Goal: Information Seeking & Learning: Learn about a topic

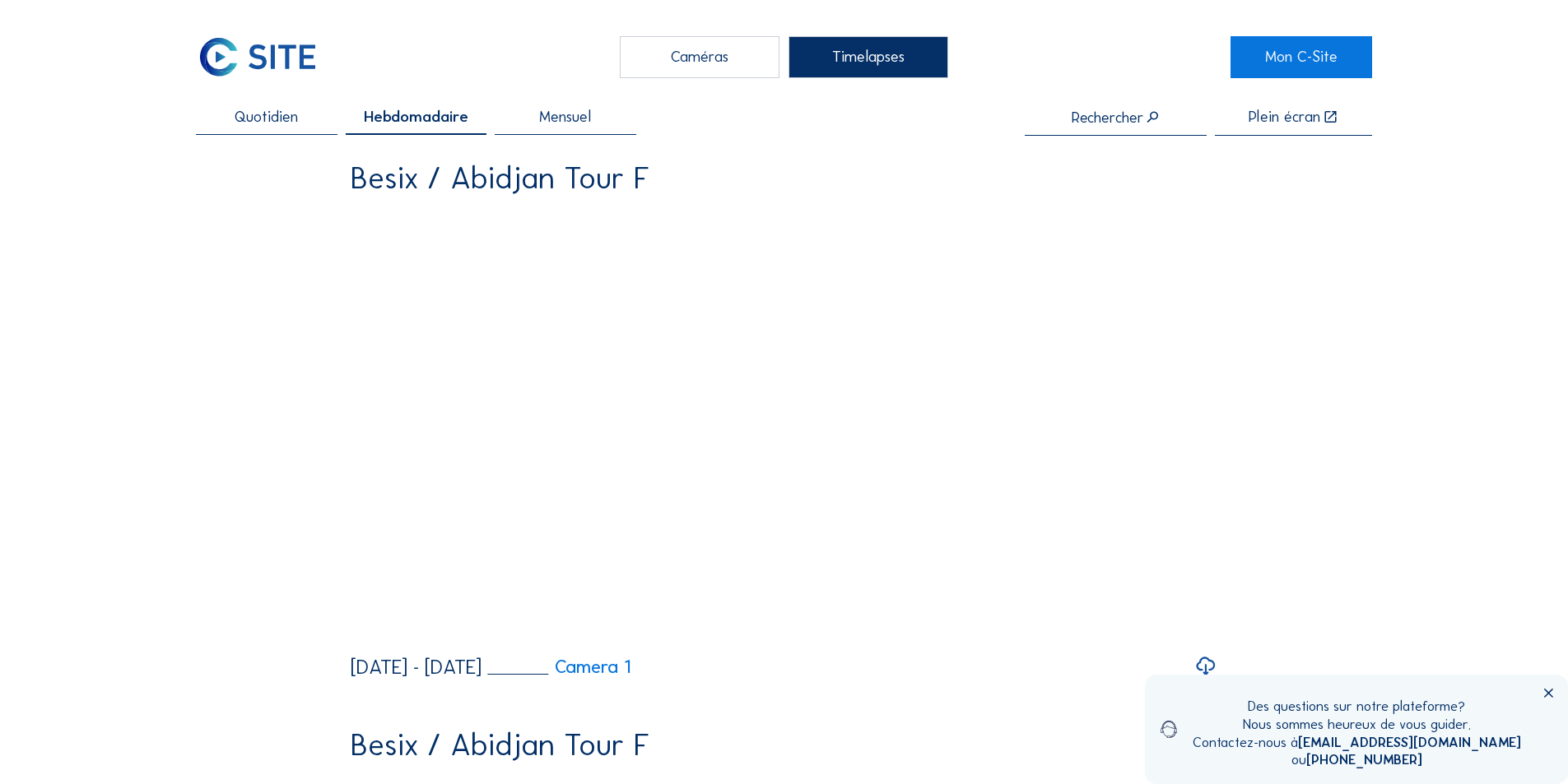
click at [571, 115] on span "Mensuel" at bounding box center [565, 118] width 51 height 16
click at [722, 55] on div "Caméras" at bounding box center [699, 57] width 160 height 41
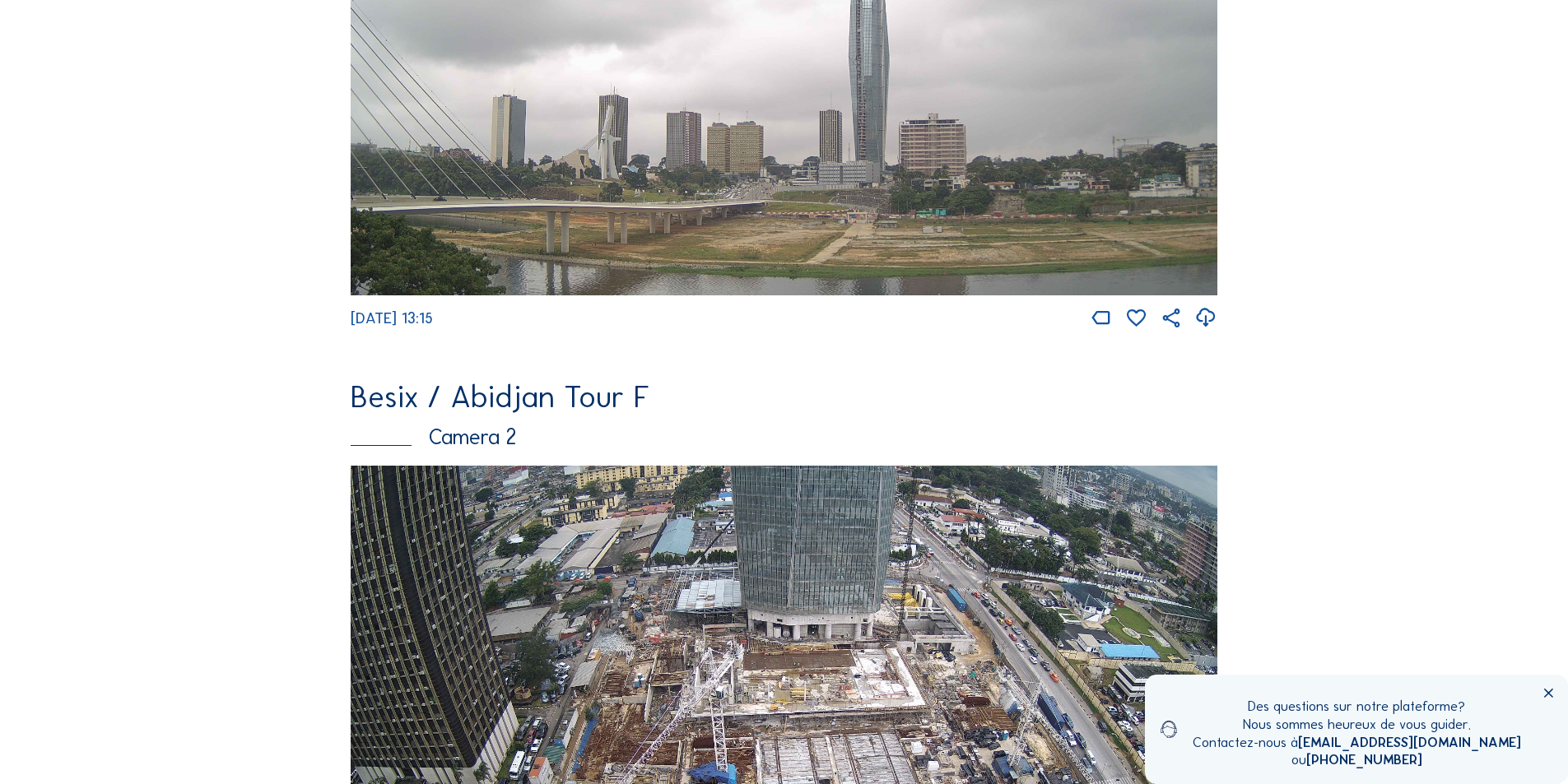
scroll to position [576, 0]
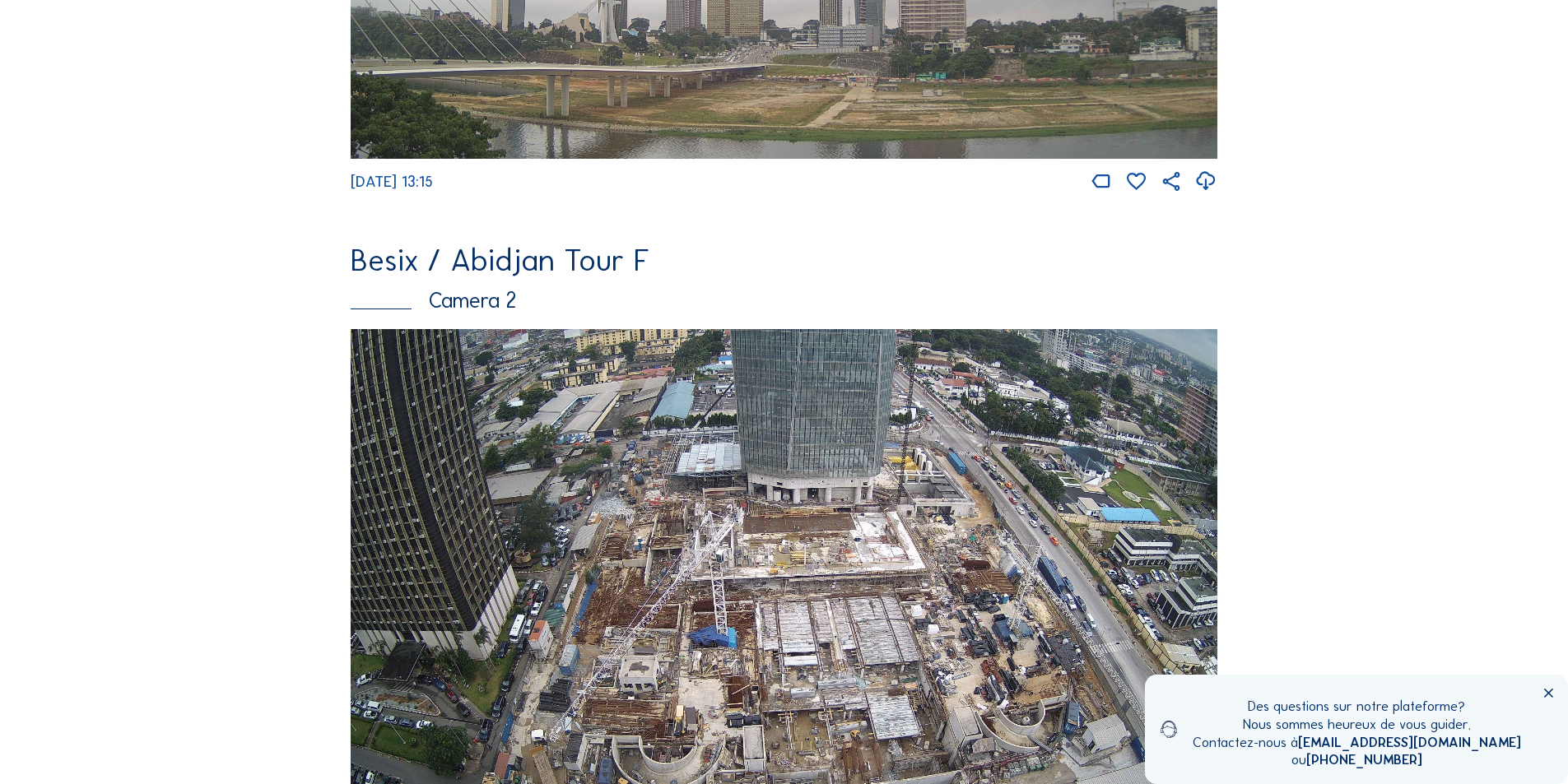
click at [482, 305] on div "Camera 2" at bounding box center [784, 300] width 866 height 22
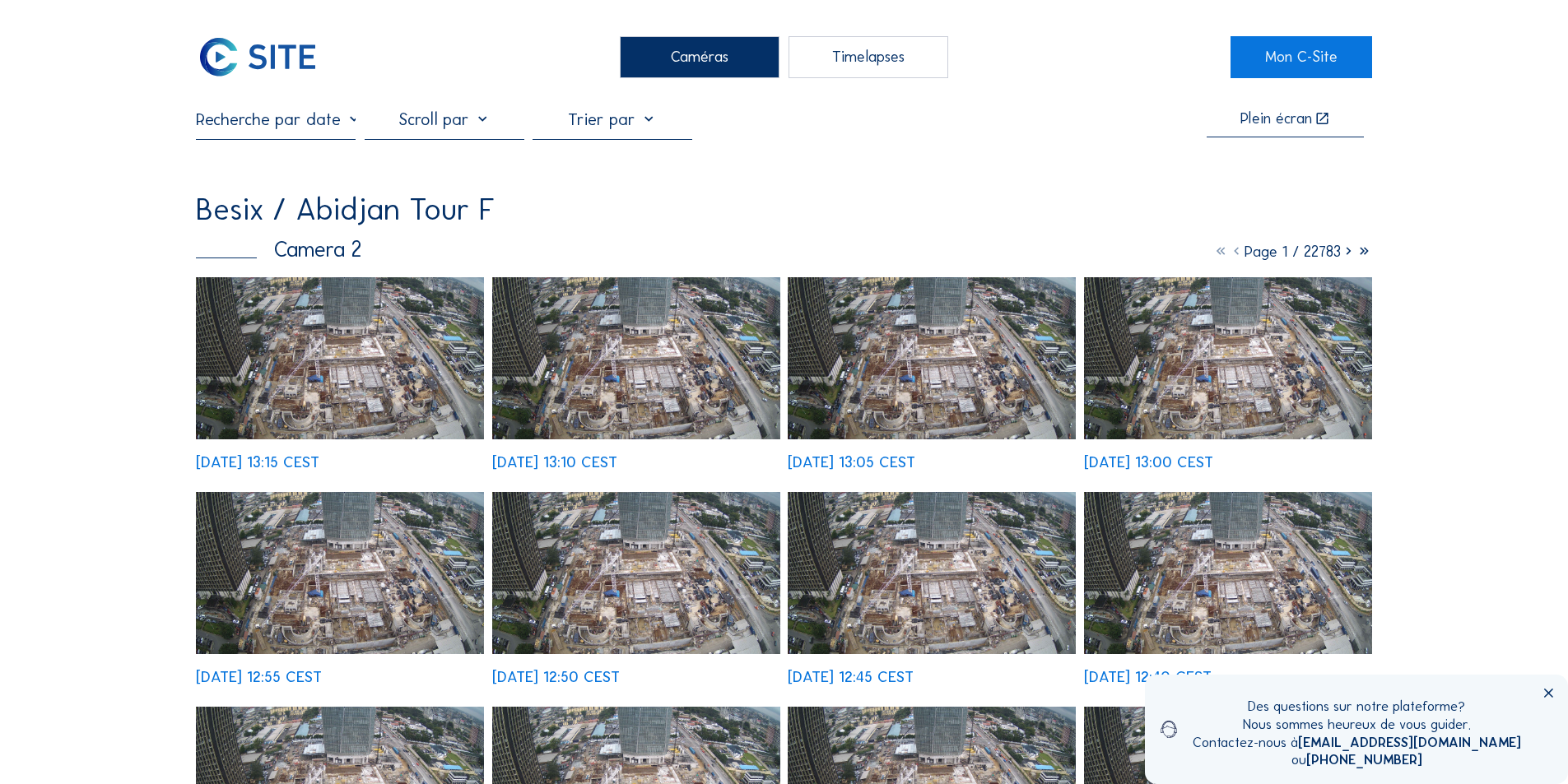
click at [297, 124] on input "text" at bounding box center [275, 119] width 160 height 20
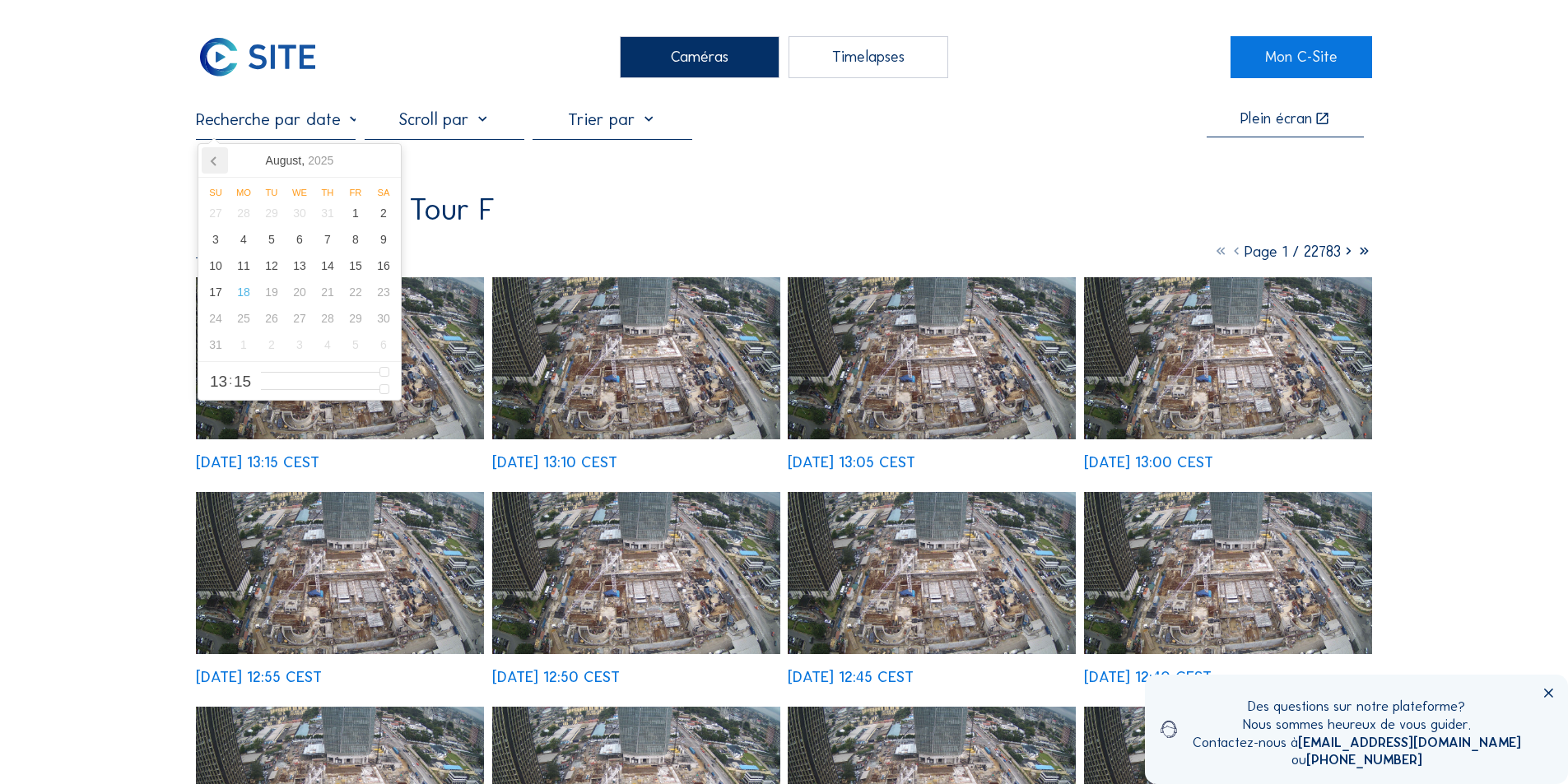
click at [213, 161] on icon at bounding box center [214, 160] width 4 height 8
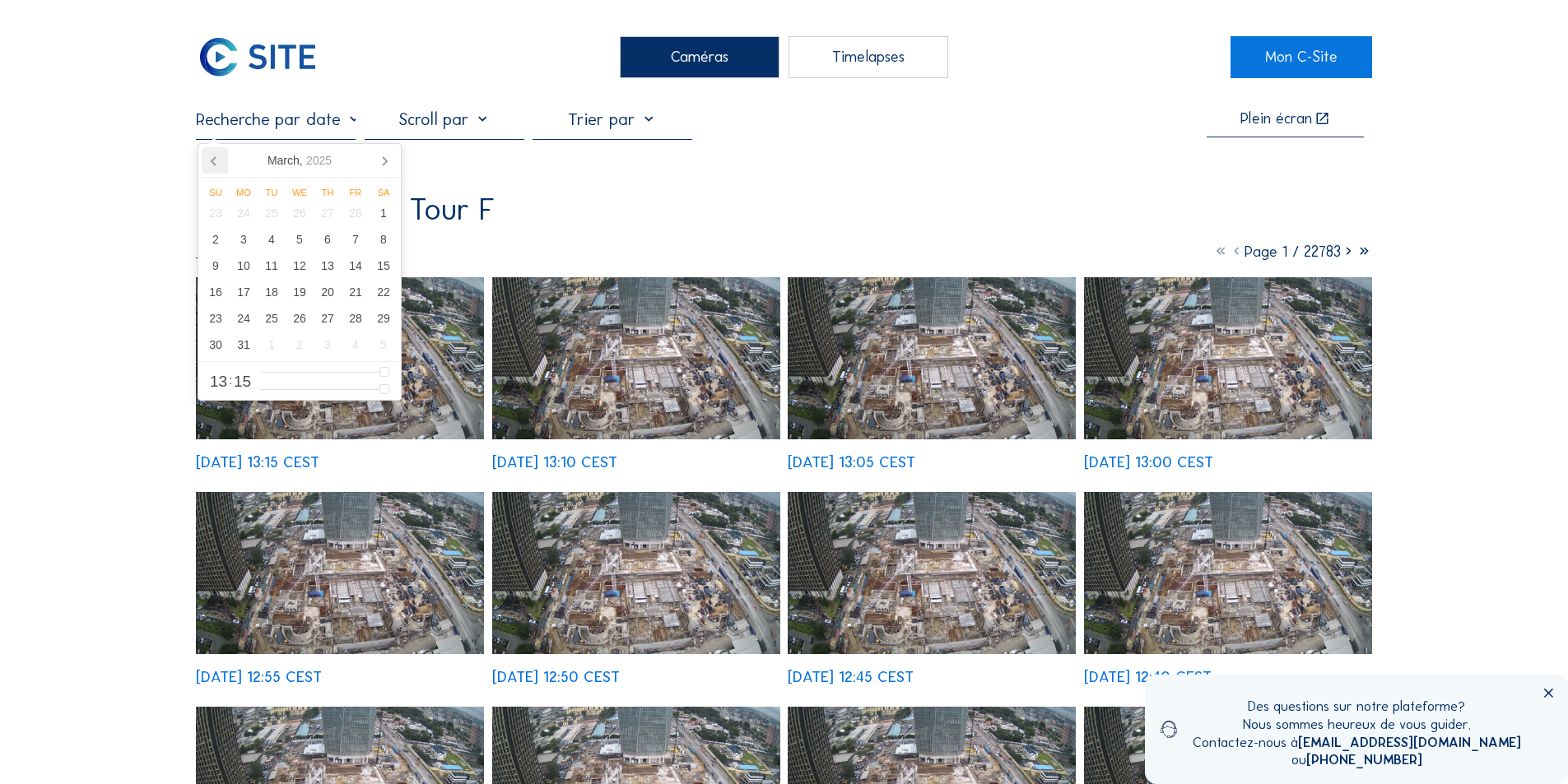
click at [213, 161] on icon at bounding box center [214, 160] width 4 height 8
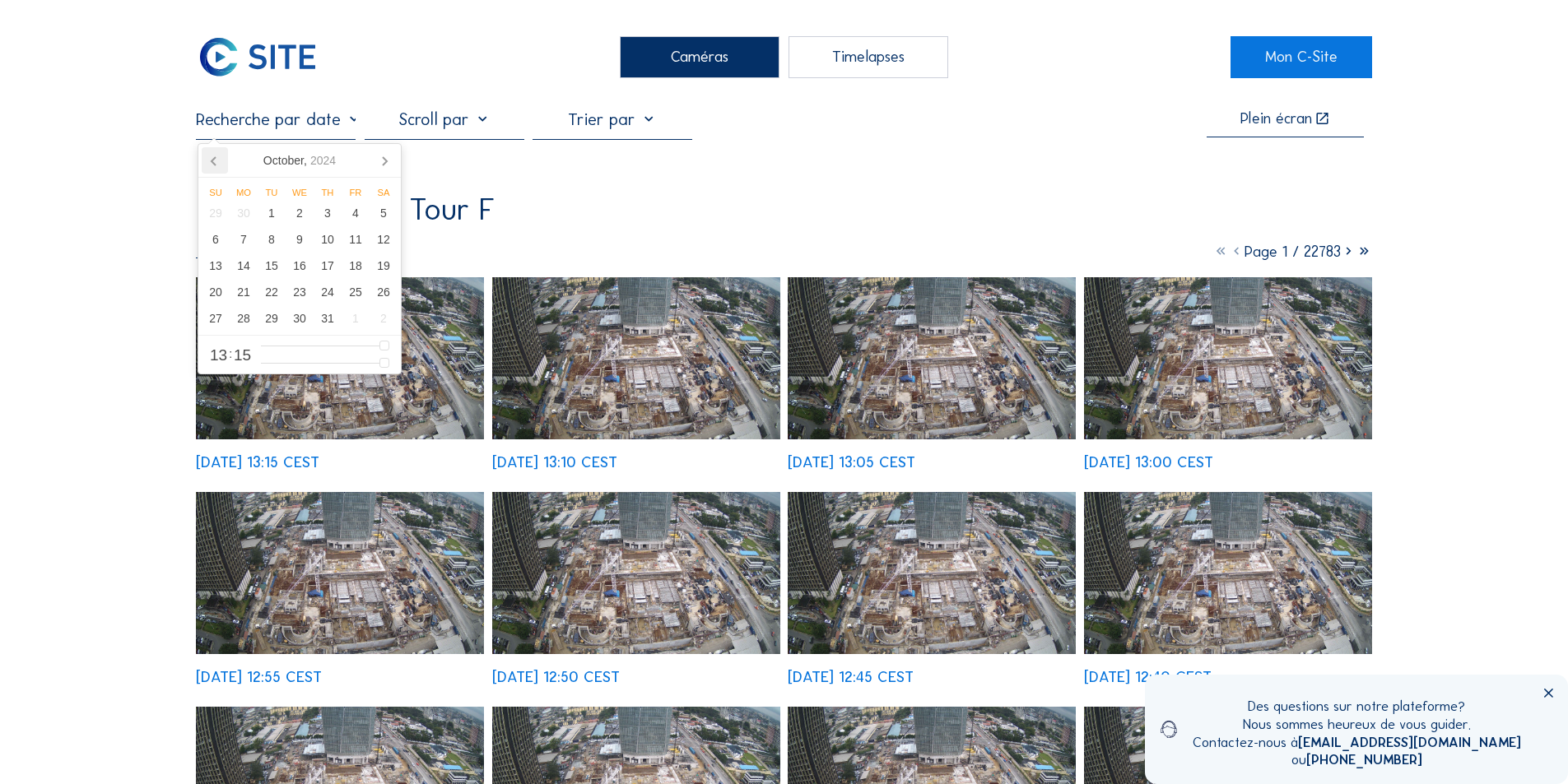
click at [213, 161] on icon at bounding box center [214, 160] width 4 height 8
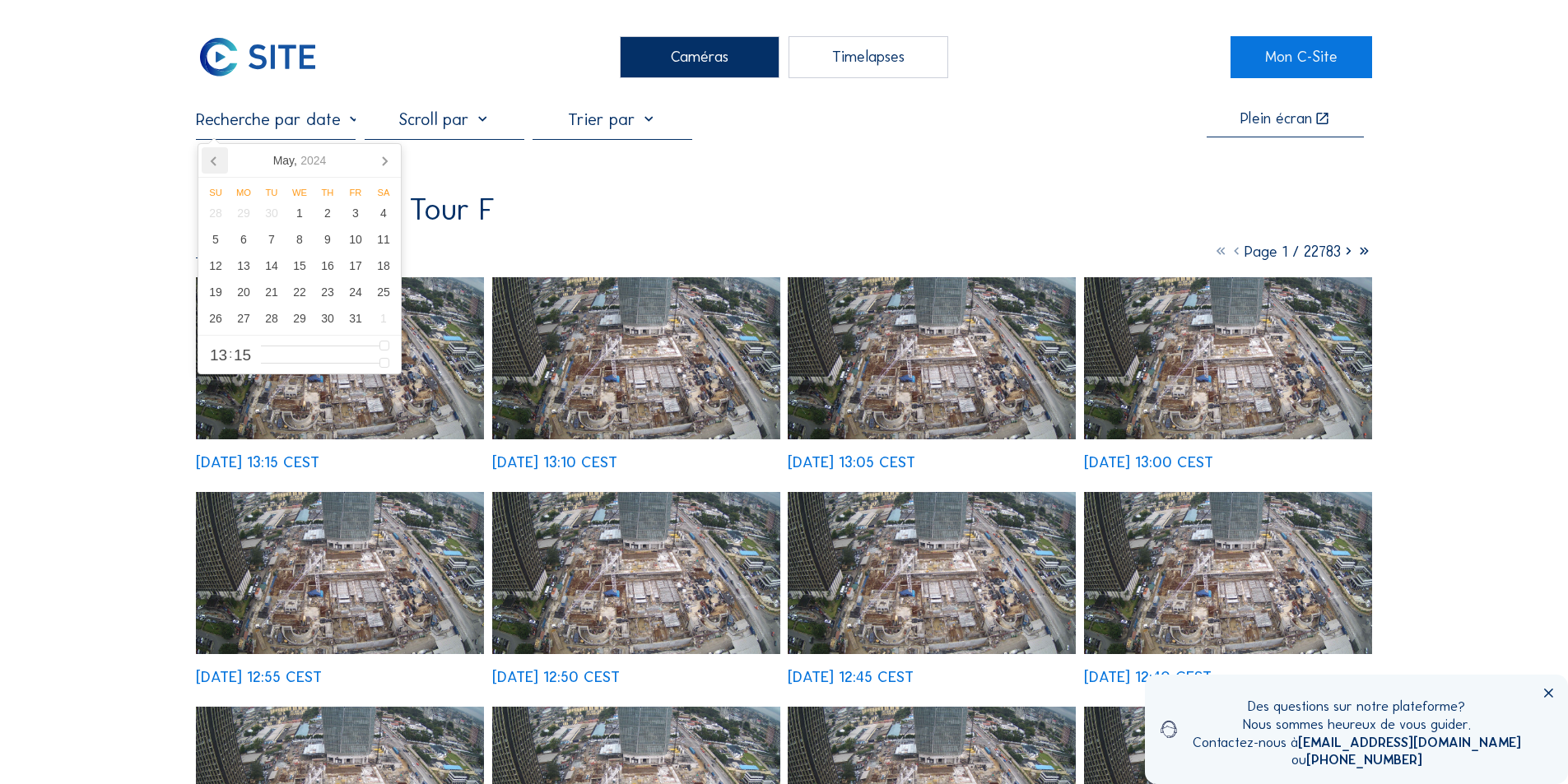
click at [213, 161] on icon at bounding box center [214, 160] width 4 height 8
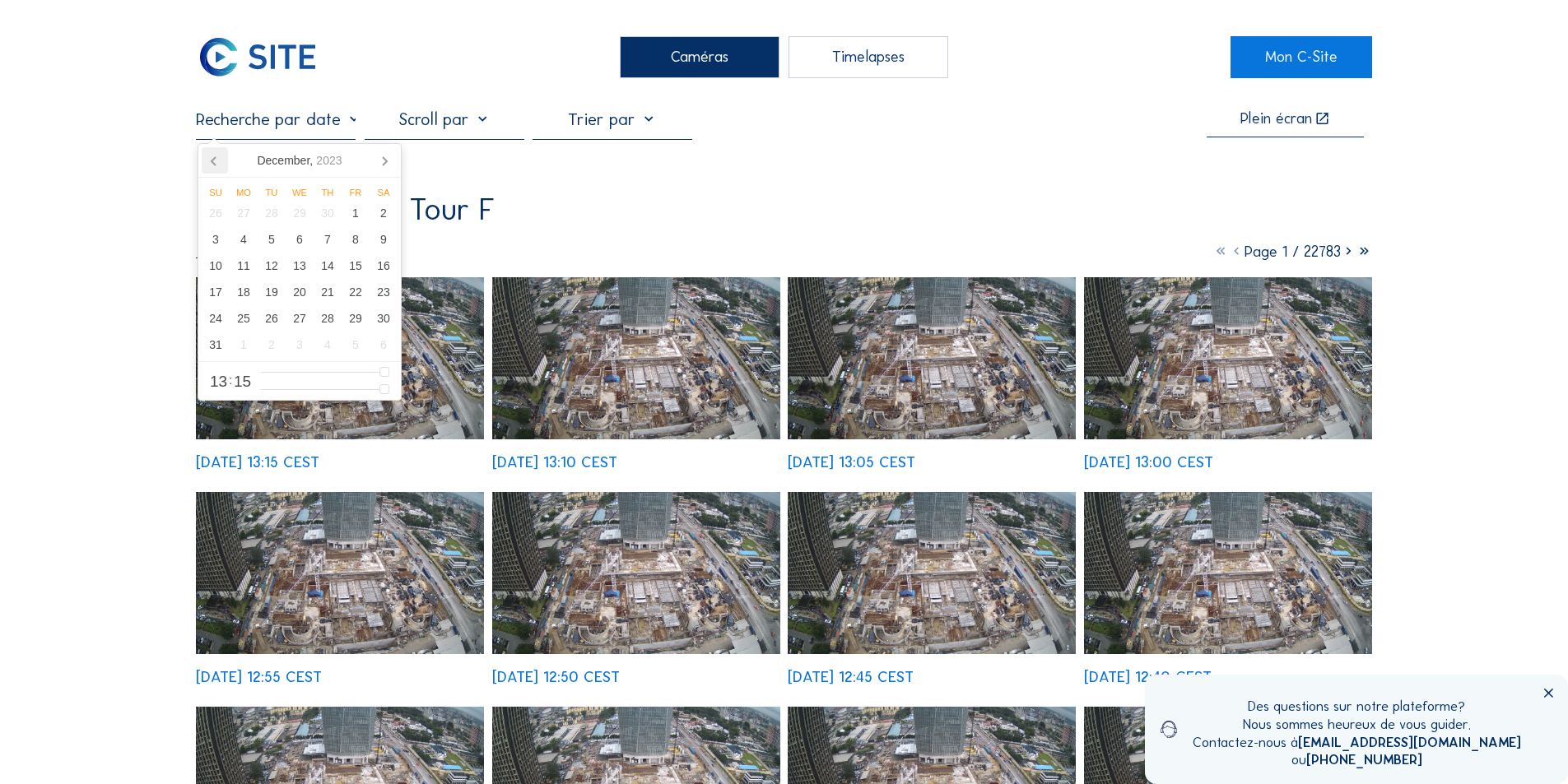
click at [213, 161] on icon at bounding box center [214, 160] width 4 height 8
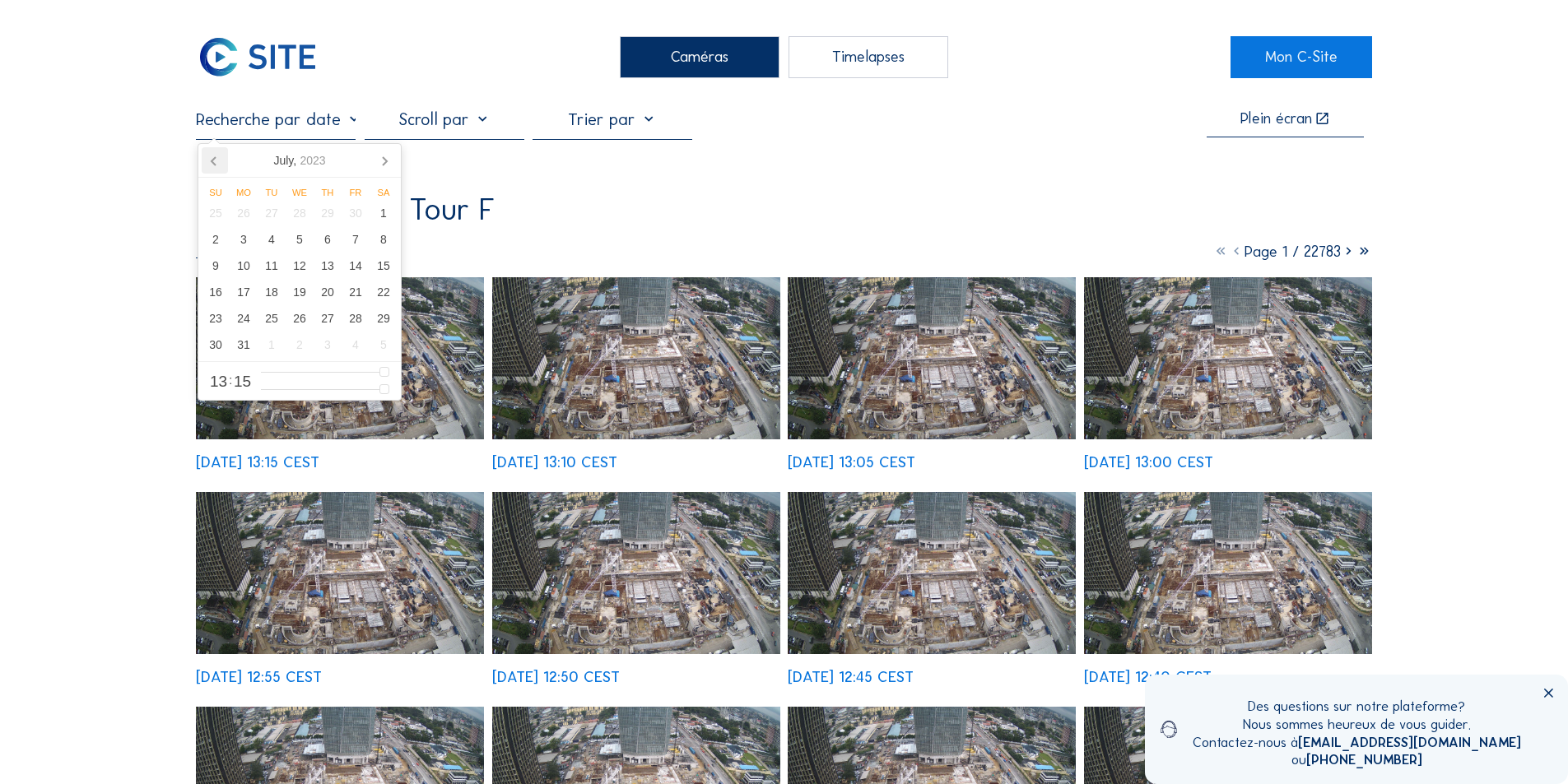
click at [213, 161] on icon at bounding box center [214, 160] width 4 height 8
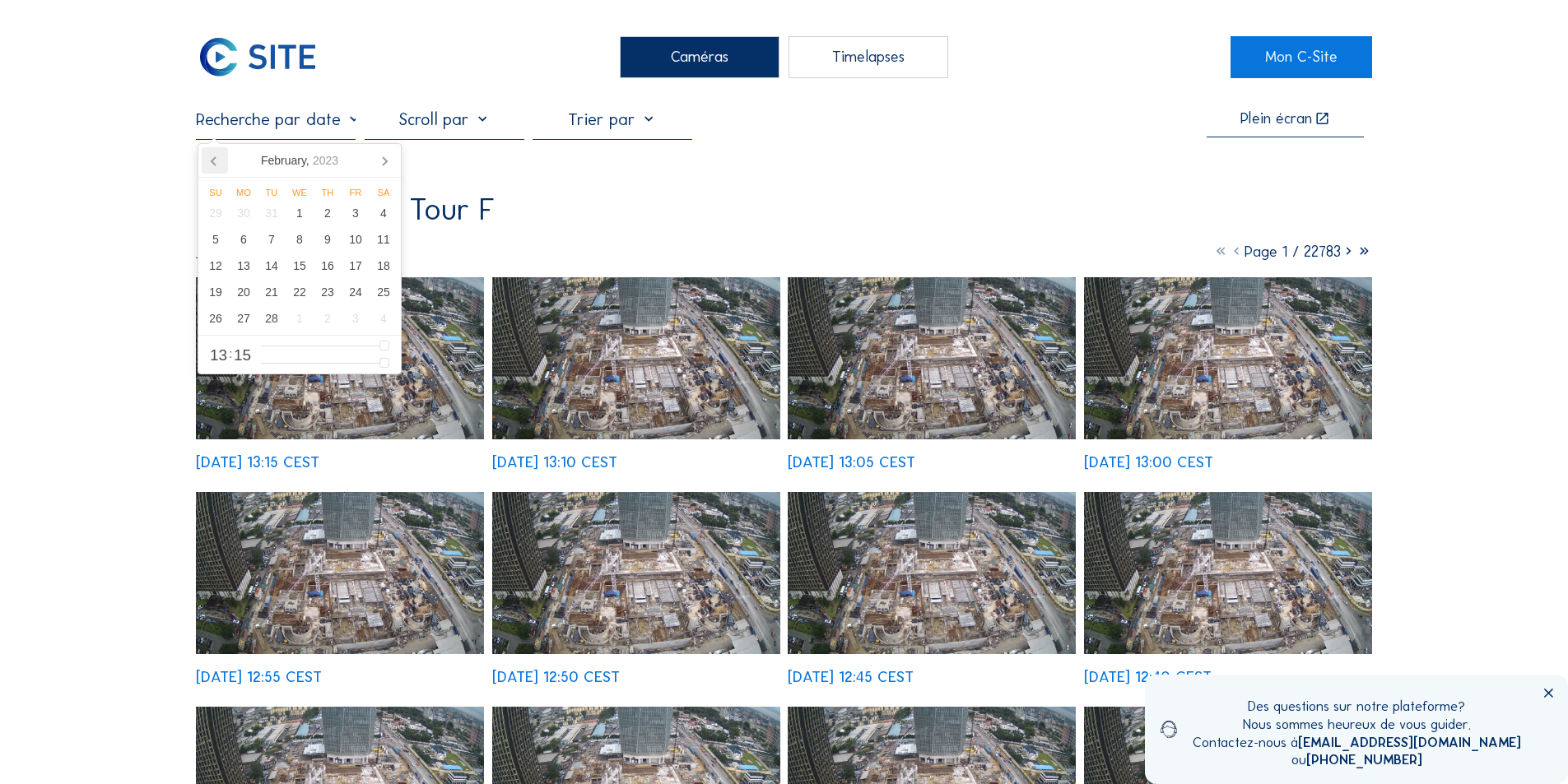
click at [213, 161] on icon at bounding box center [214, 160] width 4 height 8
click at [300, 240] on div "5" at bounding box center [300, 240] width 28 height 26
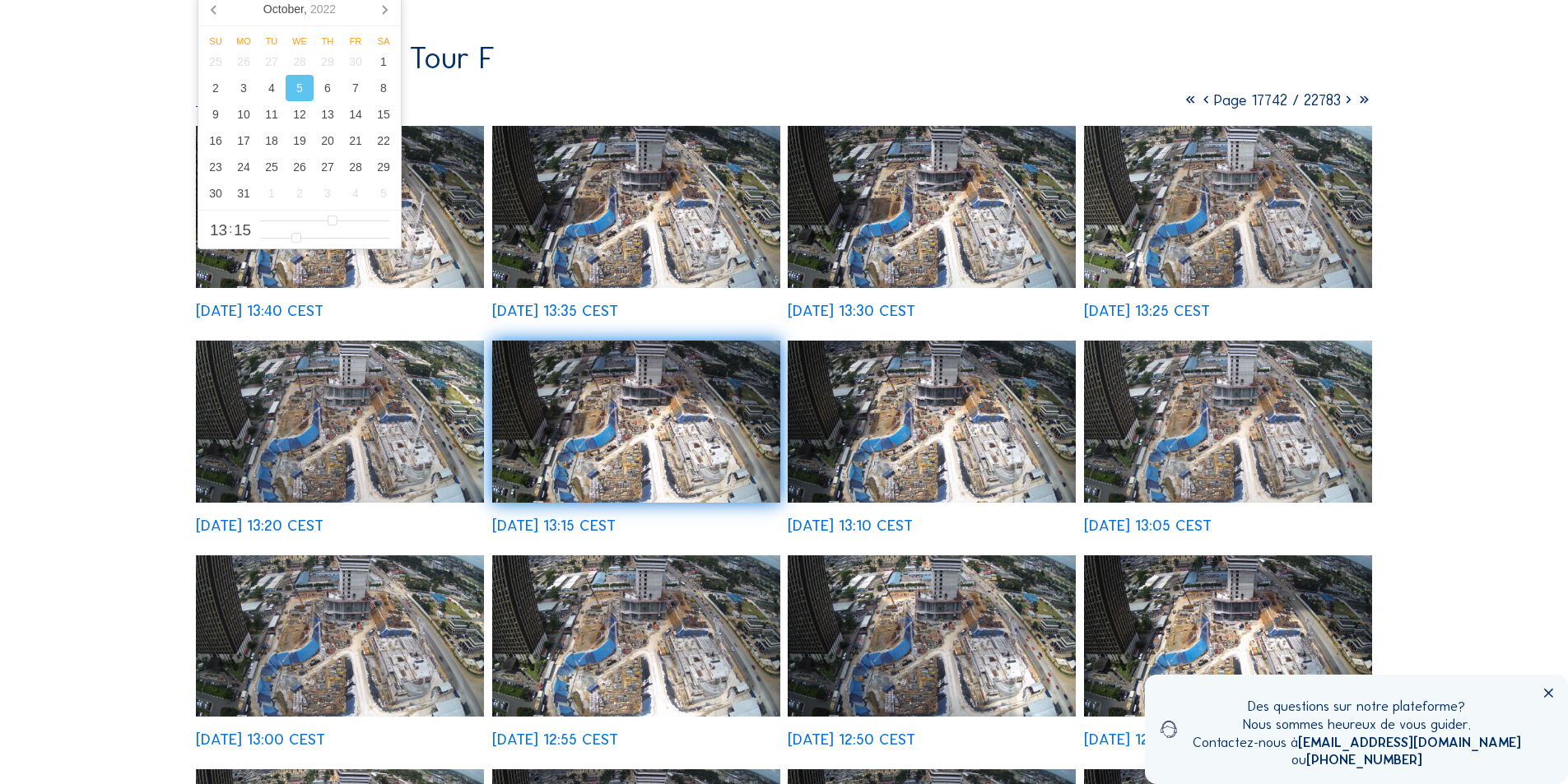
scroll to position [165, 0]
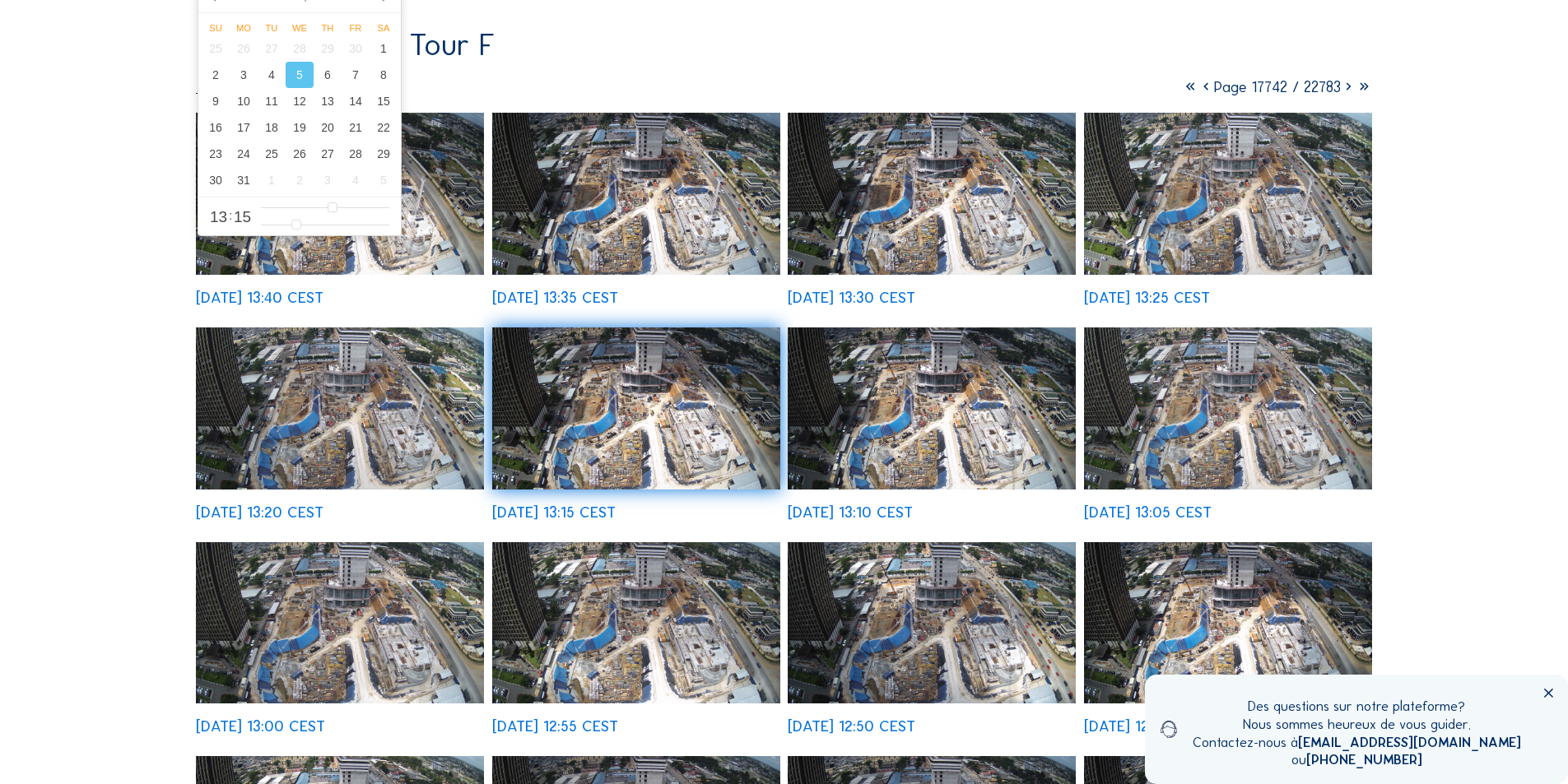
click at [465, 213] on img at bounding box center [340, 193] width 288 height 162
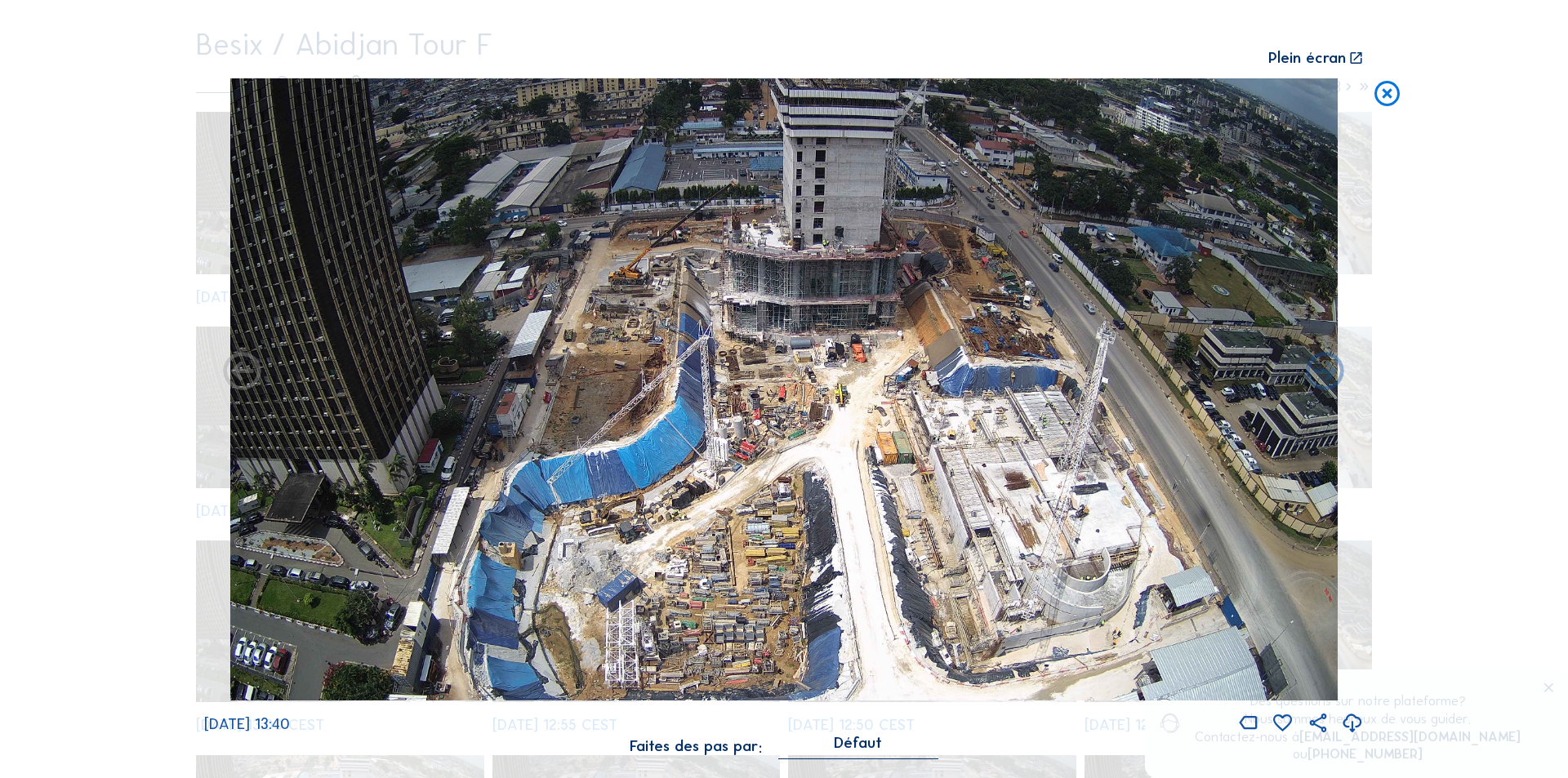
click at [1385, 95] on icon at bounding box center [1386, 94] width 30 height 31
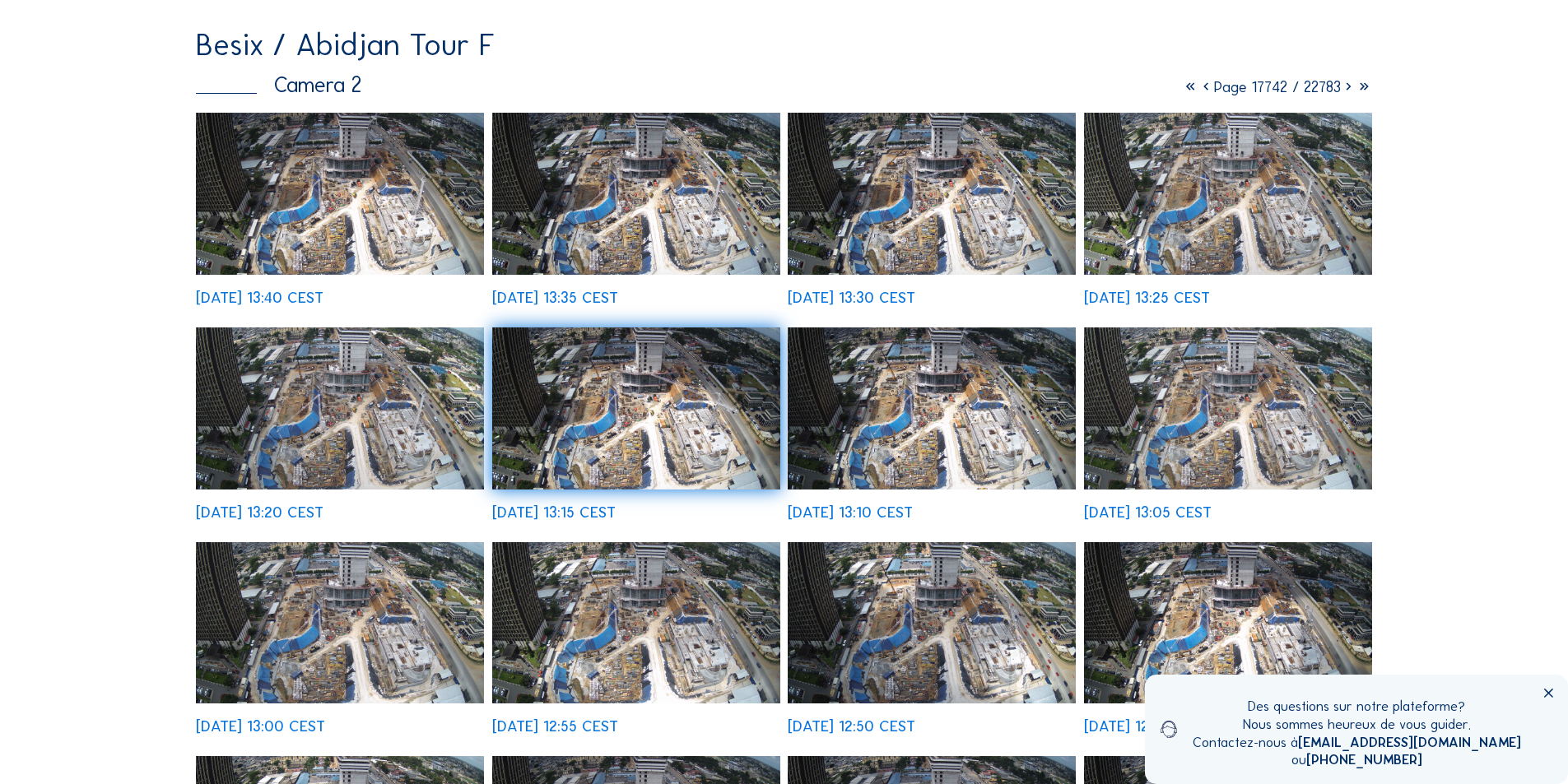
click at [655, 435] on img at bounding box center [636, 409] width 288 height 162
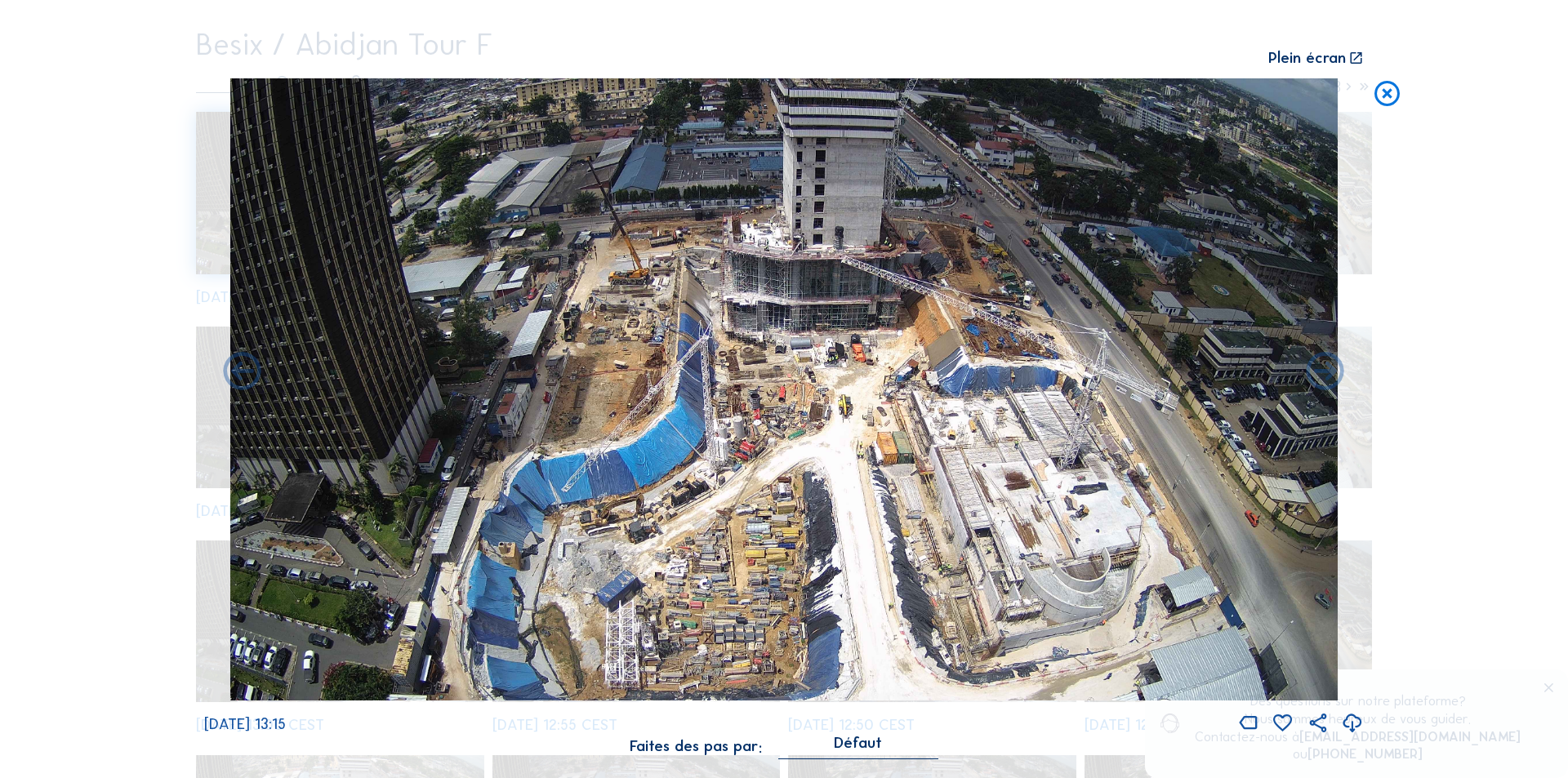
click at [1353, 717] on icon at bounding box center [1353, 724] width 22 height 27
click at [1390, 92] on icon at bounding box center [1386, 94] width 30 height 31
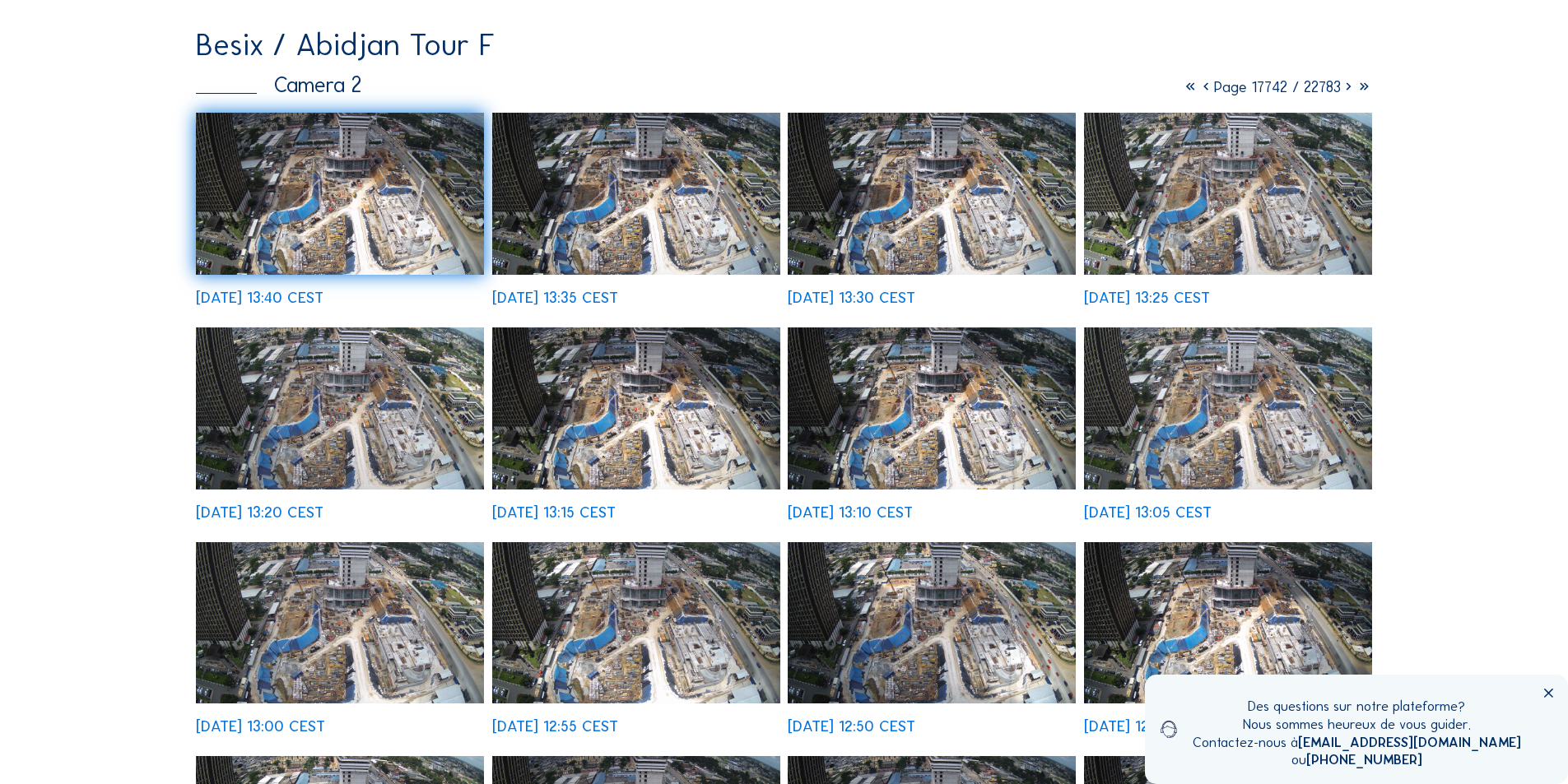
click at [376, 182] on img at bounding box center [340, 193] width 288 height 162
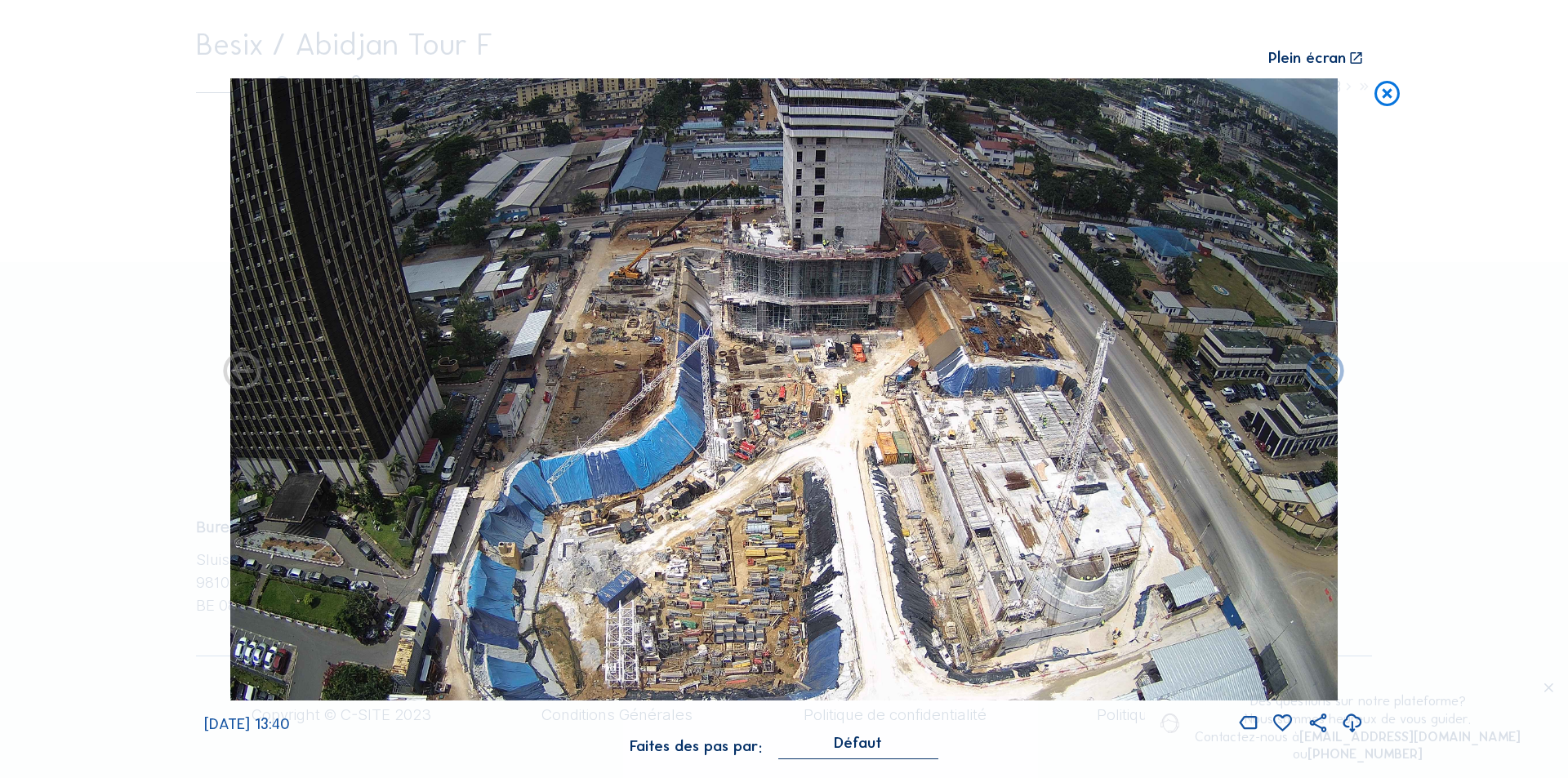
click at [1385, 92] on icon at bounding box center [1386, 94] width 30 height 31
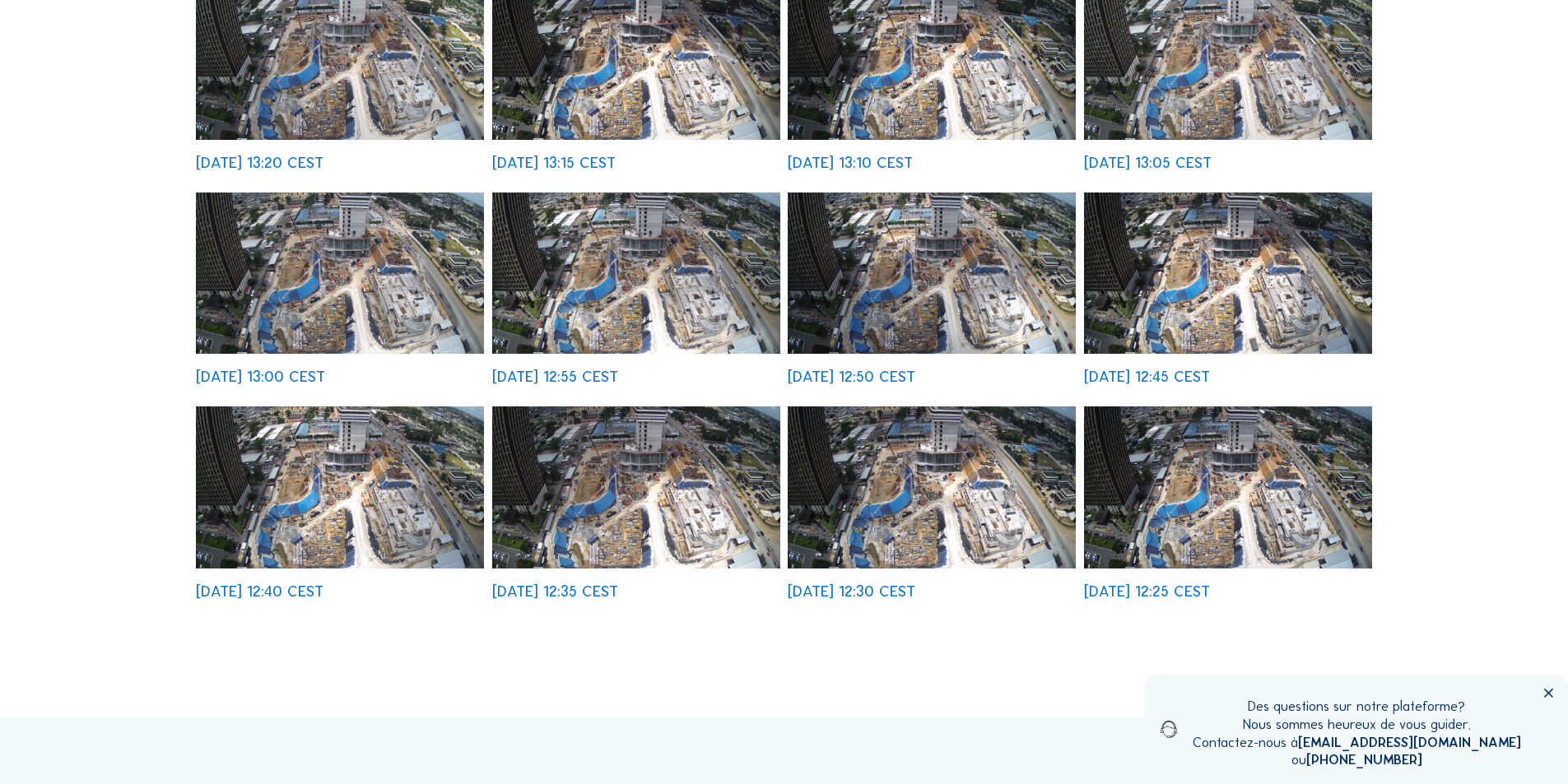
scroll to position [494, 0]
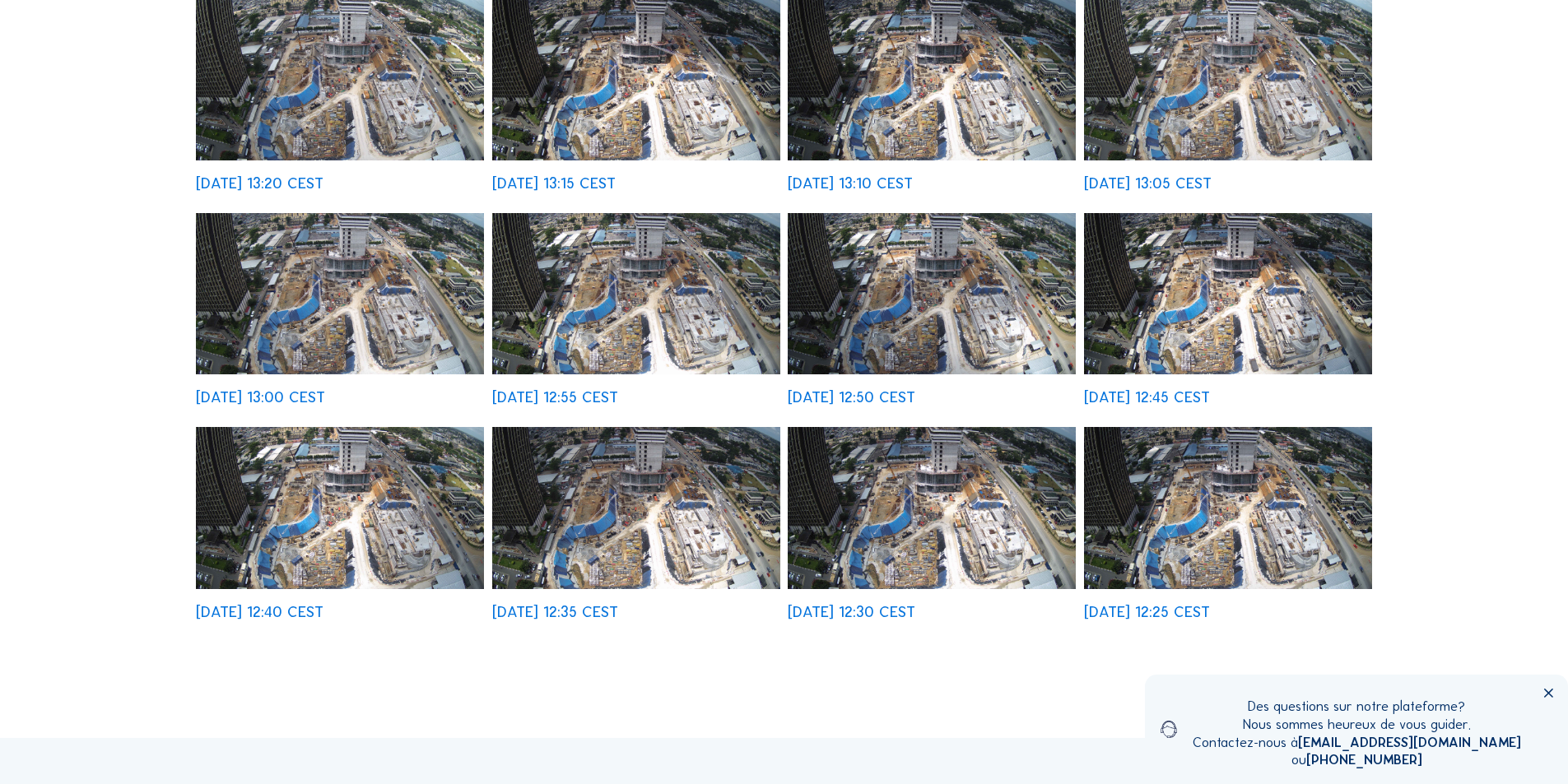
click at [997, 521] on img at bounding box center [932, 508] width 288 height 162
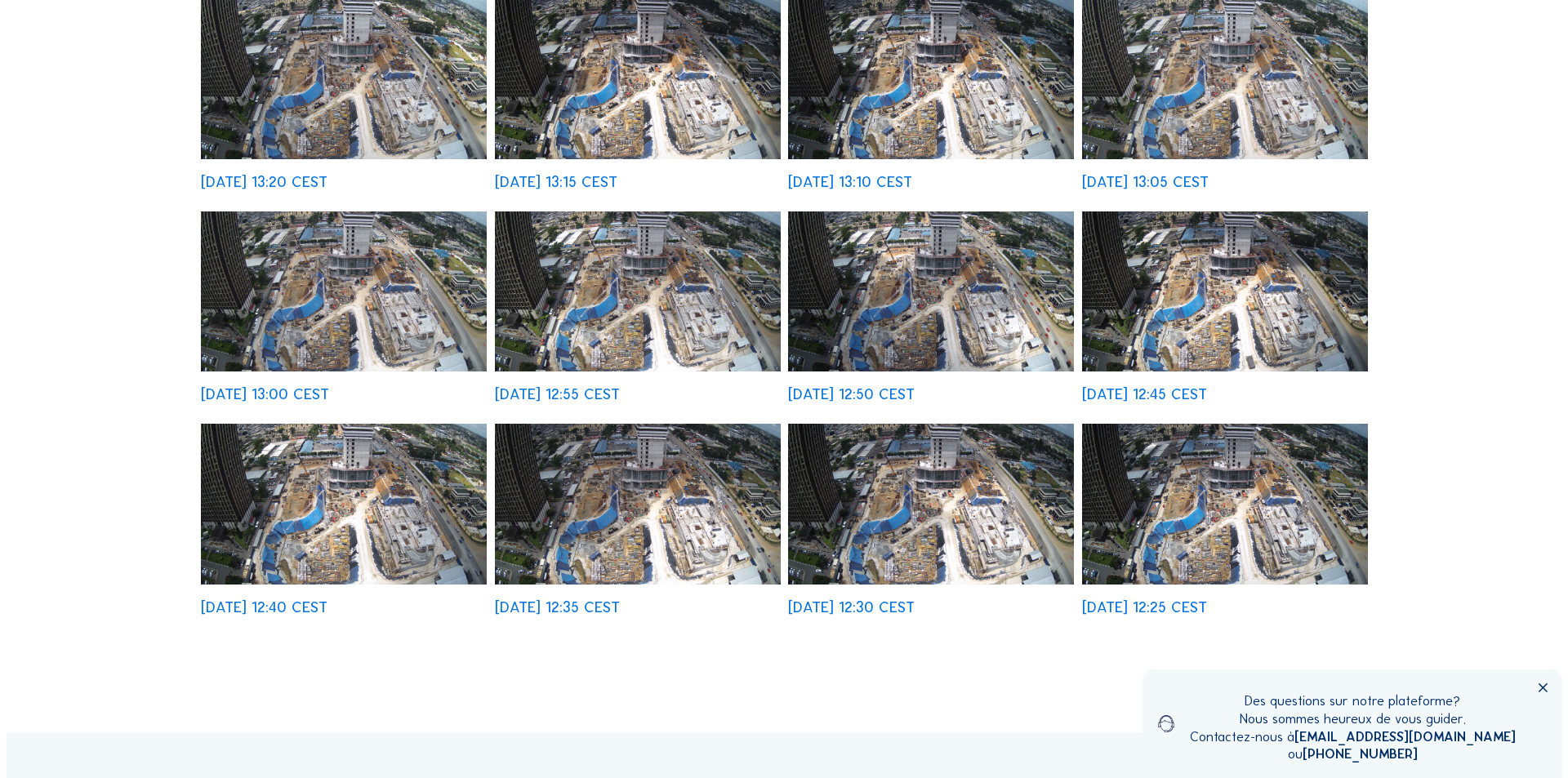
scroll to position [491, 0]
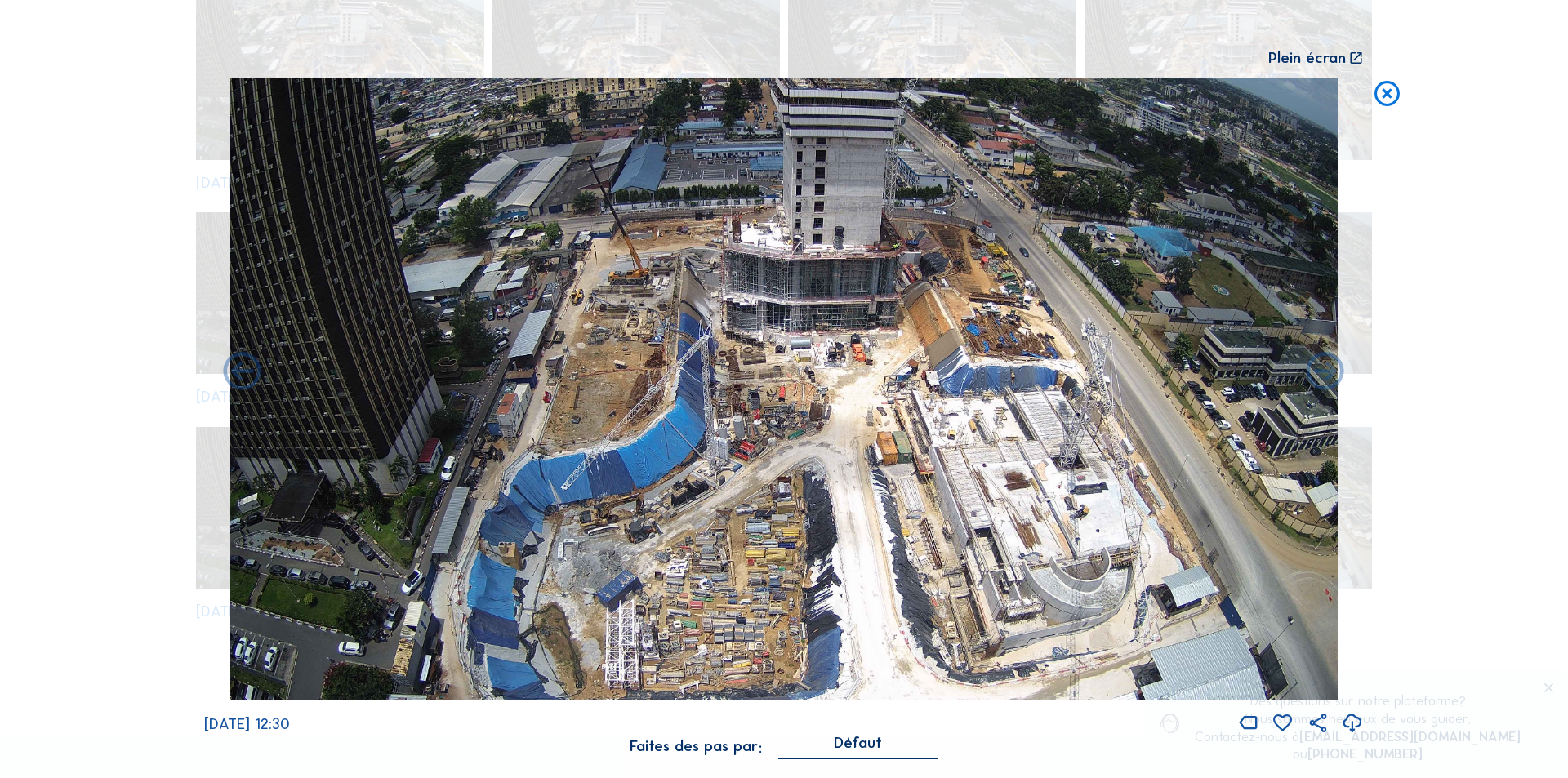
click at [1387, 92] on icon at bounding box center [1386, 94] width 30 height 31
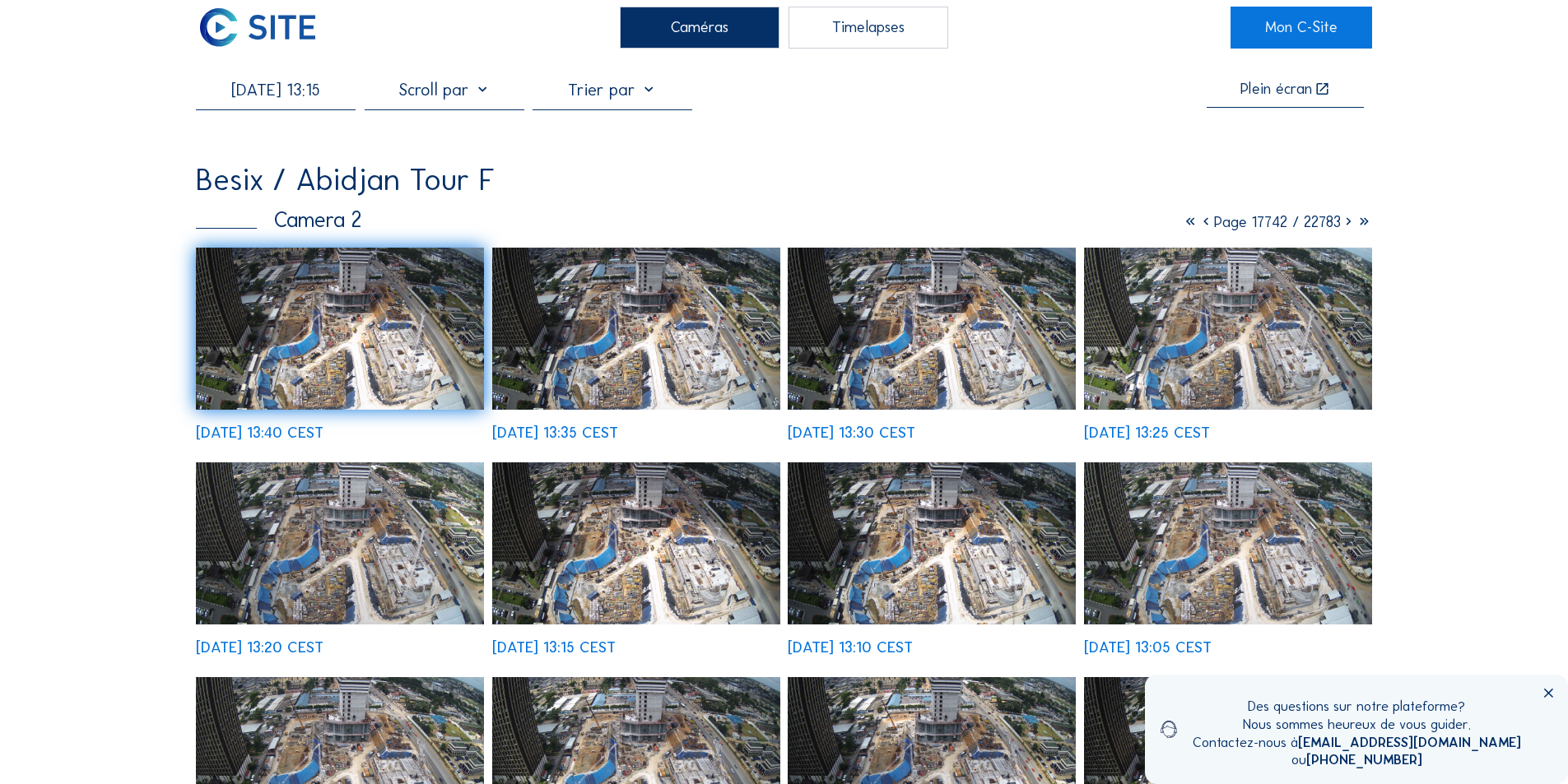
scroll to position [0, 0]
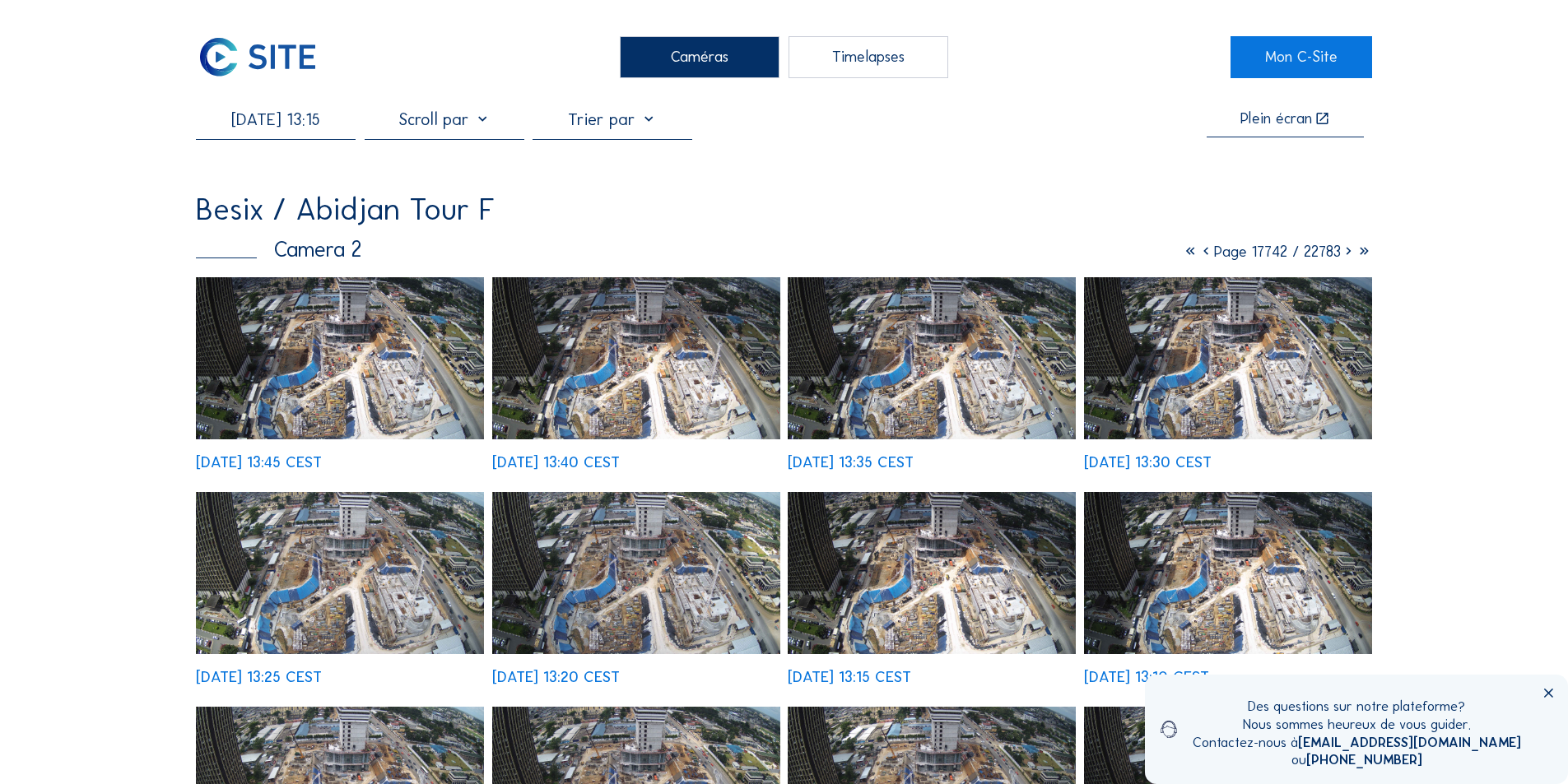
click at [285, 129] on input "[DATE] 13:15" at bounding box center [275, 119] width 160 height 20
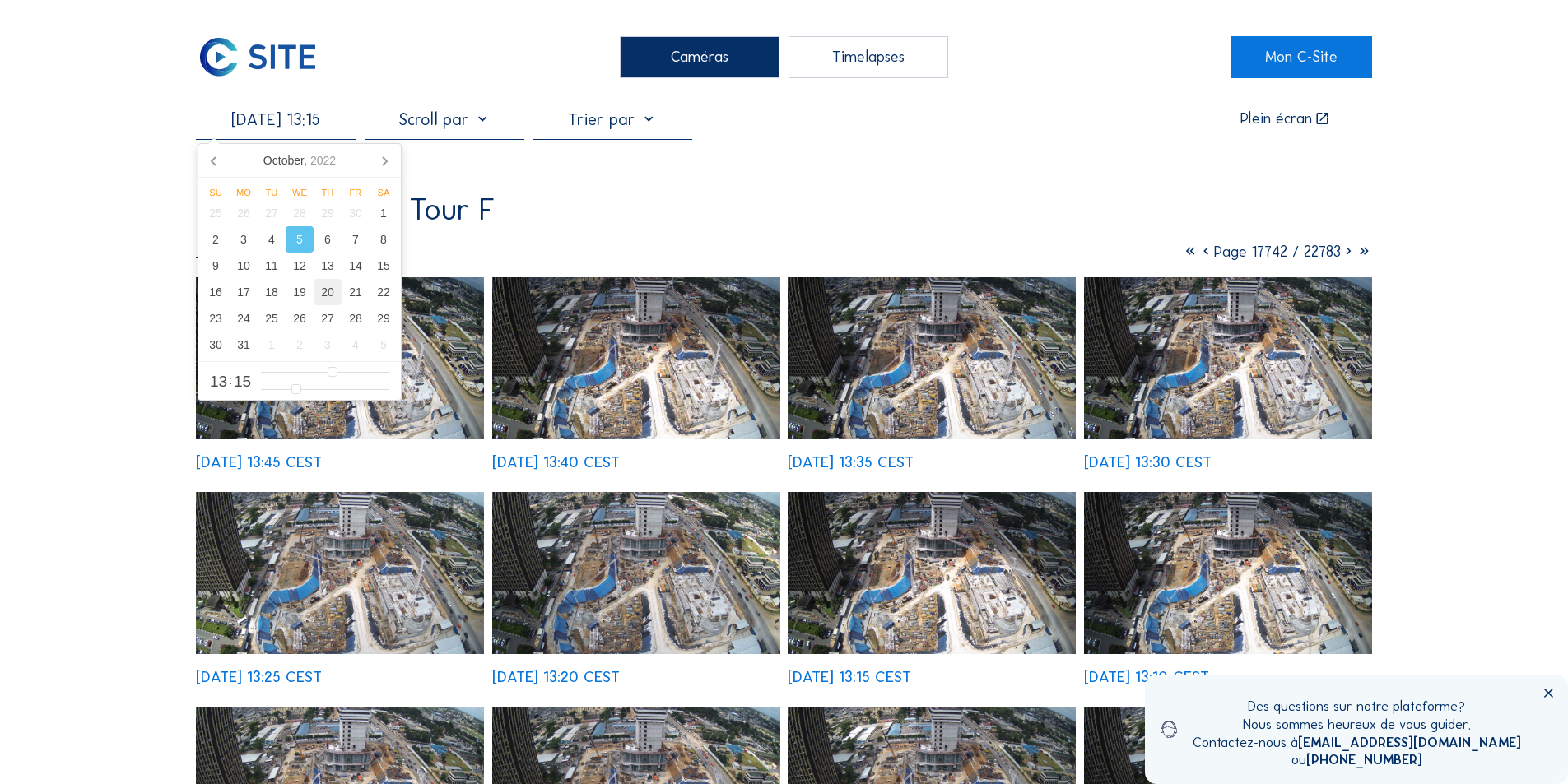
click at [325, 291] on div "20" at bounding box center [328, 292] width 28 height 26
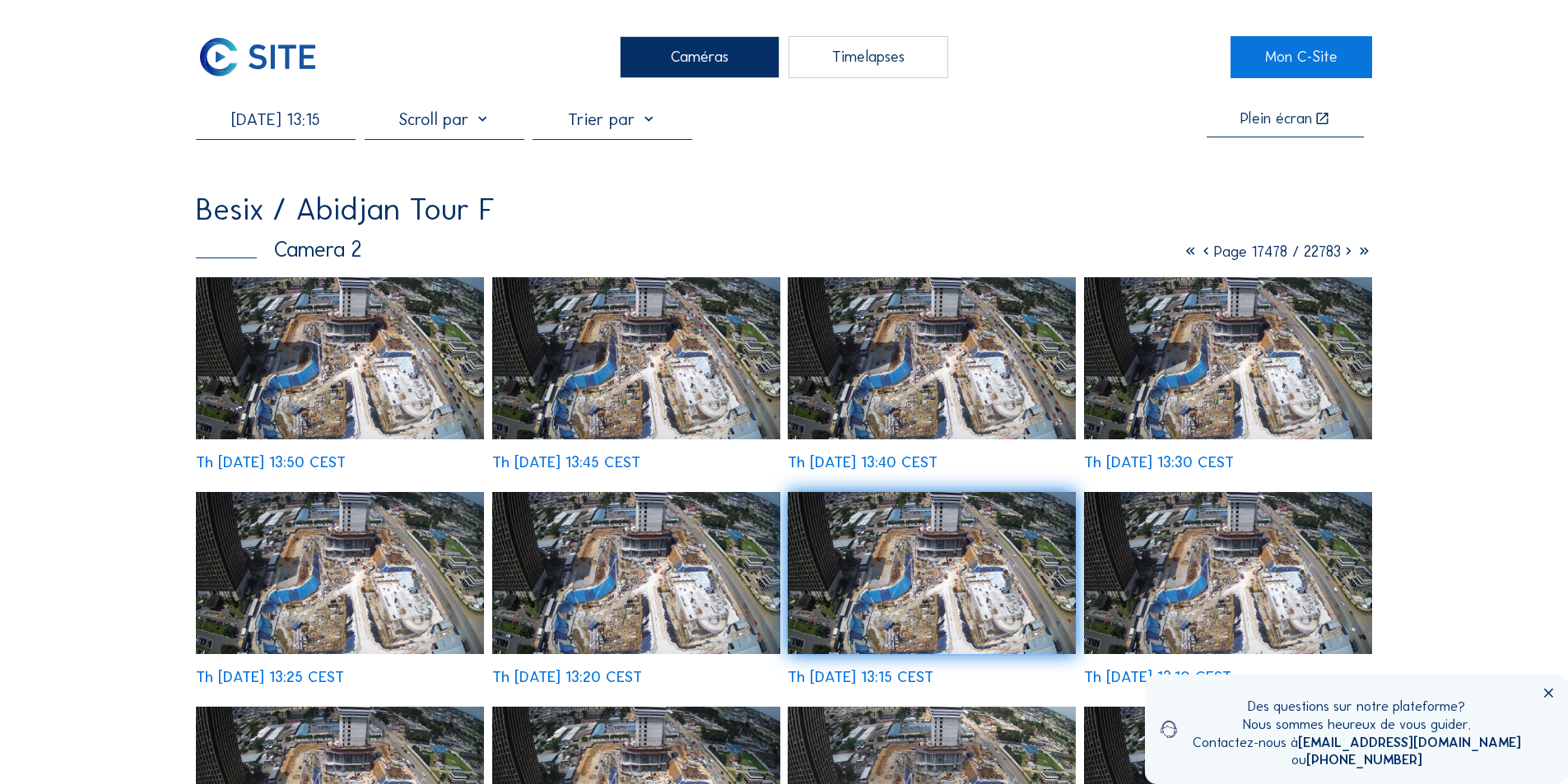
click at [1548, 693] on icon at bounding box center [1549, 694] width 16 height 16
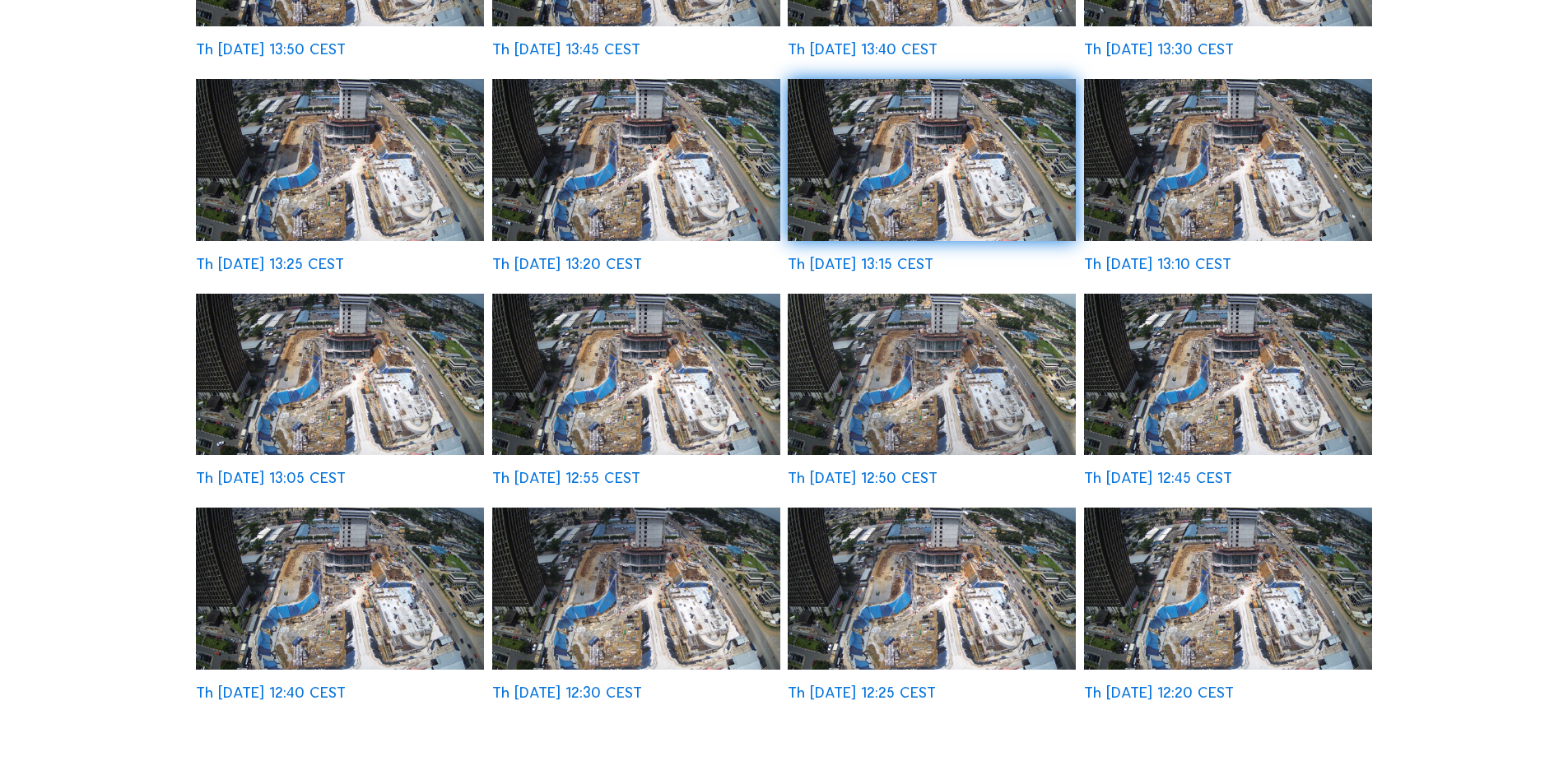
scroll to position [411, 0]
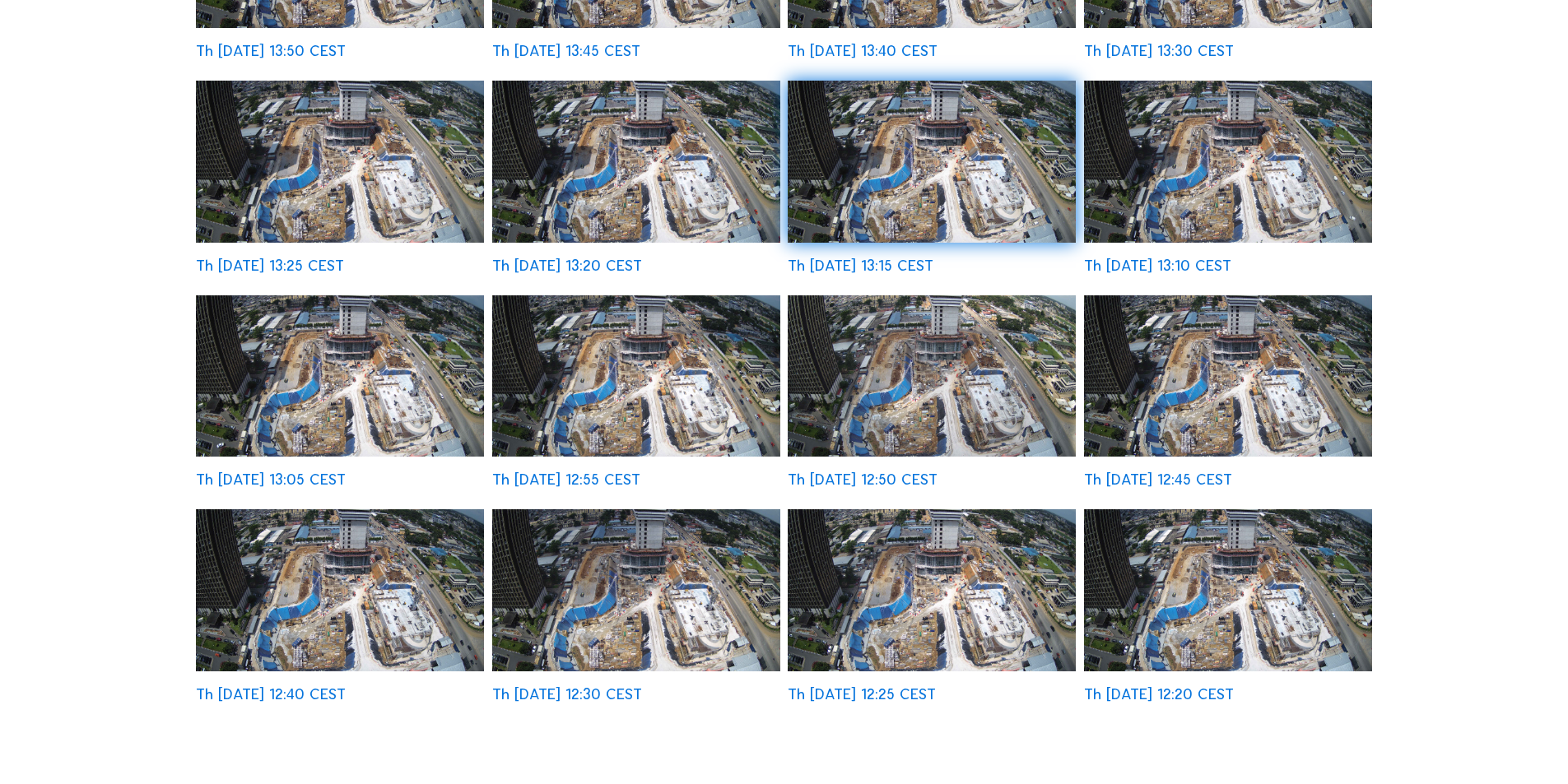
click at [677, 408] on img at bounding box center [636, 376] width 288 height 162
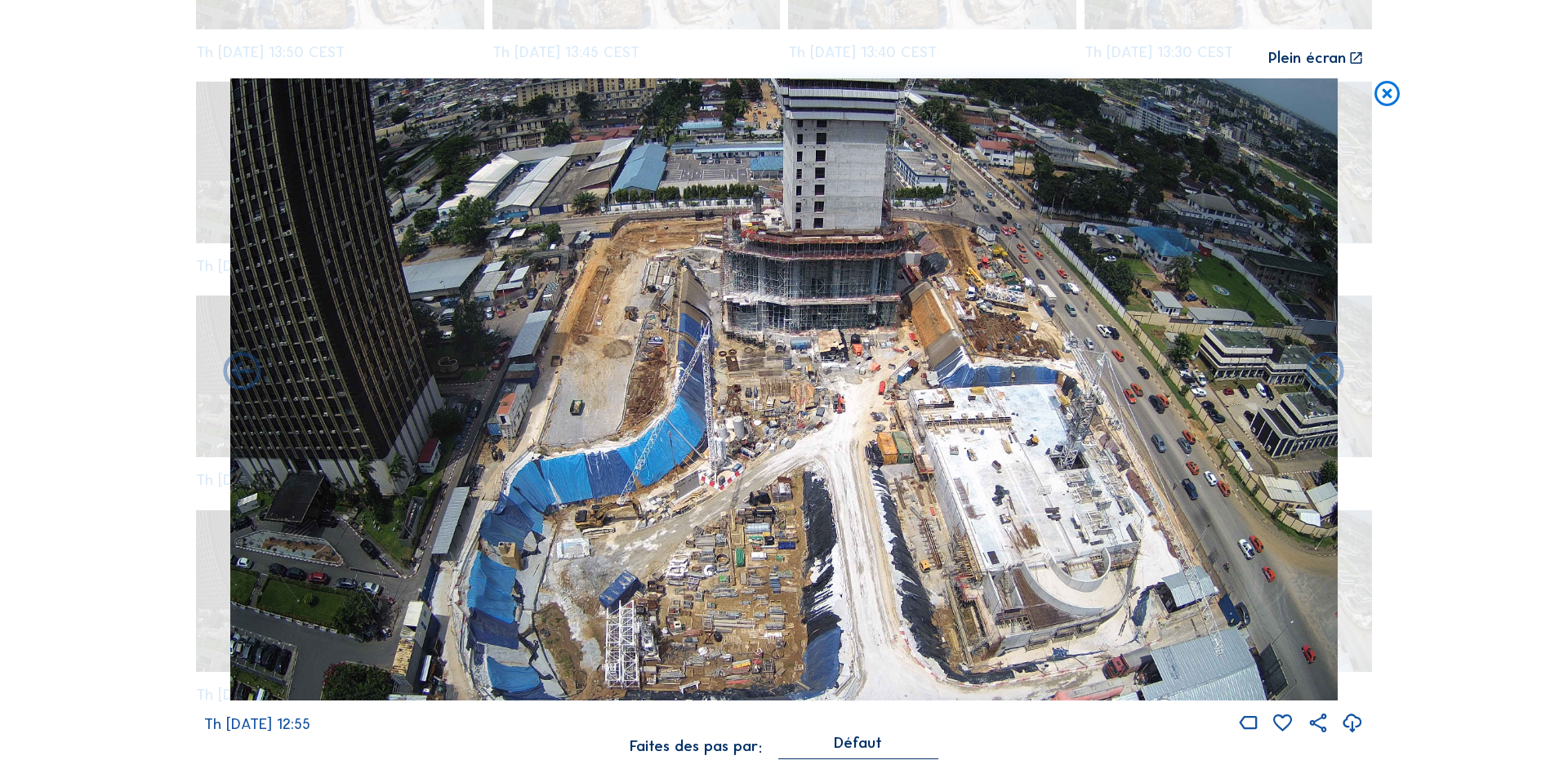
click at [1354, 721] on icon at bounding box center [1353, 724] width 22 height 27
click at [1425, 227] on div "Scroll pour voyager dans le temps | Appuie sur le 'Alt' [PERSON_NAME] + Scroll …" at bounding box center [784, 389] width 1568 height 778
click at [1384, 91] on icon at bounding box center [1386, 94] width 30 height 31
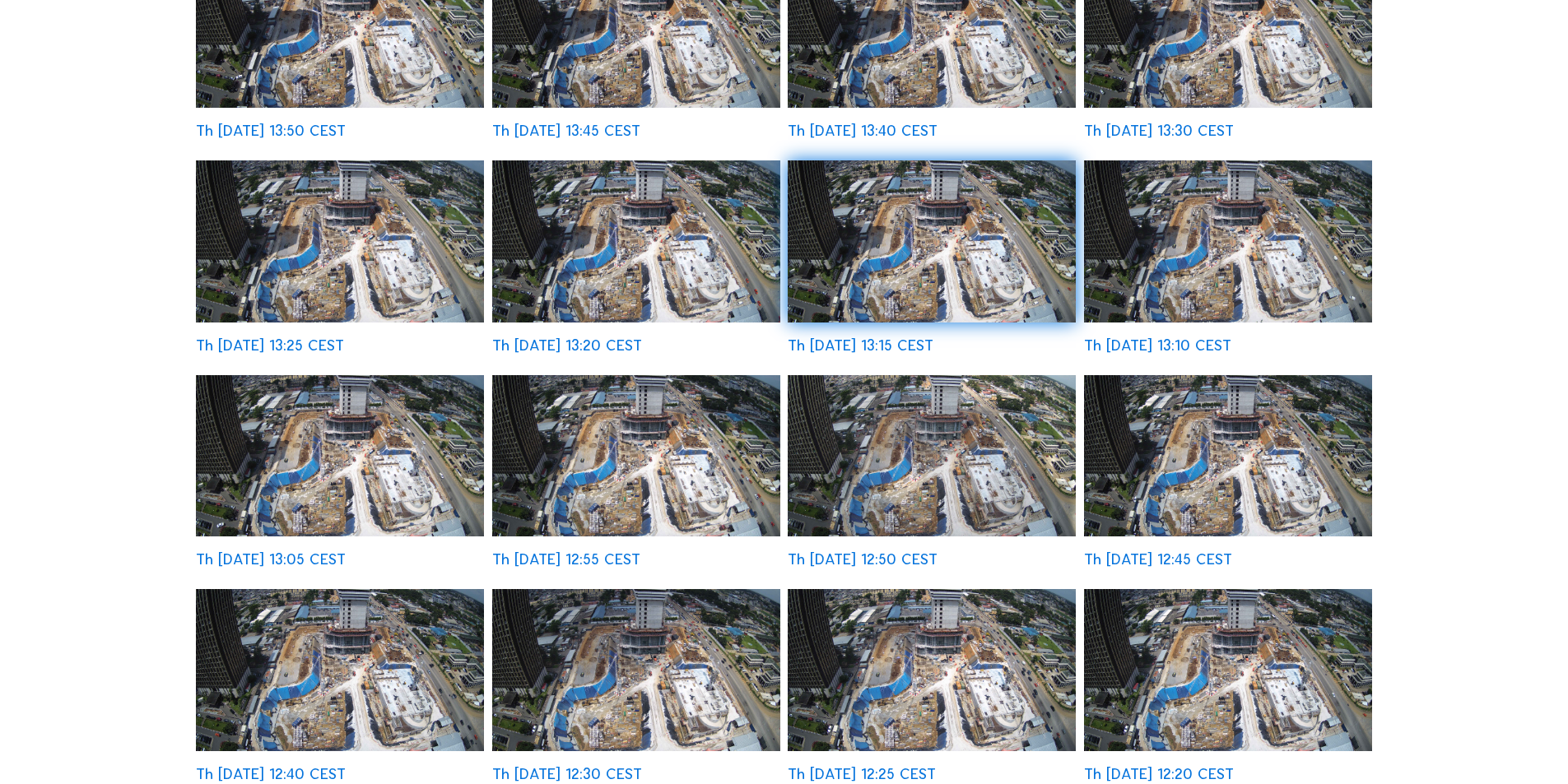
scroll to position [0, 0]
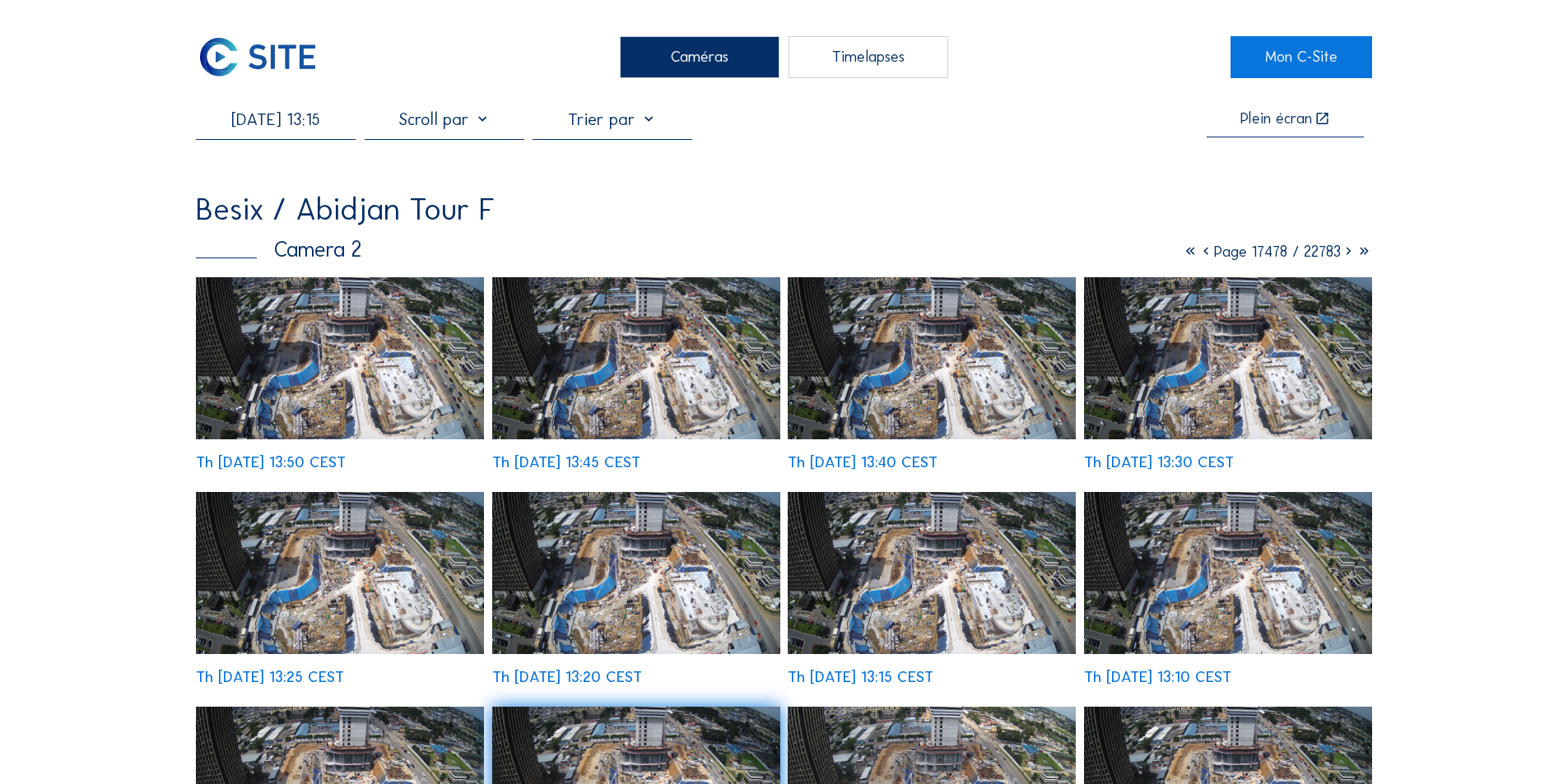
click at [703, 382] on img at bounding box center [636, 358] width 288 height 162
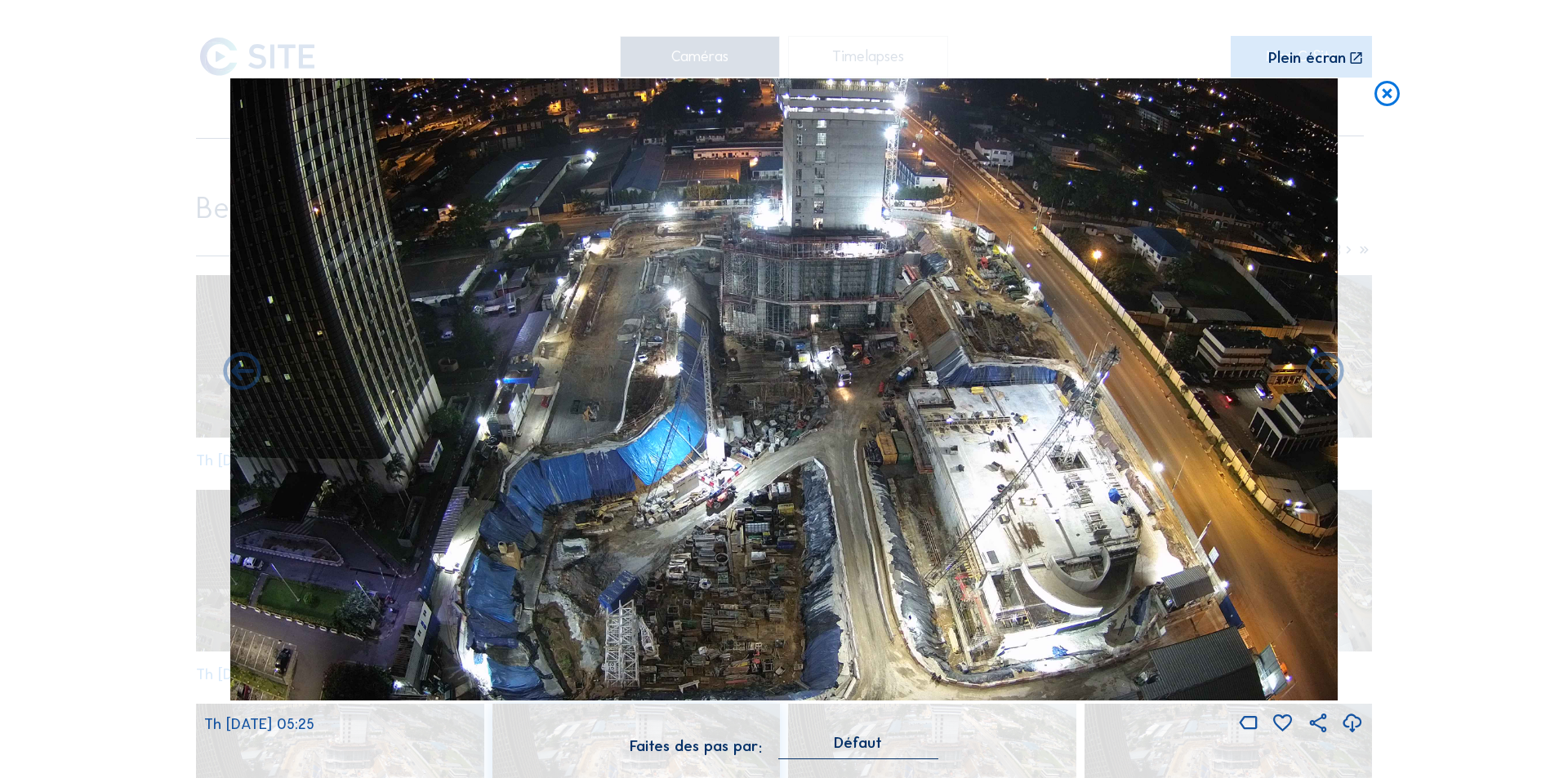
click at [1354, 717] on icon at bounding box center [1353, 724] width 22 height 27
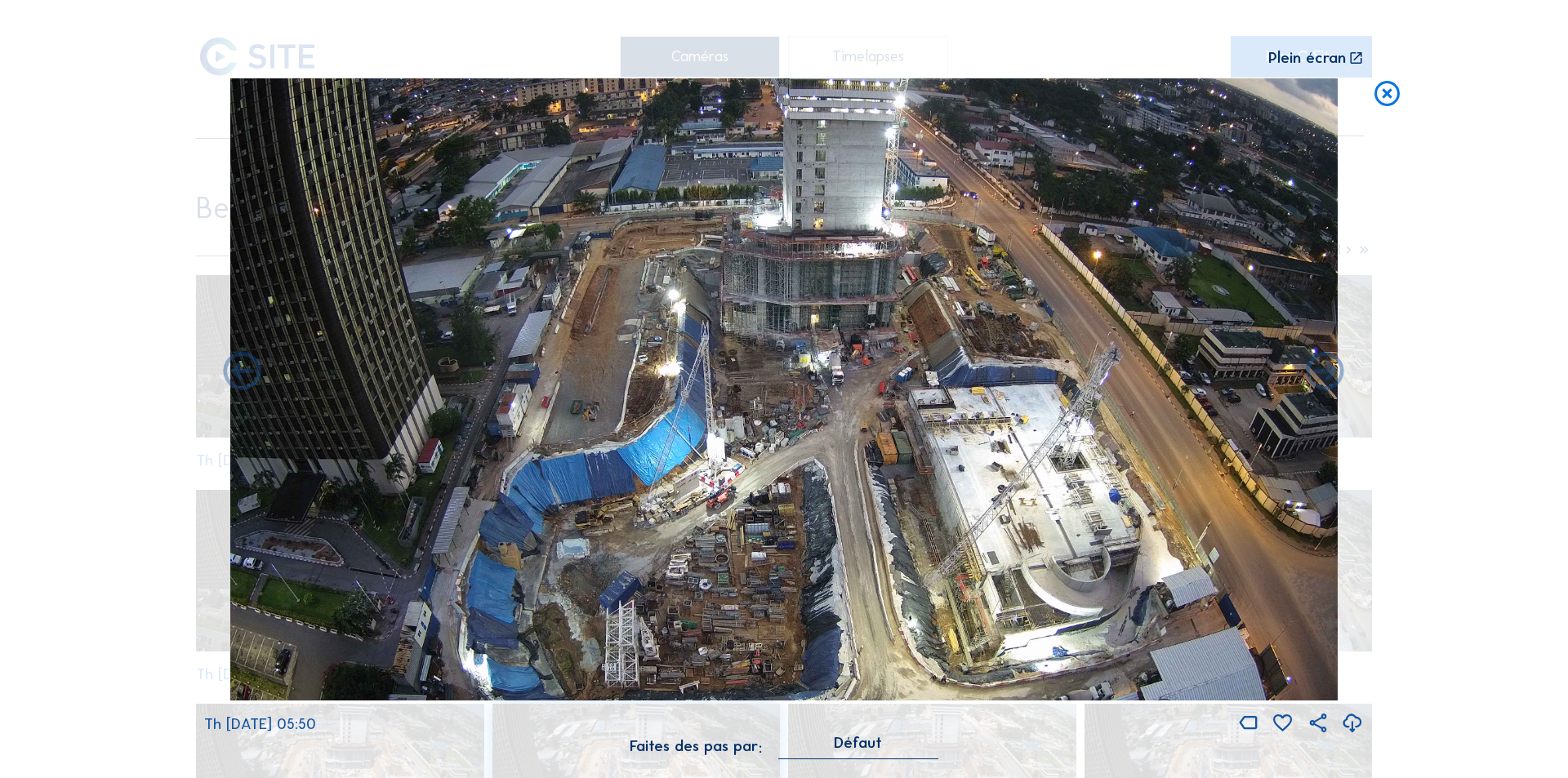
click at [1388, 94] on icon at bounding box center [1386, 94] width 30 height 31
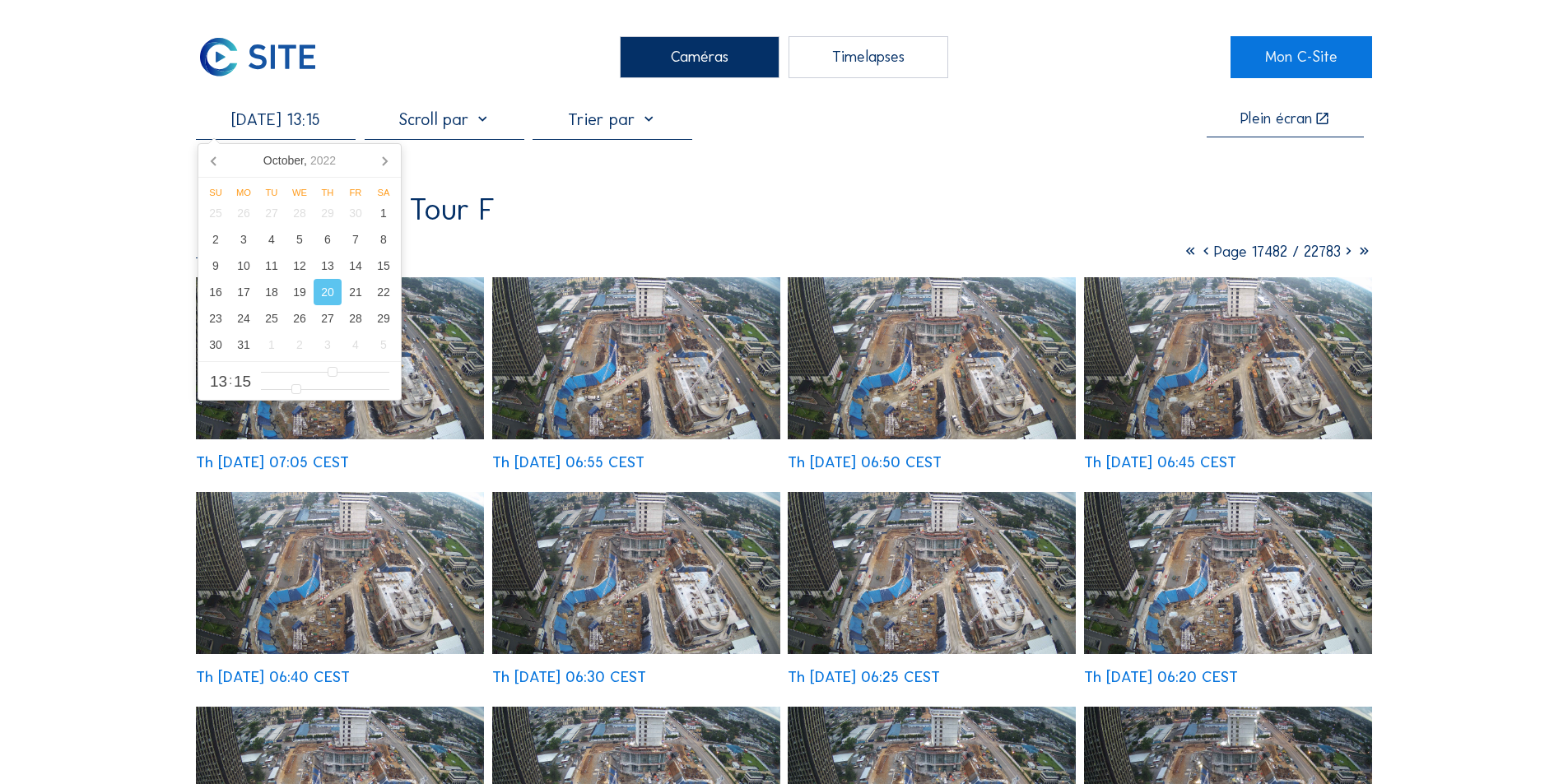
click at [308, 126] on input "[DATE] 13:15" at bounding box center [275, 119] width 160 height 20
click at [240, 343] on div "31" at bounding box center [243, 345] width 28 height 26
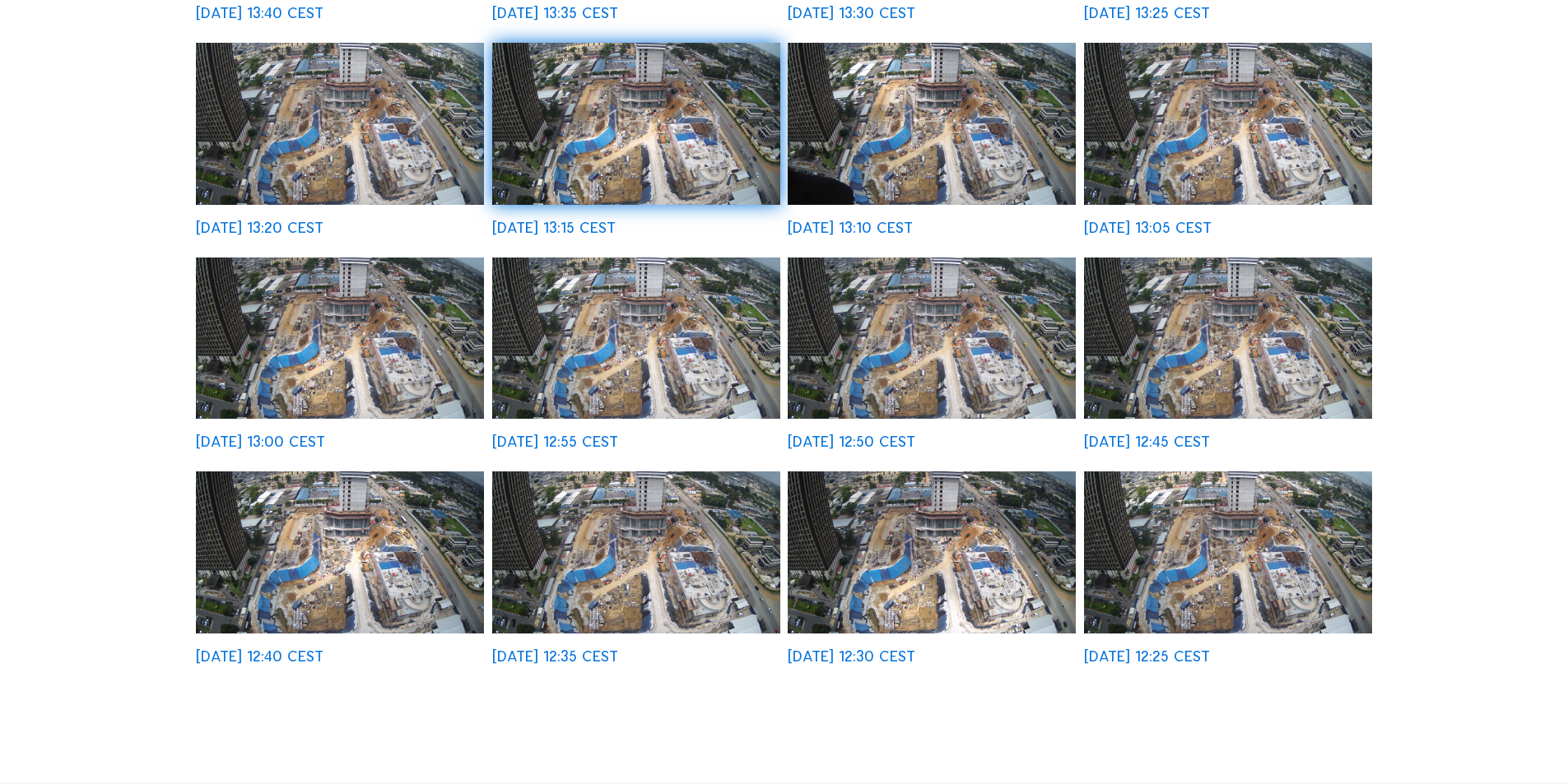
scroll to position [576, 0]
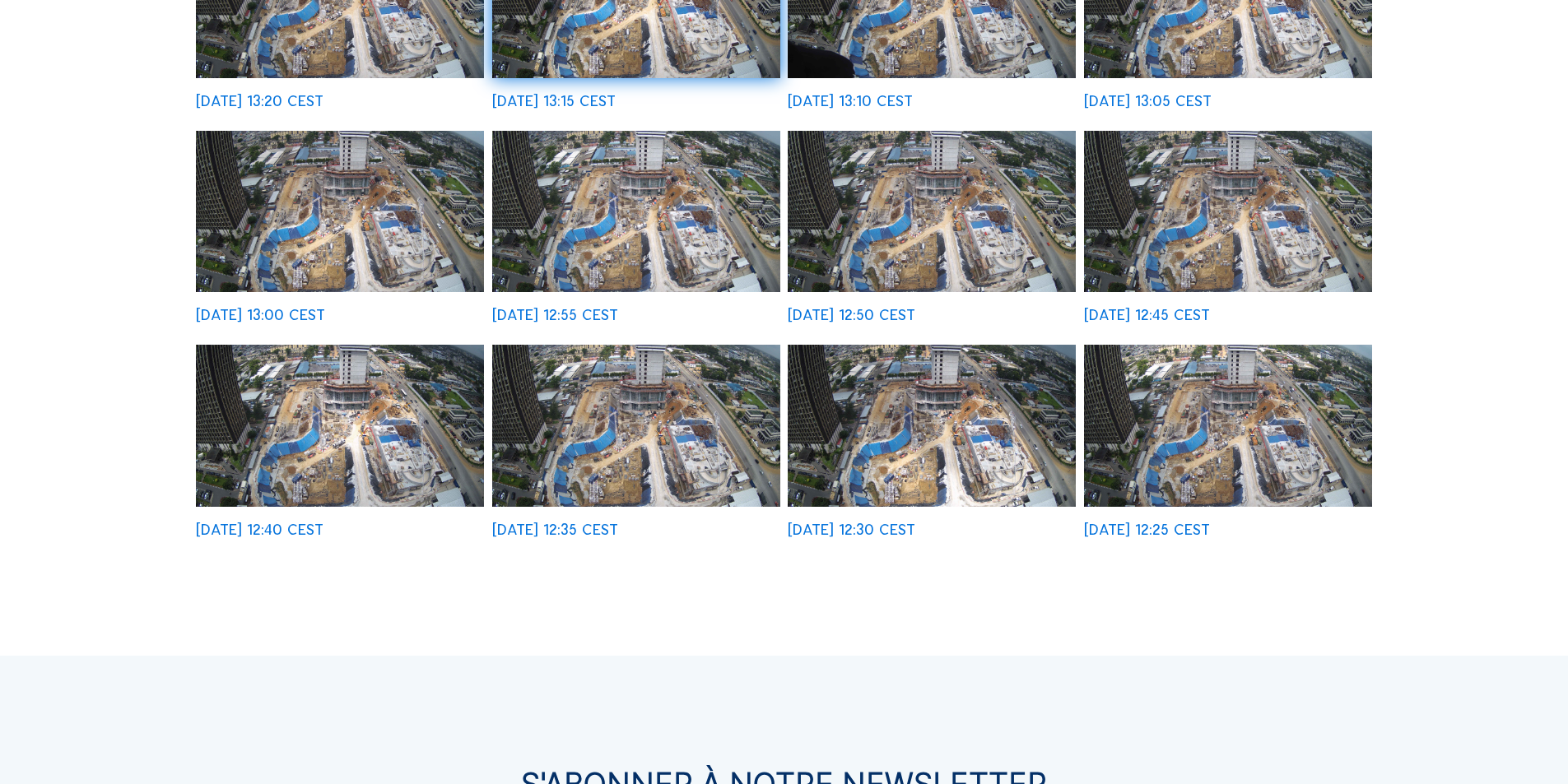
click at [1259, 435] on img at bounding box center [1228, 426] width 288 height 162
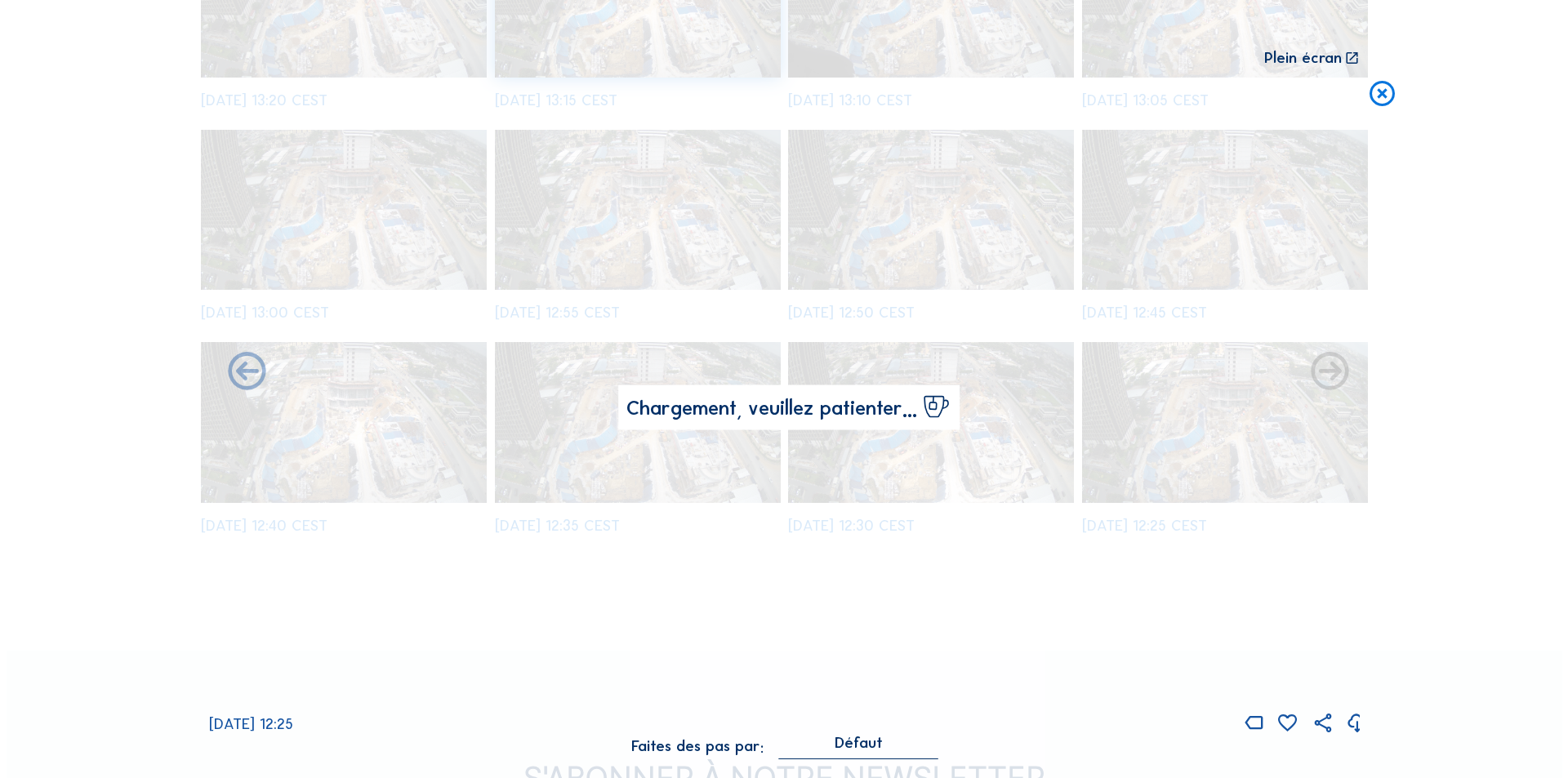
scroll to position [573, 0]
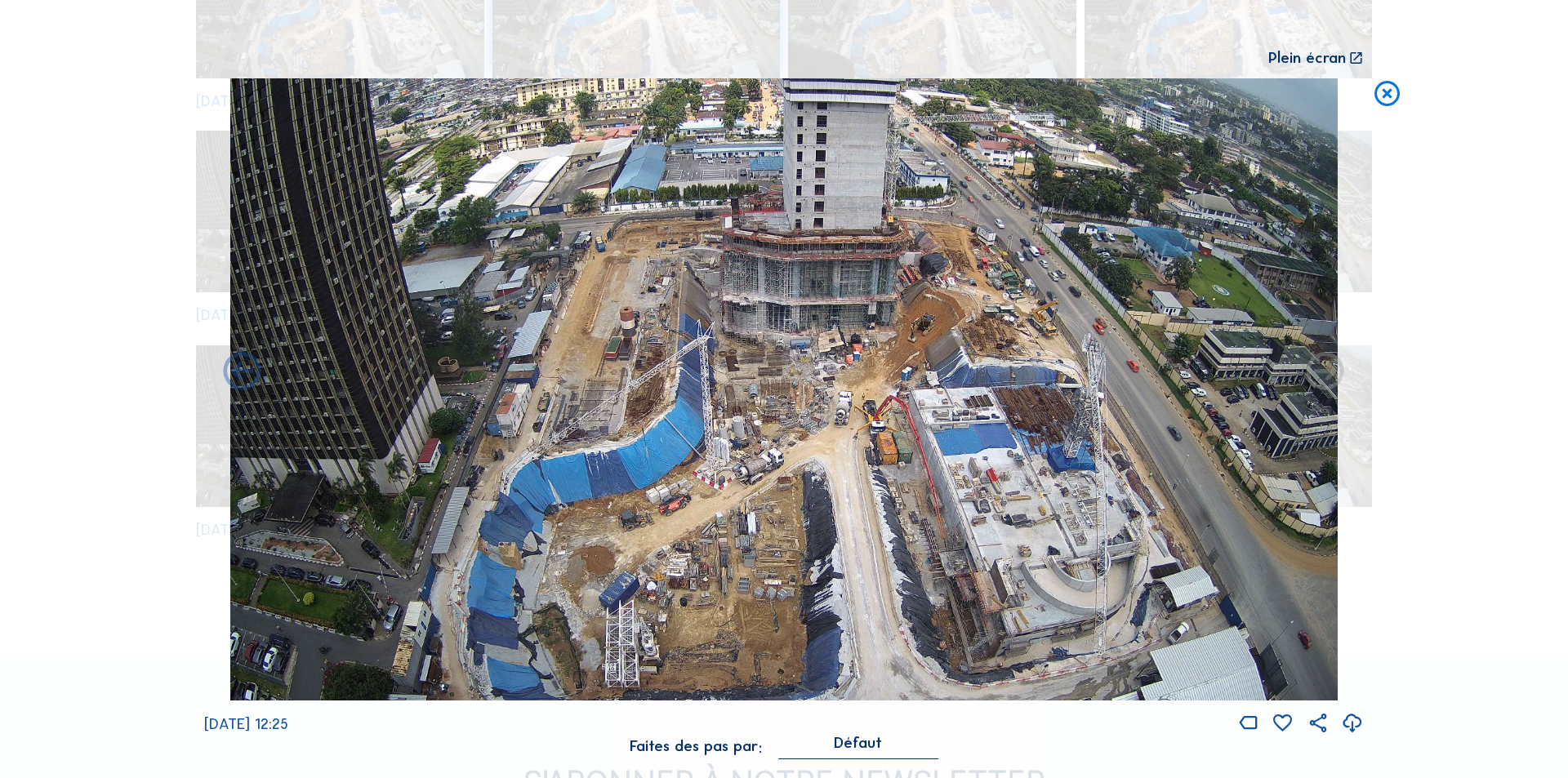
click at [1352, 718] on icon at bounding box center [1353, 724] width 22 height 27
click at [1384, 91] on icon at bounding box center [1386, 94] width 30 height 31
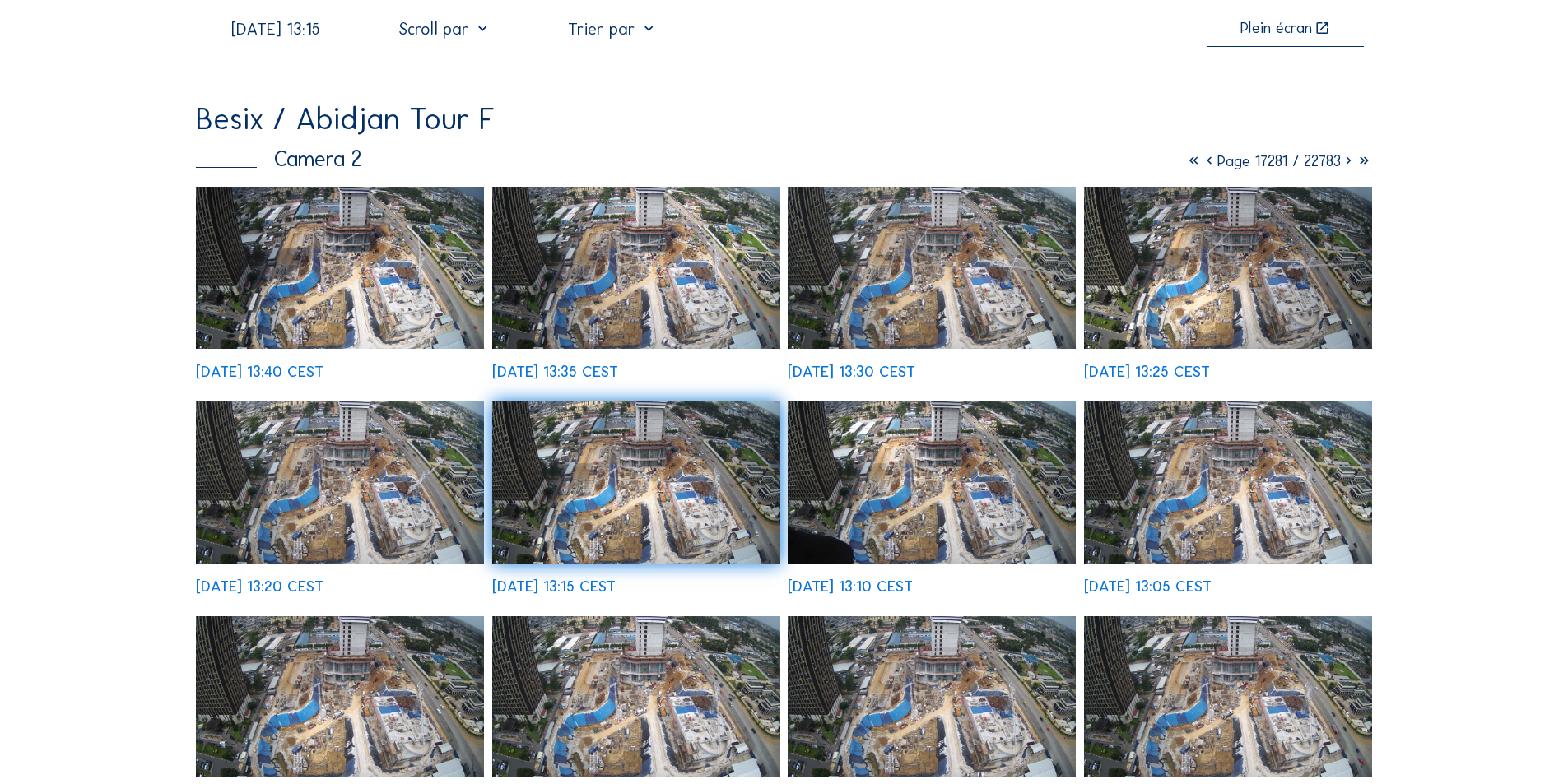
scroll to position [0, 0]
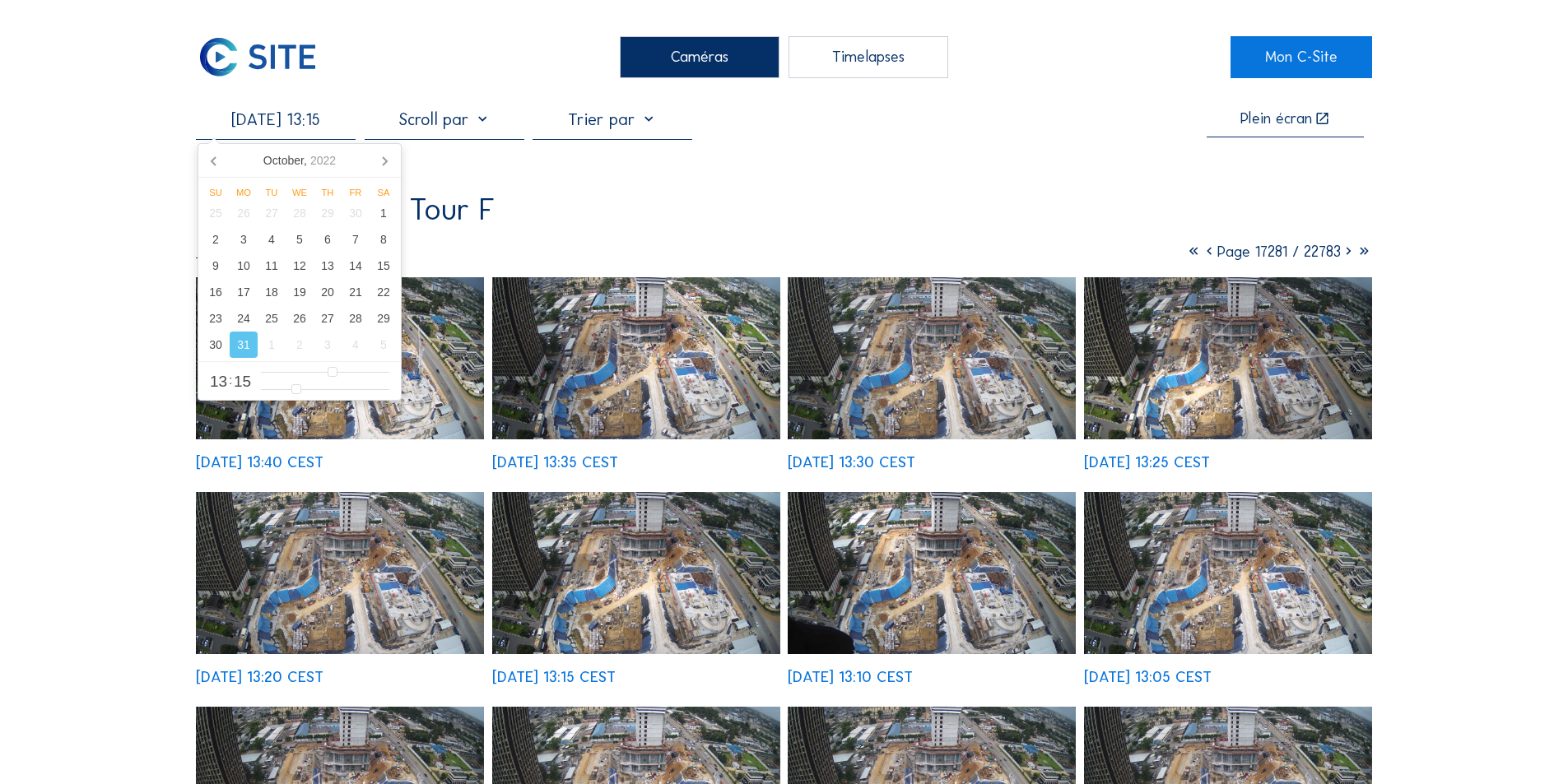
click at [299, 125] on input "[DATE] 13:15" at bounding box center [275, 119] width 160 height 20
click at [384, 158] on icon at bounding box center [384, 160] width 4 height 8
click at [244, 240] on div "7" at bounding box center [243, 240] width 28 height 26
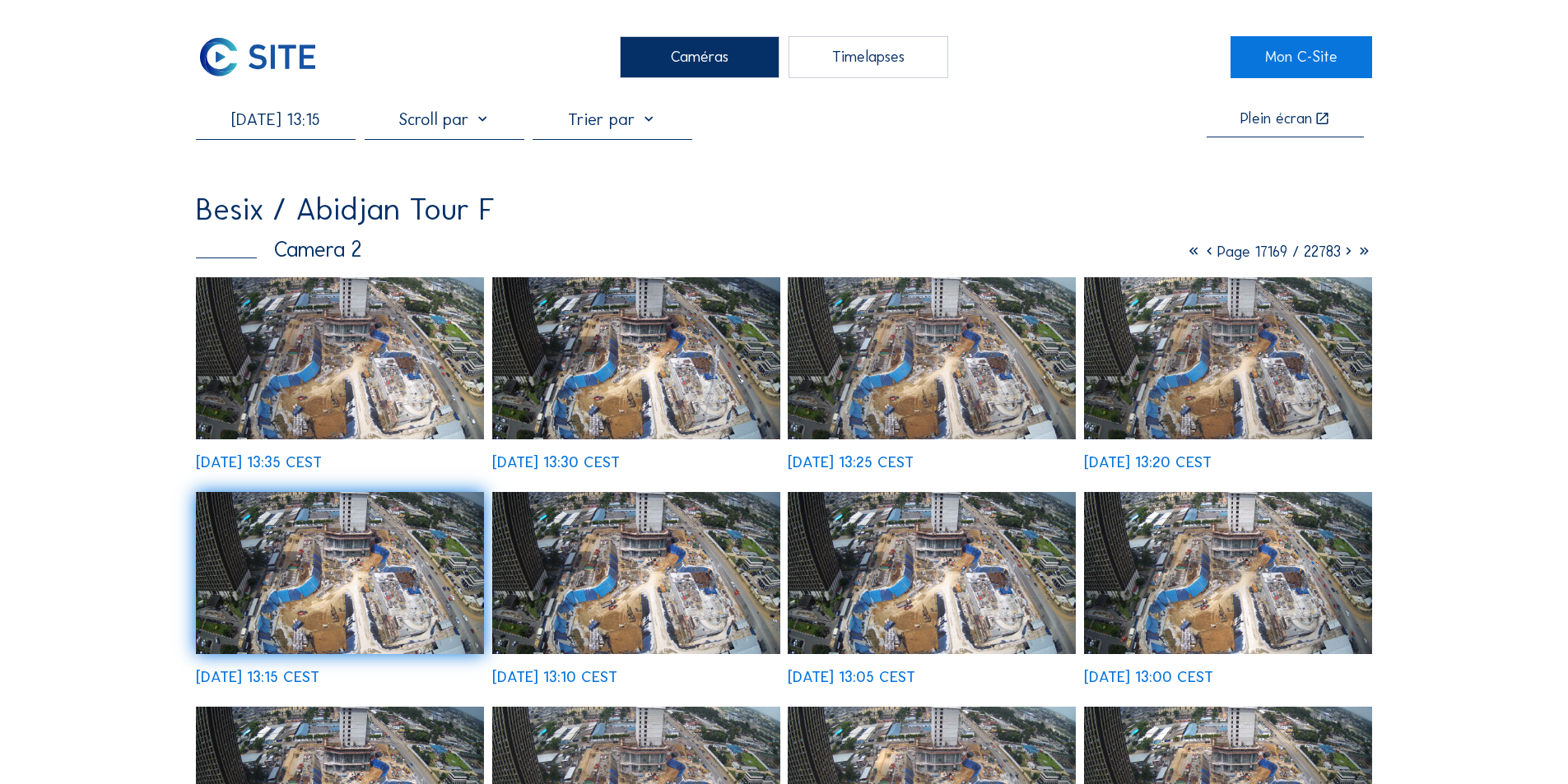
click at [703, 375] on img at bounding box center [636, 358] width 288 height 162
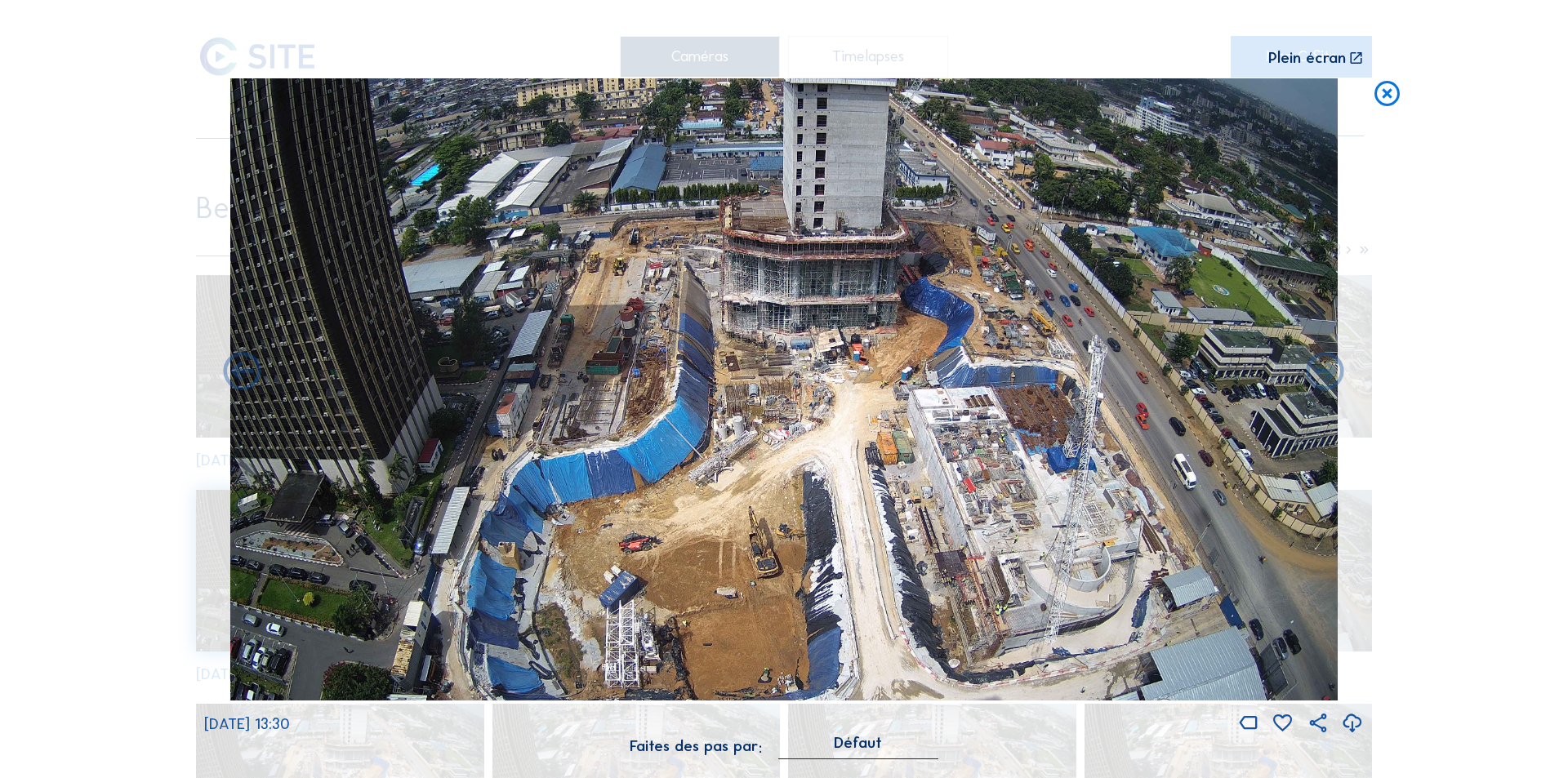
click at [1353, 722] on icon at bounding box center [1353, 724] width 22 height 27
click at [1390, 84] on icon at bounding box center [1386, 94] width 30 height 31
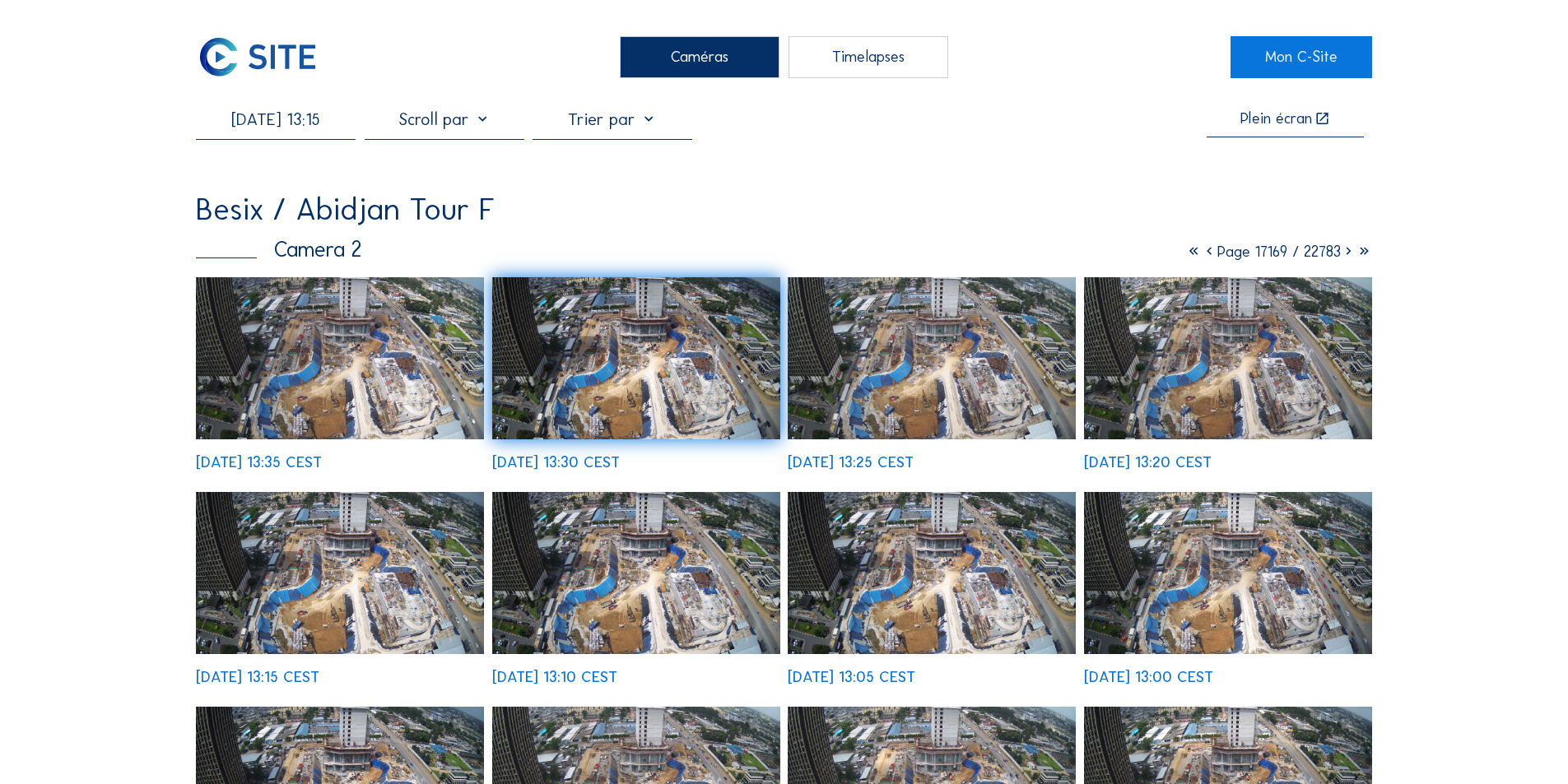
click at [300, 125] on input "[DATE] 13:15" at bounding box center [275, 119] width 160 height 20
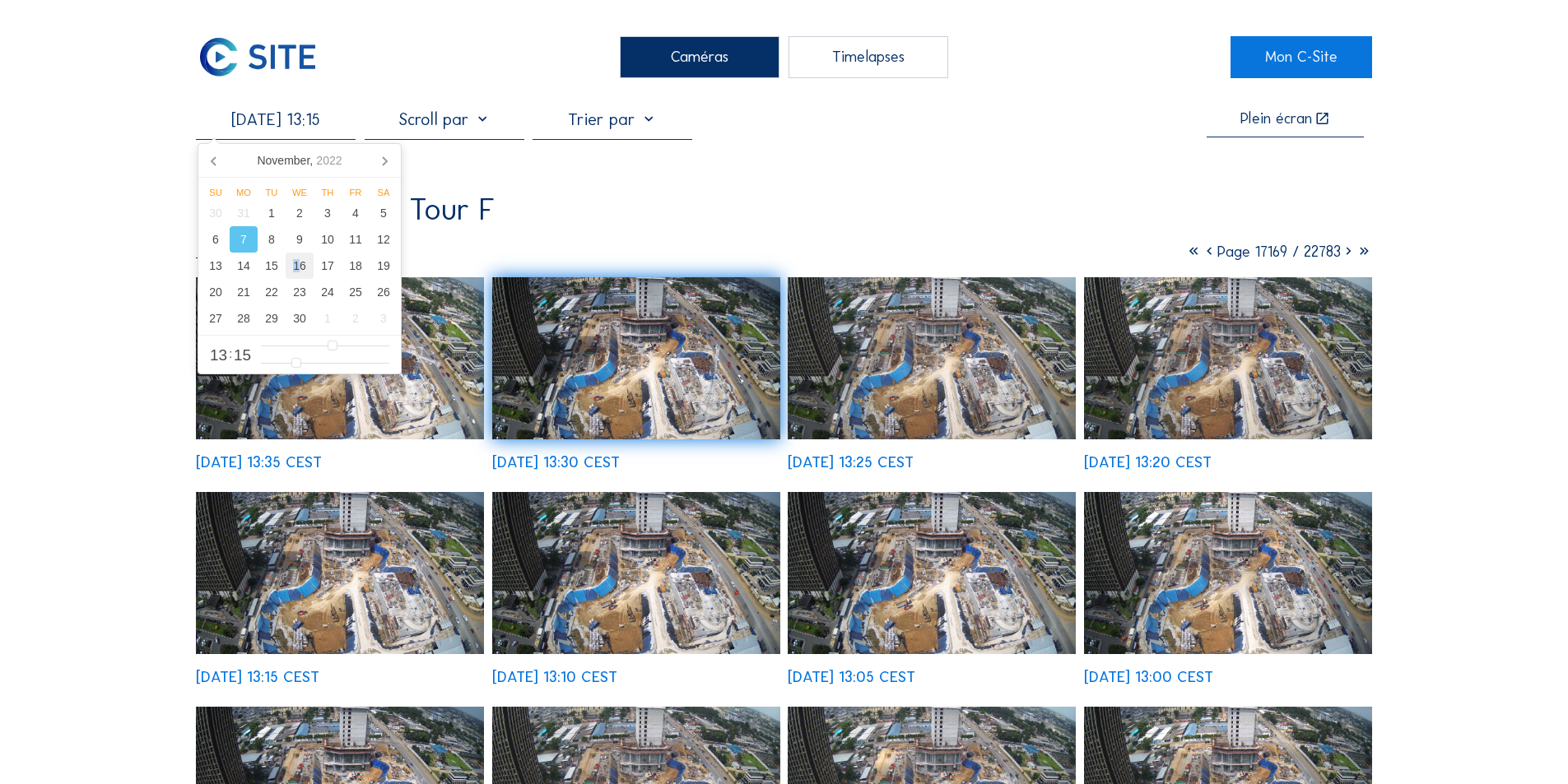
click at [296, 267] on div "16" at bounding box center [300, 266] width 28 height 26
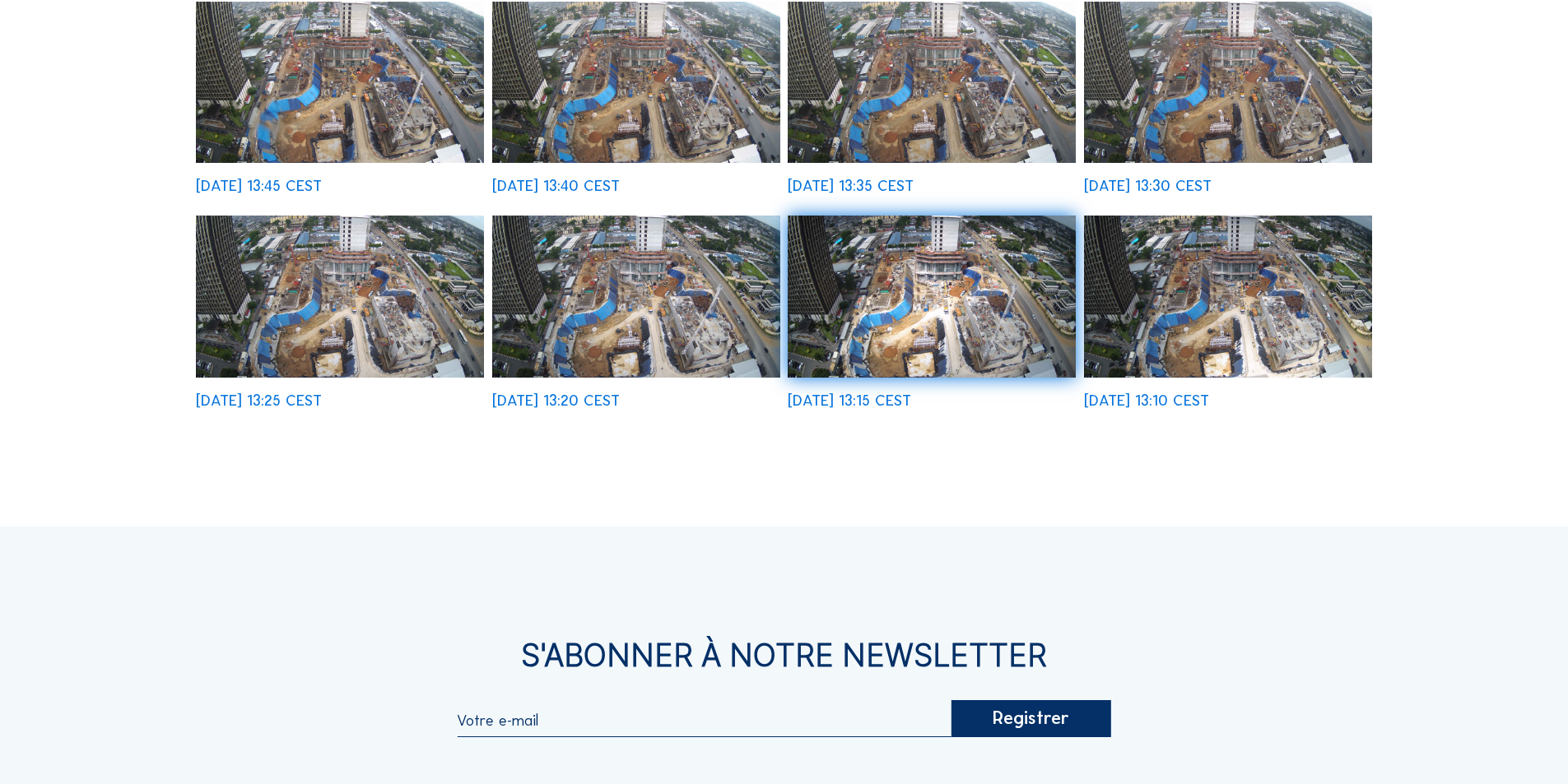
scroll to position [740, 0]
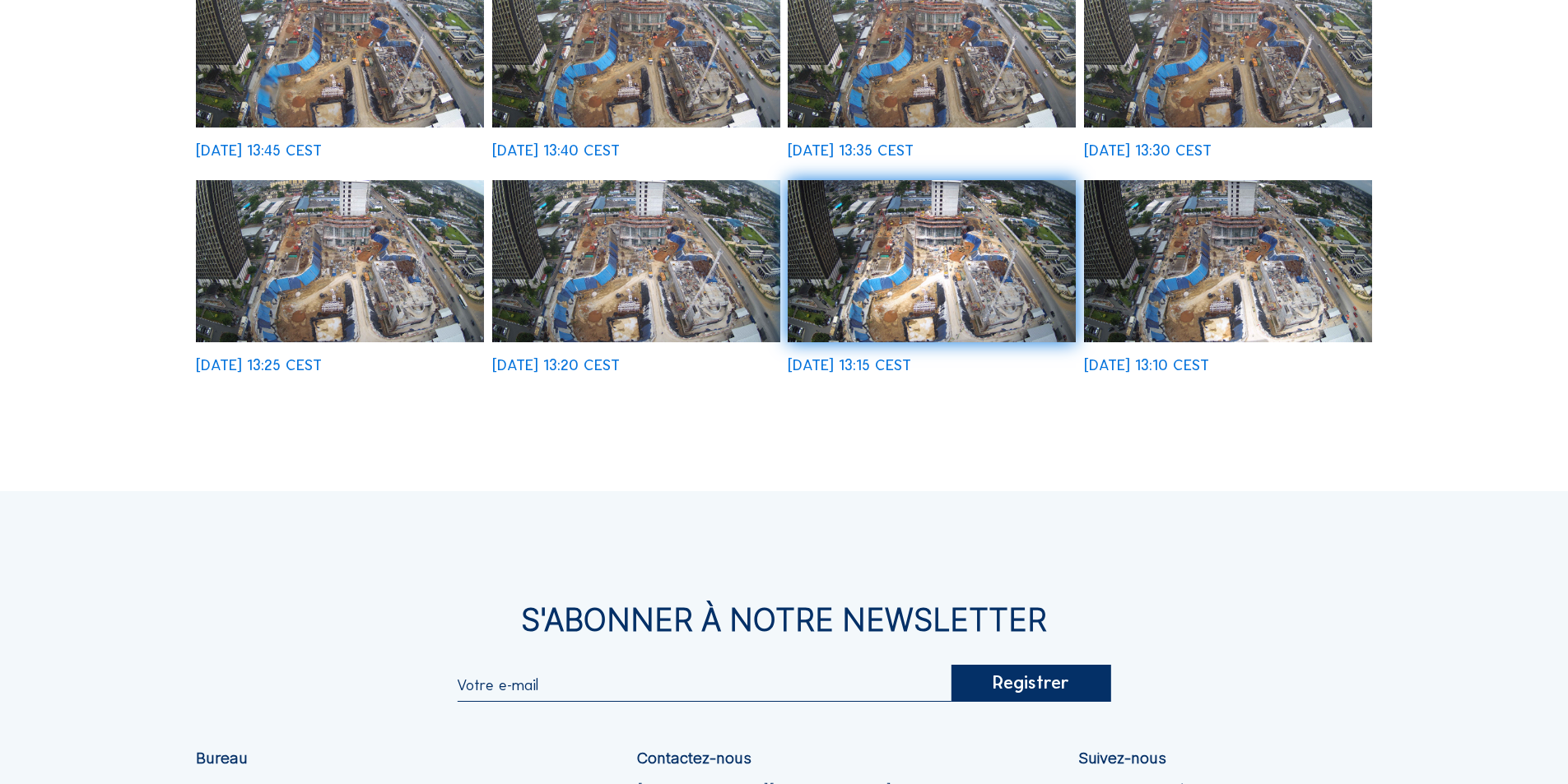
click at [655, 270] on img at bounding box center [636, 261] width 288 height 162
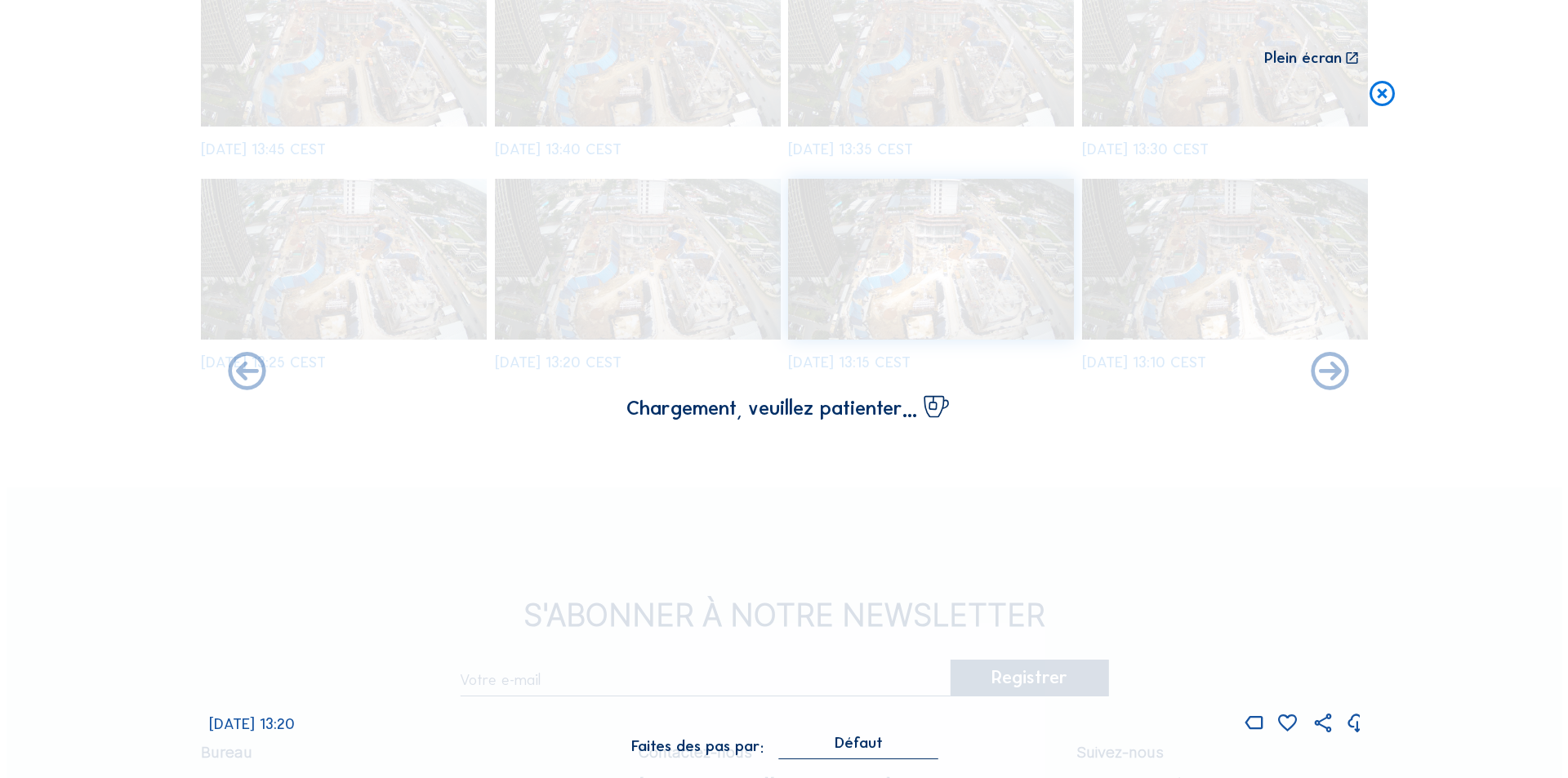
scroll to position [738, 0]
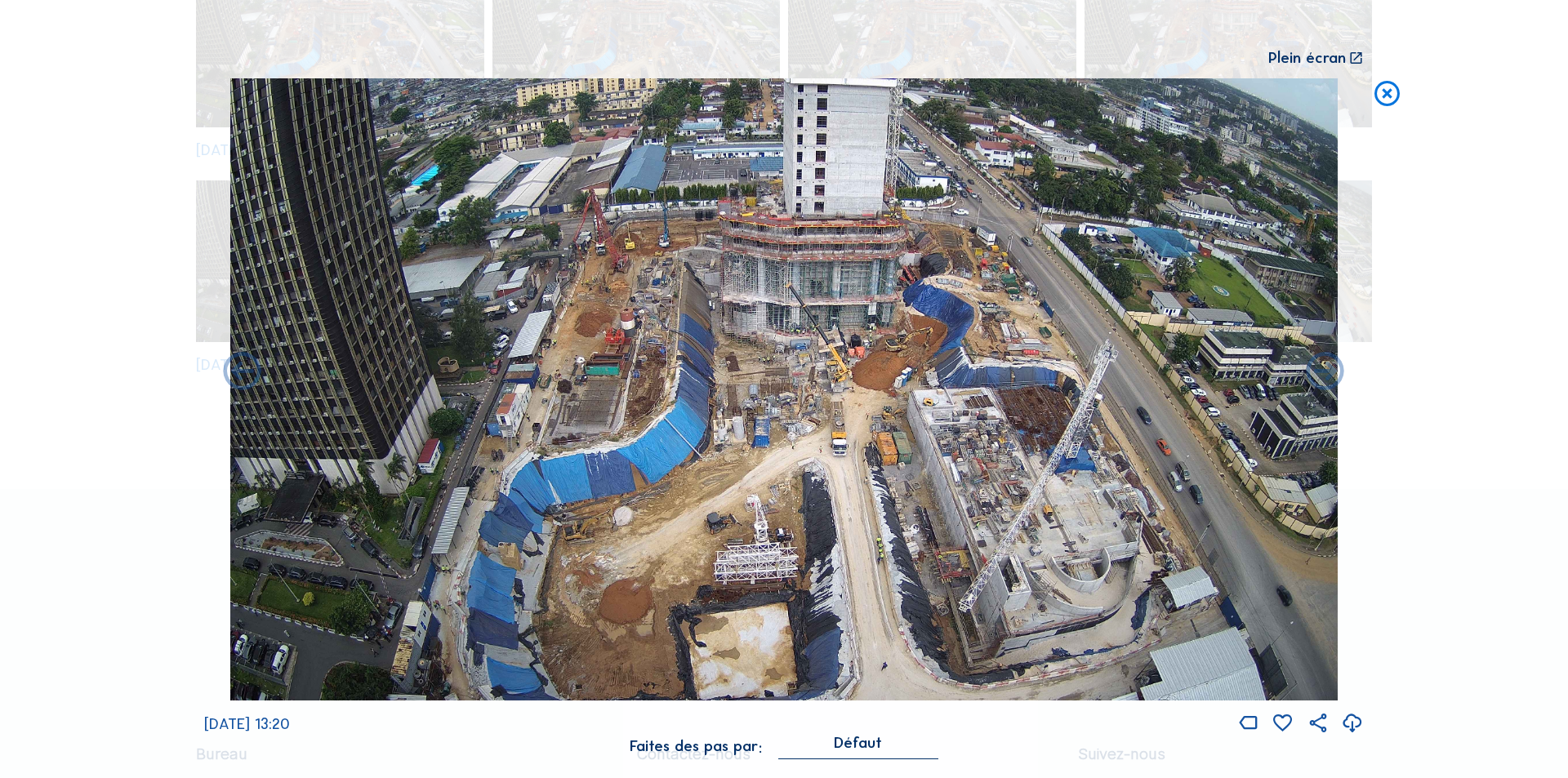
click at [1354, 720] on icon at bounding box center [1353, 724] width 22 height 27
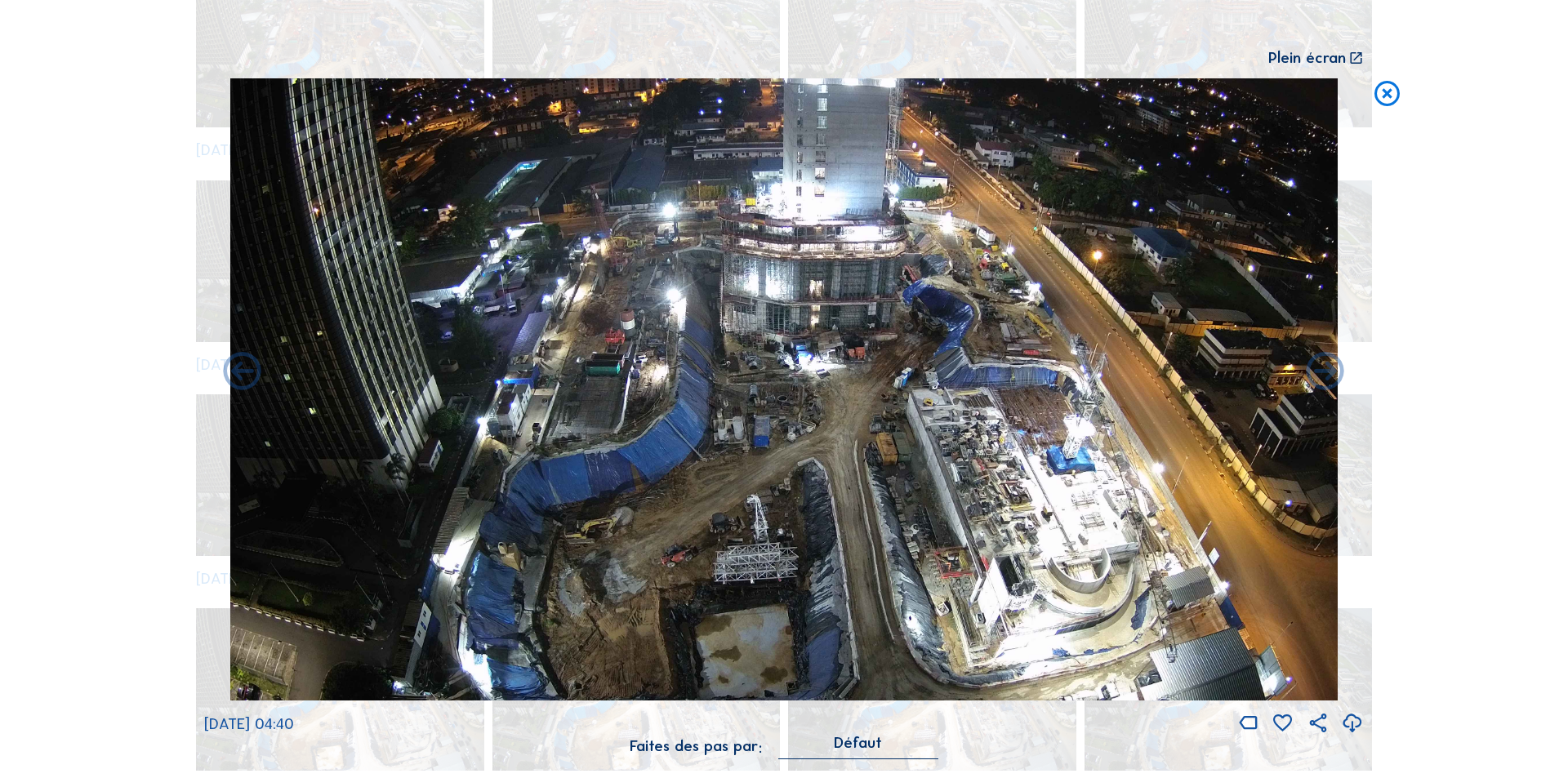
click at [1350, 719] on icon at bounding box center [1353, 724] width 22 height 27
drag, startPoint x: 1418, startPoint y: 460, endPoint x: 1411, endPoint y: 454, distance: 9.2
click at [1418, 460] on div "Scroll pour voyager dans le temps | Appuie sur le 'Alt' Bouton + Scroll pour Zo…" at bounding box center [784, 389] width 1568 height 778
click at [1391, 86] on icon at bounding box center [1386, 94] width 30 height 31
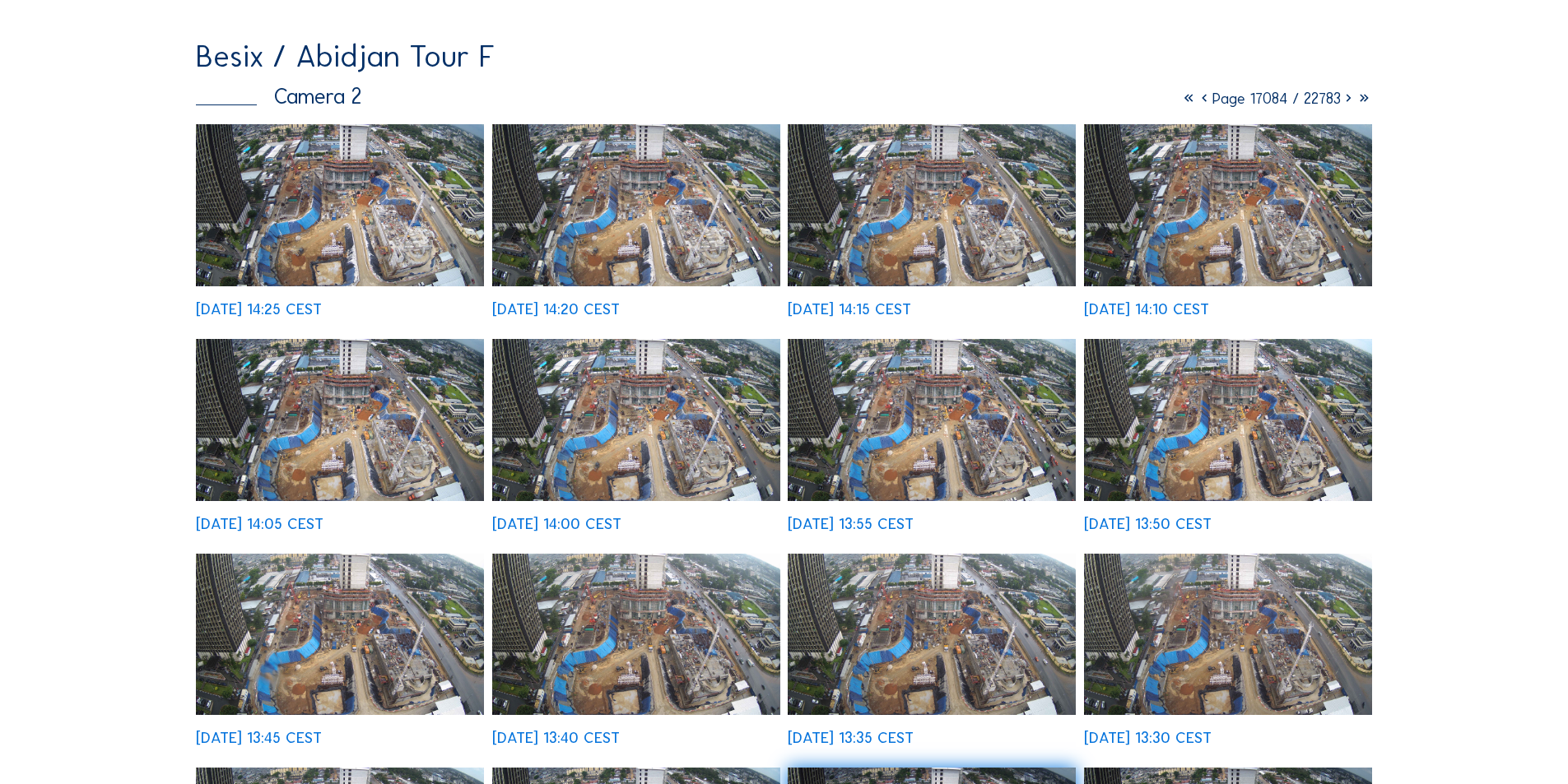
scroll to position [0, 0]
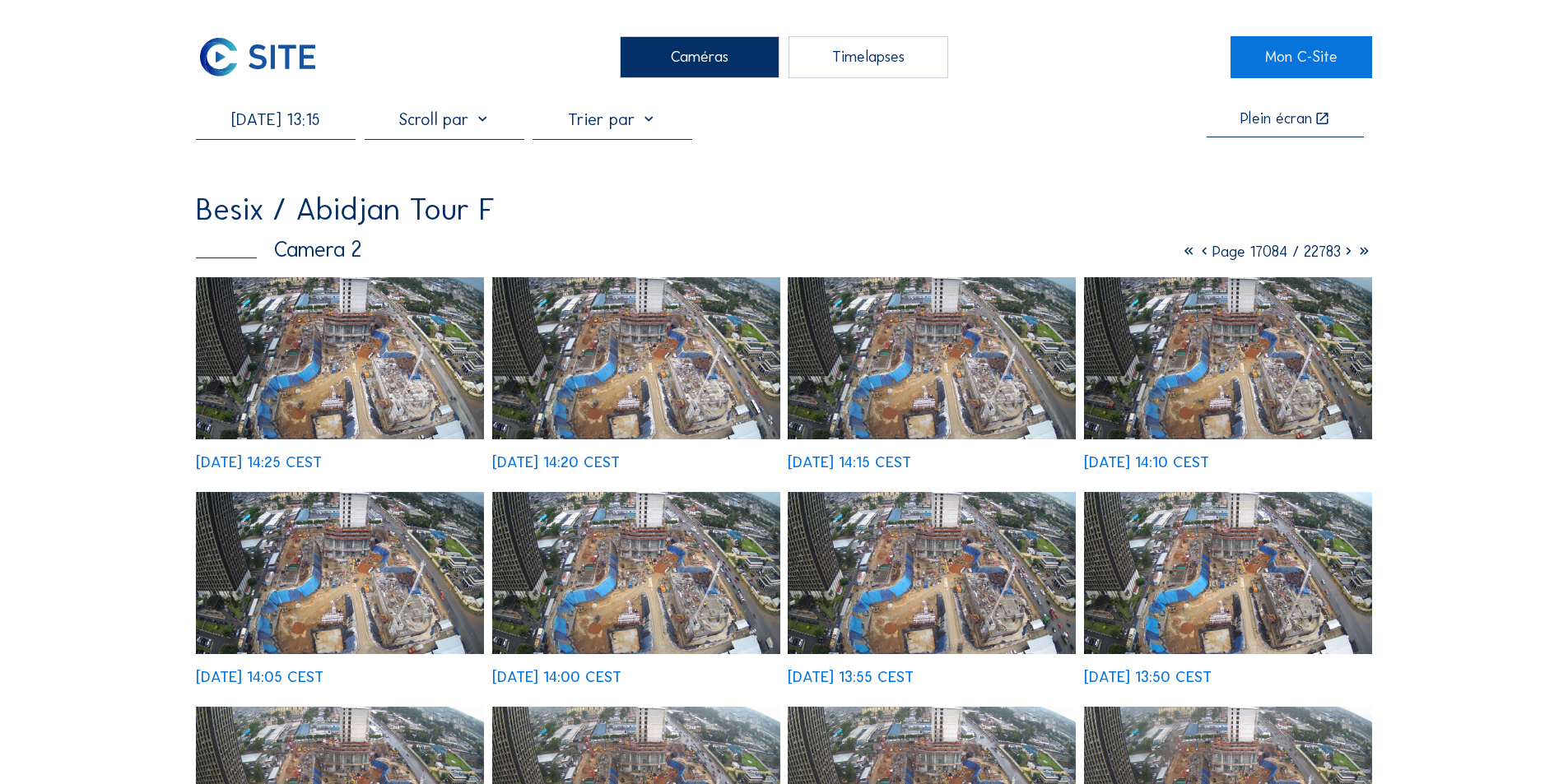
click at [297, 121] on input "[DATE] 13:15" at bounding box center [275, 119] width 160 height 20
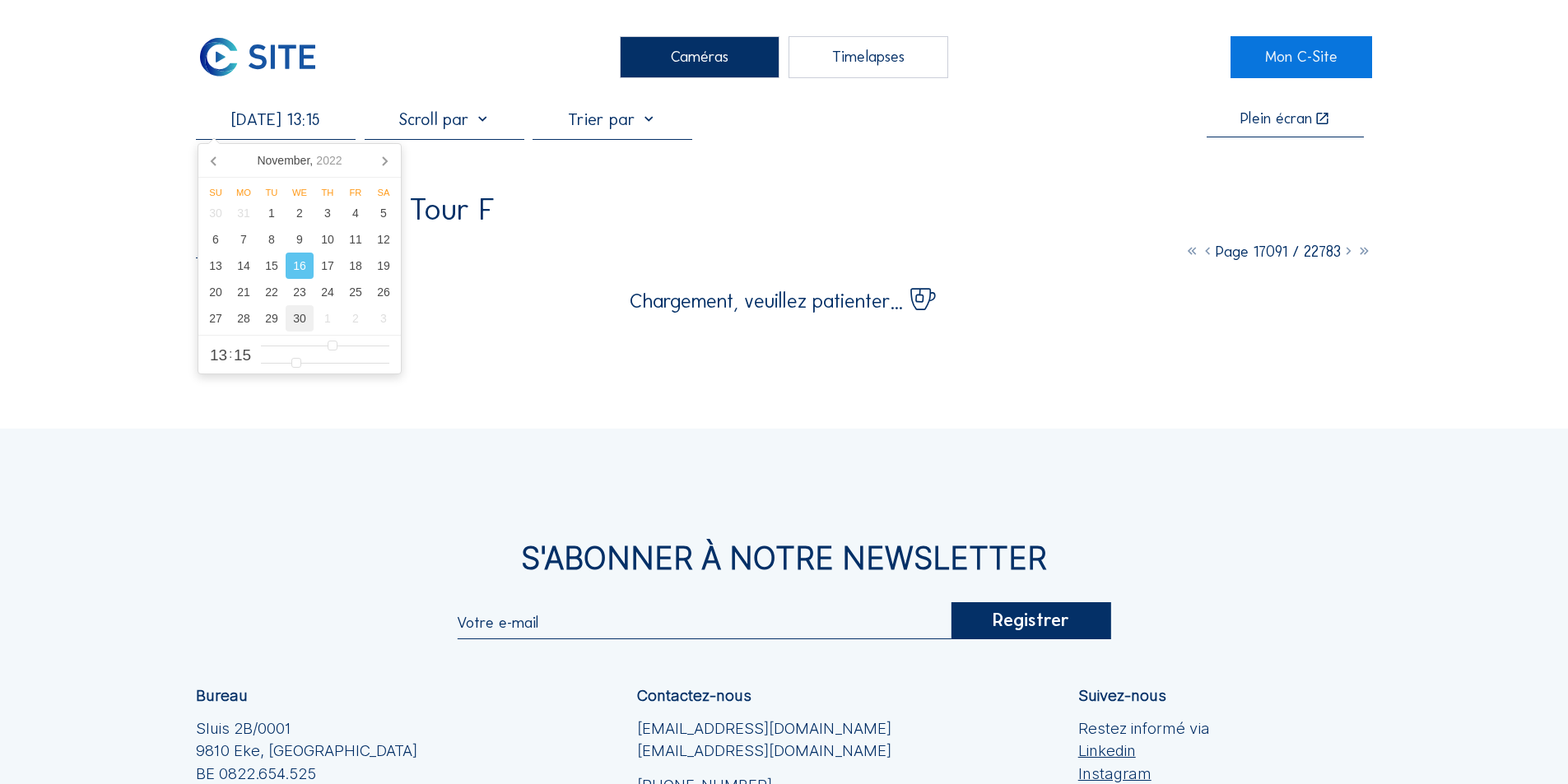
click at [304, 318] on div "30" at bounding box center [300, 318] width 28 height 26
type input "[DATE] 13:15"
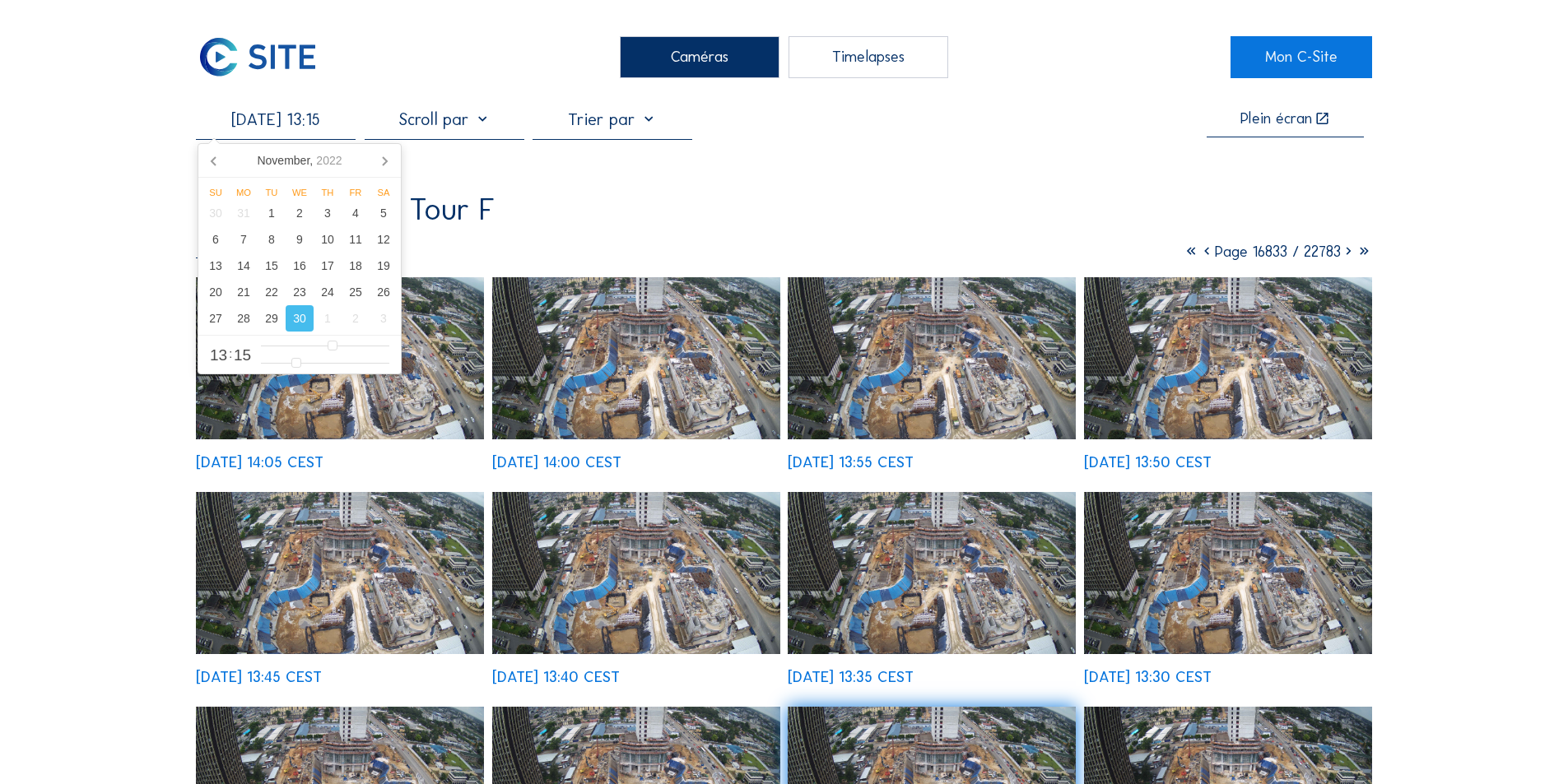
click at [304, 318] on div "30" at bounding box center [300, 318] width 28 height 26
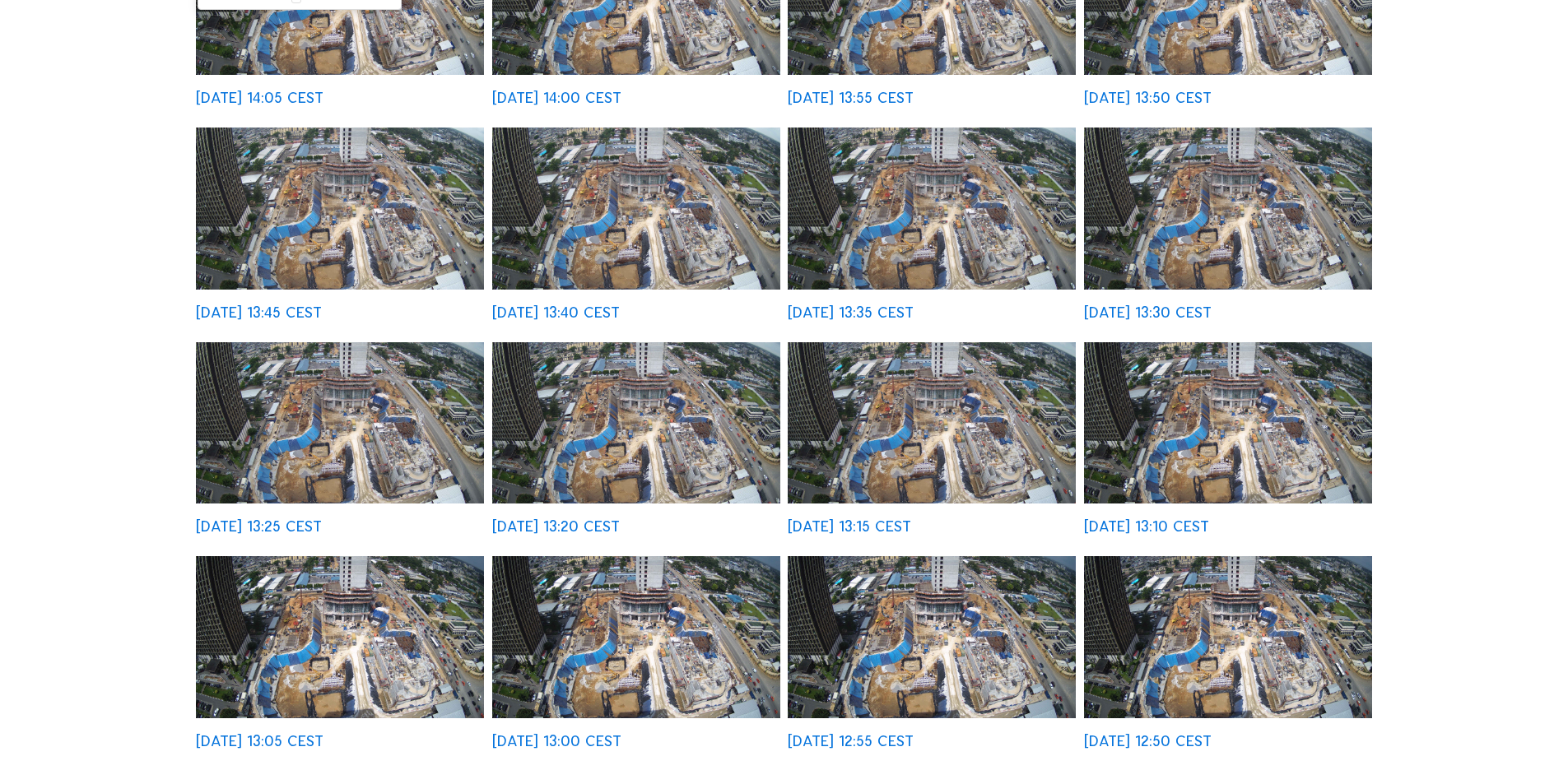
scroll to position [658, 0]
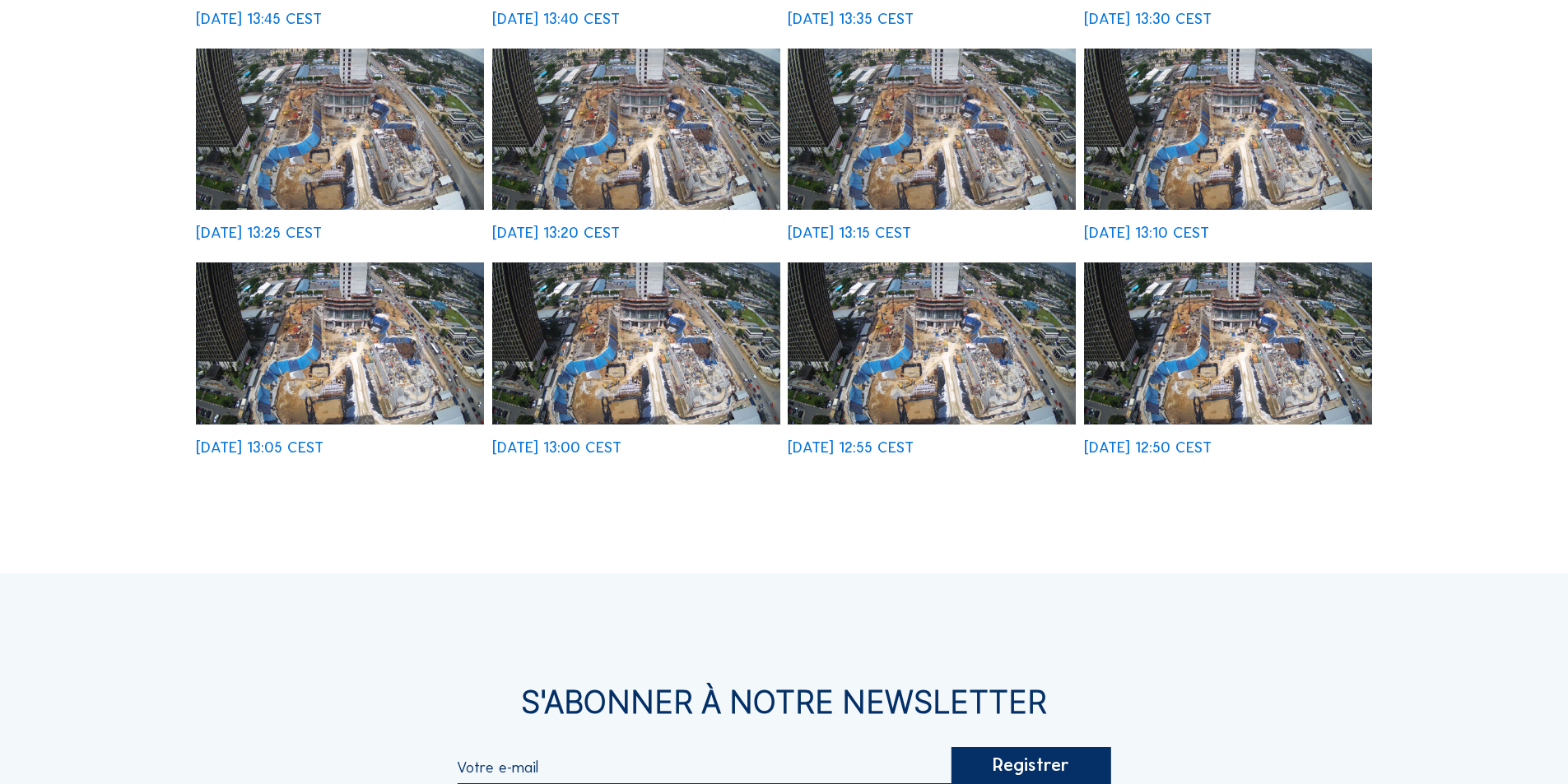
click at [655, 365] on img at bounding box center [636, 343] width 288 height 162
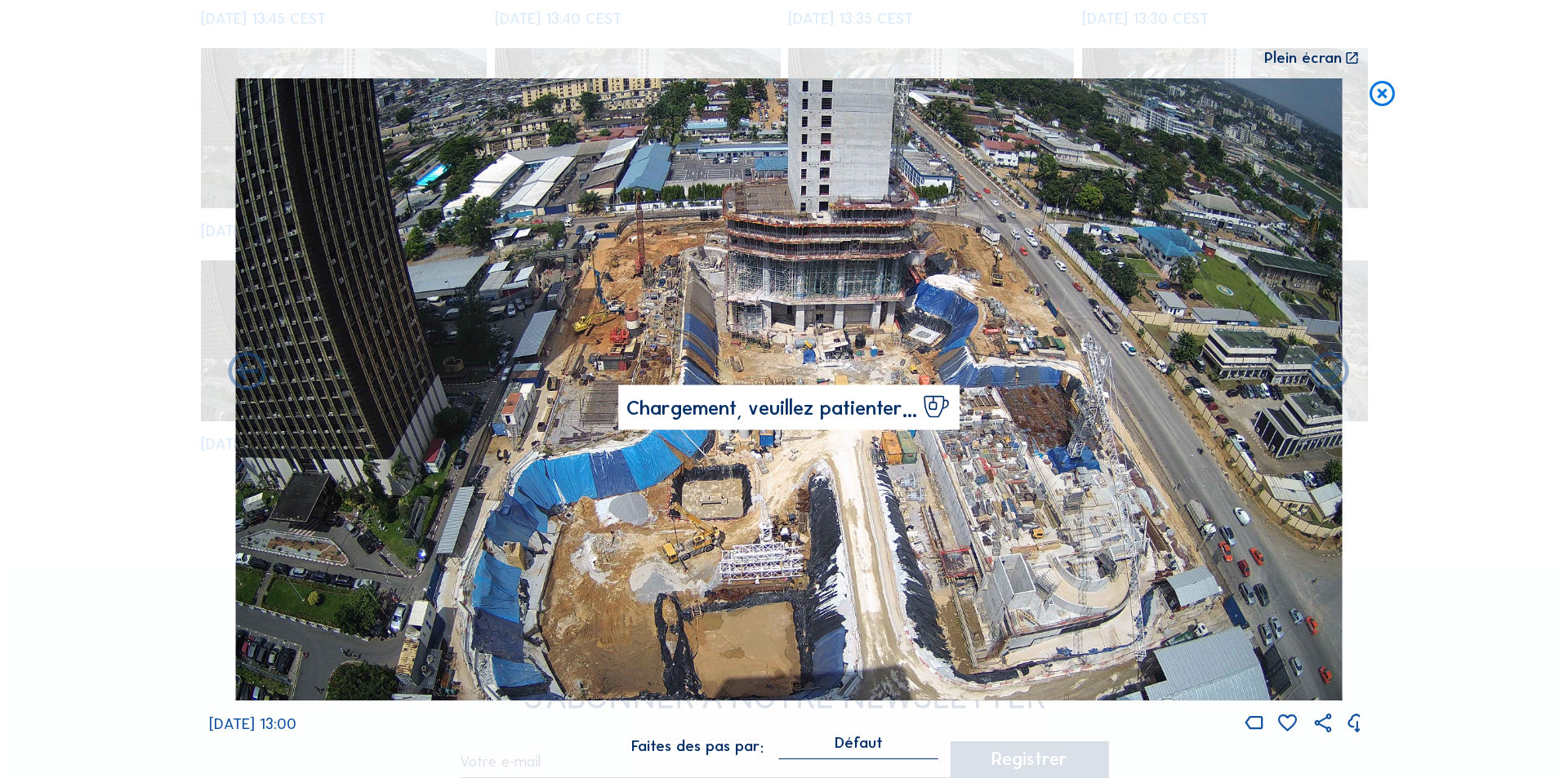
scroll to position [656, 0]
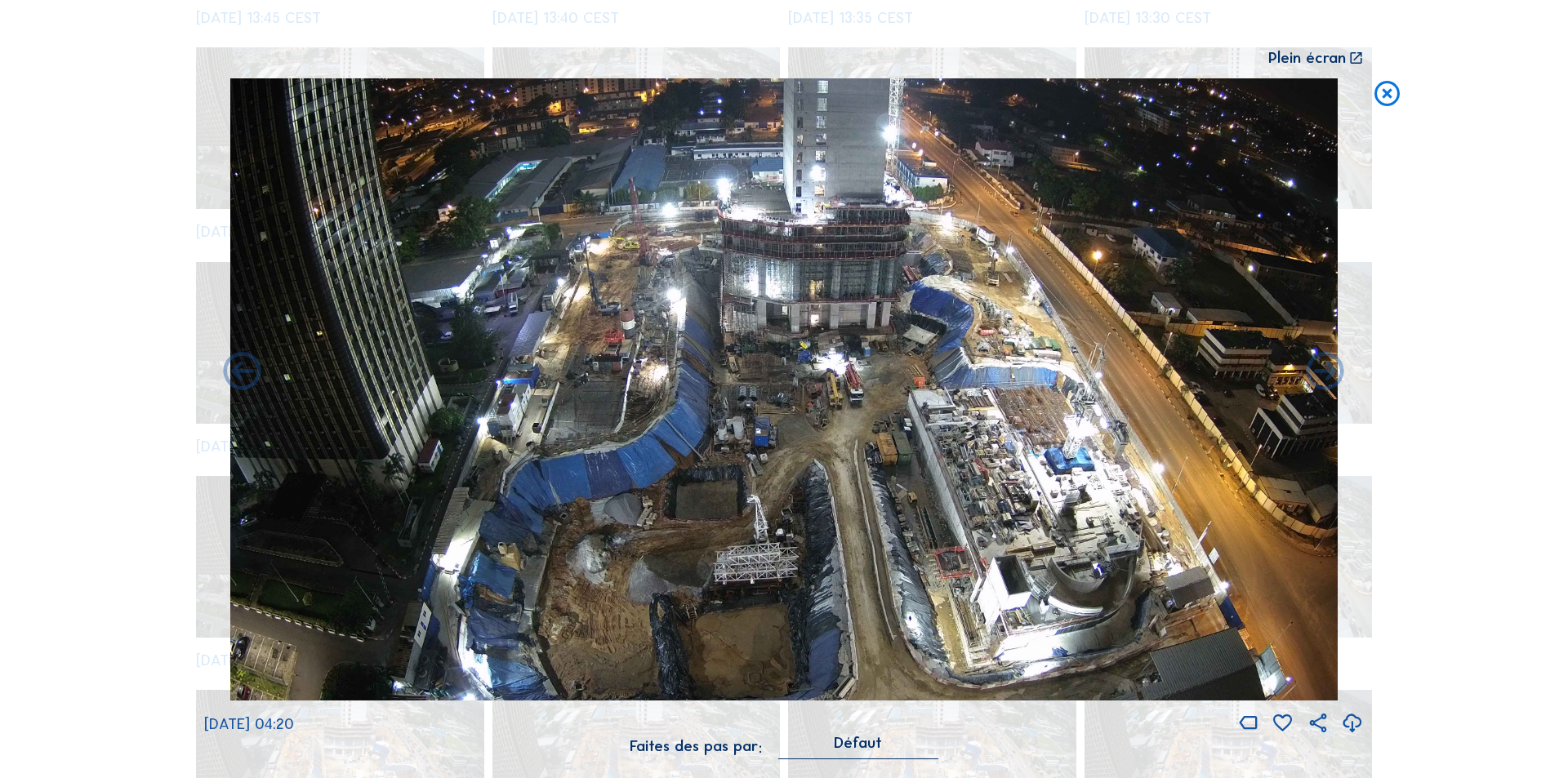
click at [1354, 717] on icon at bounding box center [1353, 724] width 22 height 27
click at [1388, 89] on icon at bounding box center [1386, 94] width 30 height 31
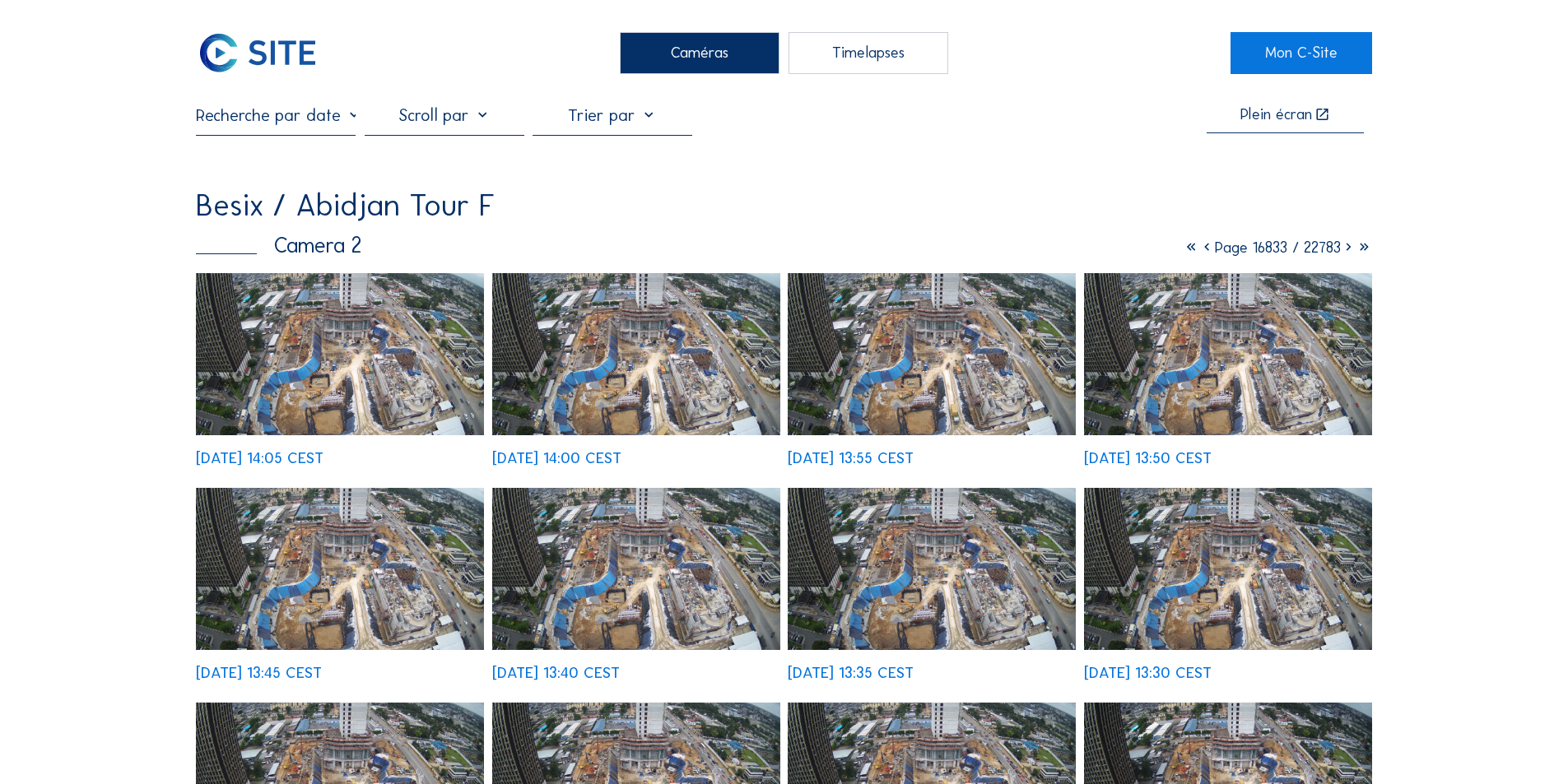
scroll to position [0, 0]
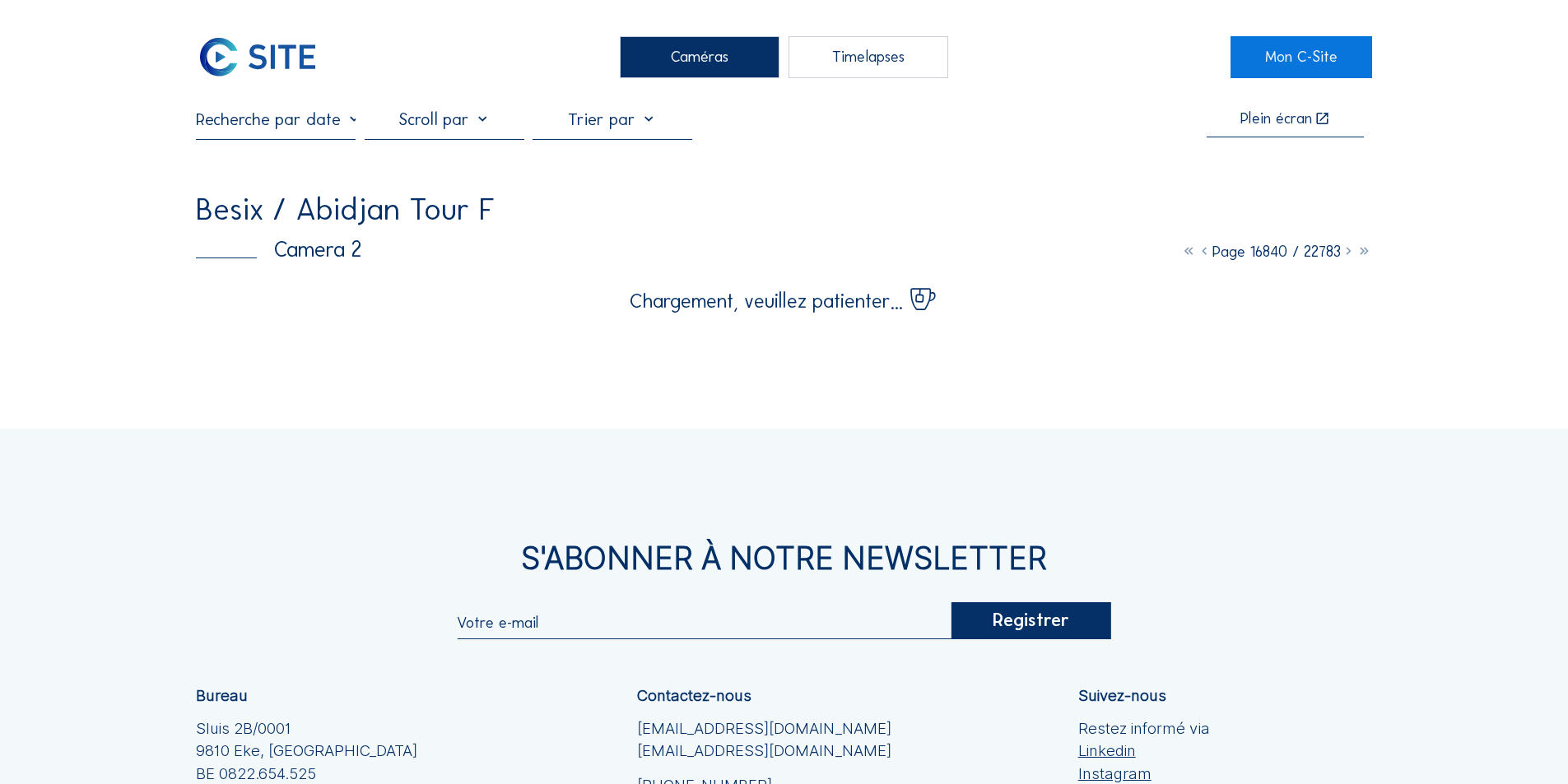
click at [316, 124] on input "text" at bounding box center [275, 119] width 160 height 20
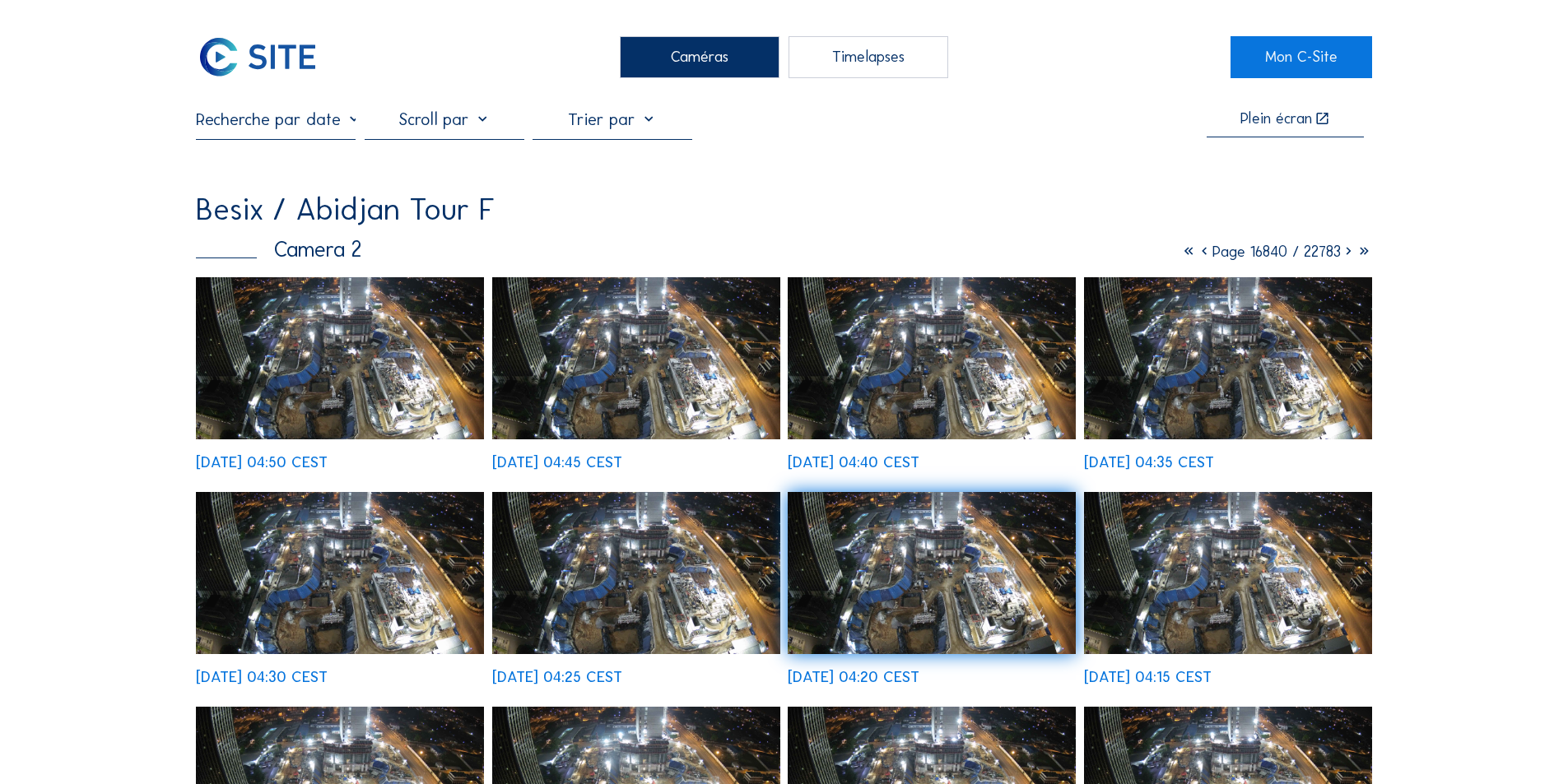
click at [307, 125] on input "text" at bounding box center [275, 119] width 160 height 20
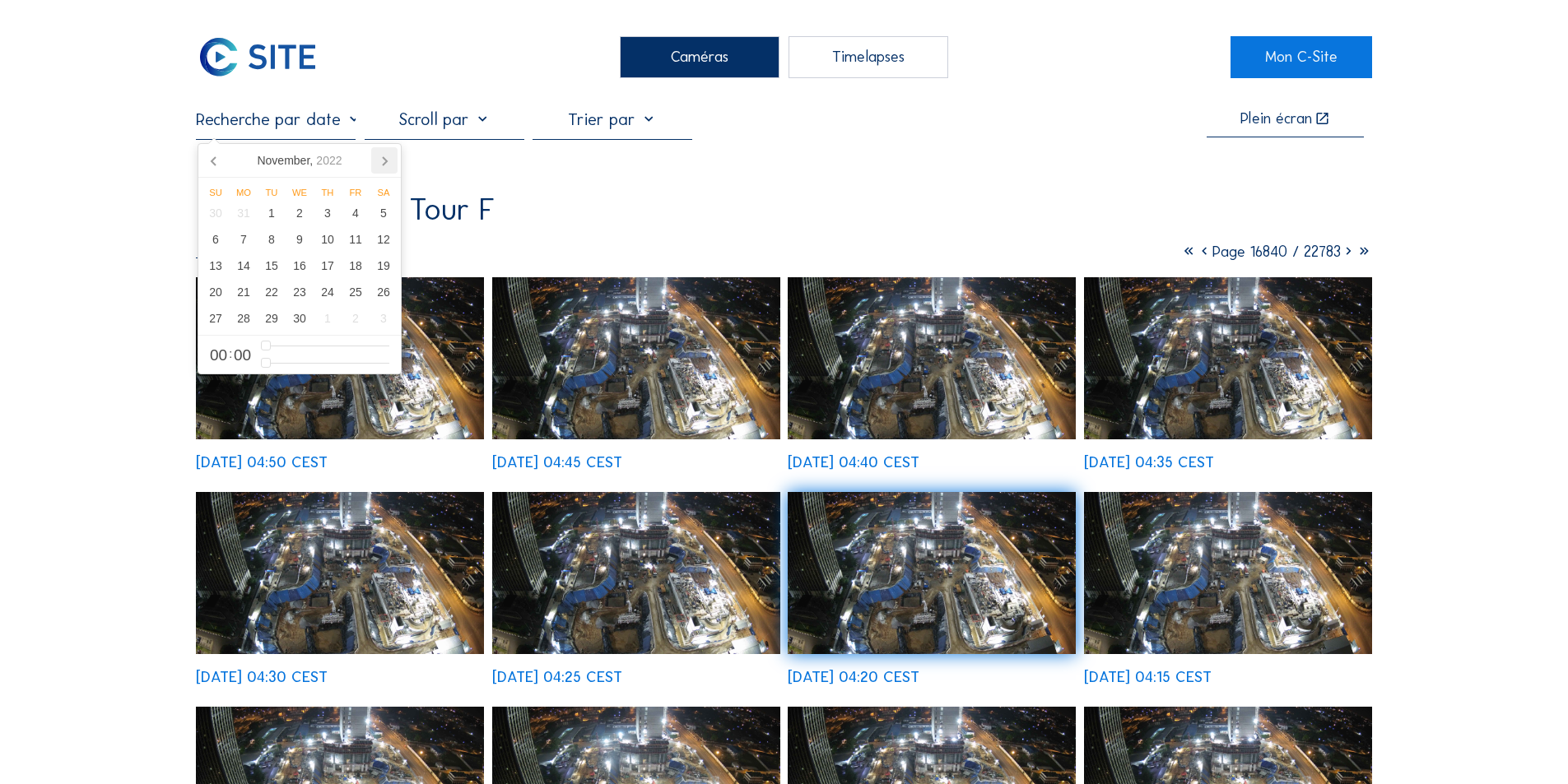
click at [385, 157] on icon at bounding box center [384, 160] width 26 height 26
click at [301, 159] on div "[DATE]" at bounding box center [299, 160] width 98 height 26
click at [215, 157] on icon at bounding box center [214, 160] width 26 height 26
click at [345, 126] on input "text" at bounding box center [275, 119] width 160 height 20
click at [236, 125] on input "text" at bounding box center [275, 119] width 160 height 20
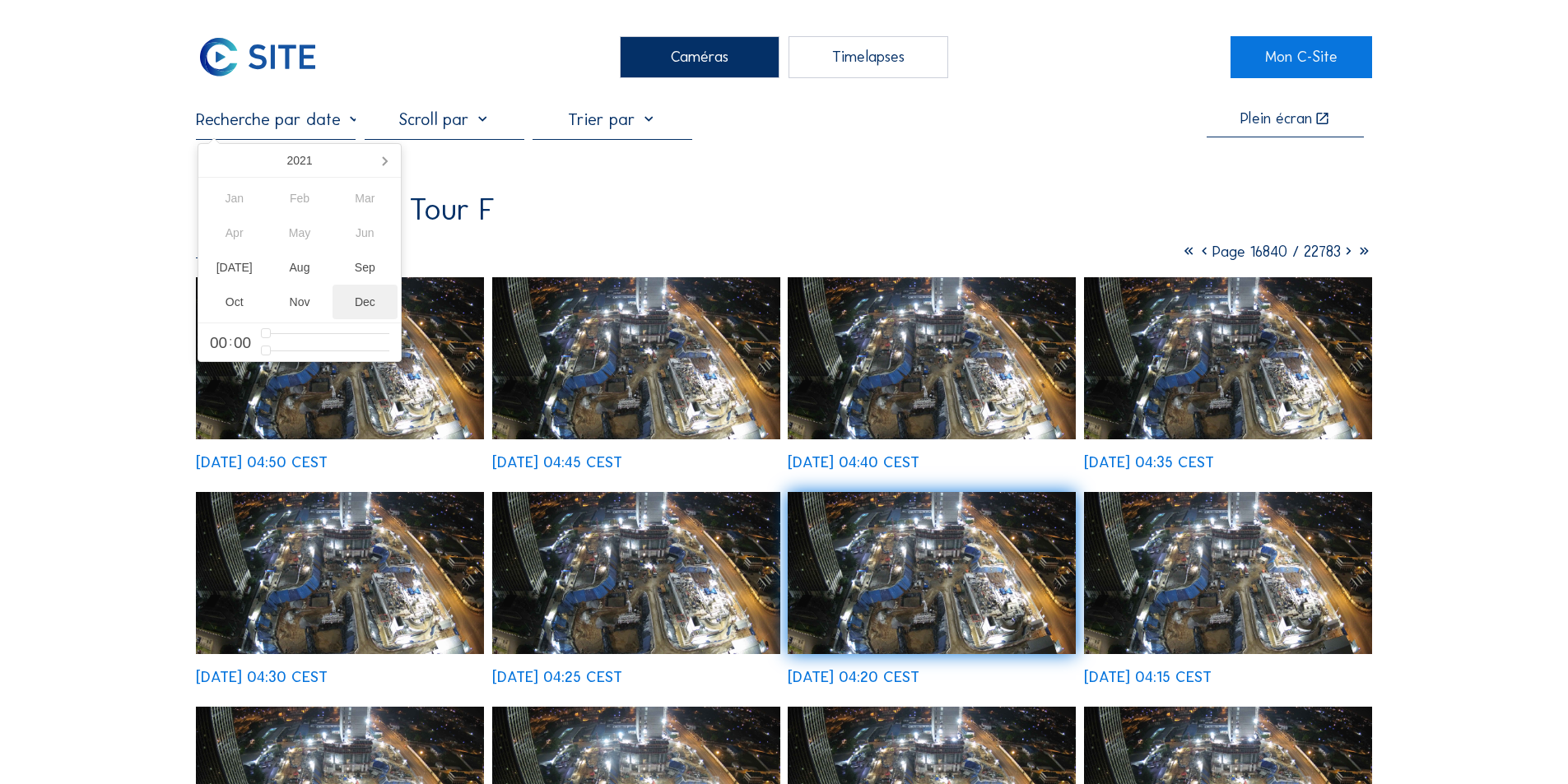
click at [363, 301] on div "Dec" at bounding box center [364, 302] width 65 height 35
click at [215, 239] on div "5" at bounding box center [215, 240] width 28 height 26
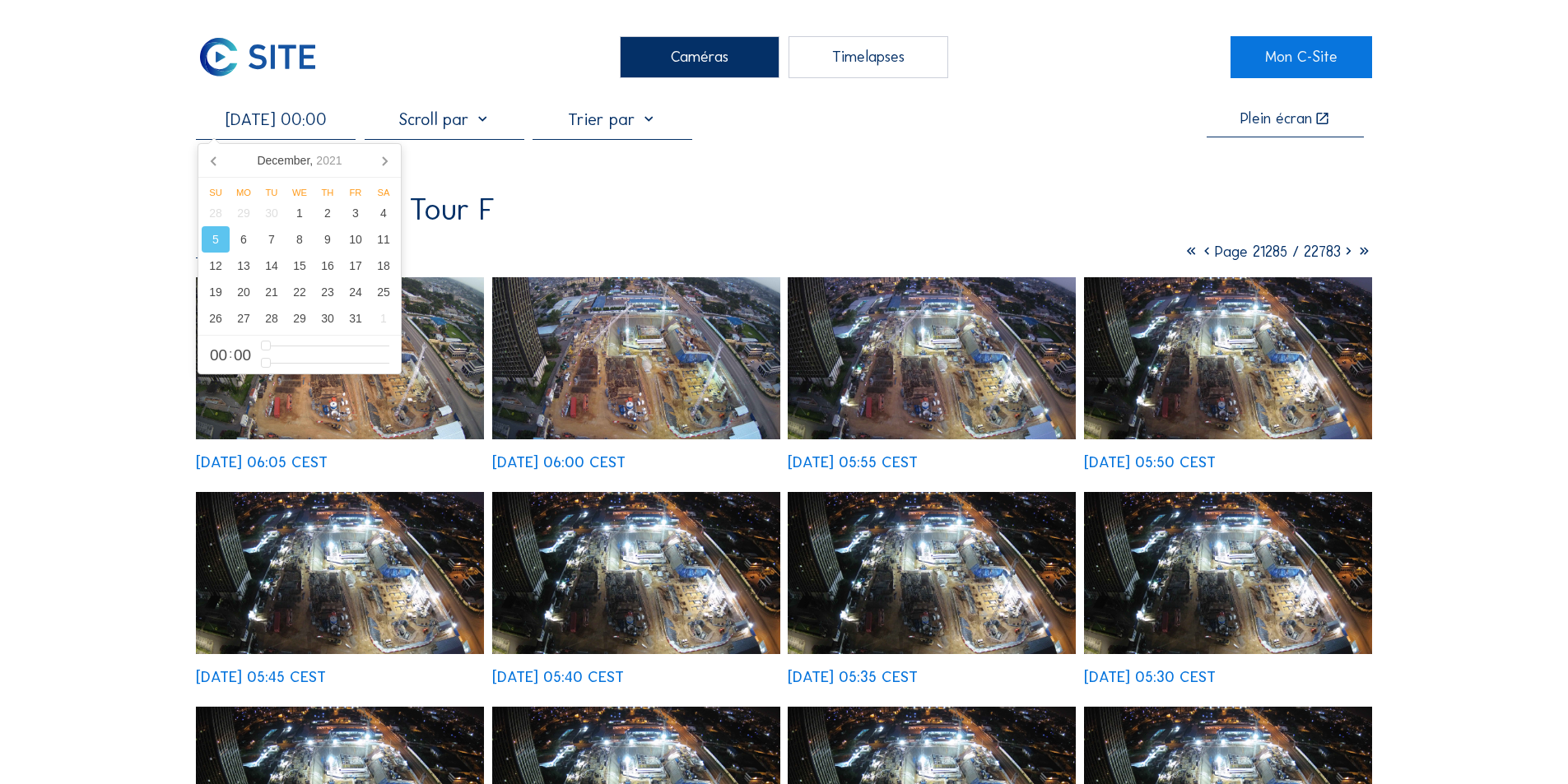
click at [380, 401] on img at bounding box center [340, 358] width 288 height 162
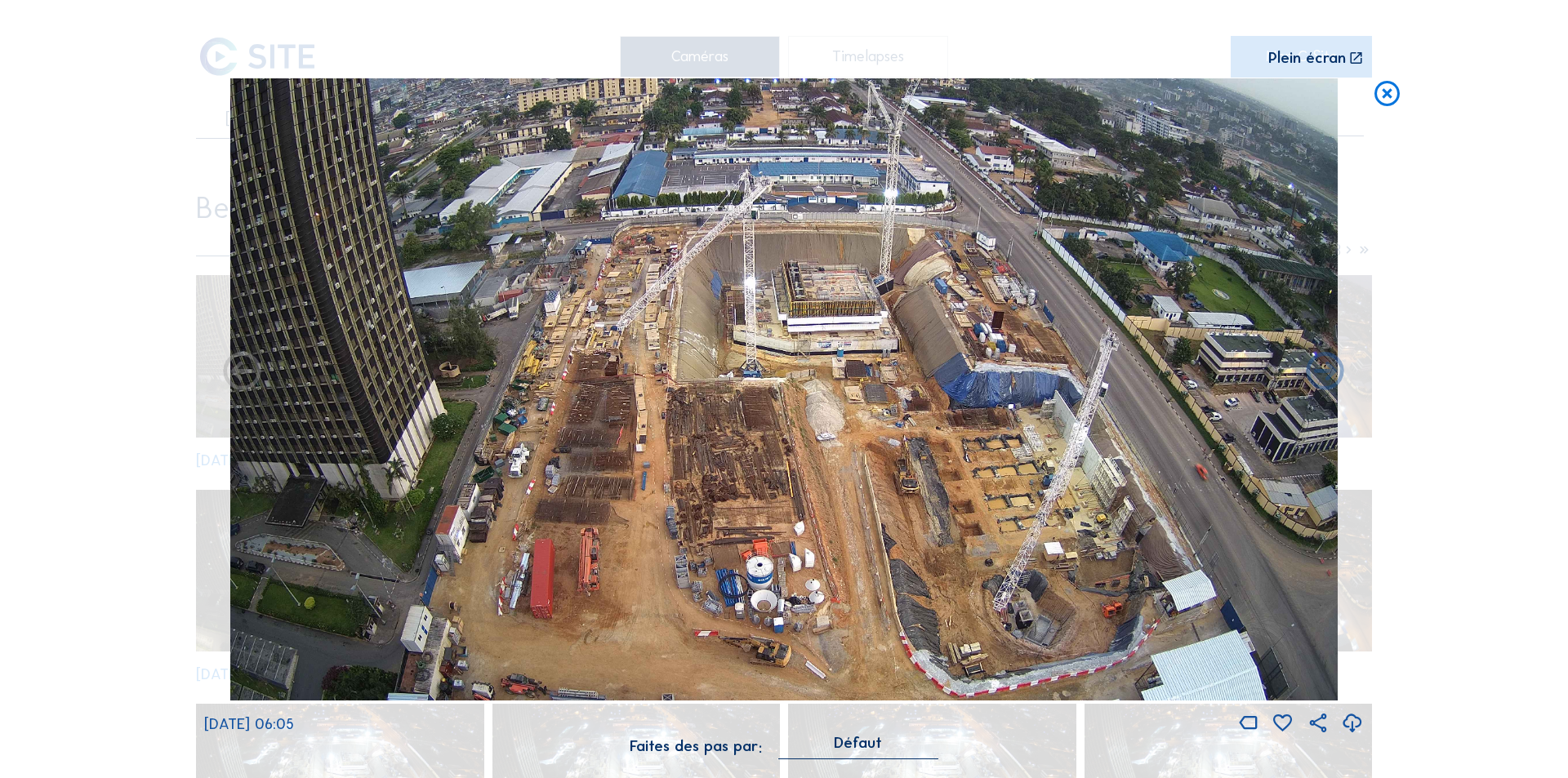
click at [1355, 717] on icon at bounding box center [1353, 724] width 22 height 27
click at [1481, 537] on div "Scroll pour voyager dans le temps | Appuie sur le 'Alt' Bouton + Scroll pour Zo…" at bounding box center [784, 389] width 1568 height 778
click at [1386, 90] on icon at bounding box center [1386, 94] width 30 height 31
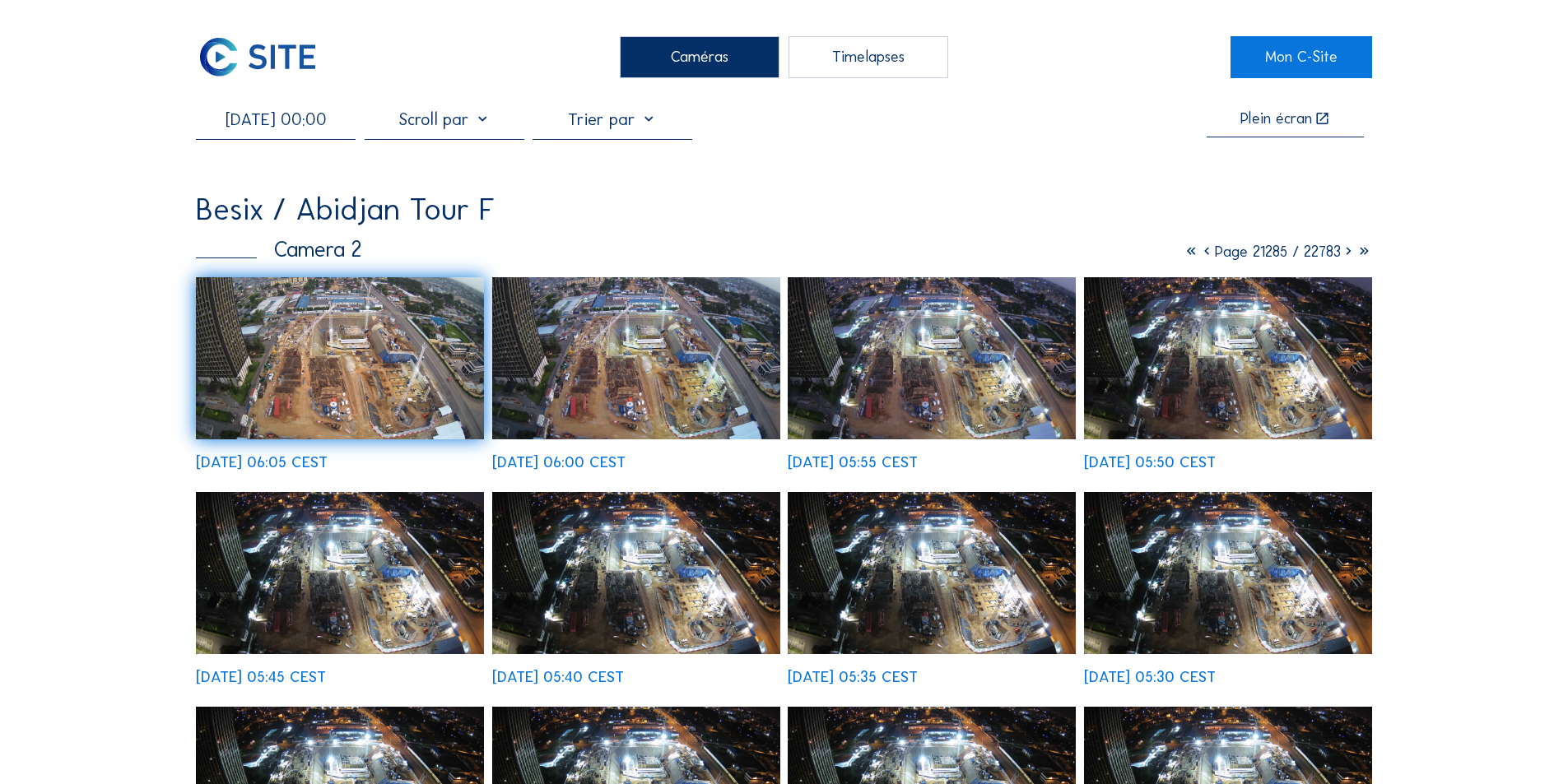
click at [923, 389] on img at bounding box center [932, 358] width 288 height 162
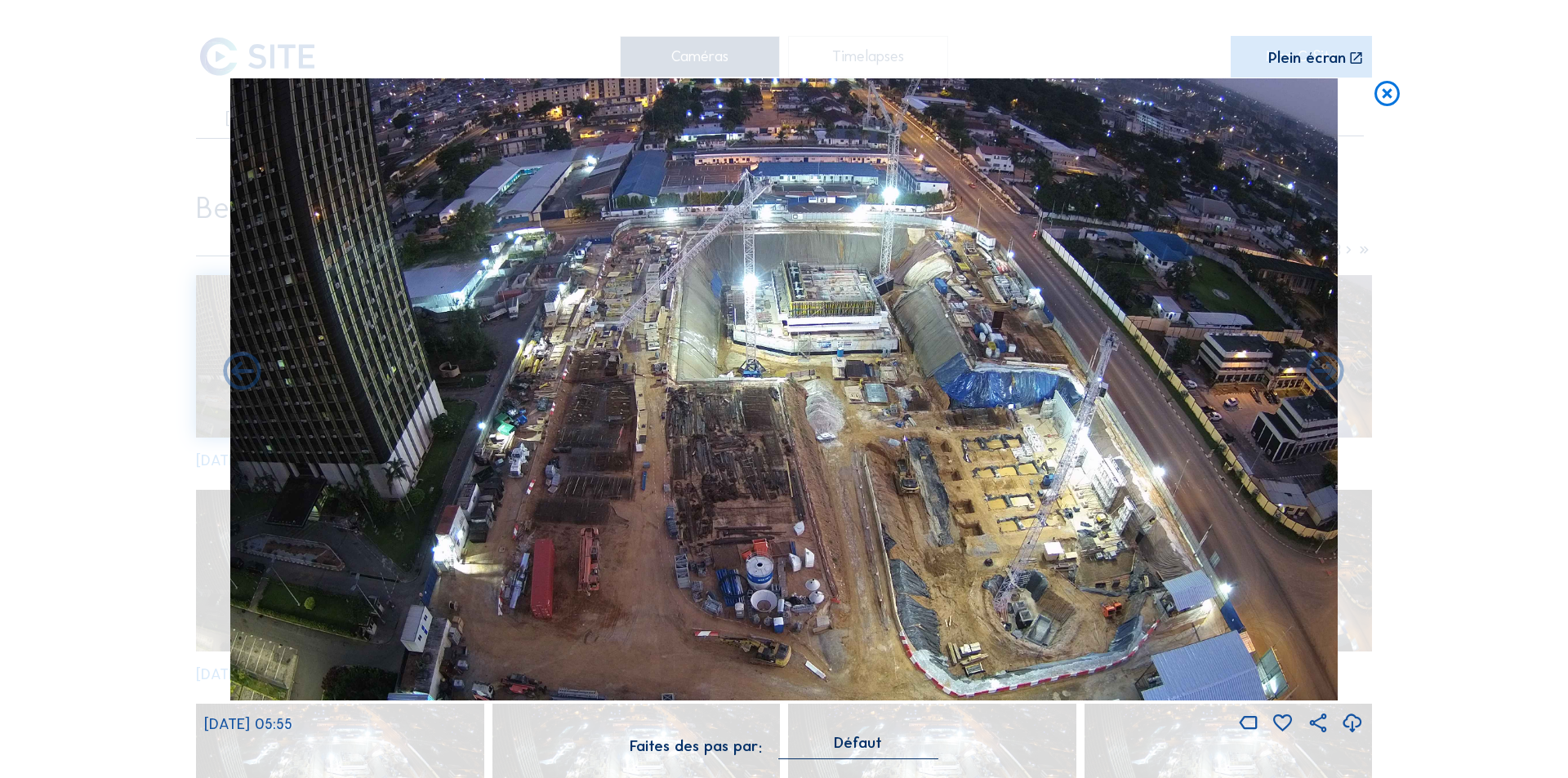
click at [1350, 718] on icon at bounding box center [1353, 724] width 22 height 27
click at [1470, 442] on div "Scroll pour voyager dans le temps | Appuie sur le 'Alt' [PERSON_NAME] + Scroll …" at bounding box center [784, 389] width 1568 height 778
click at [1386, 89] on icon at bounding box center [1386, 94] width 30 height 31
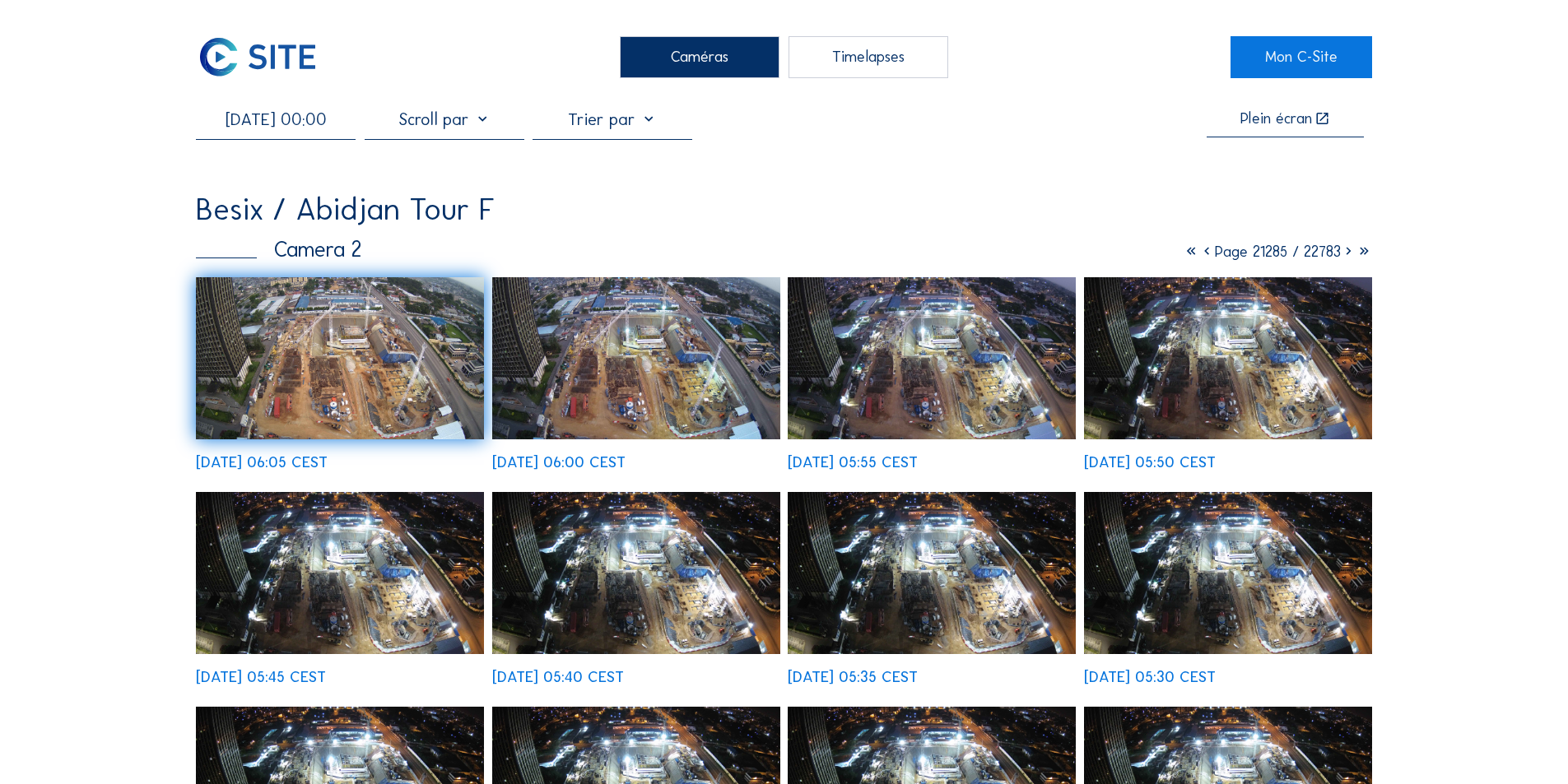
click at [314, 126] on input "[DATE] 00:00" at bounding box center [275, 119] width 160 height 20
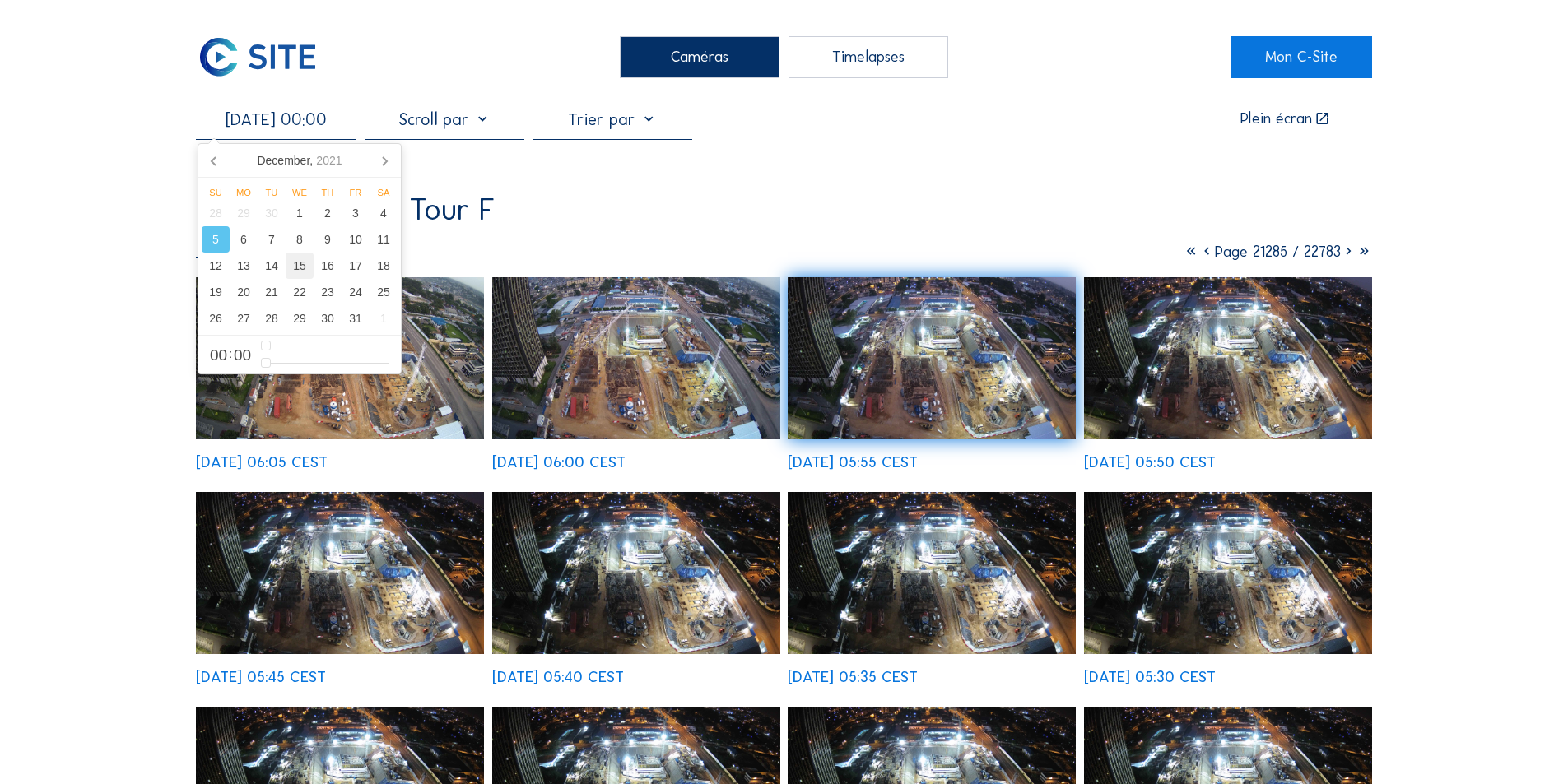
click at [300, 263] on div "15" at bounding box center [300, 266] width 28 height 26
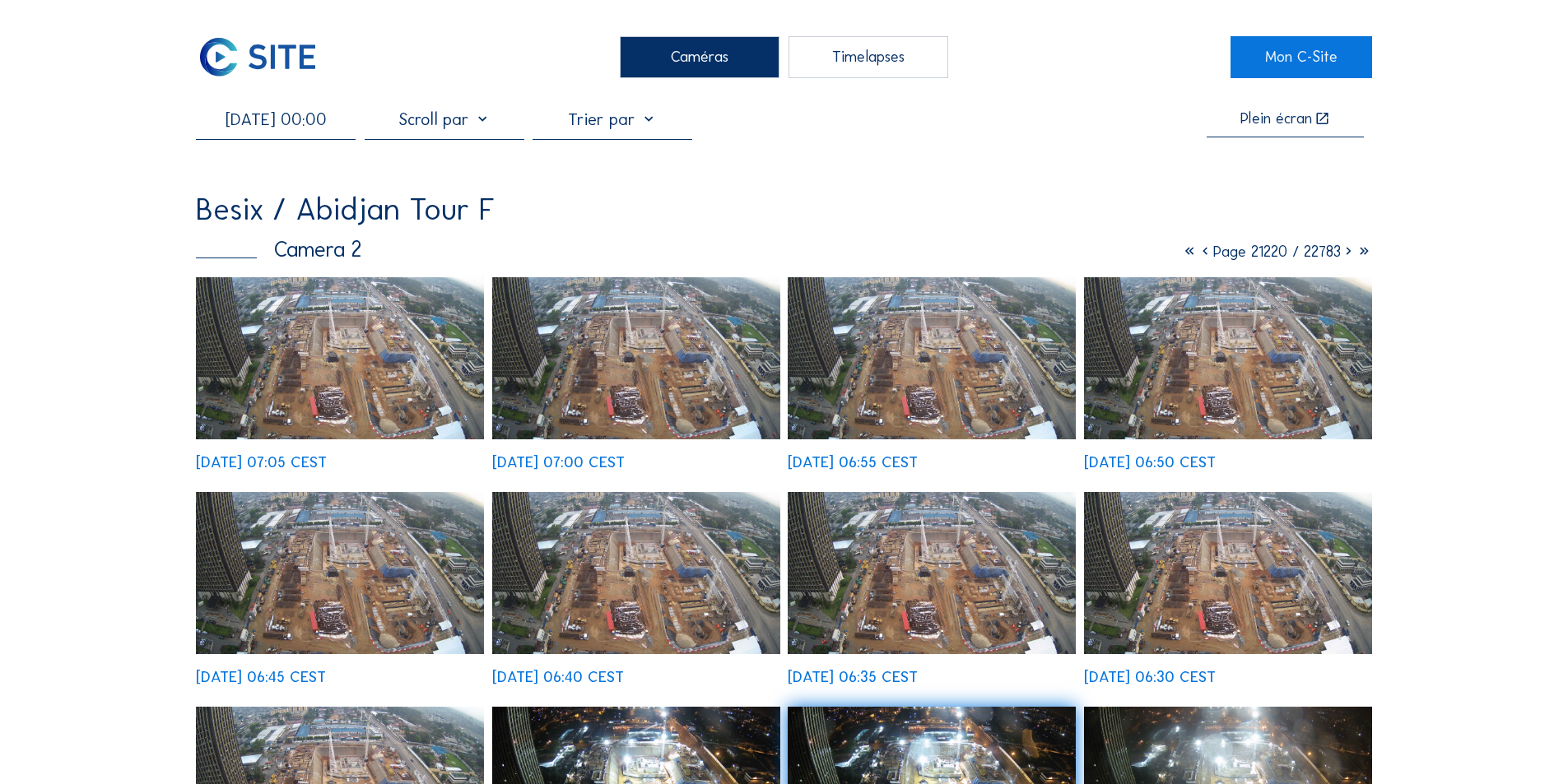
click at [416, 403] on img at bounding box center [340, 358] width 288 height 162
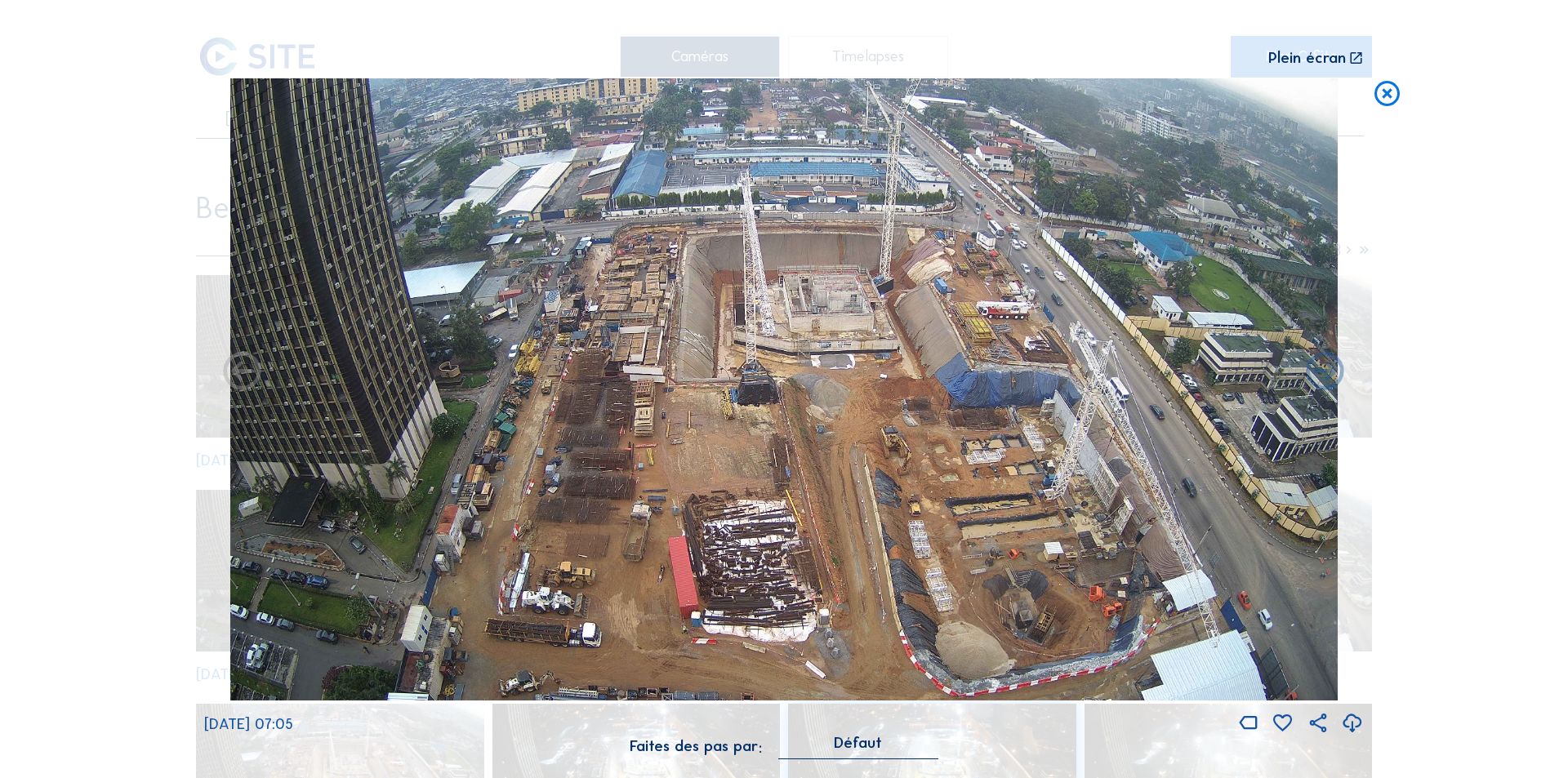
click at [1352, 723] on icon at bounding box center [1353, 724] width 22 height 27
click at [1376, 95] on icon at bounding box center [1386, 94] width 30 height 31
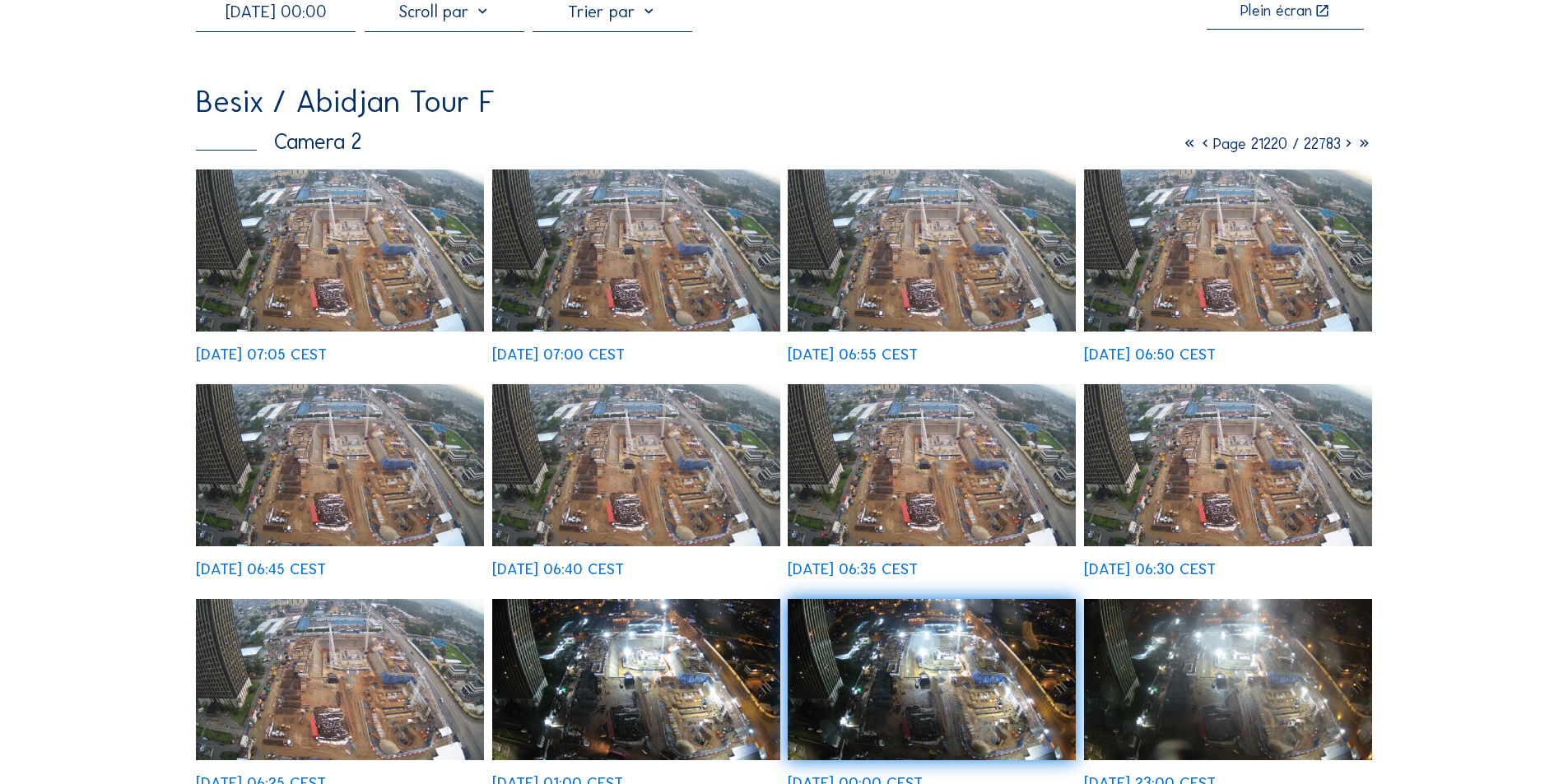
scroll to position [247, 0]
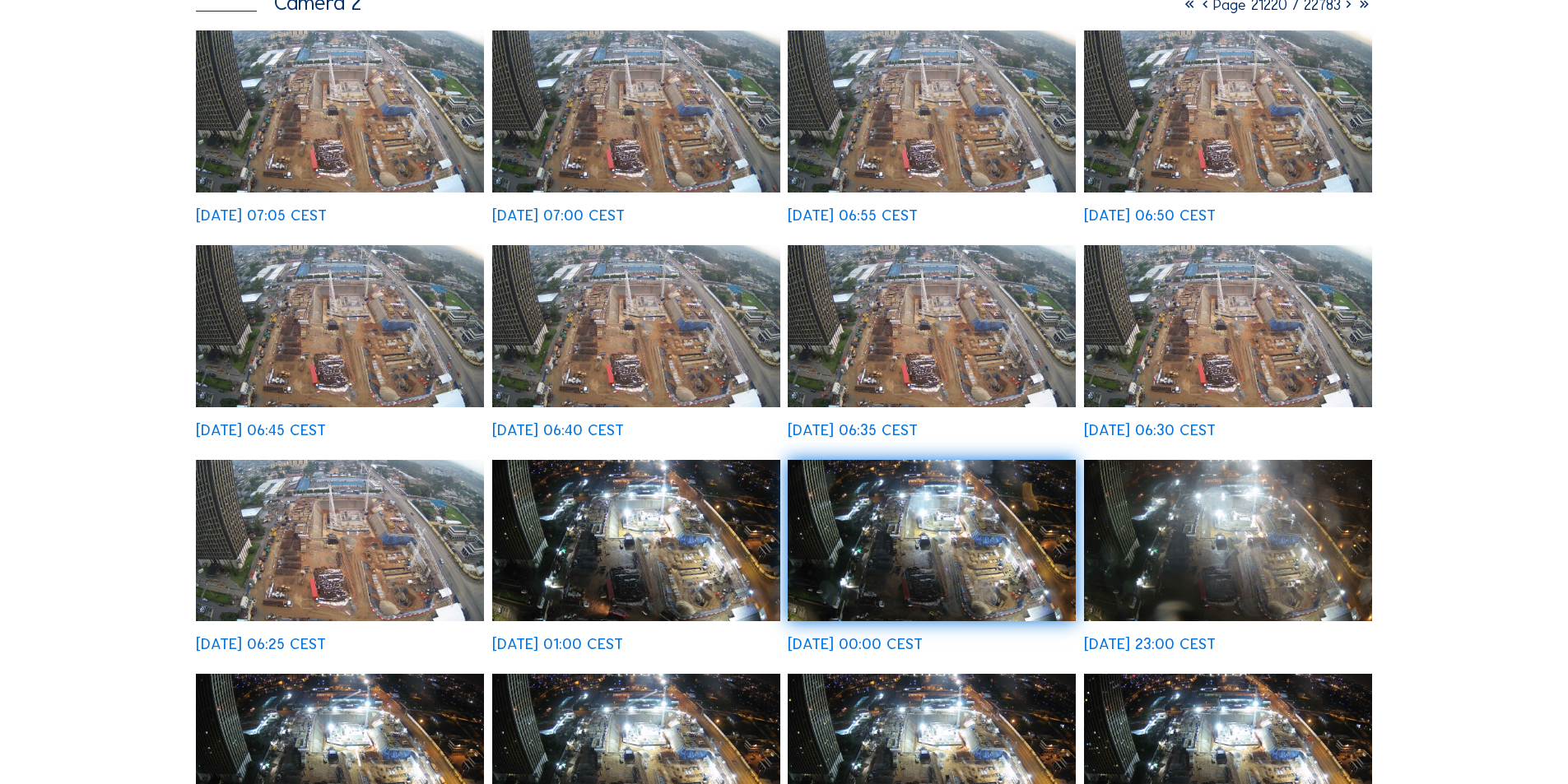
click at [940, 536] on img at bounding box center [932, 541] width 288 height 162
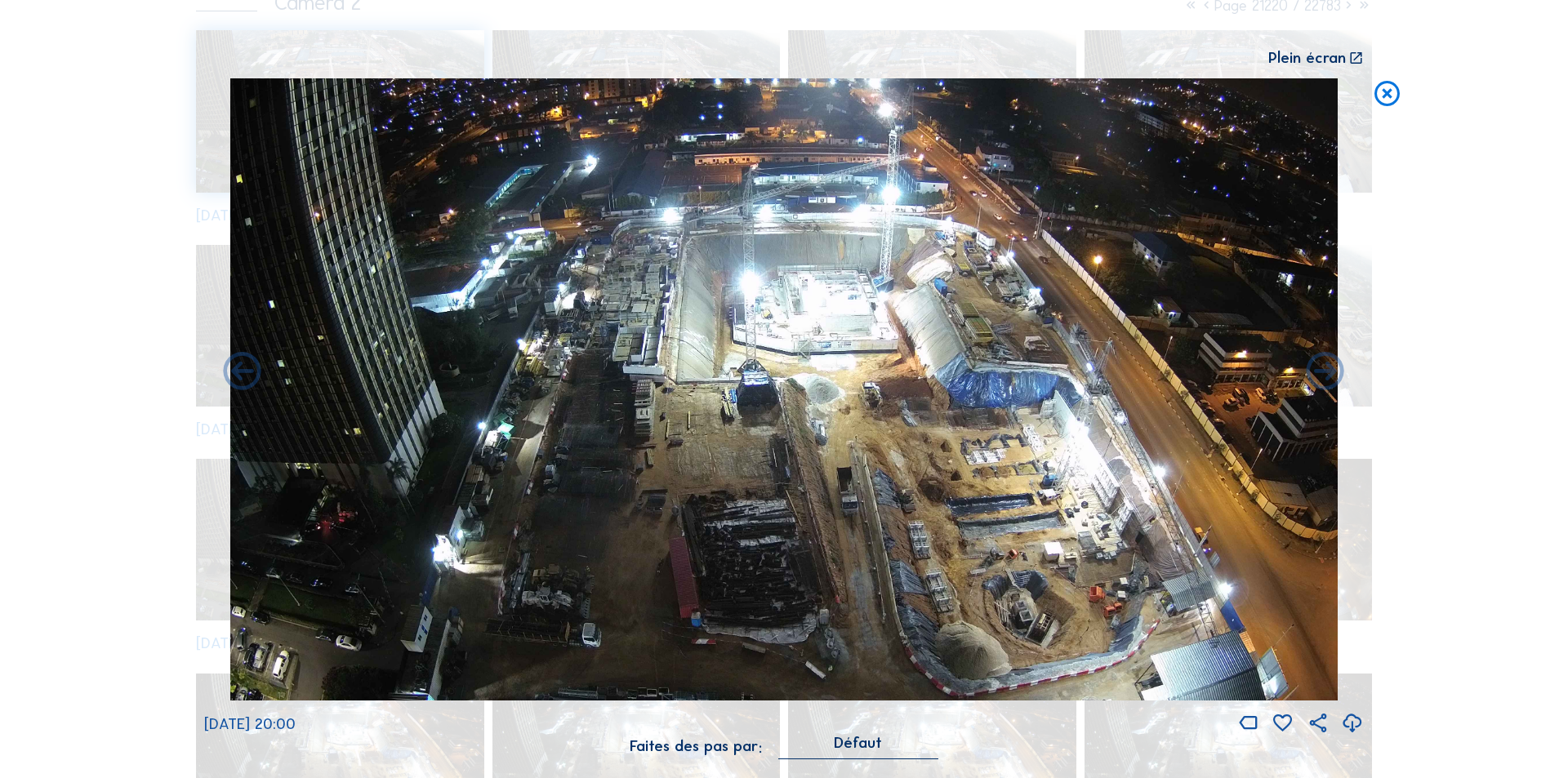
click at [1352, 719] on icon at bounding box center [1353, 724] width 22 height 27
click at [1465, 411] on div "Scroll pour voyager dans le temps | Appuie sur le 'Alt' [PERSON_NAME] + Scroll …" at bounding box center [784, 389] width 1568 height 778
click at [1389, 92] on icon at bounding box center [1386, 94] width 30 height 31
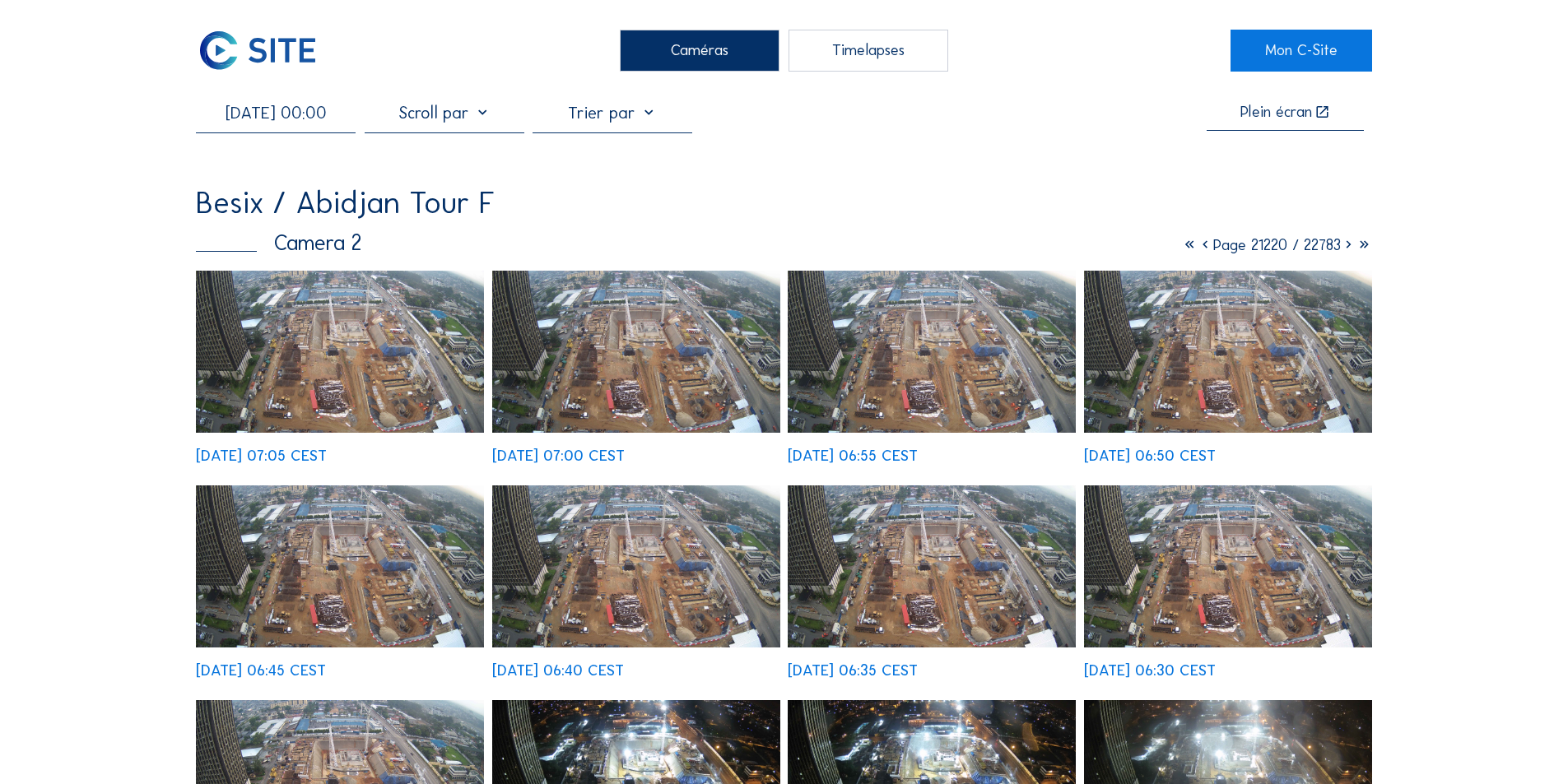
scroll to position [0, 0]
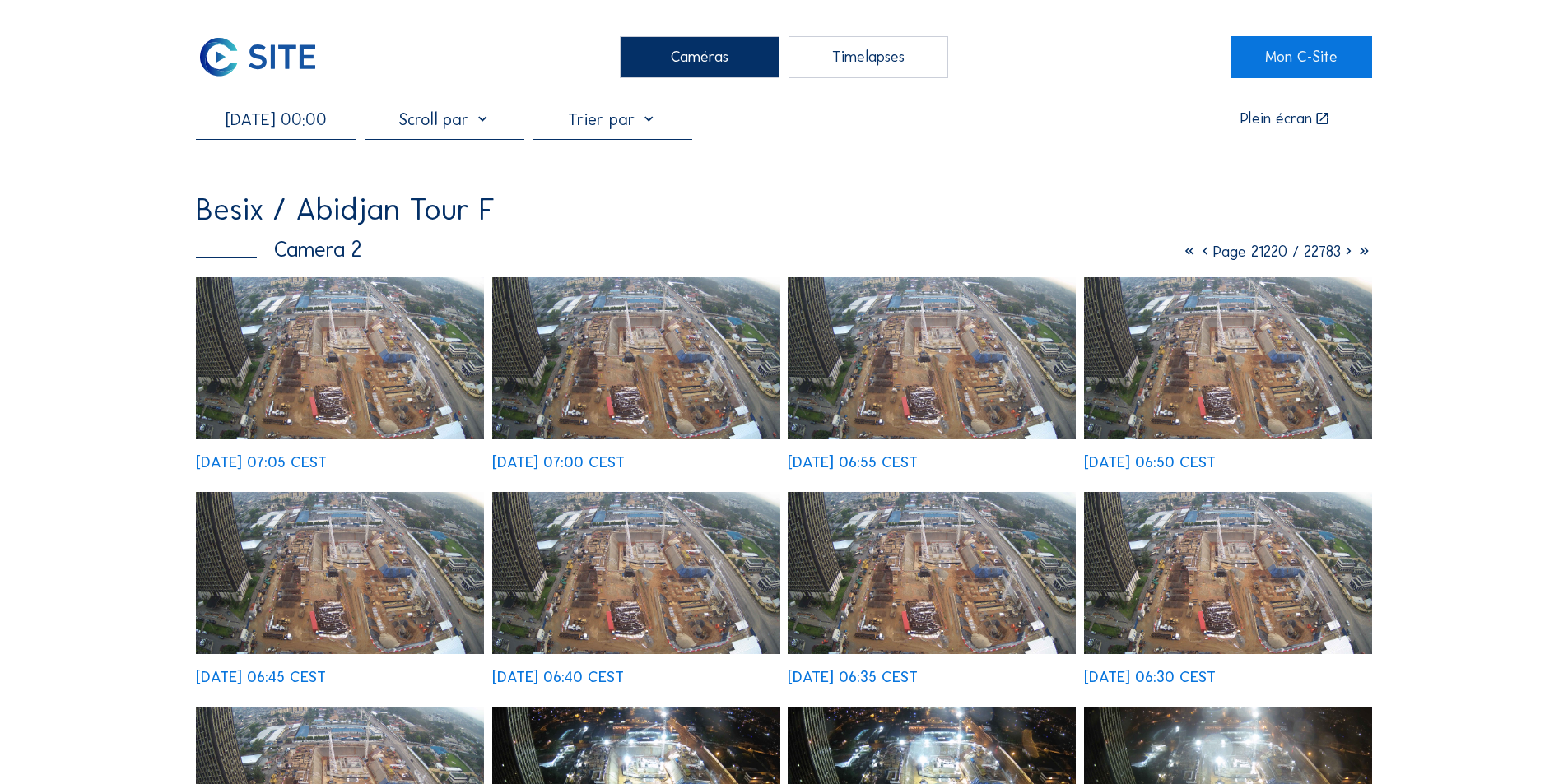
click at [302, 123] on input "[DATE] 00:00" at bounding box center [275, 119] width 160 height 20
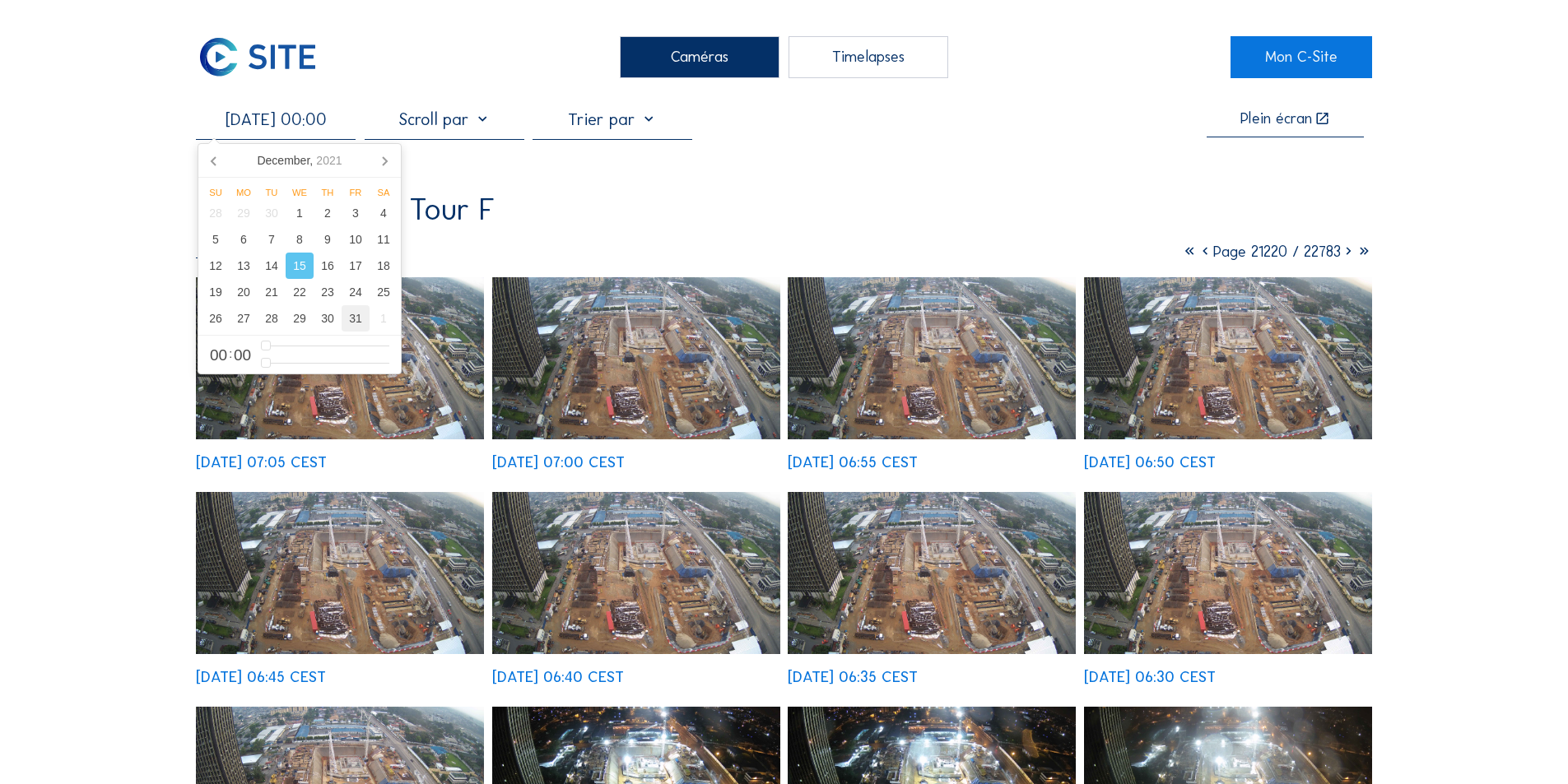
click at [354, 314] on div "31" at bounding box center [356, 318] width 28 height 26
type input "[DATE] 00:00"
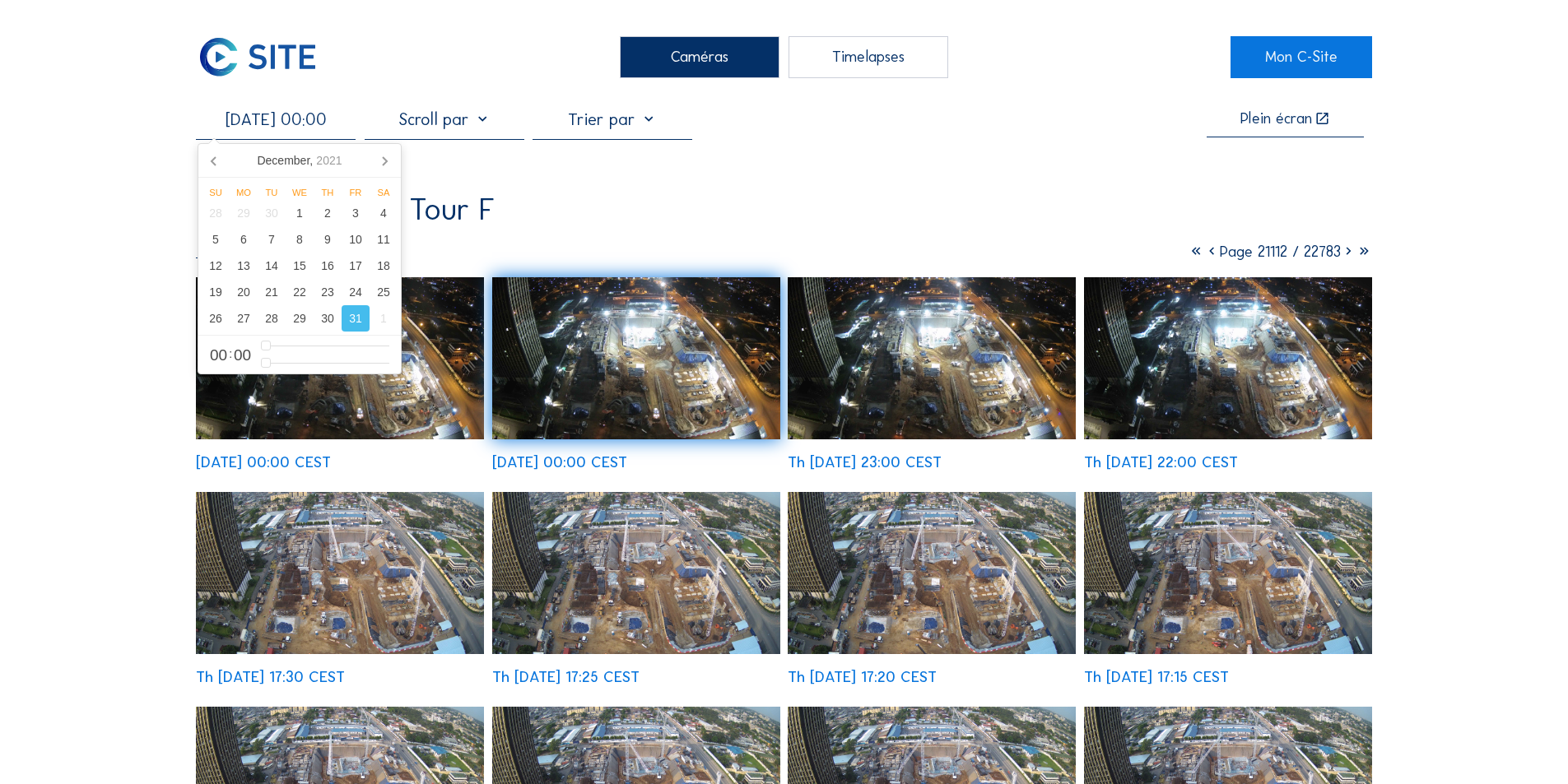
click at [350, 317] on div "31" at bounding box center [356, 318] width 28 height 26
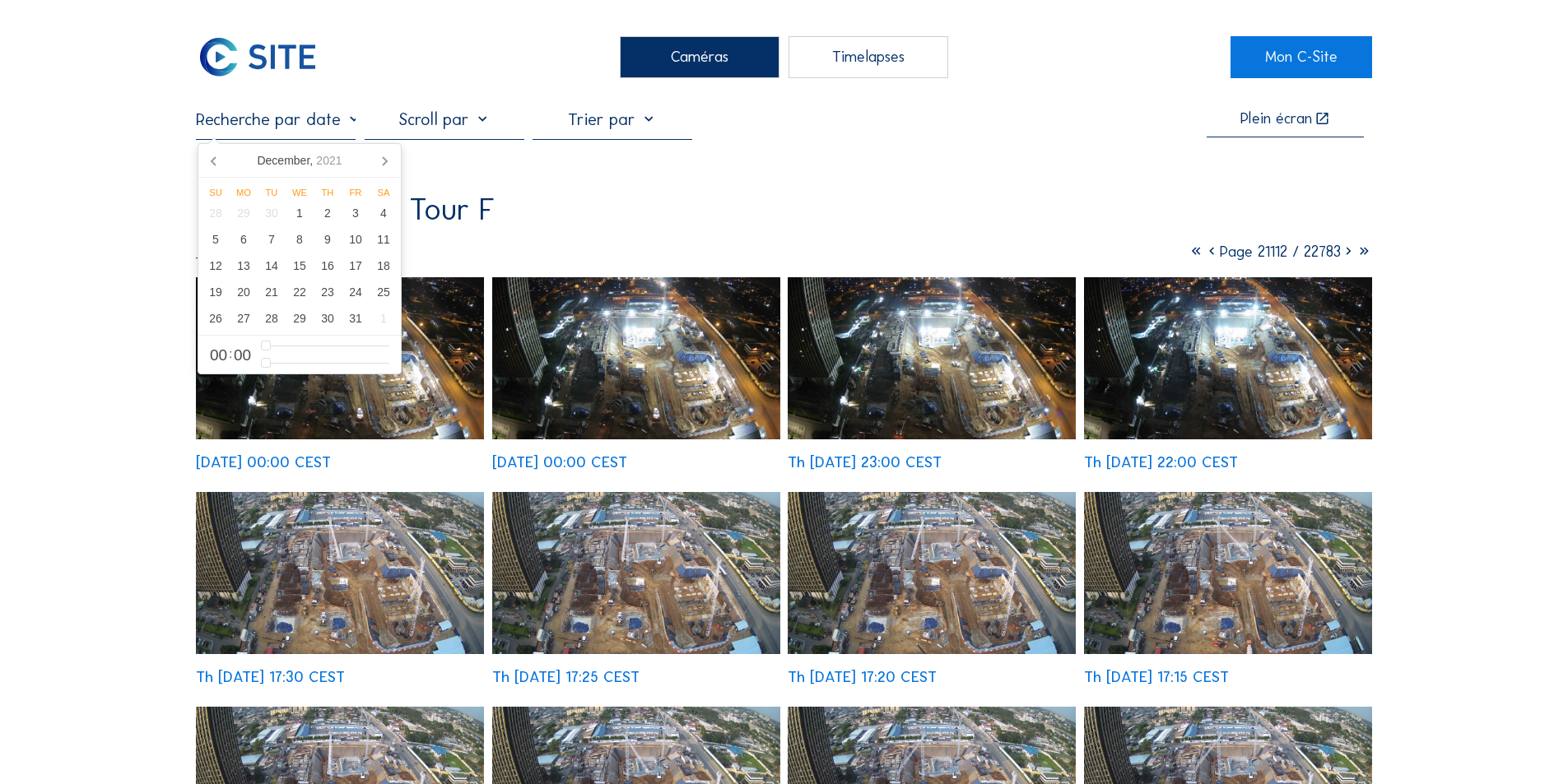
click at [672, 370] on img at bounding box center [636, 358] width 288 height 162
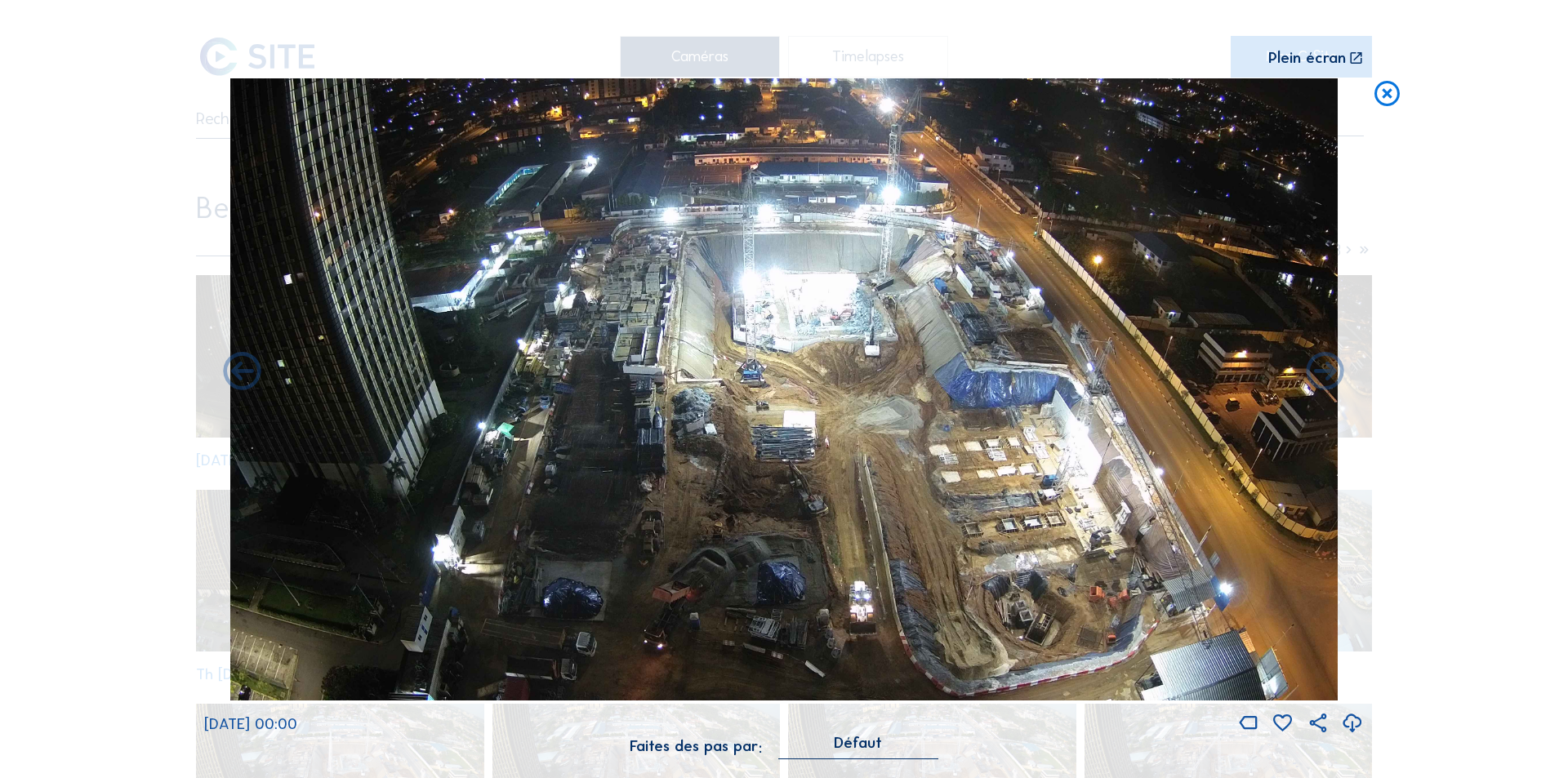
click at [1354, 716] on icon at bounding box center [1353, 724] width 22 height 27
click at [1478, 453] on div "Scroll pour voyager dans le temps | Appuie sur le 'Alt' [PERSON_NAME] + Scroll …" at bounding box center [784, 389] width 1568 height 778
click at [1387, 92] on icon at bounding box center [1386, 94] width 30 height 31
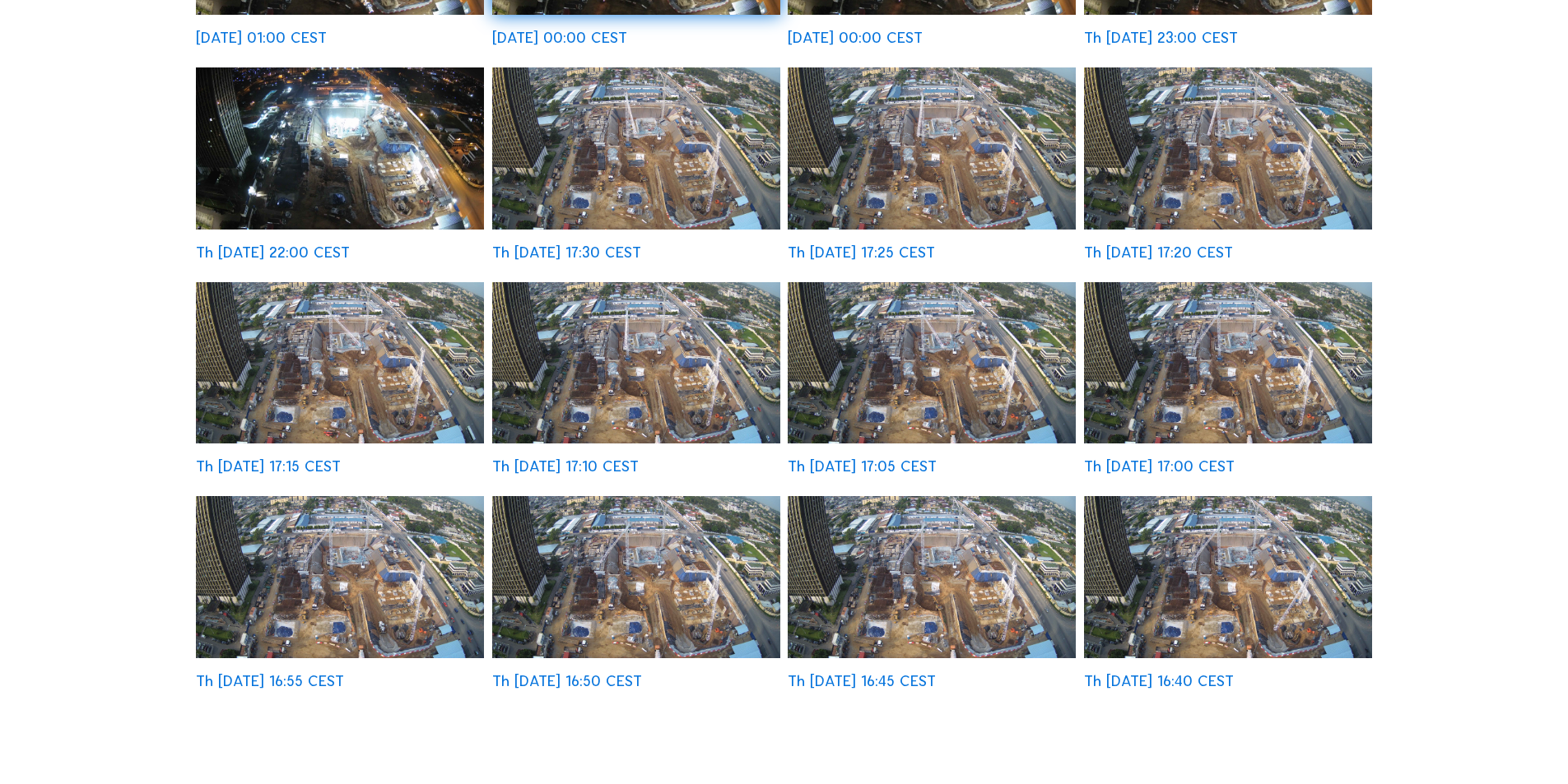
scroll to position [494, 0]
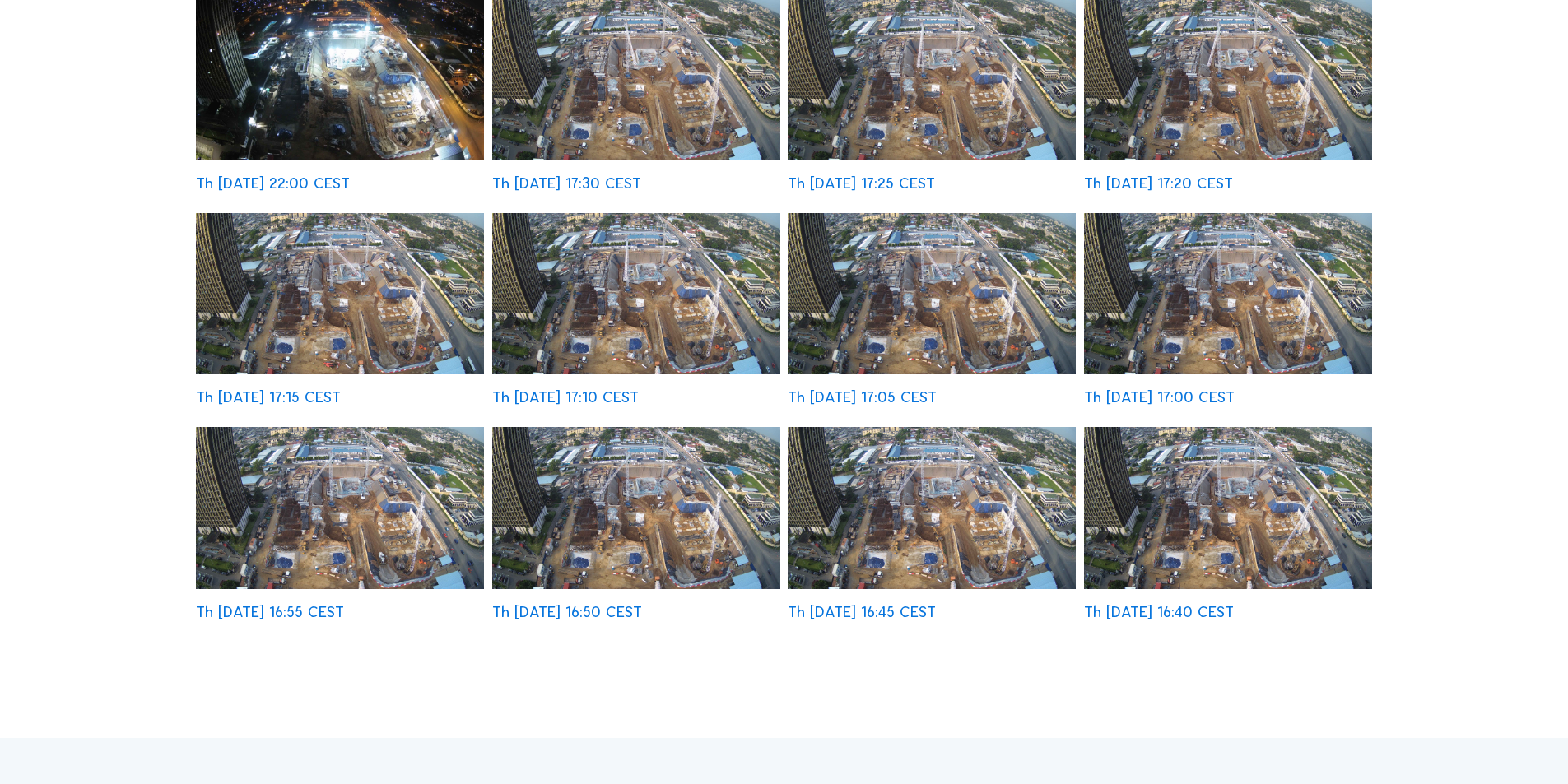
click at [686, 480] on img at bounding box center [636, 508] width 288 height 162
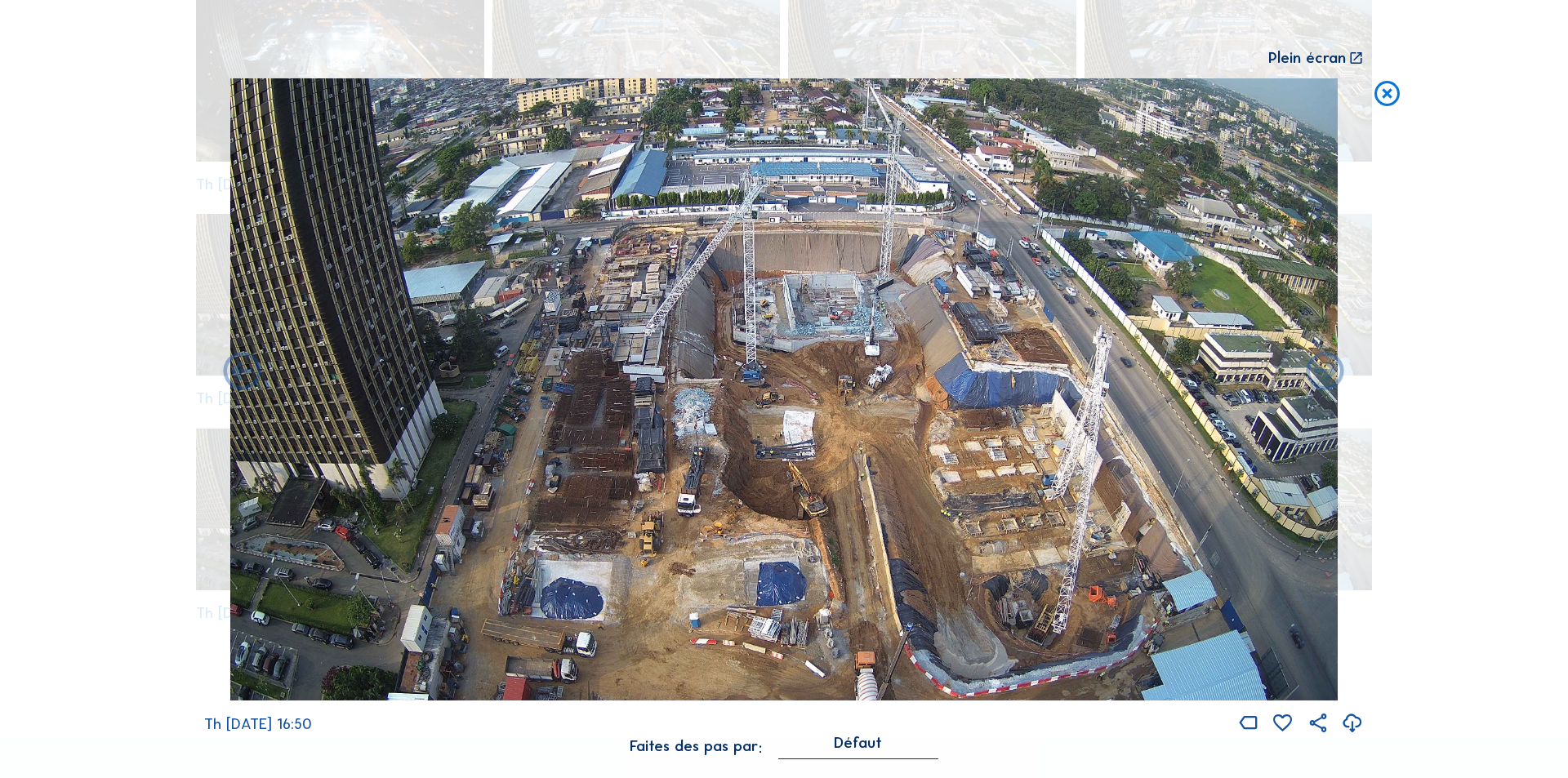
click at [1350, 718] on icon at bounding box center [1353, 724] width 22 height 27
click at [1149, 48] on div "Scroll pour voyager dans le temps | Appuie sur le 'Alt' [PERSON_NAME] + Scroll …" at bounding box center [784, 388] width 1160 height 776
click at [1382, 87] on icon at bounding box center [1386, 94] width 30 height 31
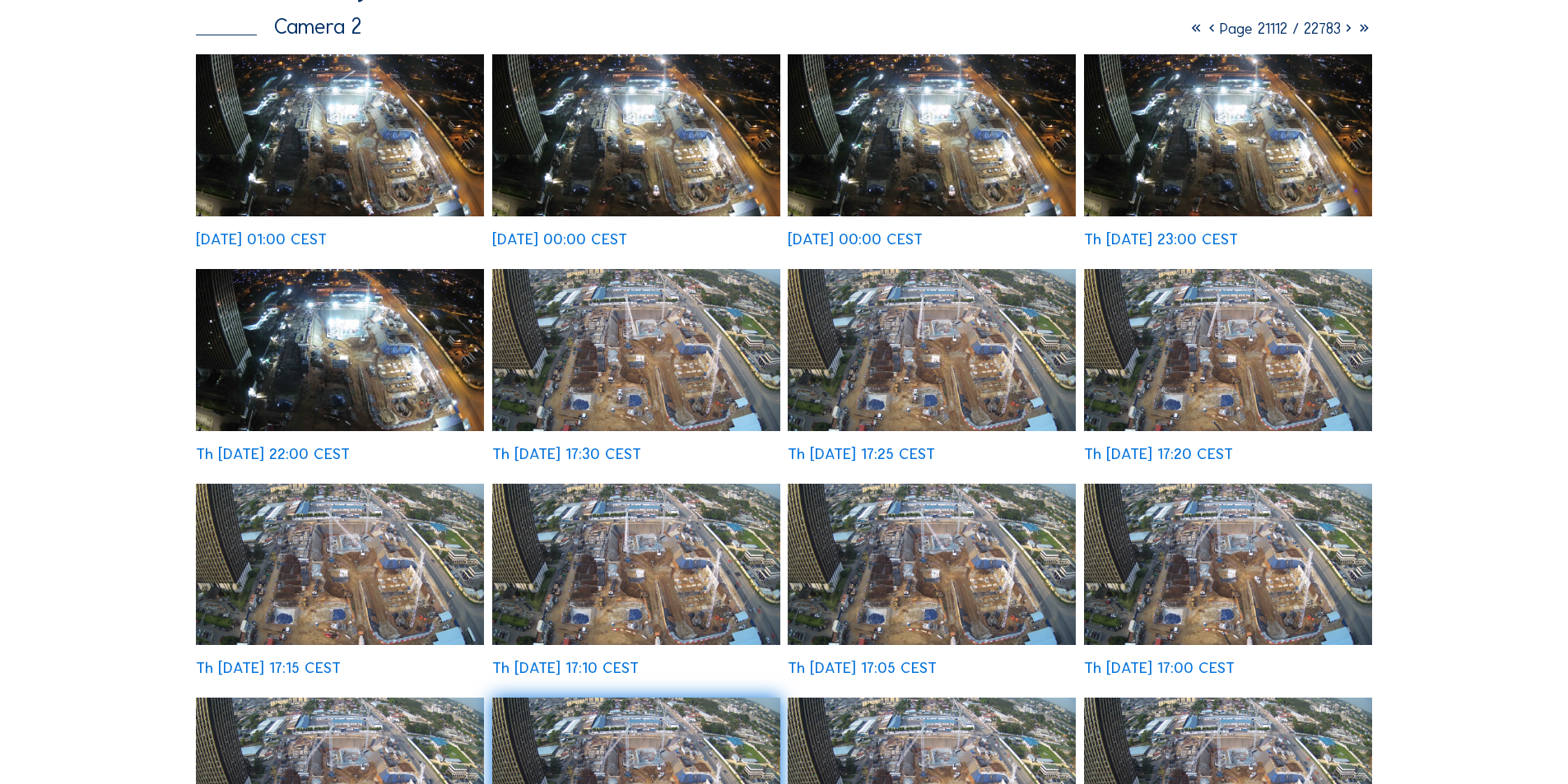
scroll to position [0, 0]
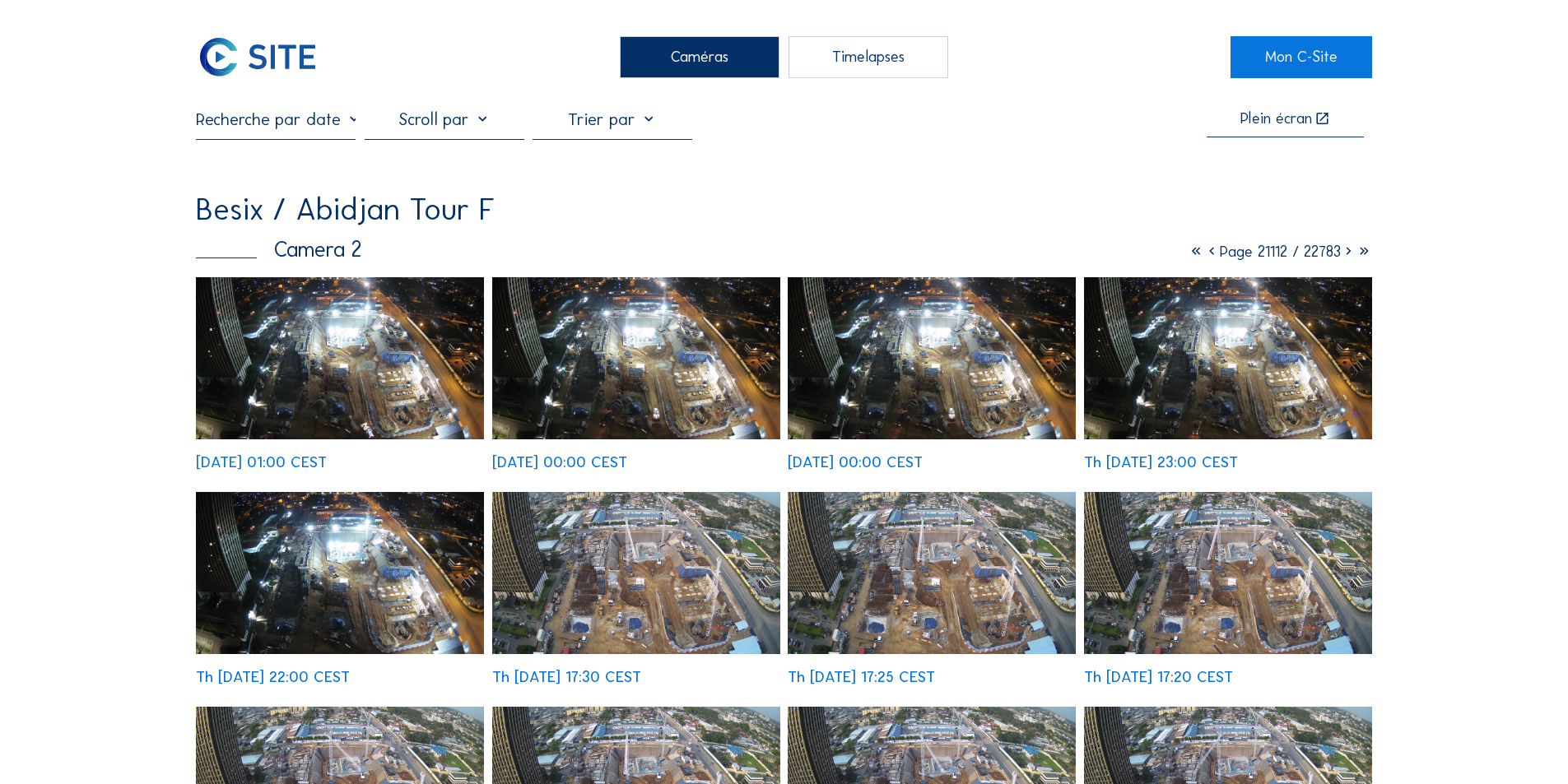
click at [684, 51] on div "Caméras" at bounding box center [699, 57] width 160 height 41
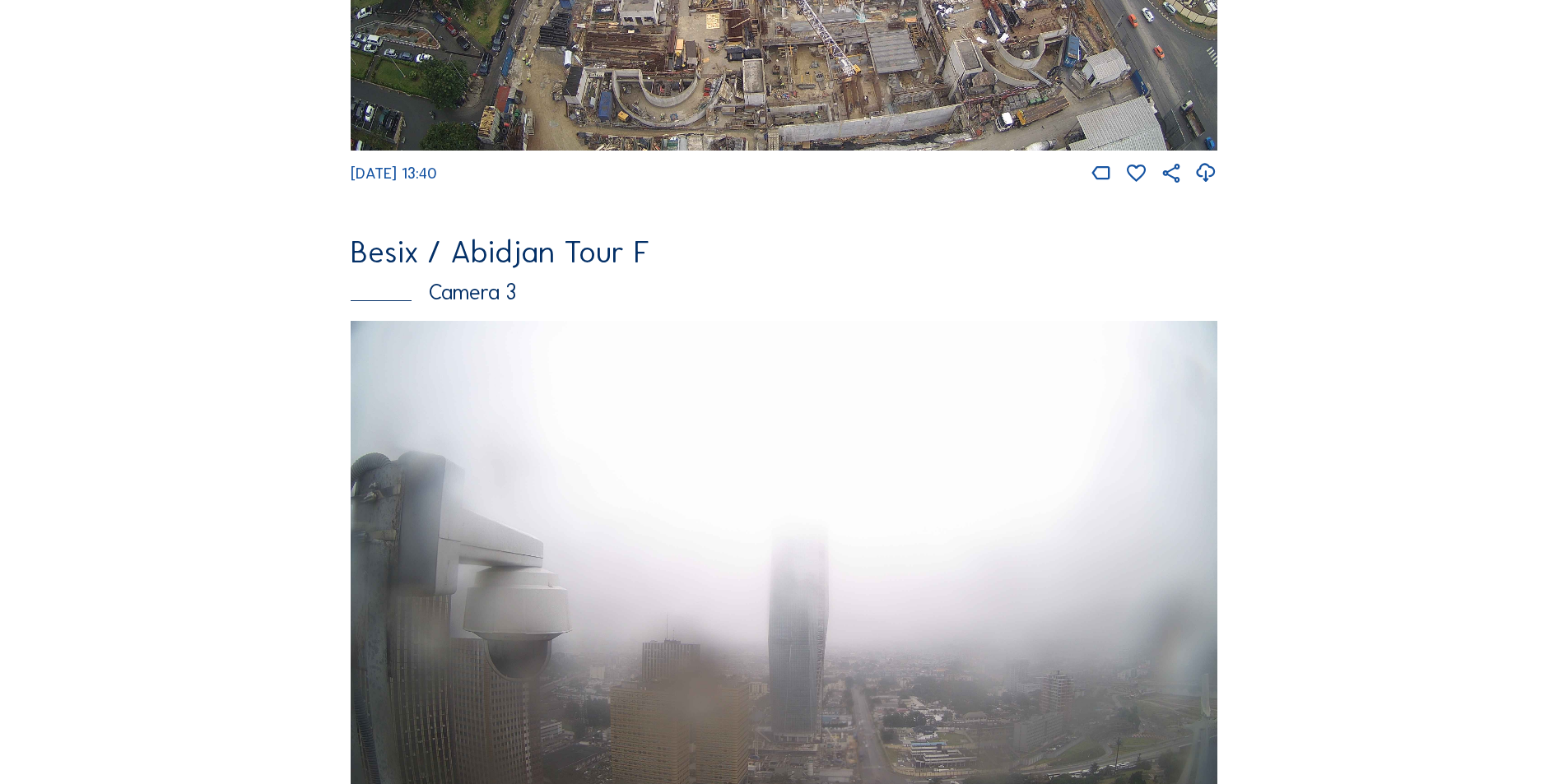
scroll to position [1232, 0]
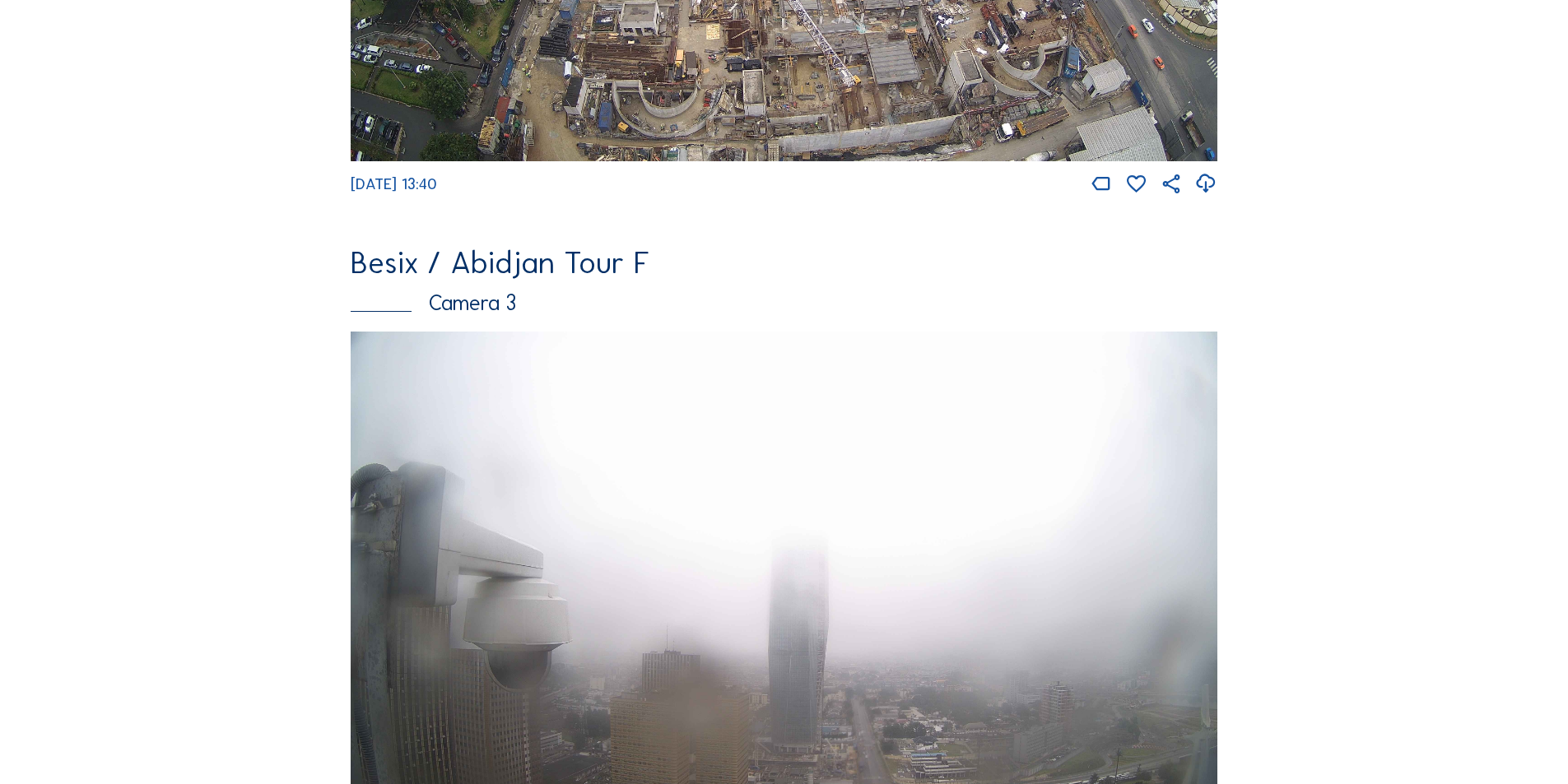
click at [490, 314] on div "Camera 3" at bounding box center [784, 302] width 866 height 22
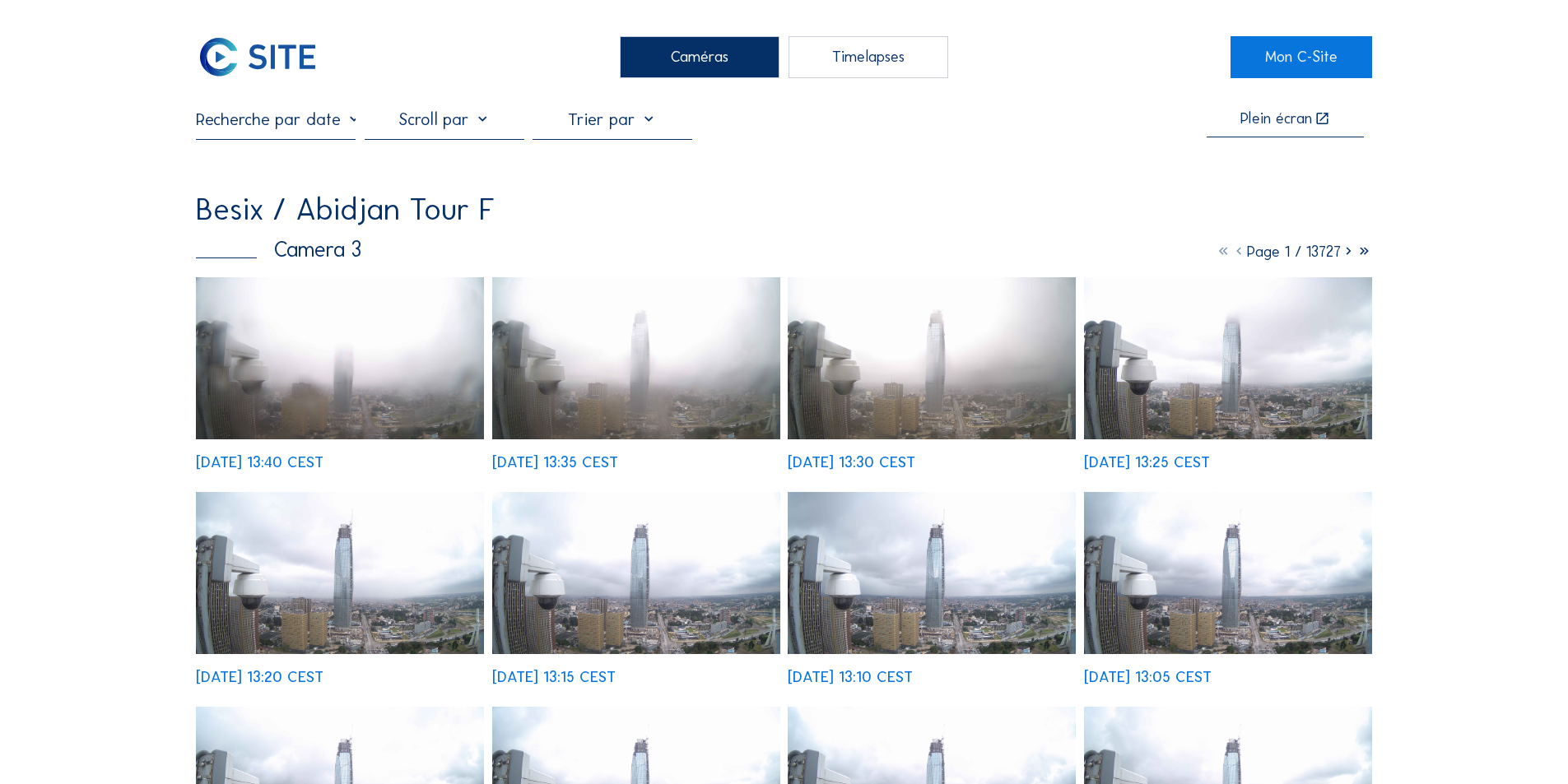
click at [922, 578] on img at bounding box center [932, 573] width 288 height 162
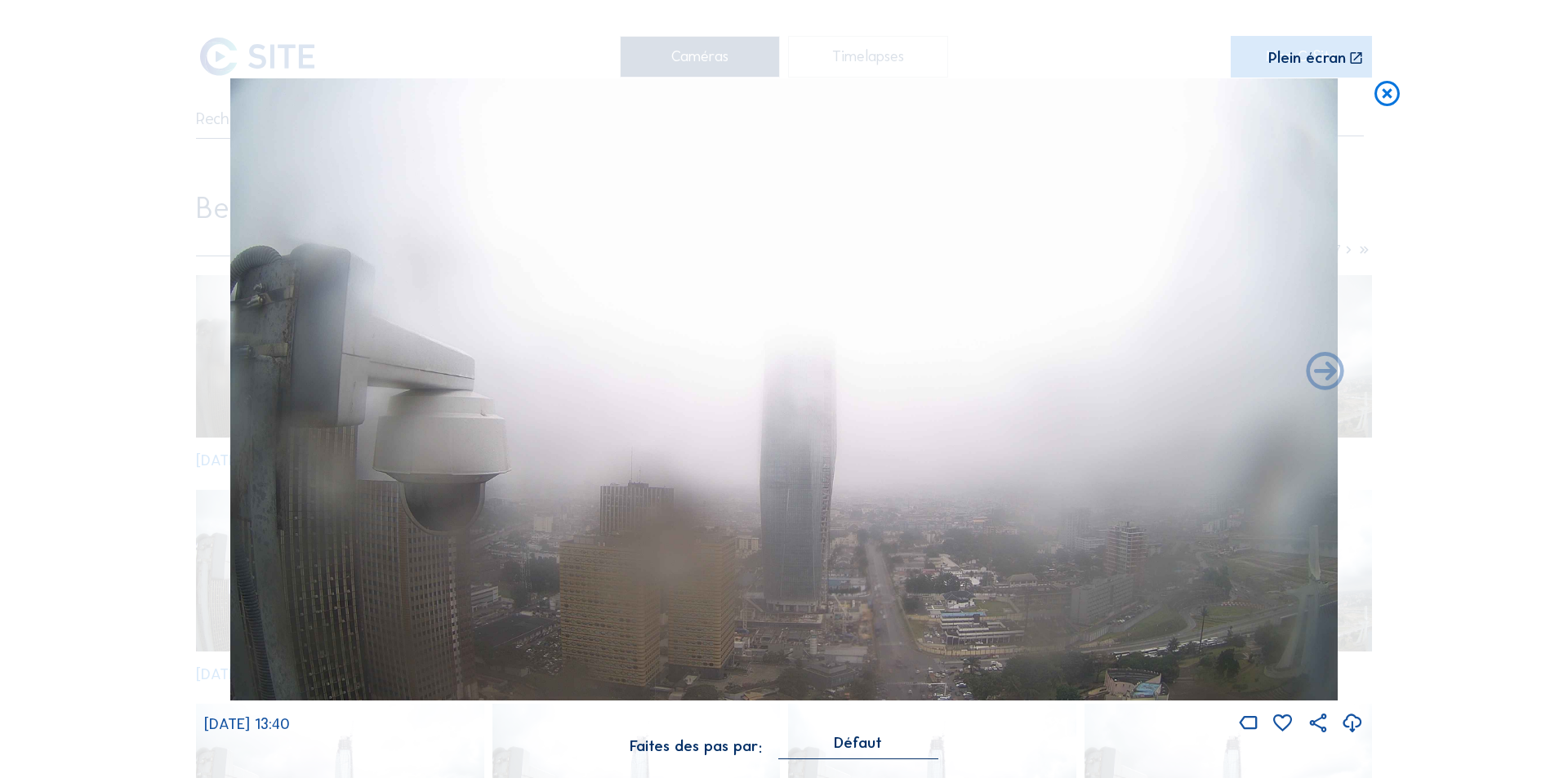
click at [1386, 95] on icon at bounding box center [1386, 94] width 30 height 31
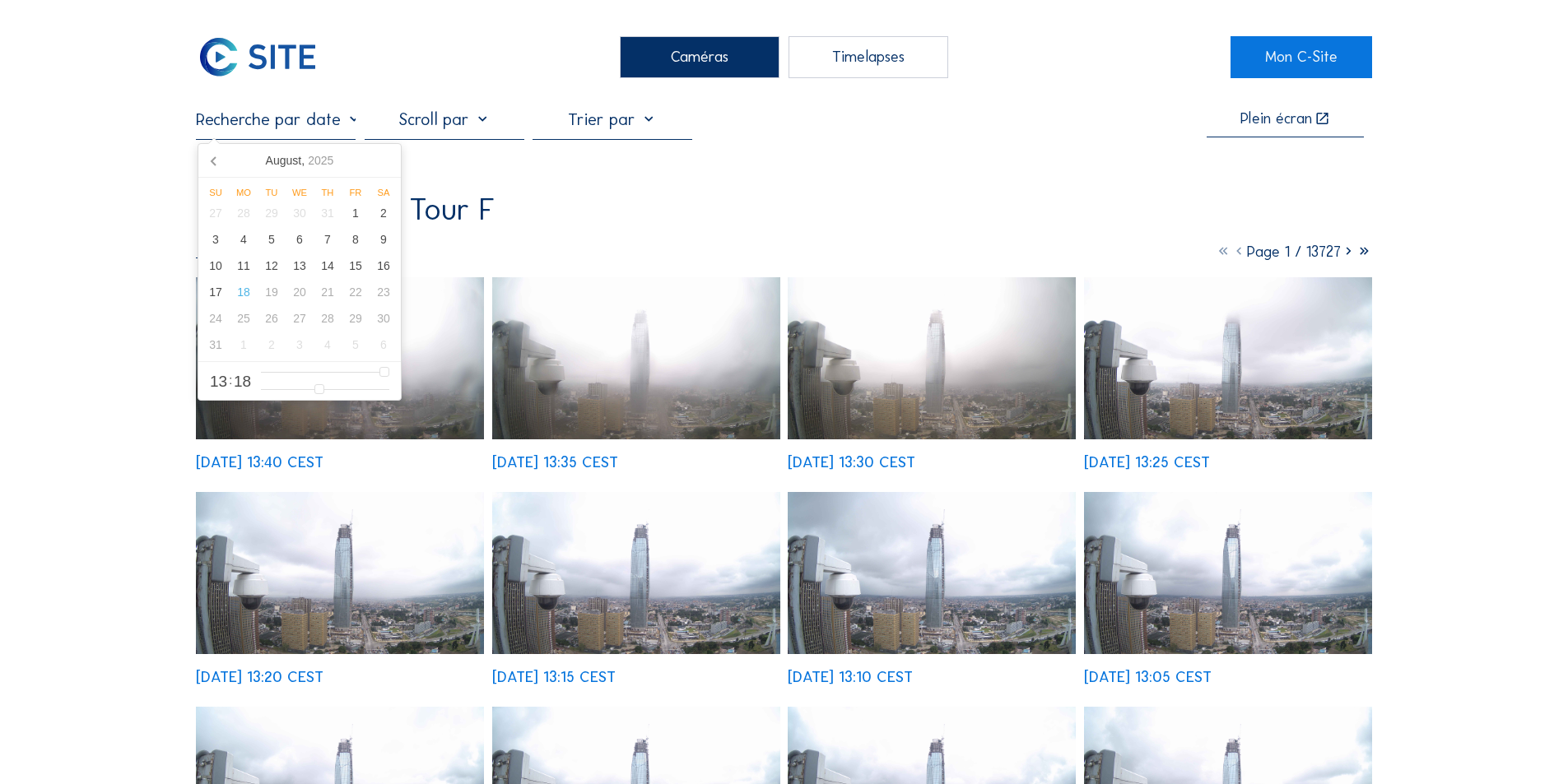
click at [318, 125] on input "text" at bounding box center [275, 119] width 160 height 20
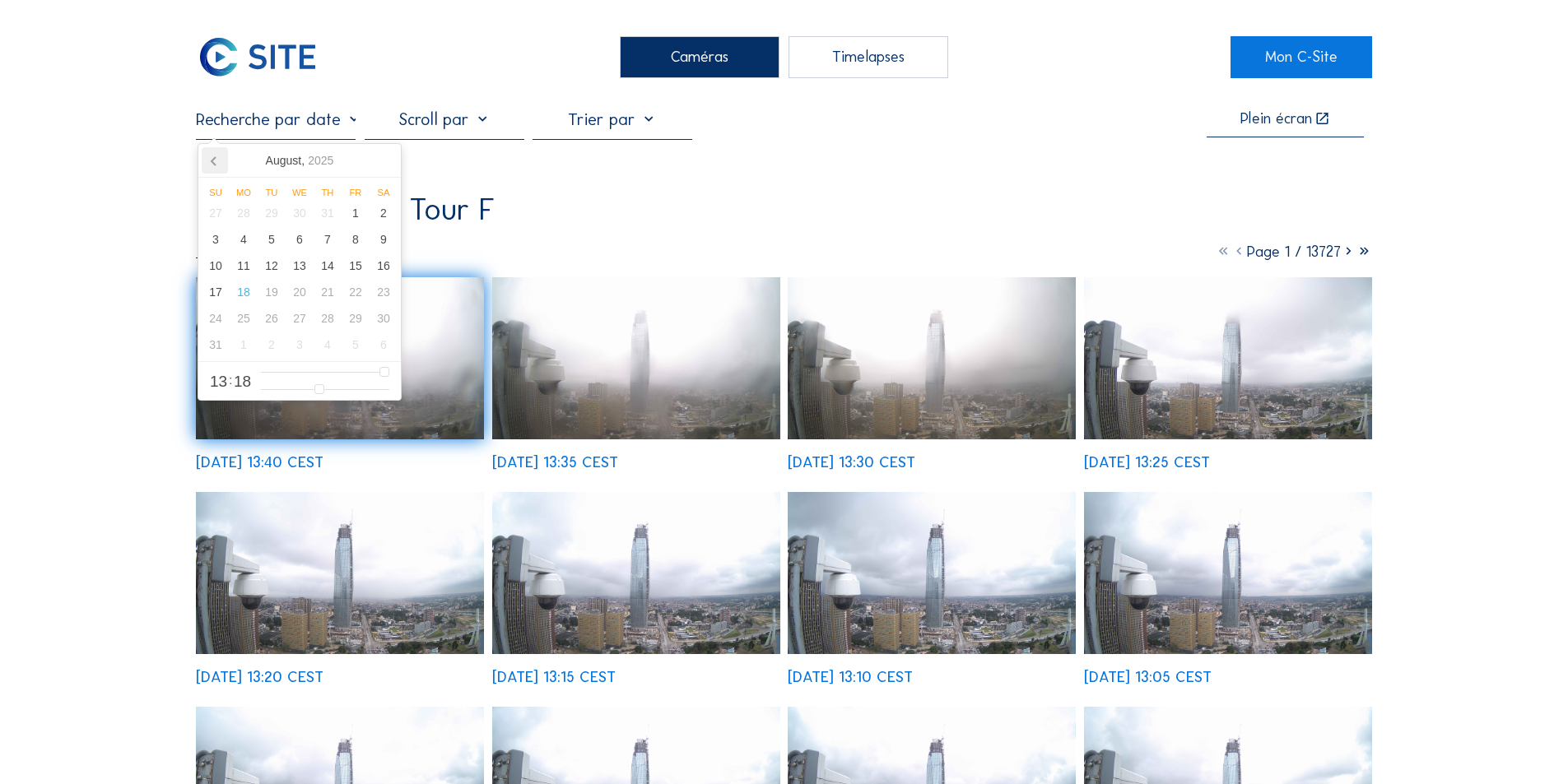
click at [212, 159] on icon at bounding box center [214, 160] width 26 height 26
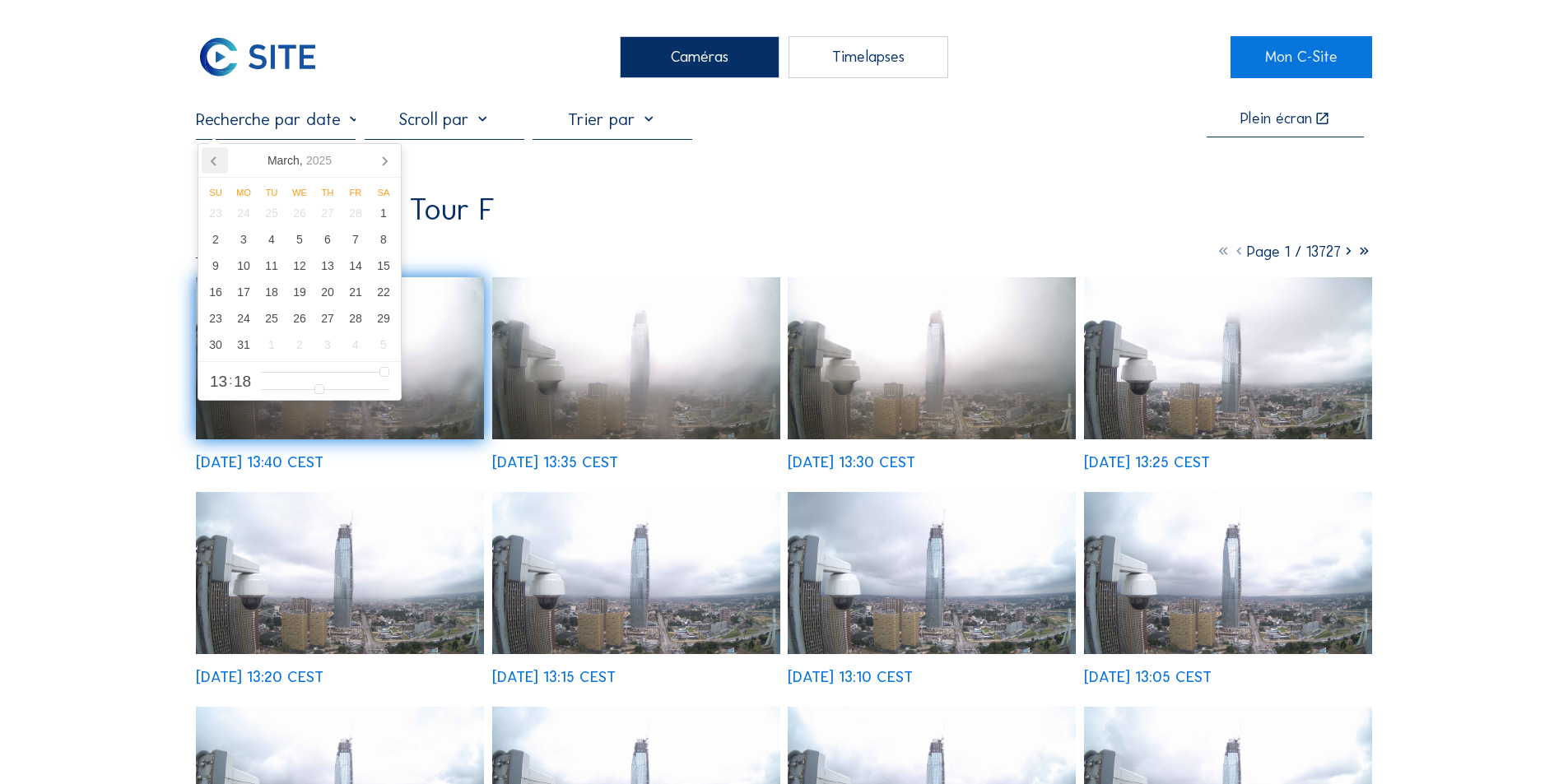
click at [212, 159] on icon at bounding box center [214, 160] width 26 height 26
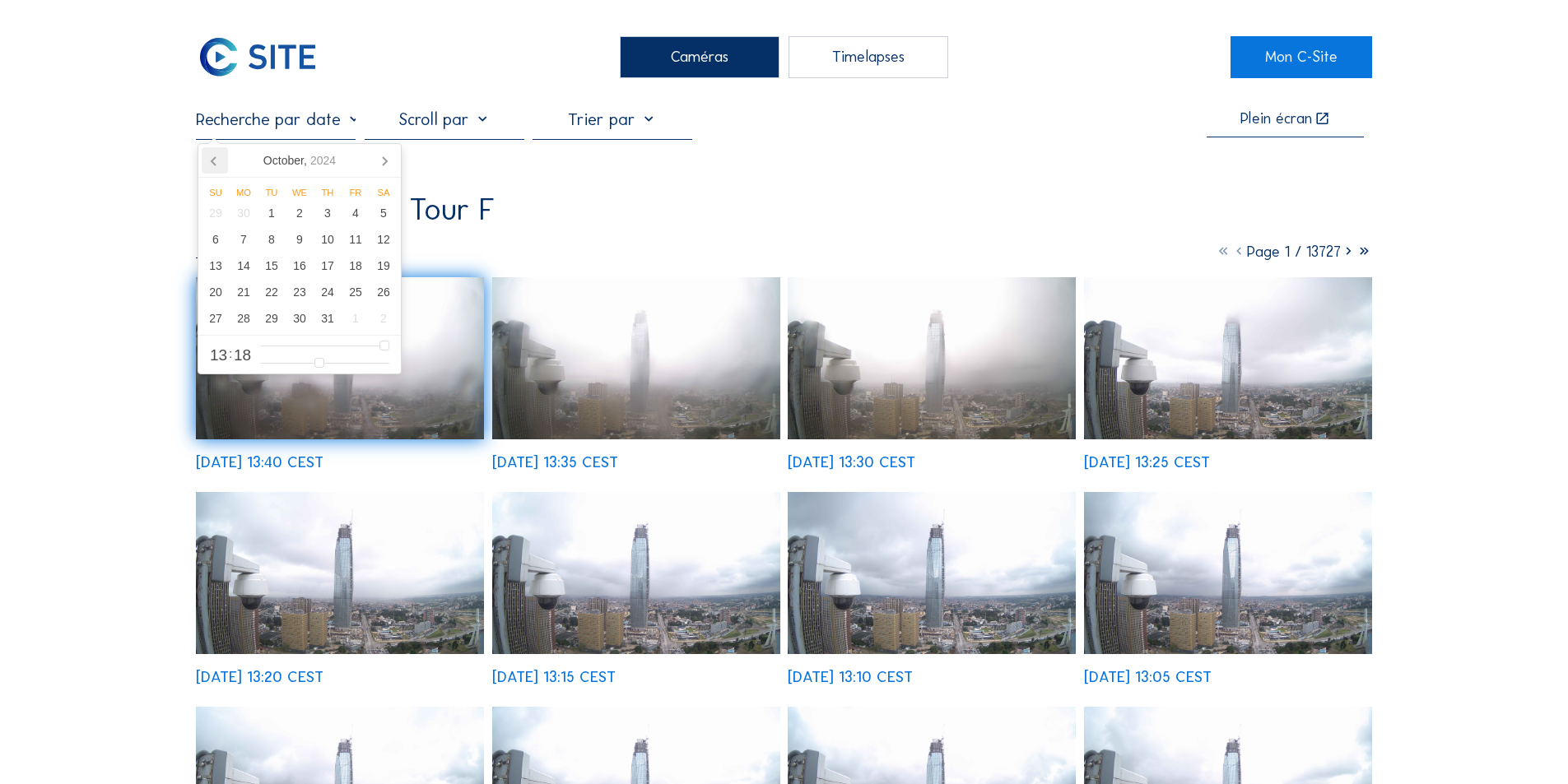
click at [212, 159] on icon at bounding box center [214, 160] width 26 height 26
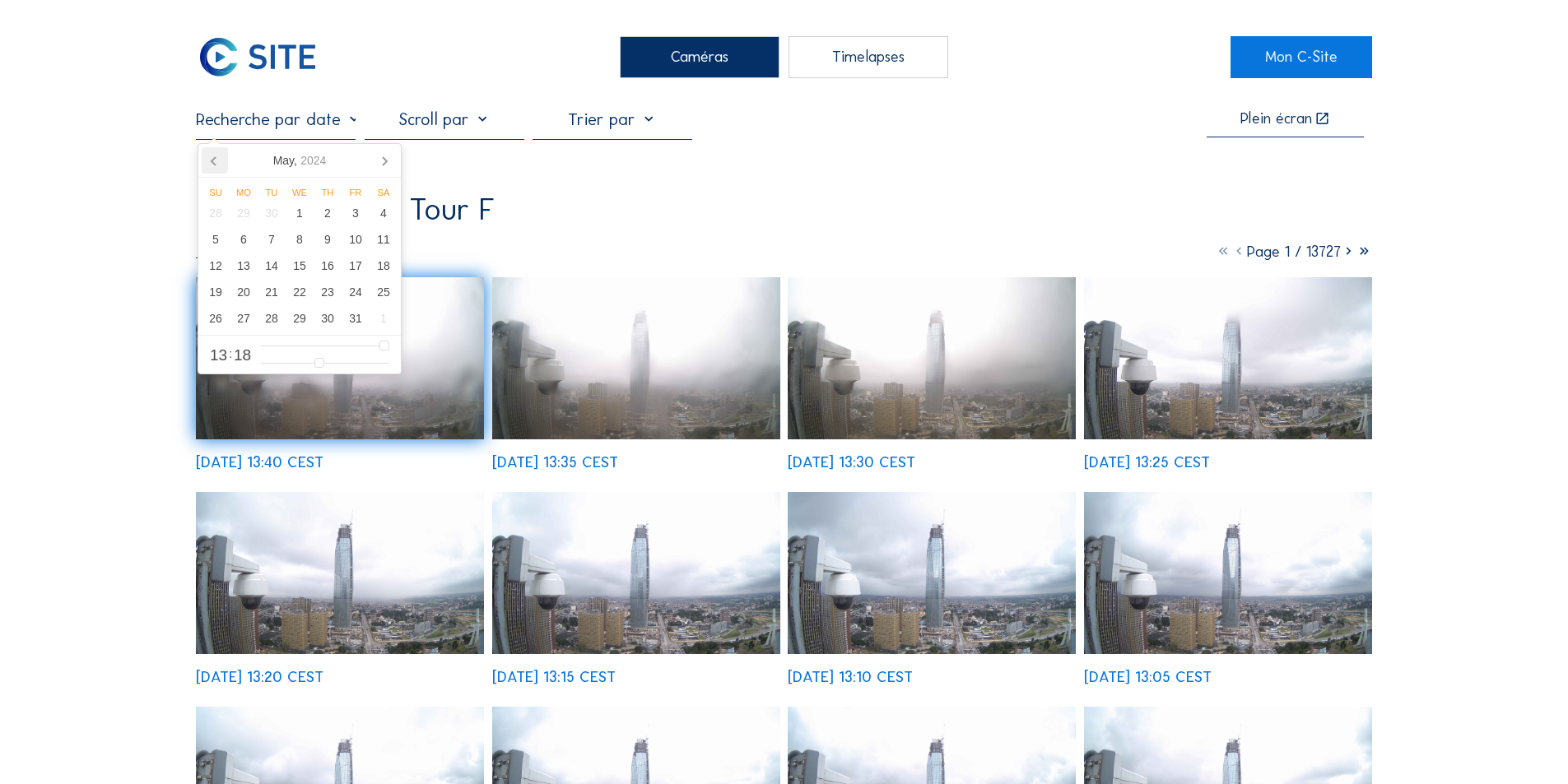
click at [212, 159] on icon at bounding box center [214, 160] width 26 height 26
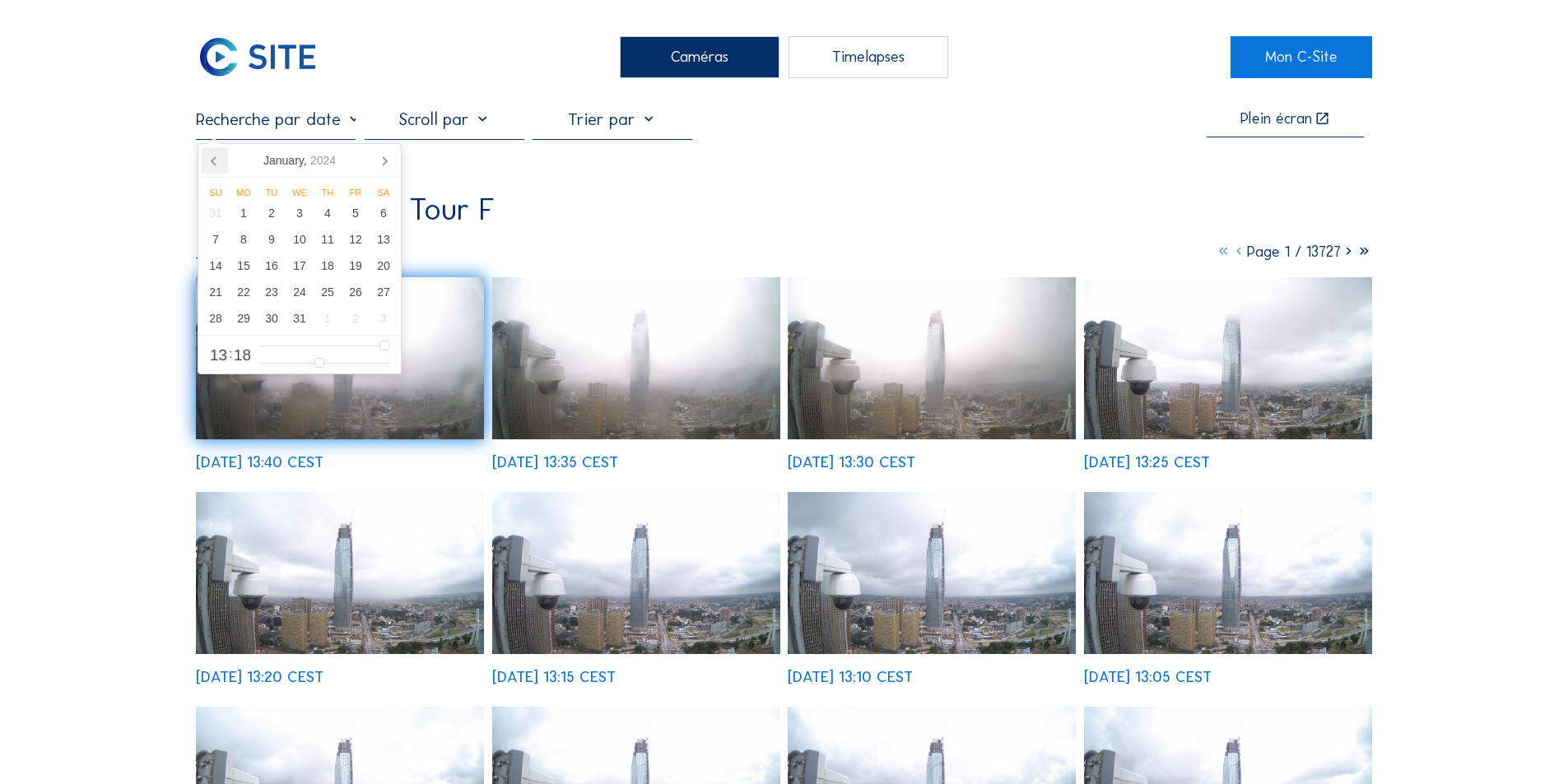
click at [212, 159] on icon at bounding box center [214, 160] width 26 height 26
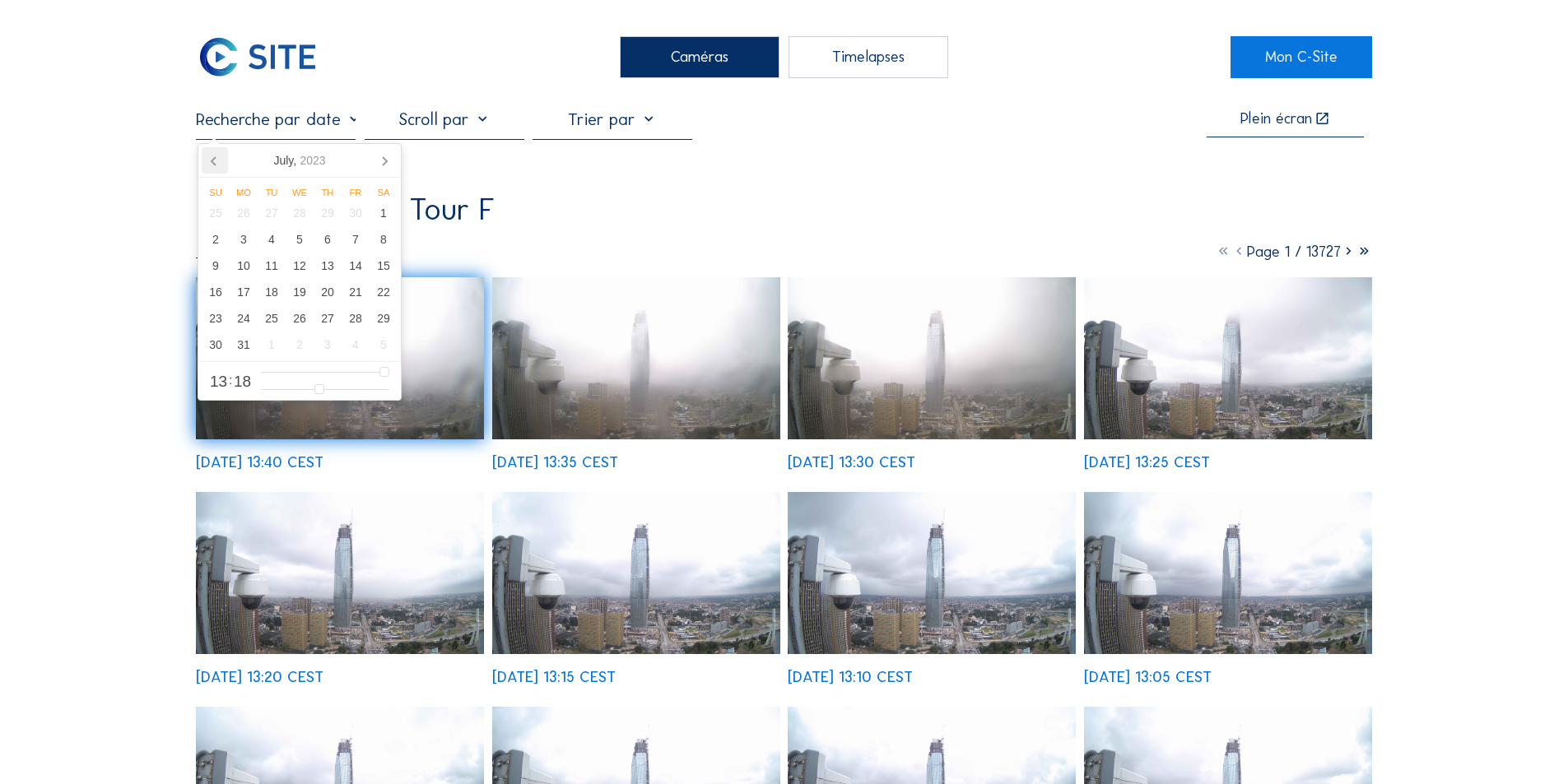
click at [212, 159] on icon at bounding box center [214, 160] width 26 height 26
click at [212, 159] on nav "[DATE]" at bounding box center [300, 160] width 202 height 34
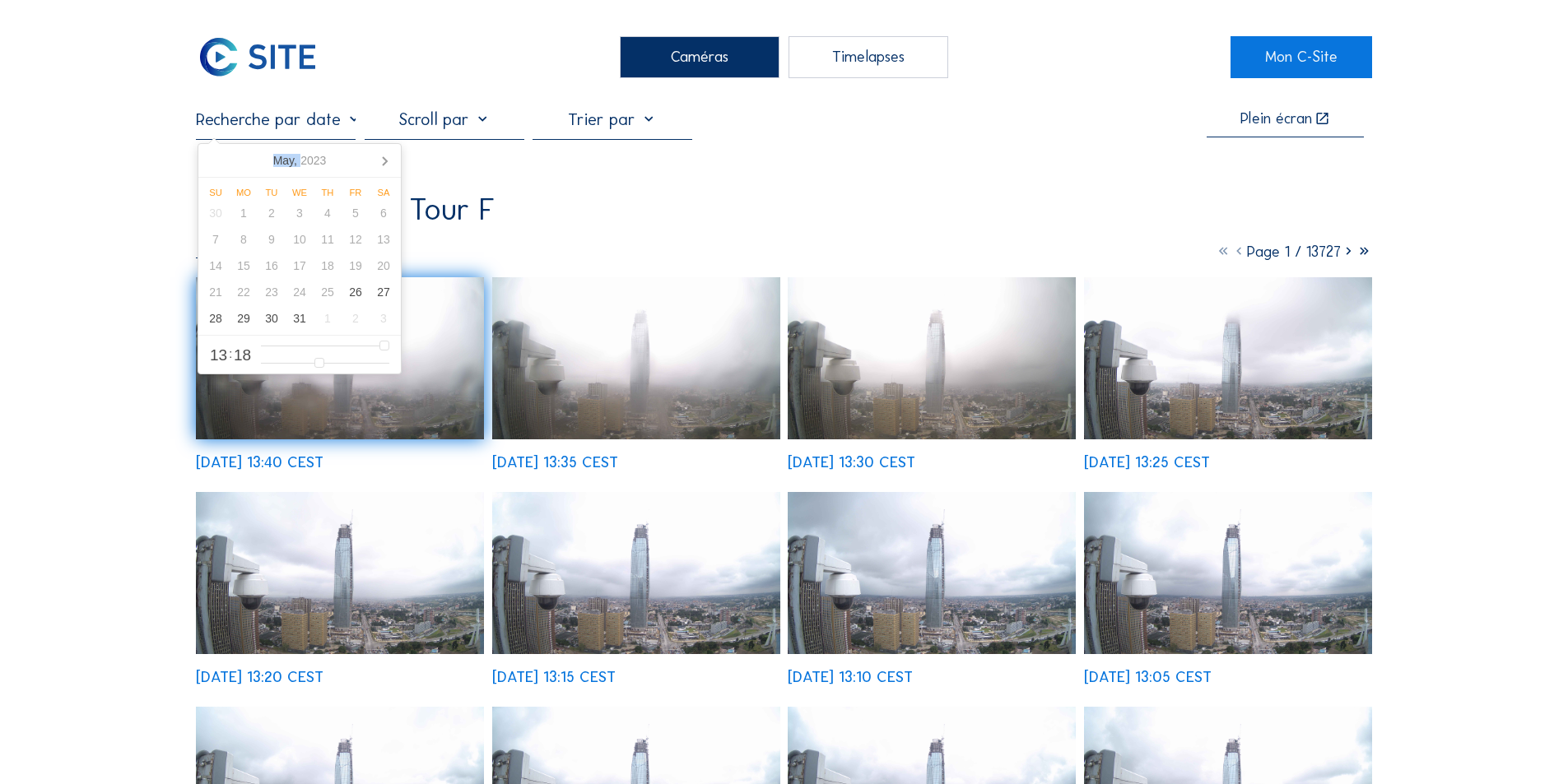
click at [212, 159] on nav "[DATE]" at bounding box center [300, 160] width 202 height 34
click at [382, 158] on icon at bounding box center [384, 160] width 26 height 26
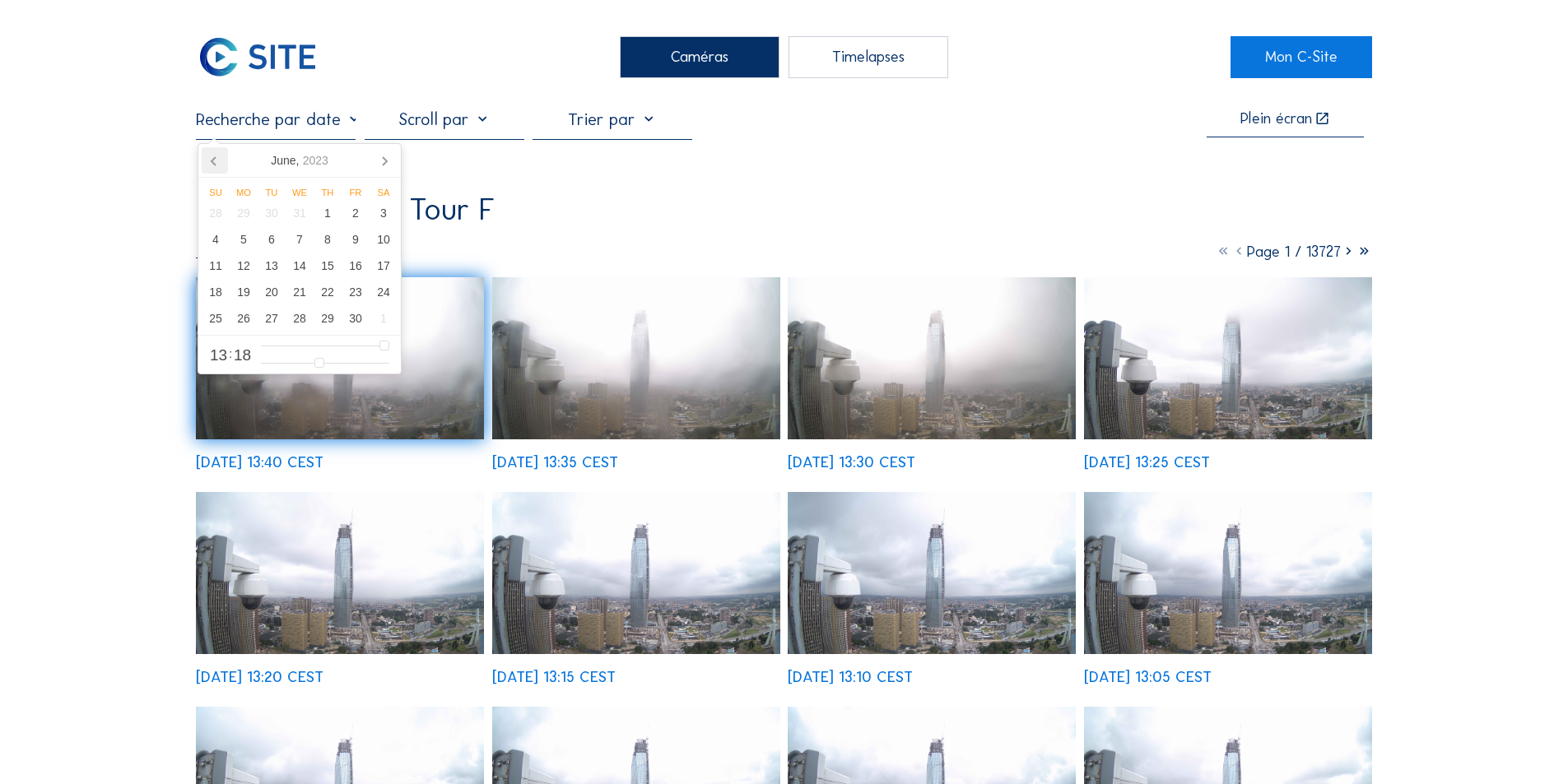
click at [210, 158] on icon at bounding box center [214, 160] width 26 height 26
click at [381, 155] on icon at bounding box center [384, 160] width 26 height 26
click at [213, 157] on icon at bounding box center [214, 160] width 26 height 26
click at [213, 157] on nav "[DATE]" at bounding box center [300, 160] width 202 height 34
click at [305, 118] on input "text" at bounding box center [275, 119] width 160 height 20
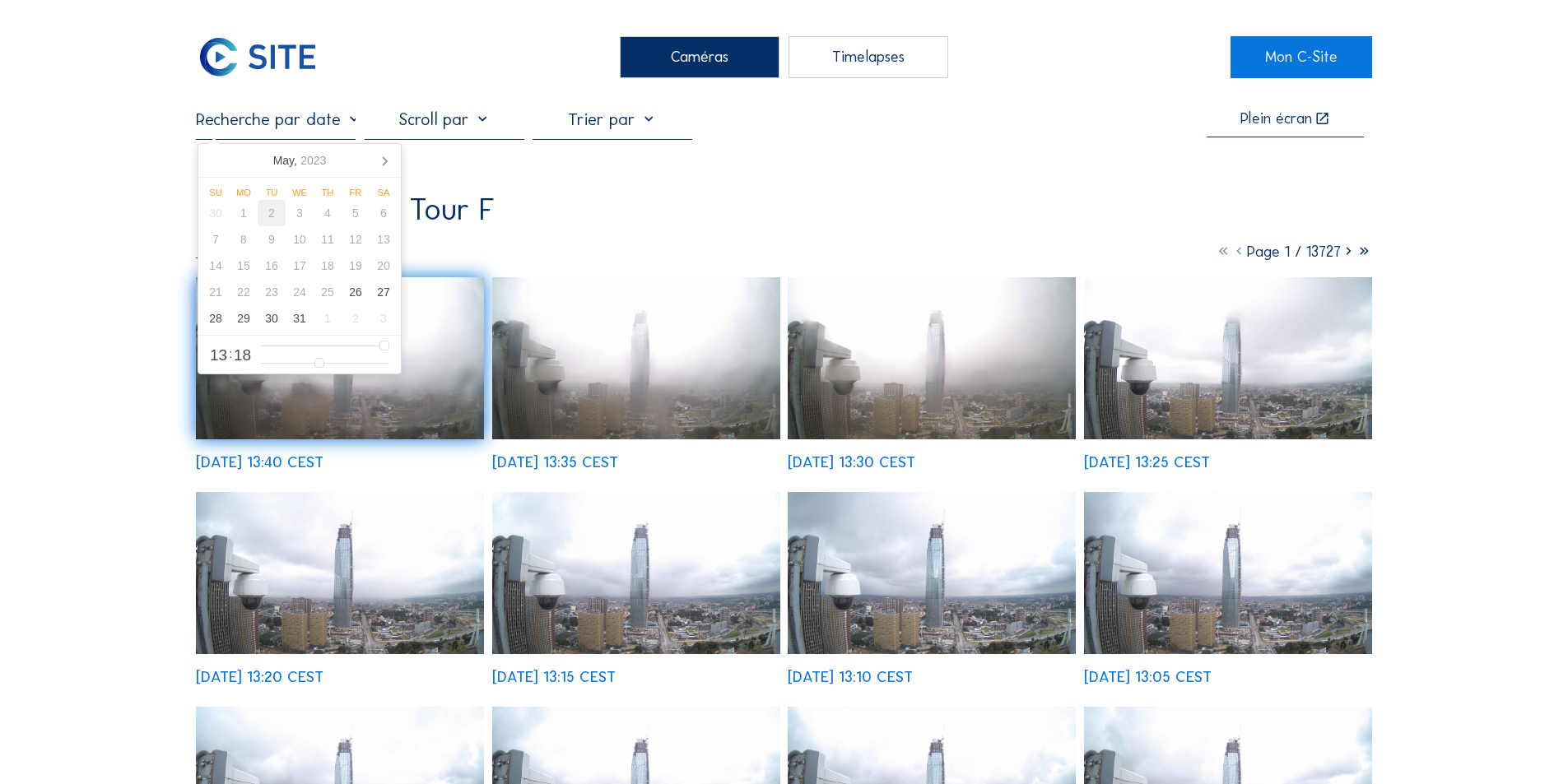
click at [269, 216] on div "2" at bounding box center [272, 213] width 28 height 26
click at [274, 217] on div "2" at bounding box center [272, 213] width 28 height 26
click at [383, 159] on icon at bounding box center [384, 160] width 26 height 26
click at [214, 157] on icon at bounding box center [214, 160] width 4 height 8
click at [272, 214] on div "2" at bounding box center [272, 213] width 28 height 26
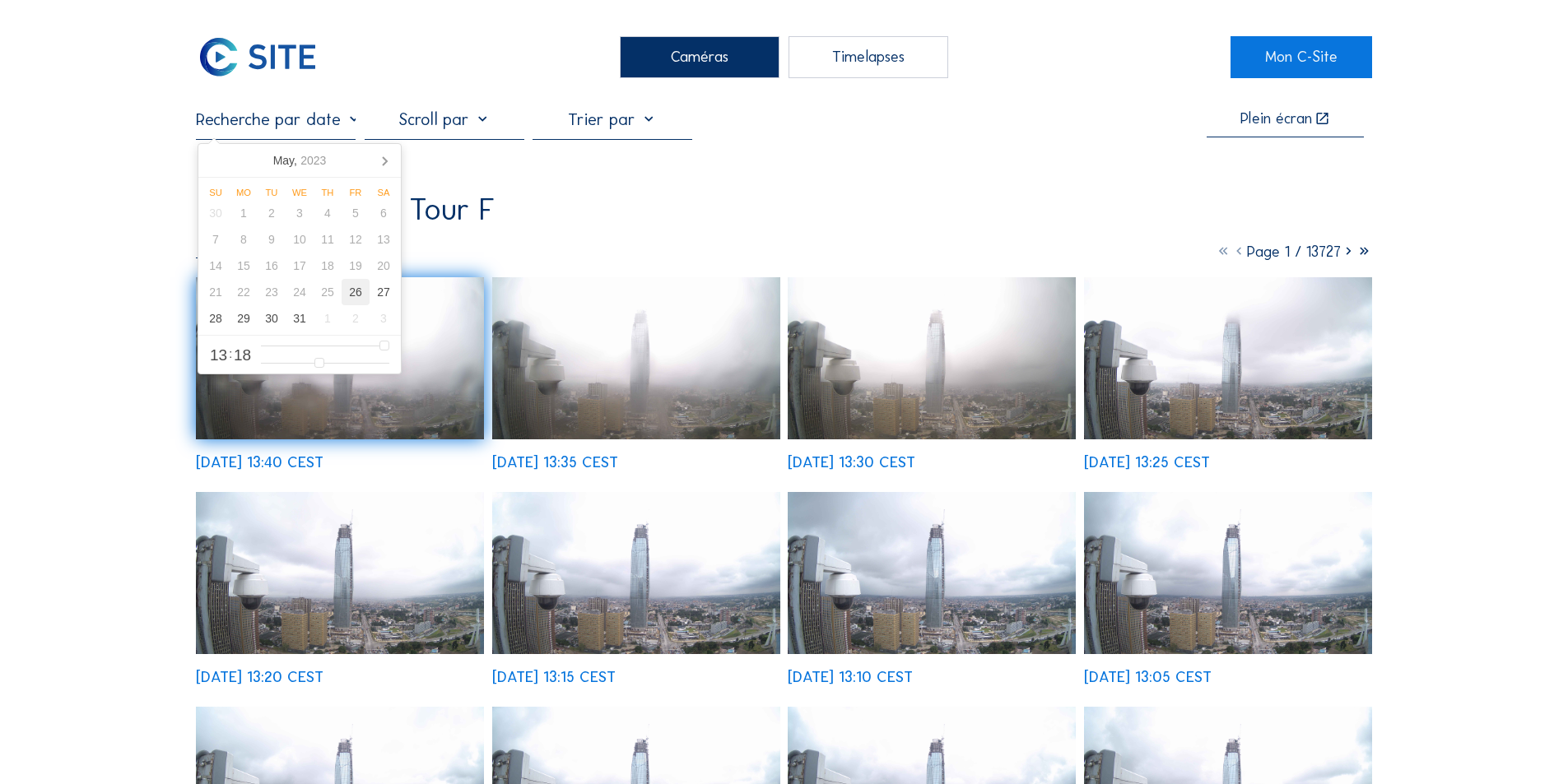
click at [356, 290] on div "26" at bounding box center [356, 292] width 28 height 26
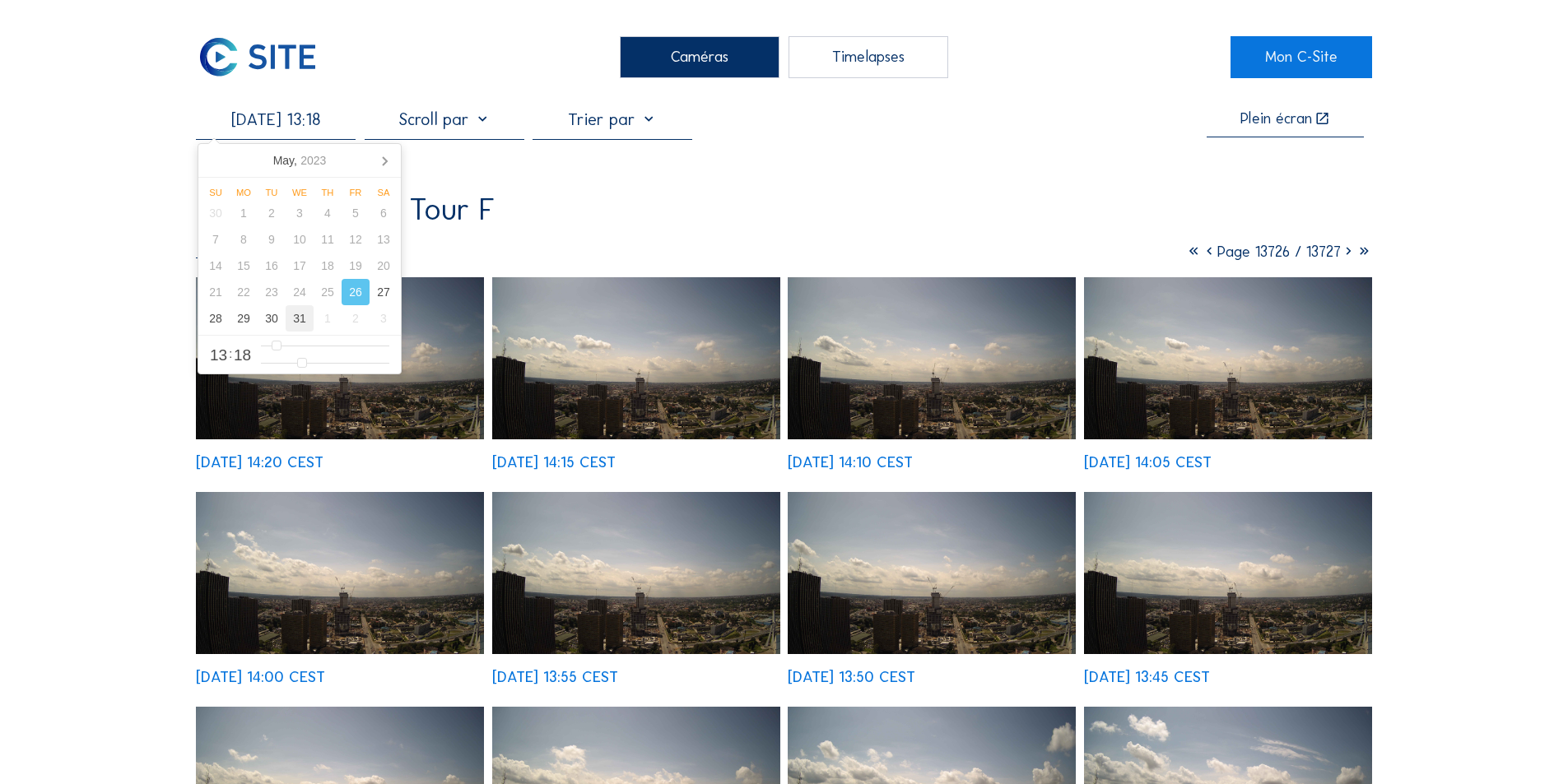
click at [297, 316] on div "31" at bounding box center [300, 318] width 28 height 26
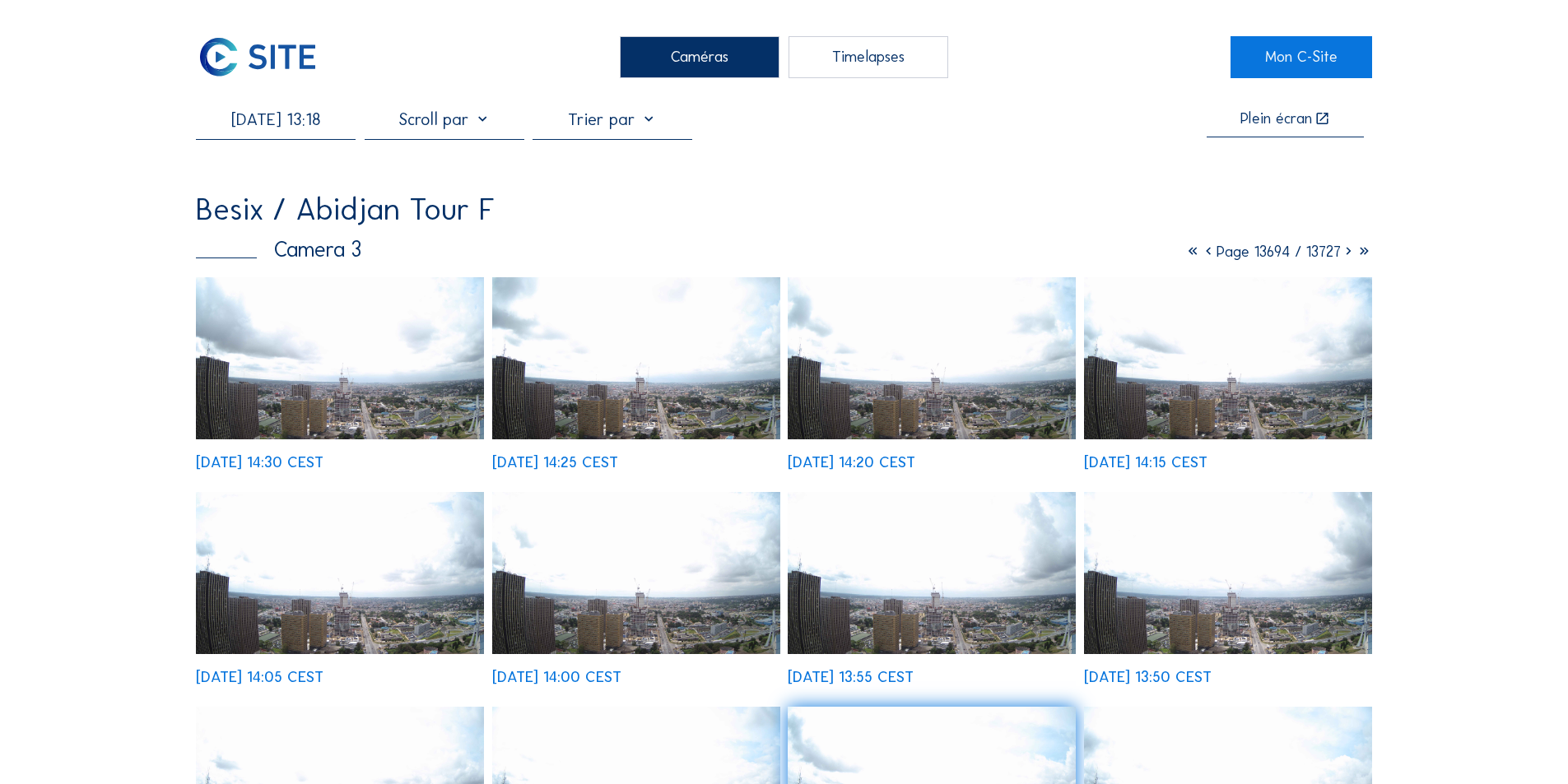
click at [699, 571] on img at bounding box center [636, 573] width 288 height 162
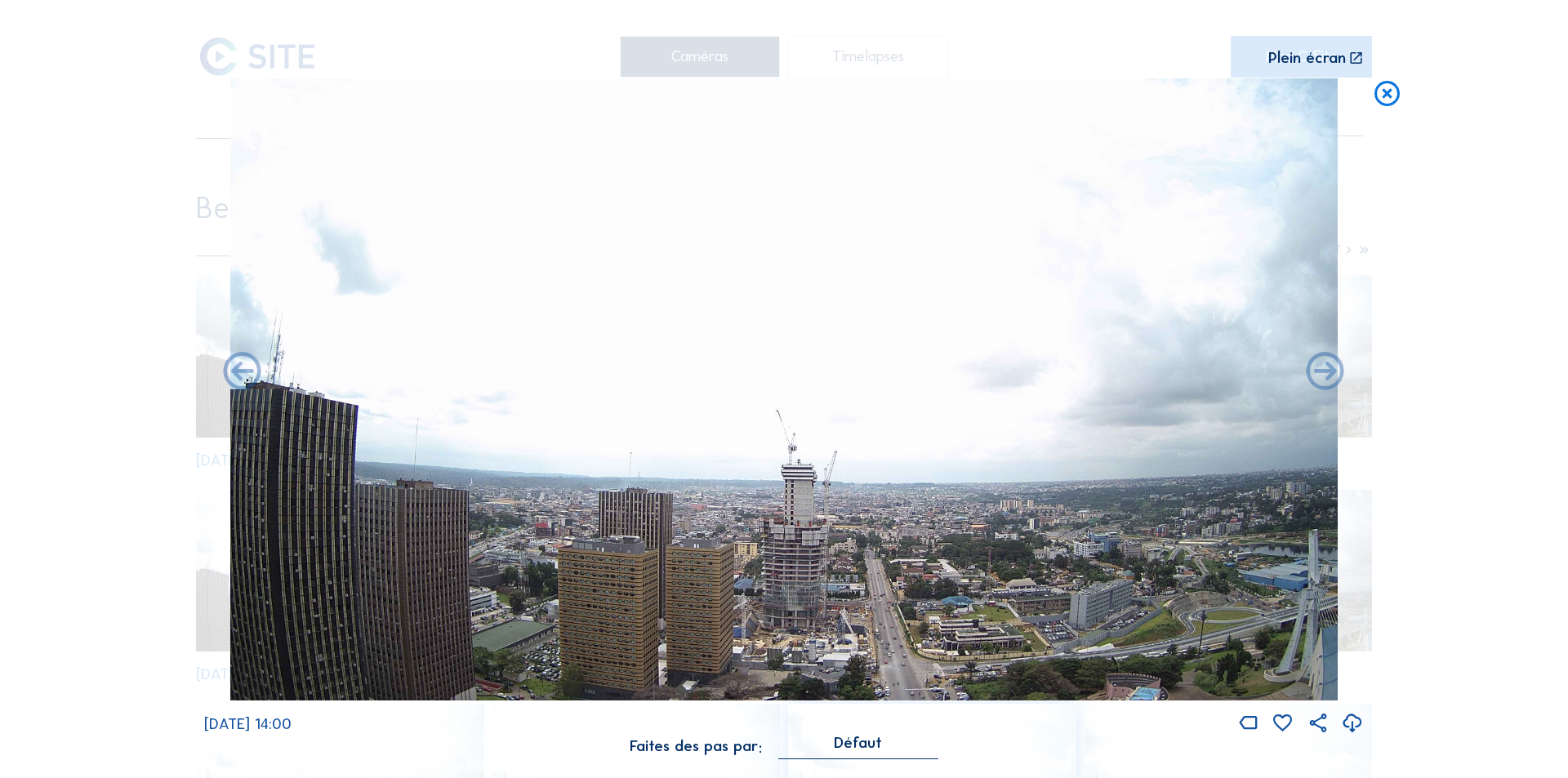
click at [1347, 717] on icon at bounding box center [1353, 724] width 22 height 27
click at [1434, 457] on div "Scroll pour voyager dans le temps | Appuie sur le 'Alt' [PERSON_NAME] + Scroll …" at bounding box center [784, 389] width 1568 height 778
click at [1392, 89] on icon at bounding box center [1386, 94] width 30 height 31
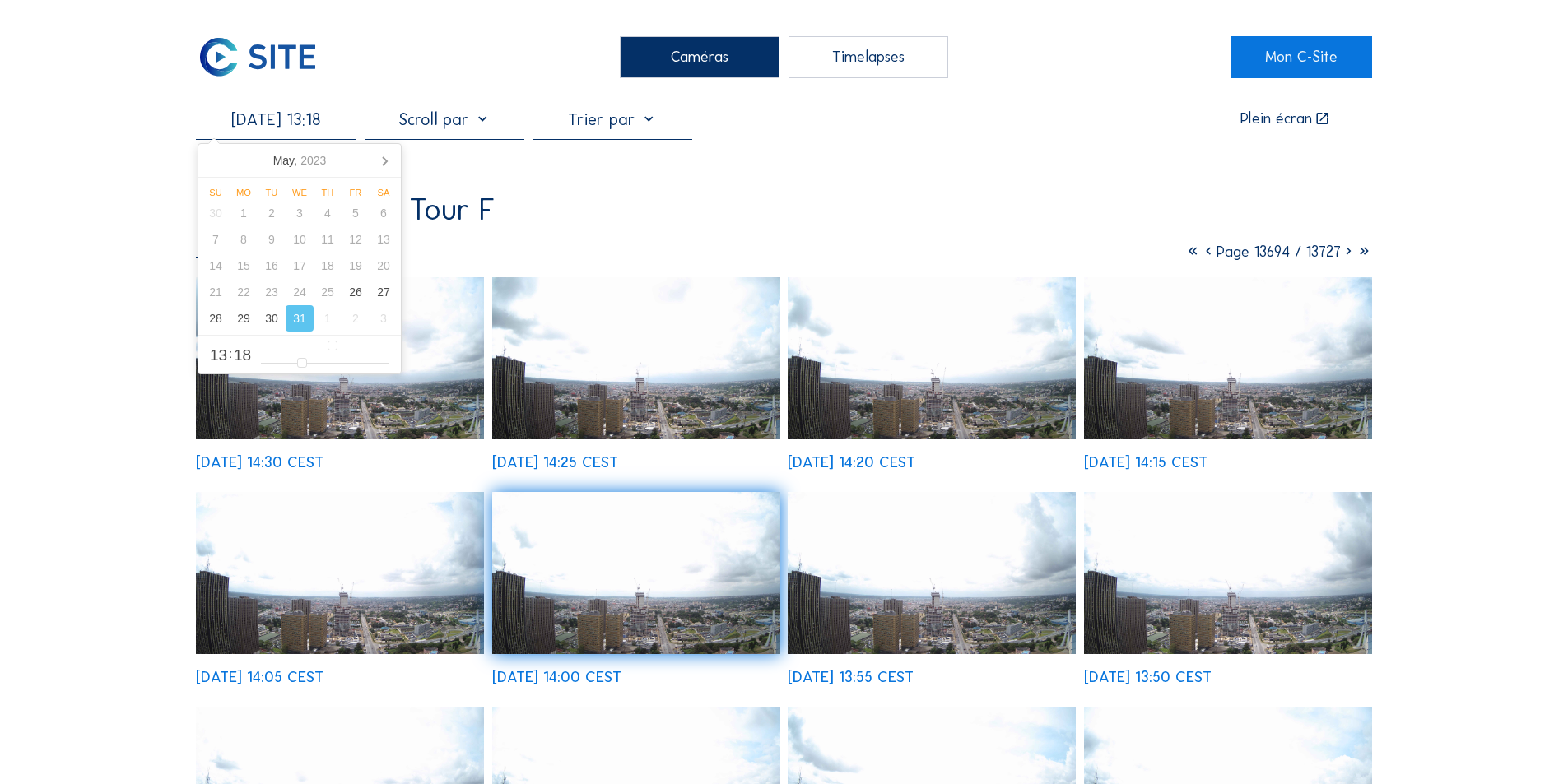
click at [330, 124] on input "[DATE] 13:18" at bounding box center [275, 119] width 160 height 20
click at [1200, 585] on img at bounding box center [1228, 573] width 288 height 162
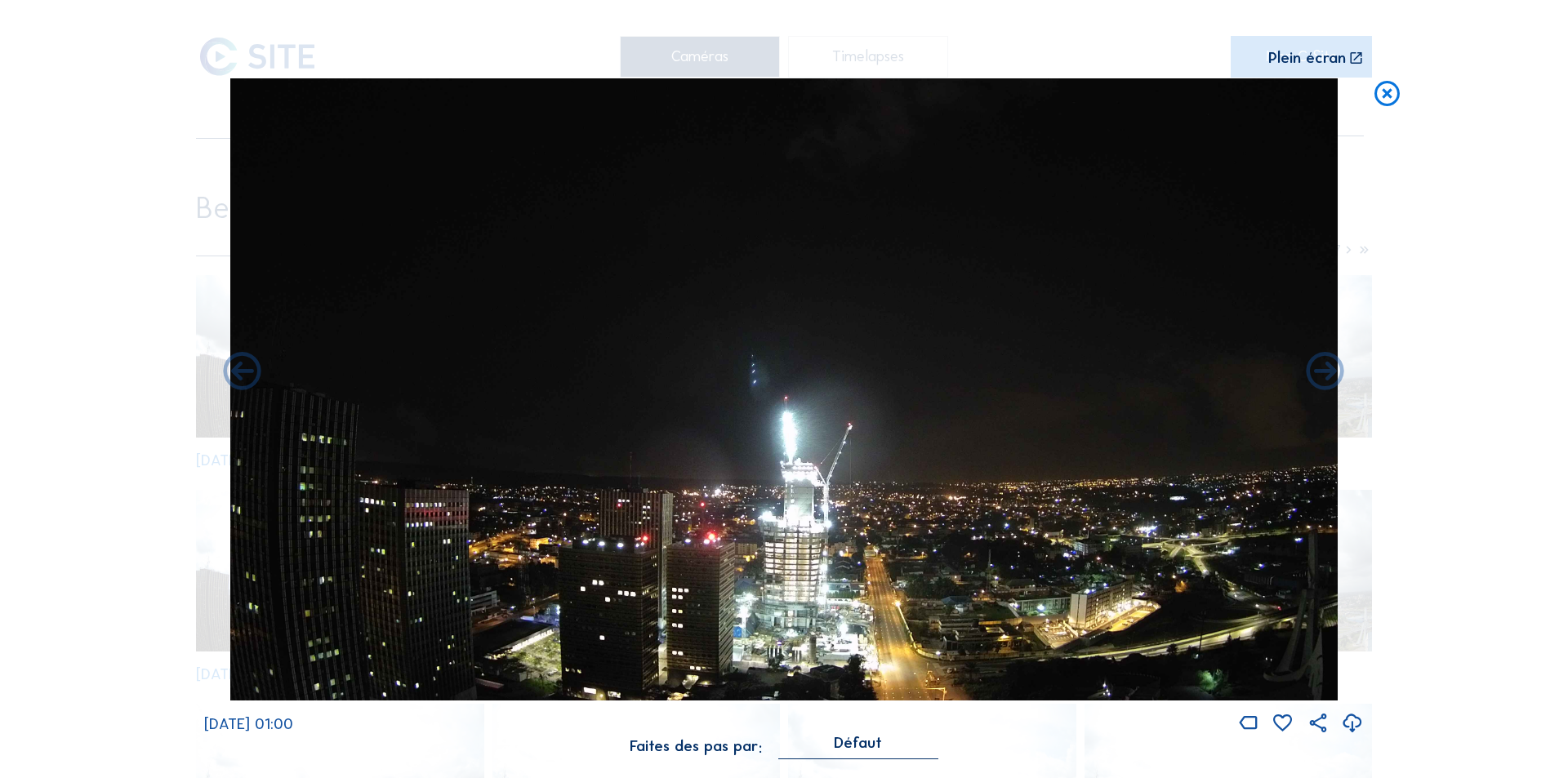
click at [1354, 718] on icon at bounding box center [1353, 724] width 22 height 27
click at [1488, 468] on div "Scroll pour voyager dans le temps | Appuie sur le 'Alt' Bouton + Scroll pour Zo…" at bounding box center [784, 389] width 1568 height 778
click at [1381, 87] on icon at bounding box center [1386, 94] width 30 height 31
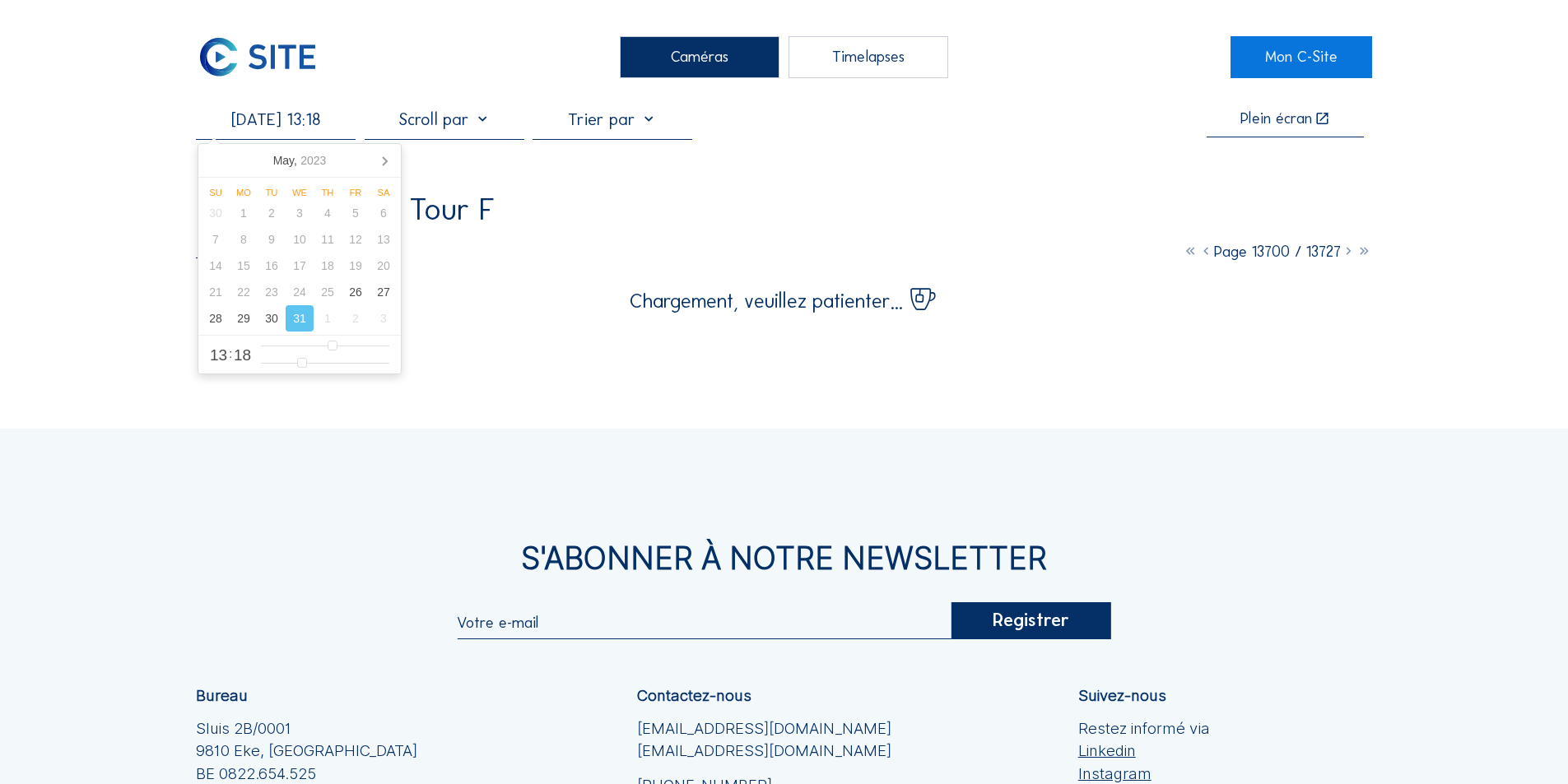
click at [284, 124] on input "[DATE] 13:18" at bounding box center [275, 119] width 160 height 20
click at [381, 156] on icon at bounding box center [384, 160] width 26 height 26
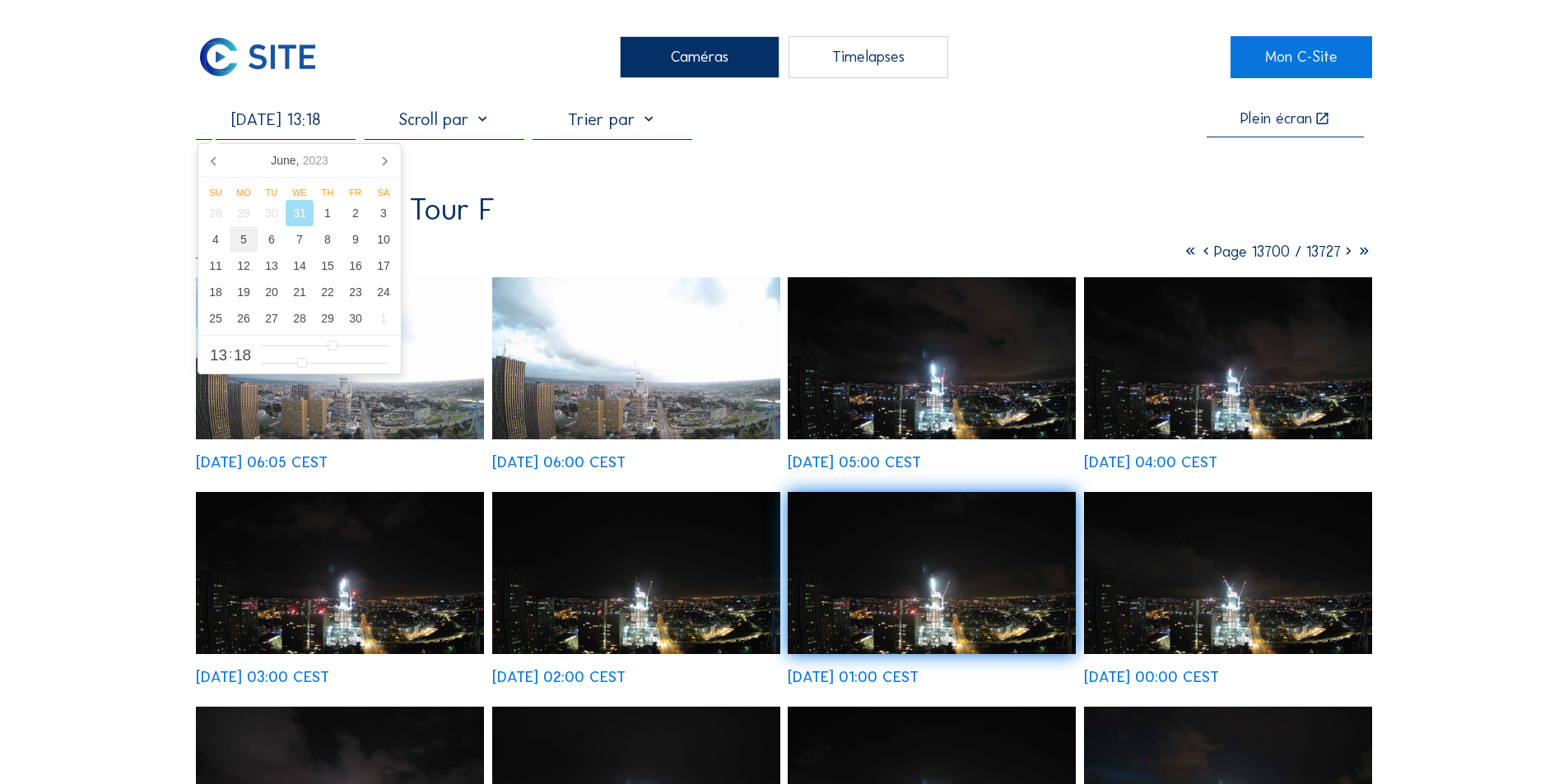
click at [244, 241] on div "5" at bounding box center [243, 240] width 28 height 26
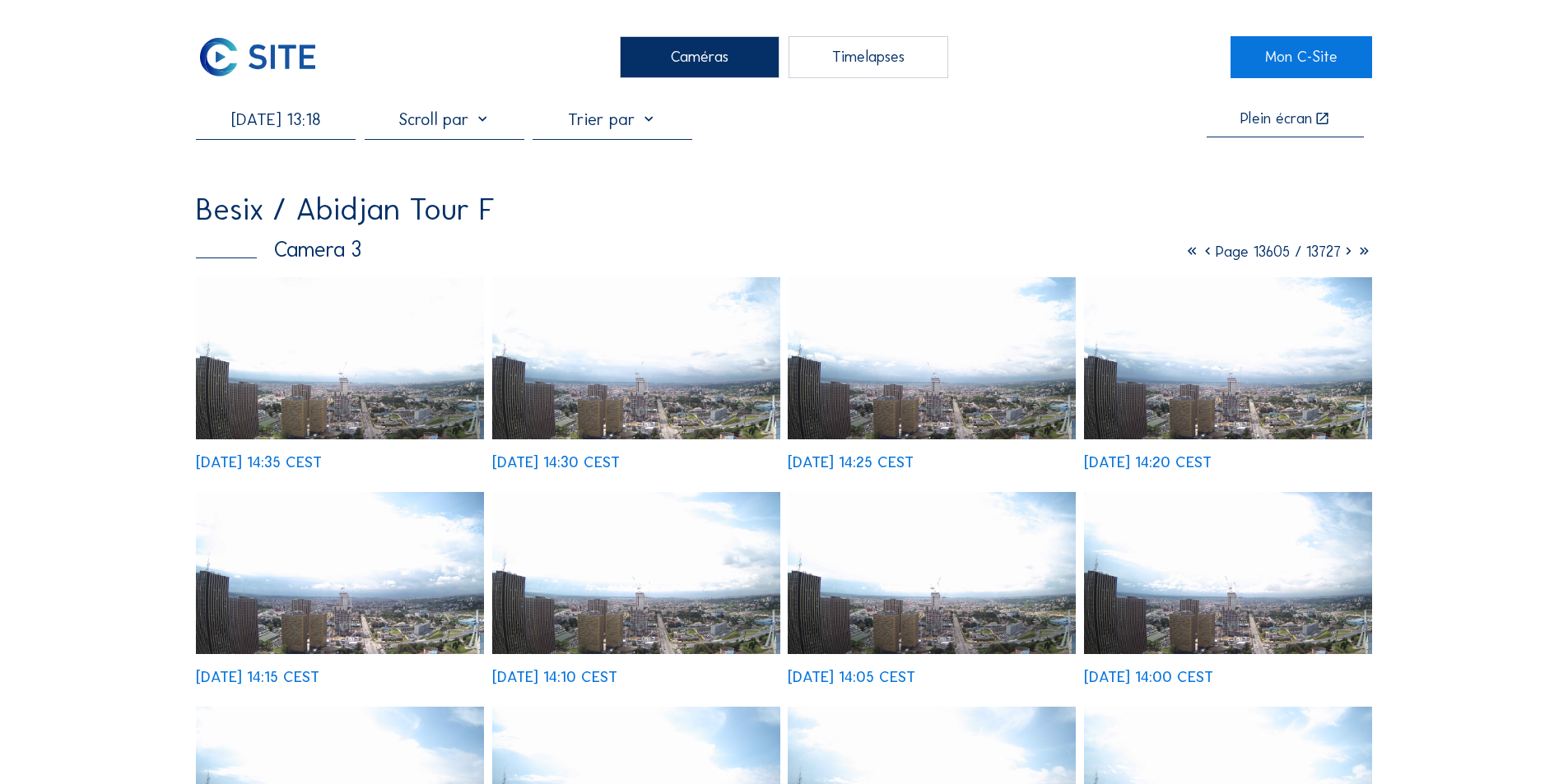
click at [432, 388] on img at bounding box center [340, 358] width 288 height 162
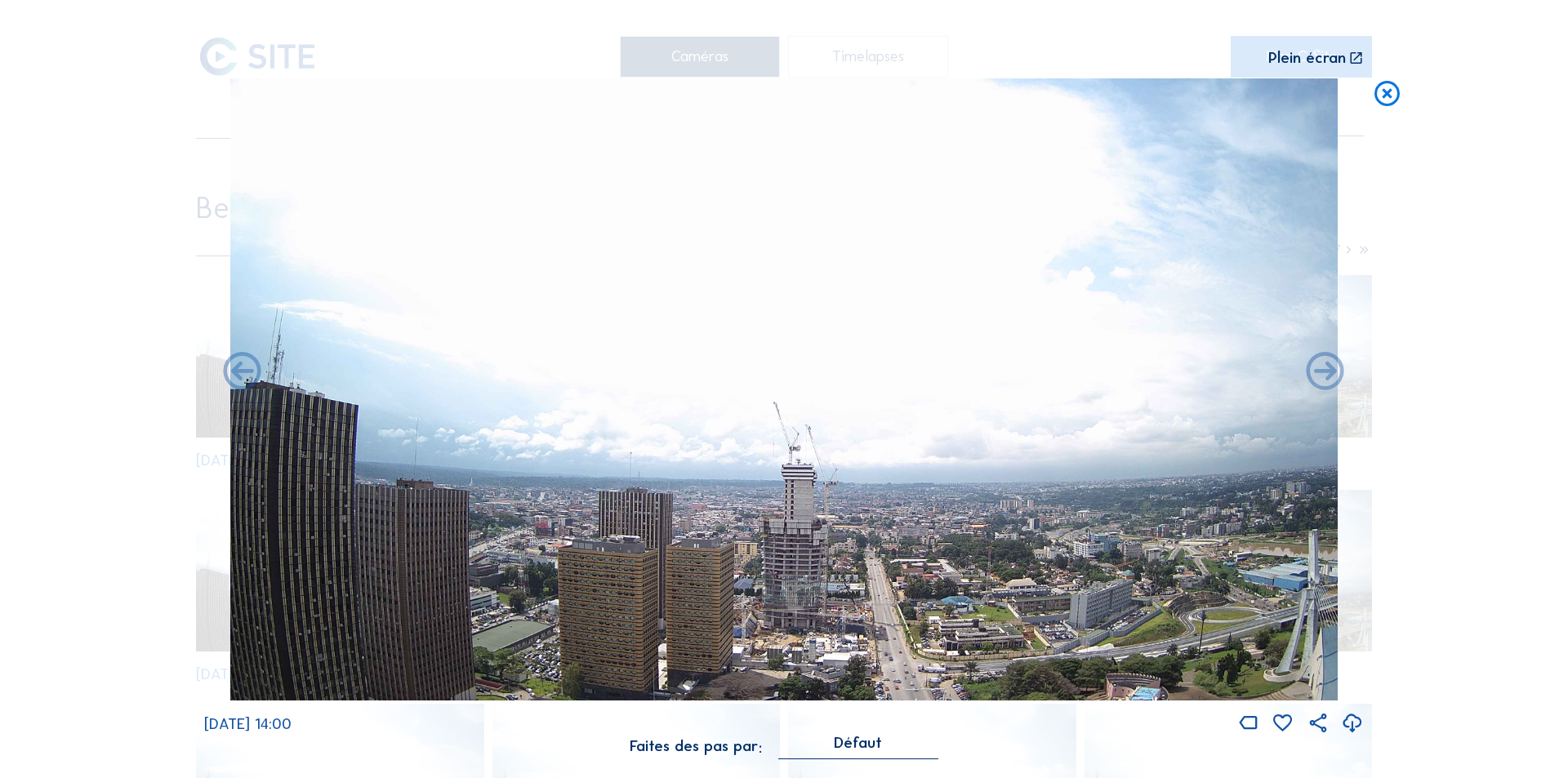
click at [1351, 721] on icon at bounding box center [1353, 724] width 22 height 27
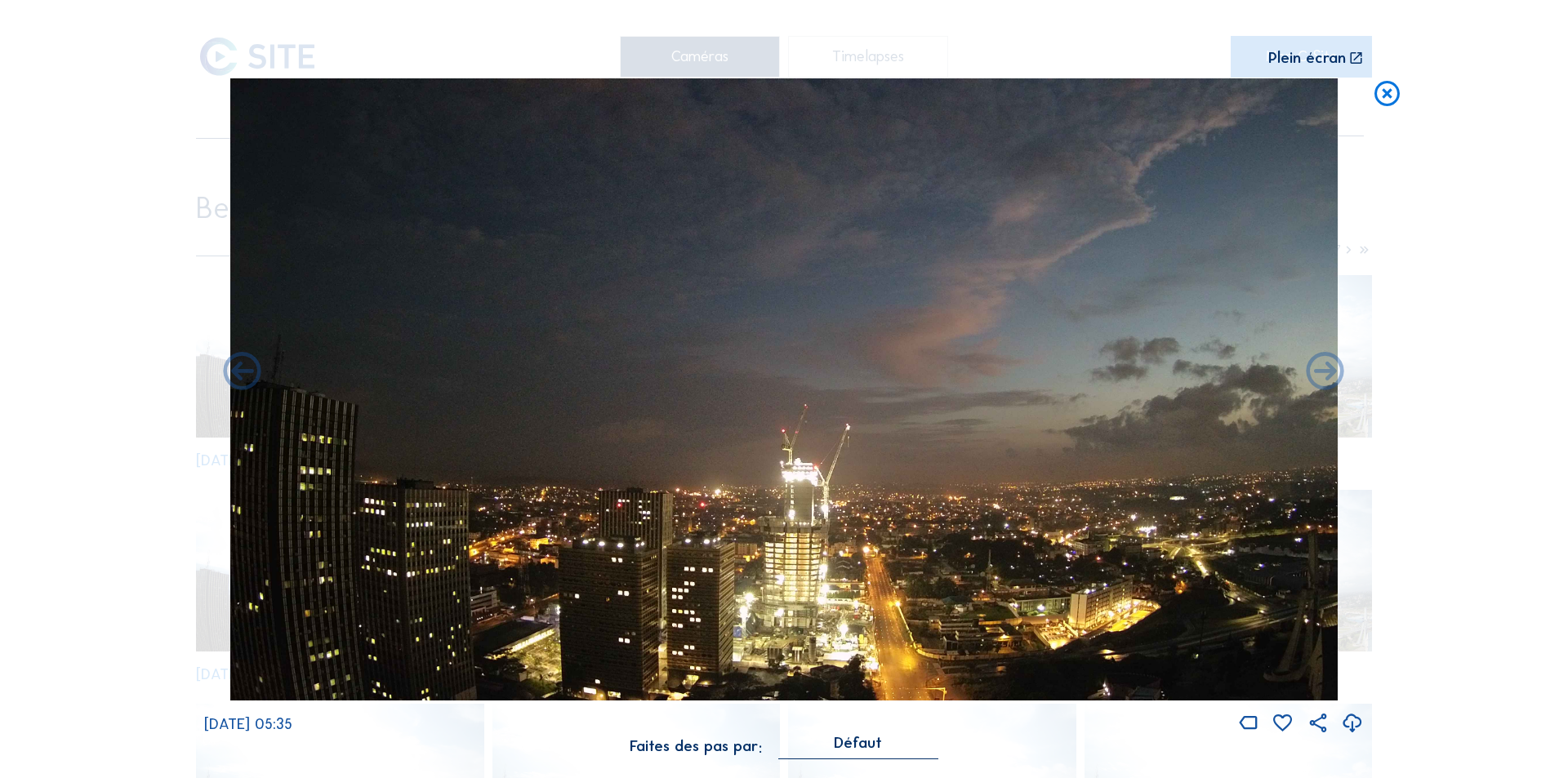
click at [1351, 723] on icon at bounding box center [1353, 724] width 22 height 27
click at [1385, 90] on icon at bounding box center [1386, 94] width 30 height 31
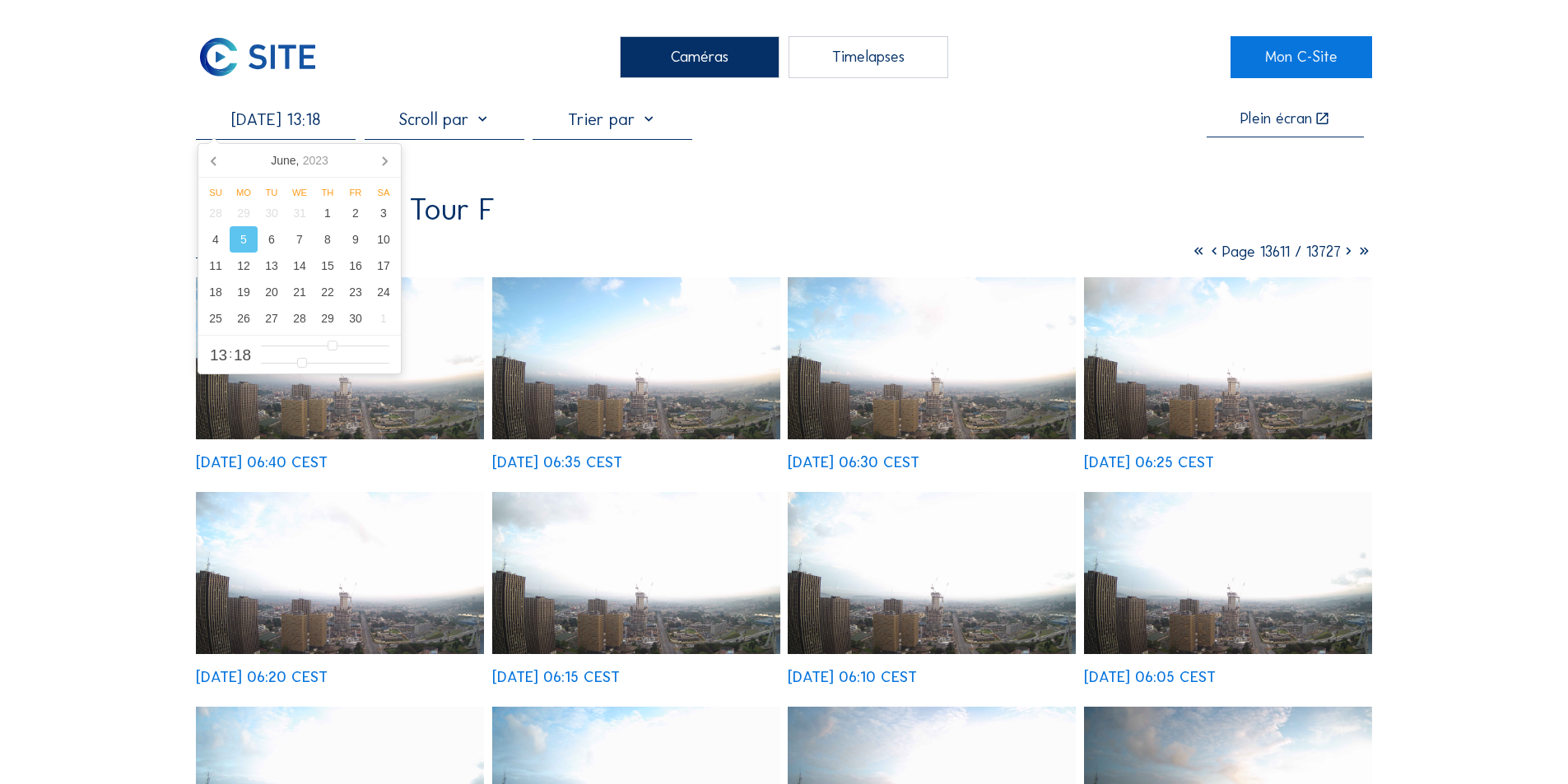
click at [274, 123] on input "[DATE] 13:18" at bounding box center [275, 119] width 160 height 20
click at [214, 289] on div "18" at bounding box center [215, 292] width 28 height 26
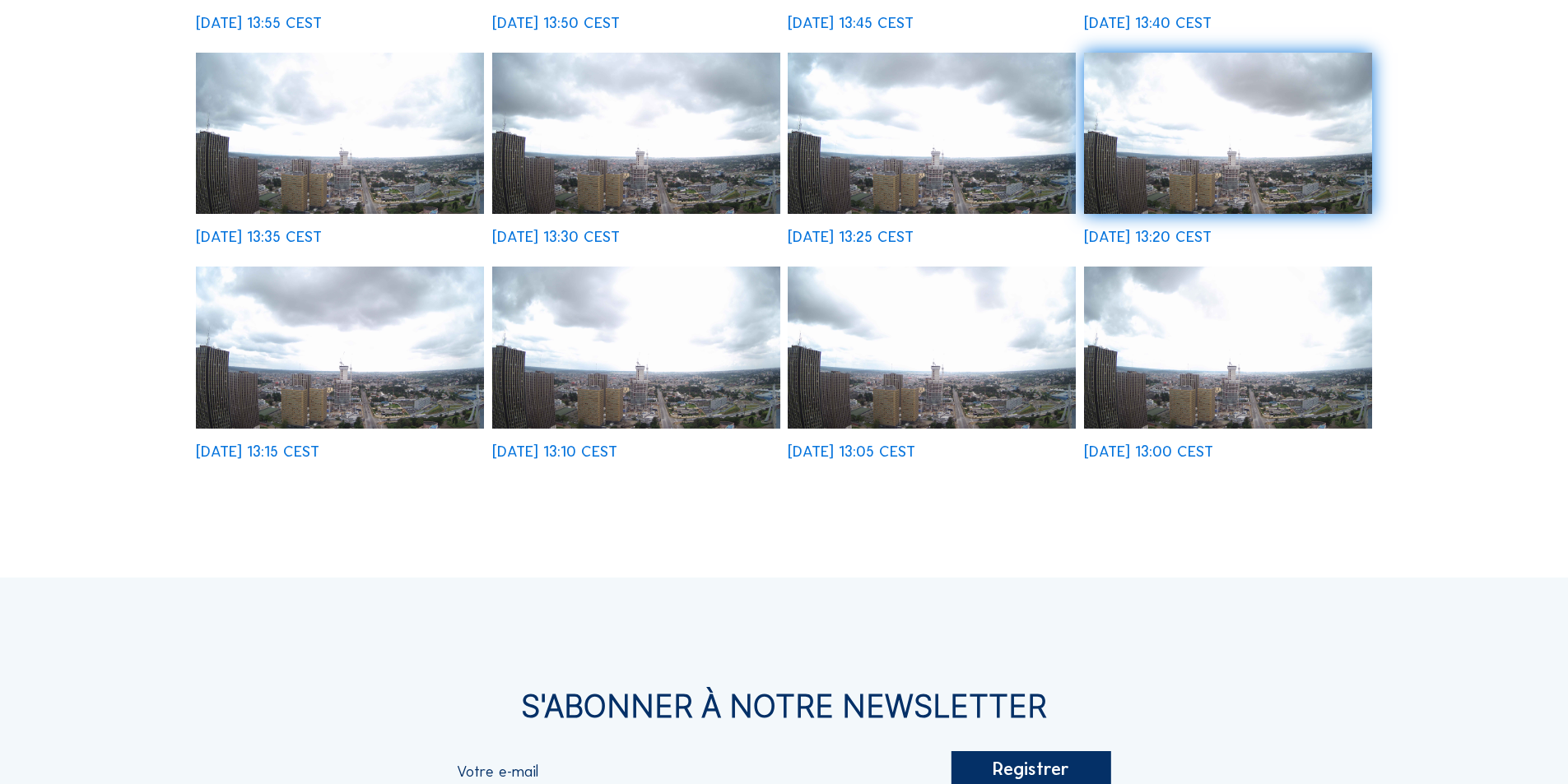
scroll to position [658, 0]
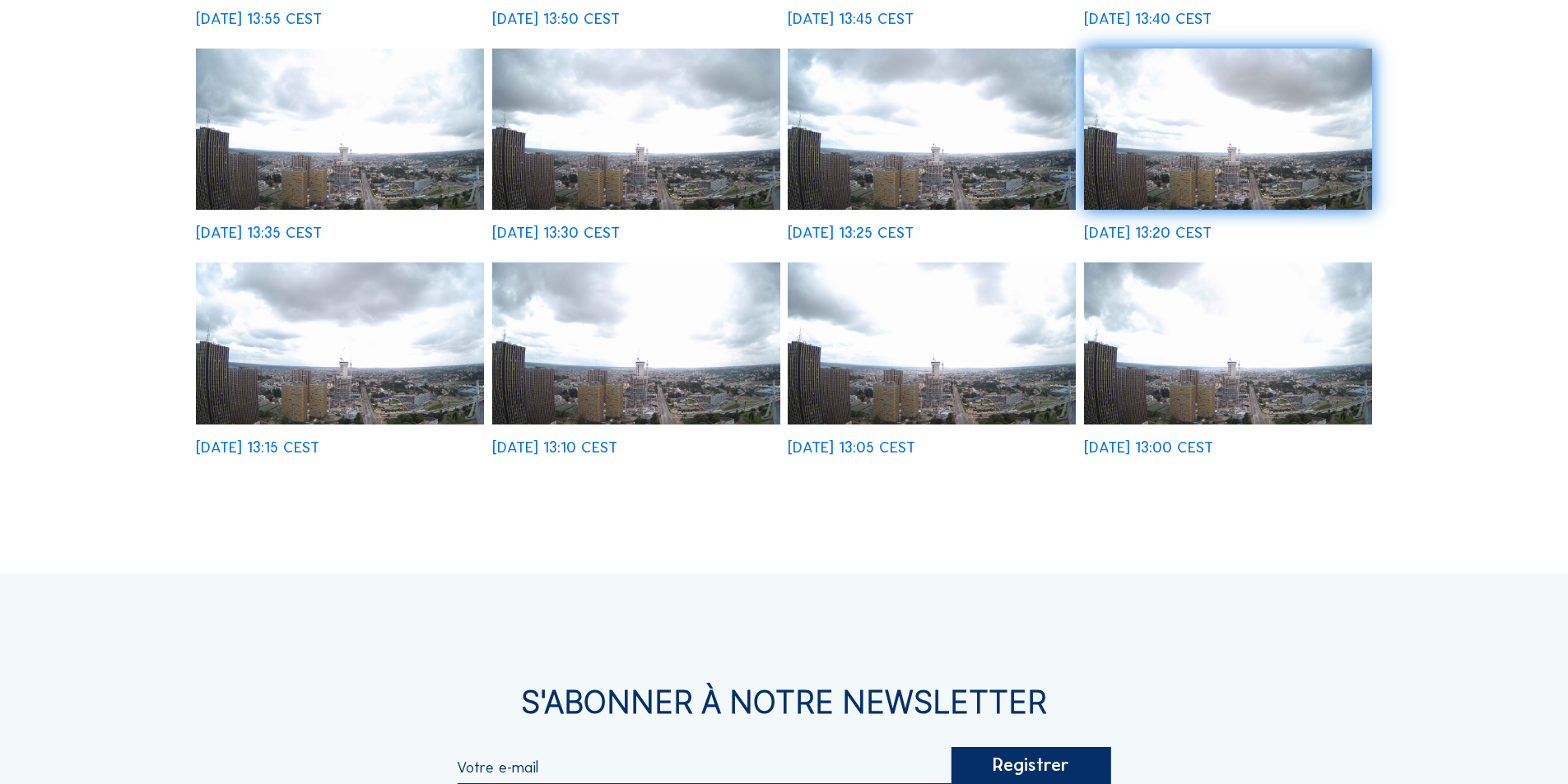
click at [702, 374] on img at bounding box center [636, 343] width 288 height 162
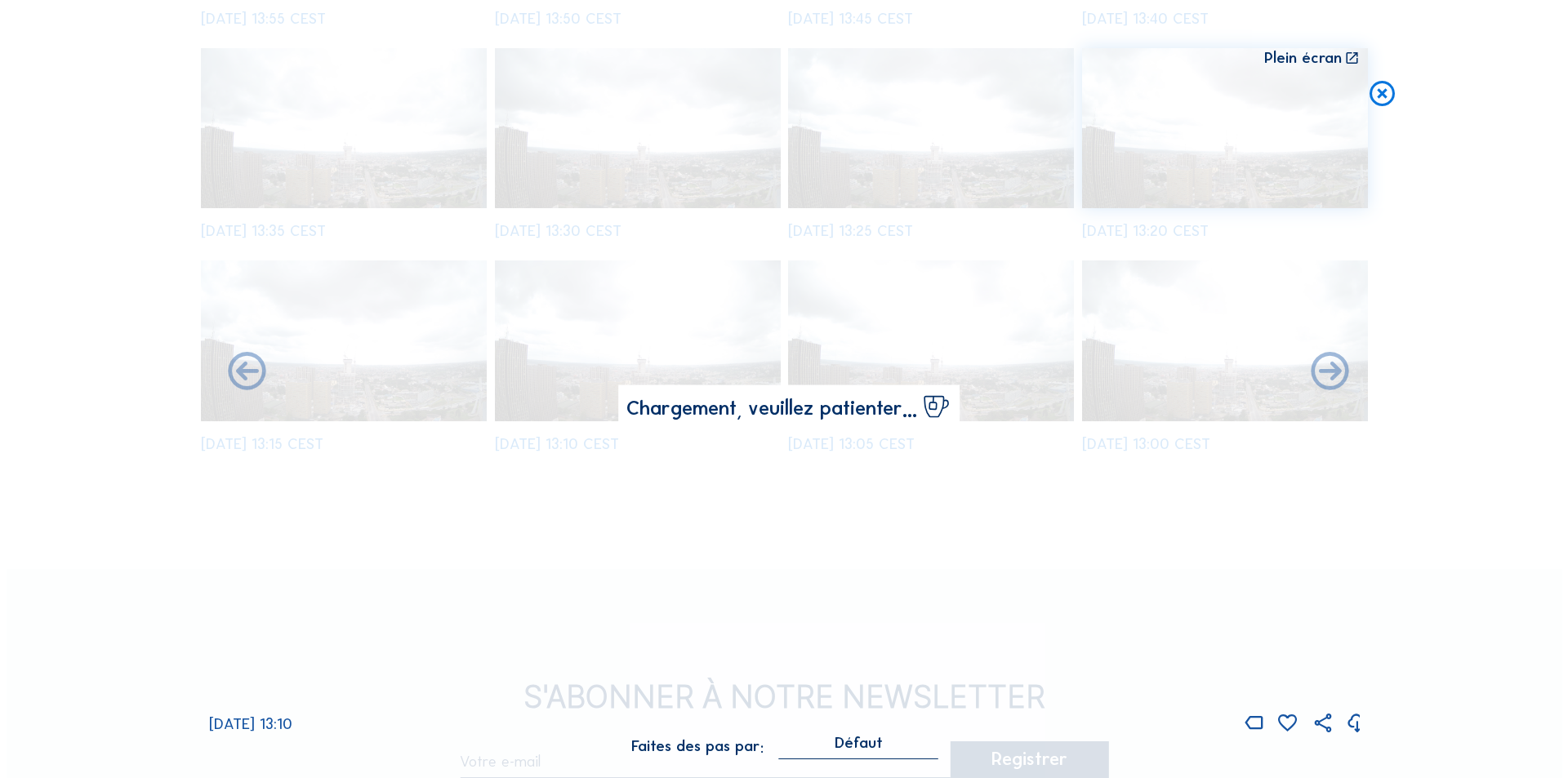
scroll to position [656, 0]
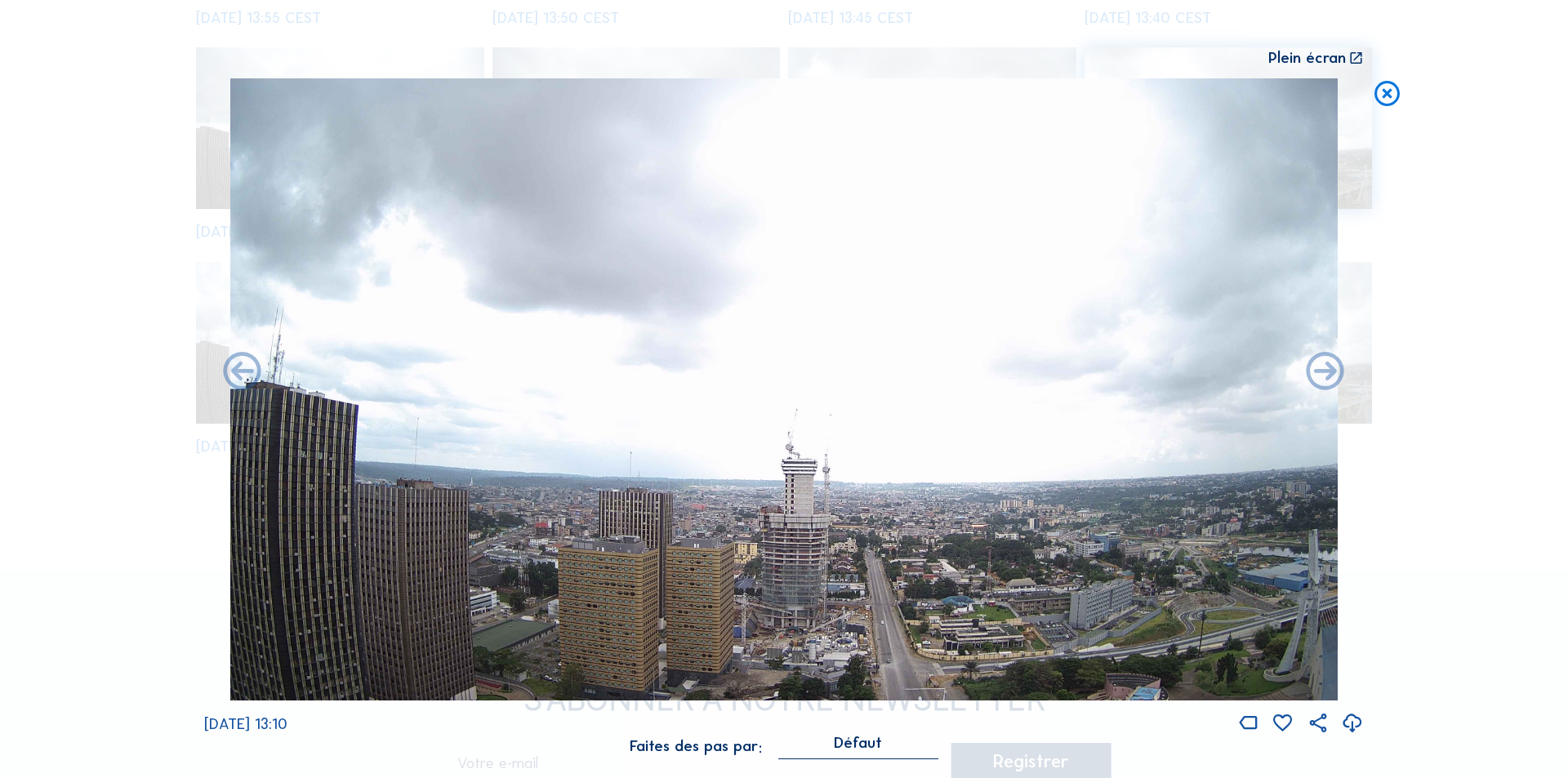
click at [1352, 722] on icon at bounding box center [1353, 724] width 22 height 27
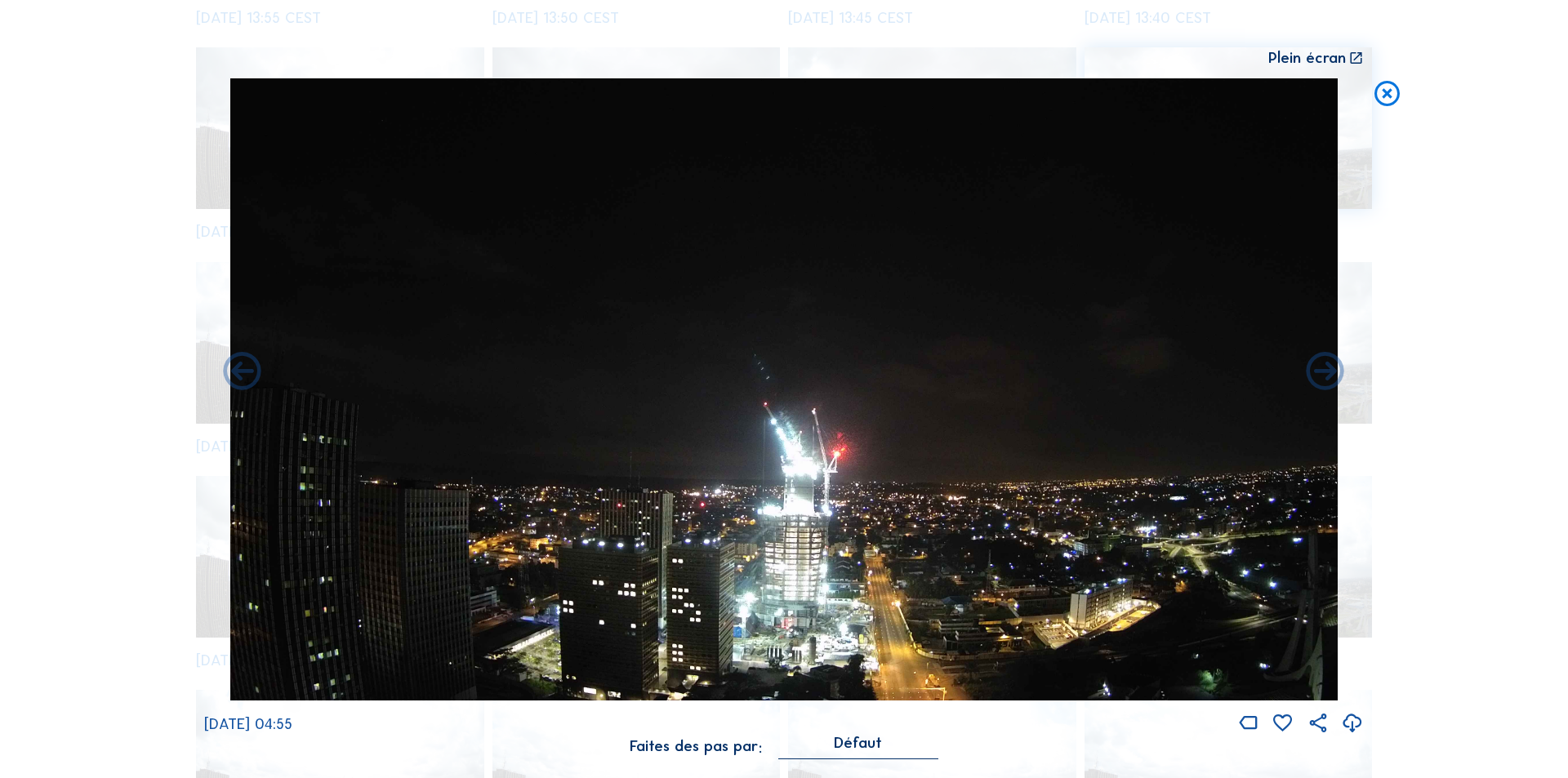
click at [1355, 723] on icon at bounding box center [1353, 724] width 22 height 27
click at [1437, 431] on div "Scroll pour voyager dans le temps | Appuie sur le 'Alt' Bouton + Scroll pour Zo…" at bounding box center [784, 389] width 1568 height 778
click at [1389, 86] on icon at bounding box center [1386, 94] width 30 height 31
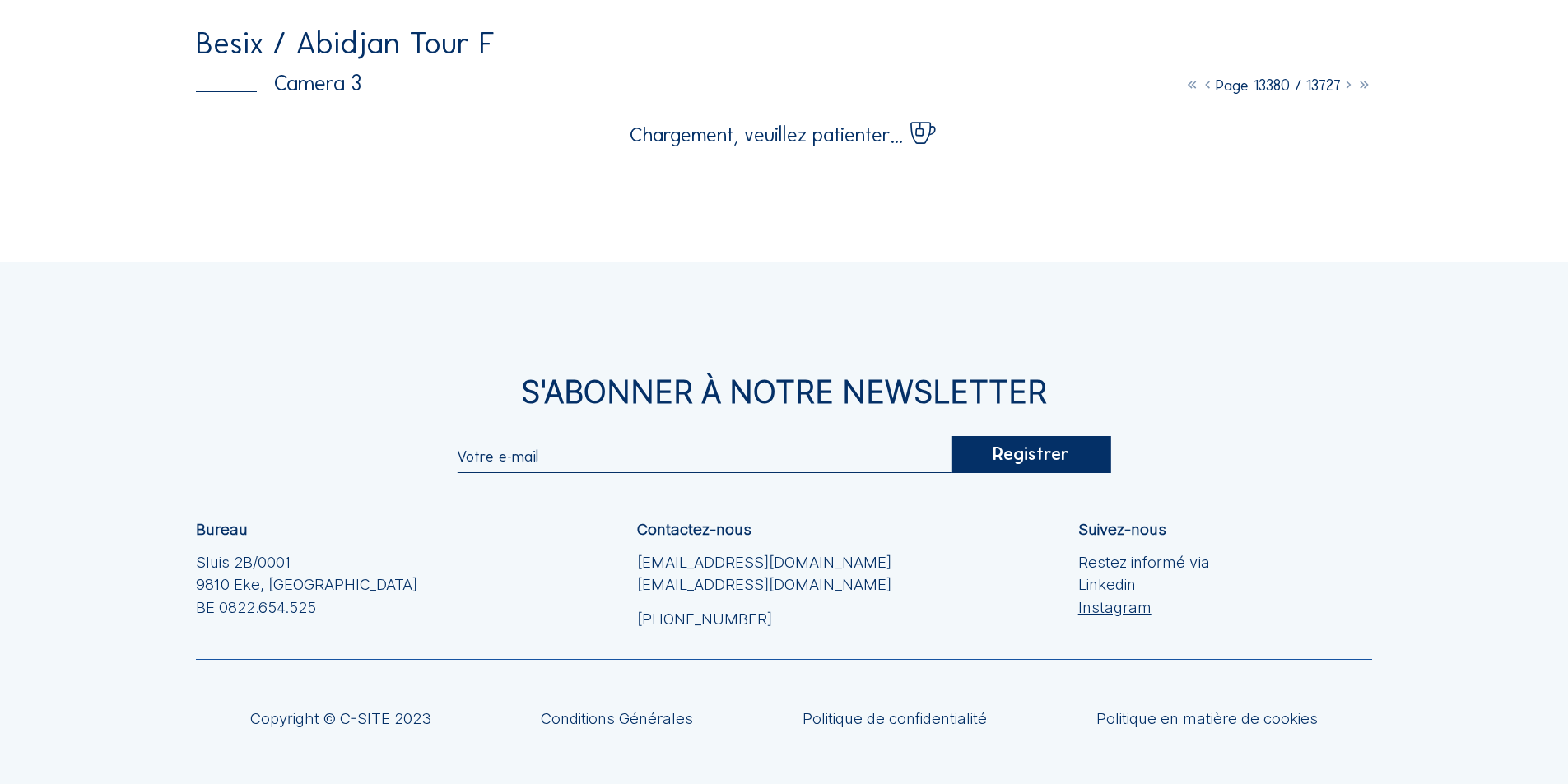
scroll to position [0, 0]
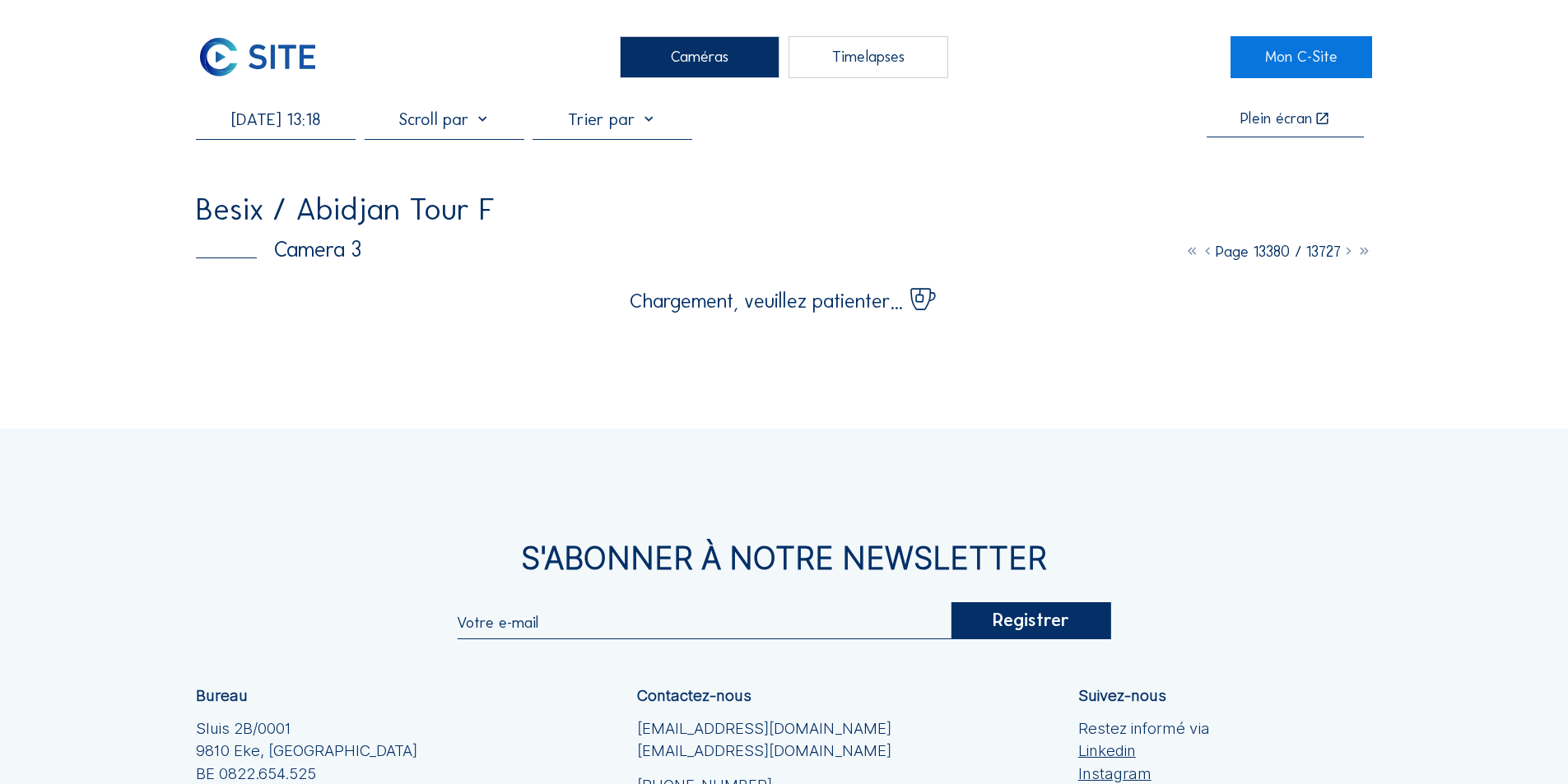
click at [301, 125] on input "[DATE] 13:18" at bounding box center [275, 119] width 160 height 20
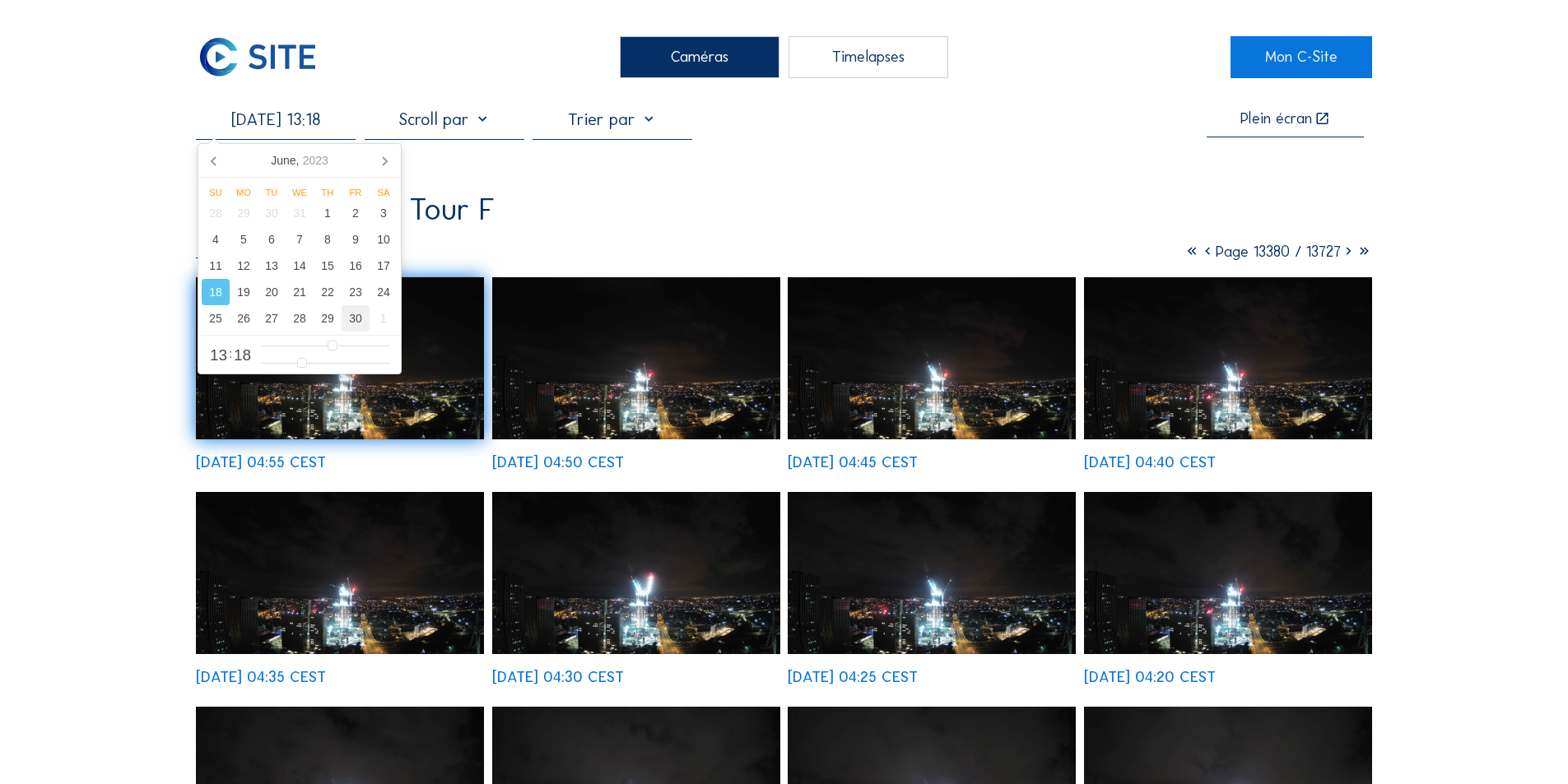
click at [356, 318] on div "30" at bounding box center [356, 318] width 28 height 26
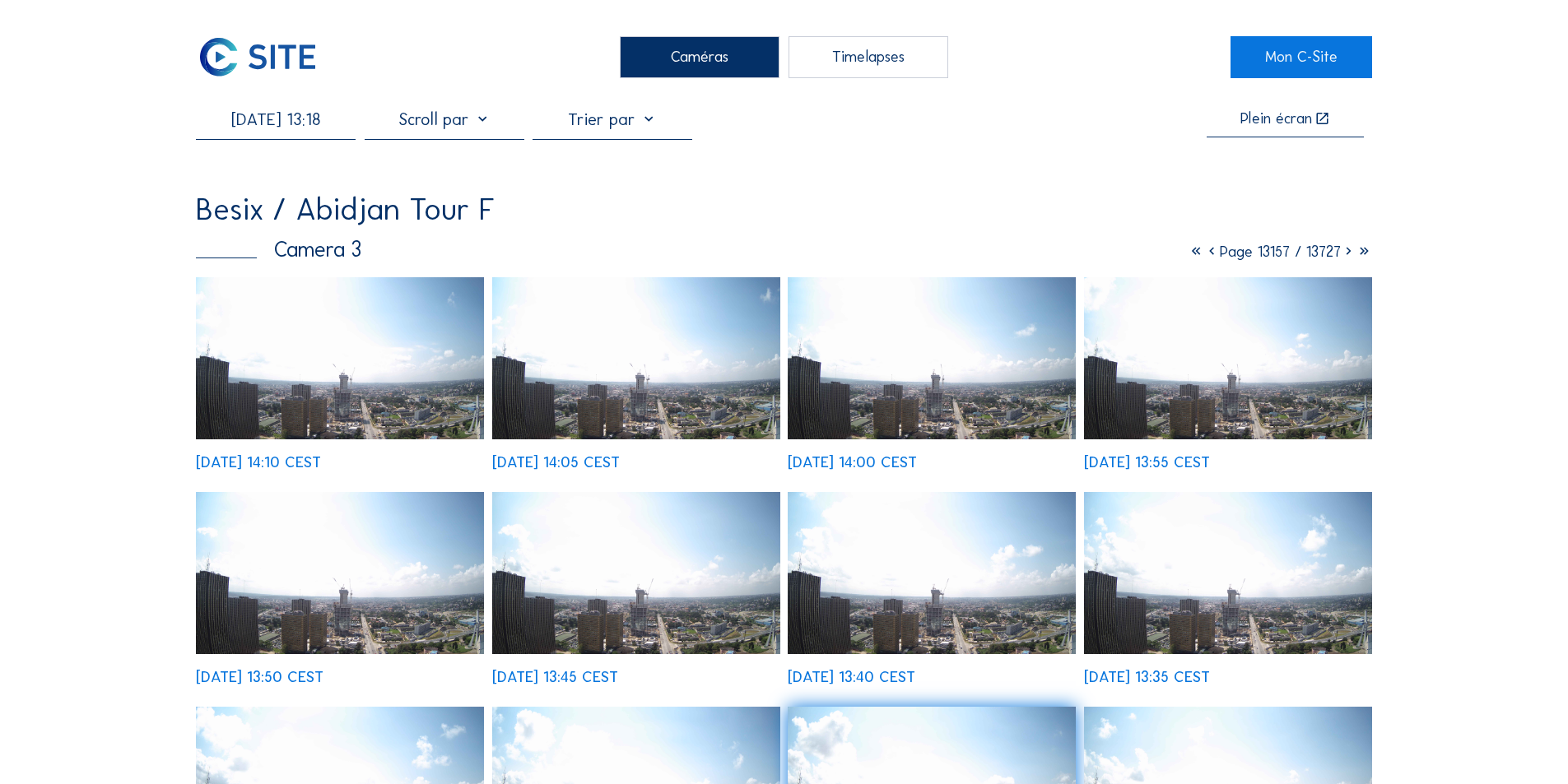
click at [642, 375] on img at bounding box center [636, 358] width 288 height 162
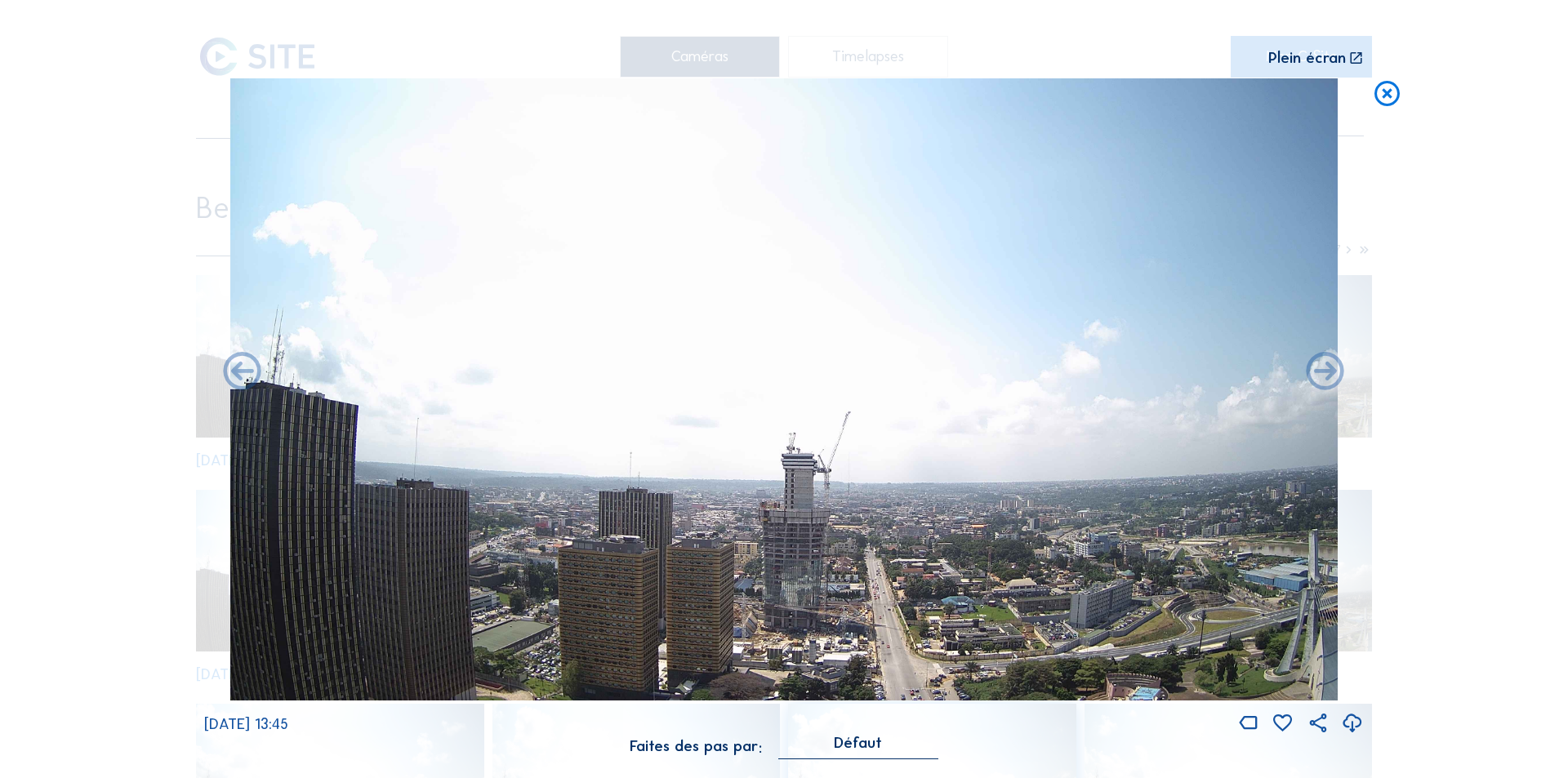
click at [1353, 724] on icon at bounding box center [1353, 724] width 22 height 27
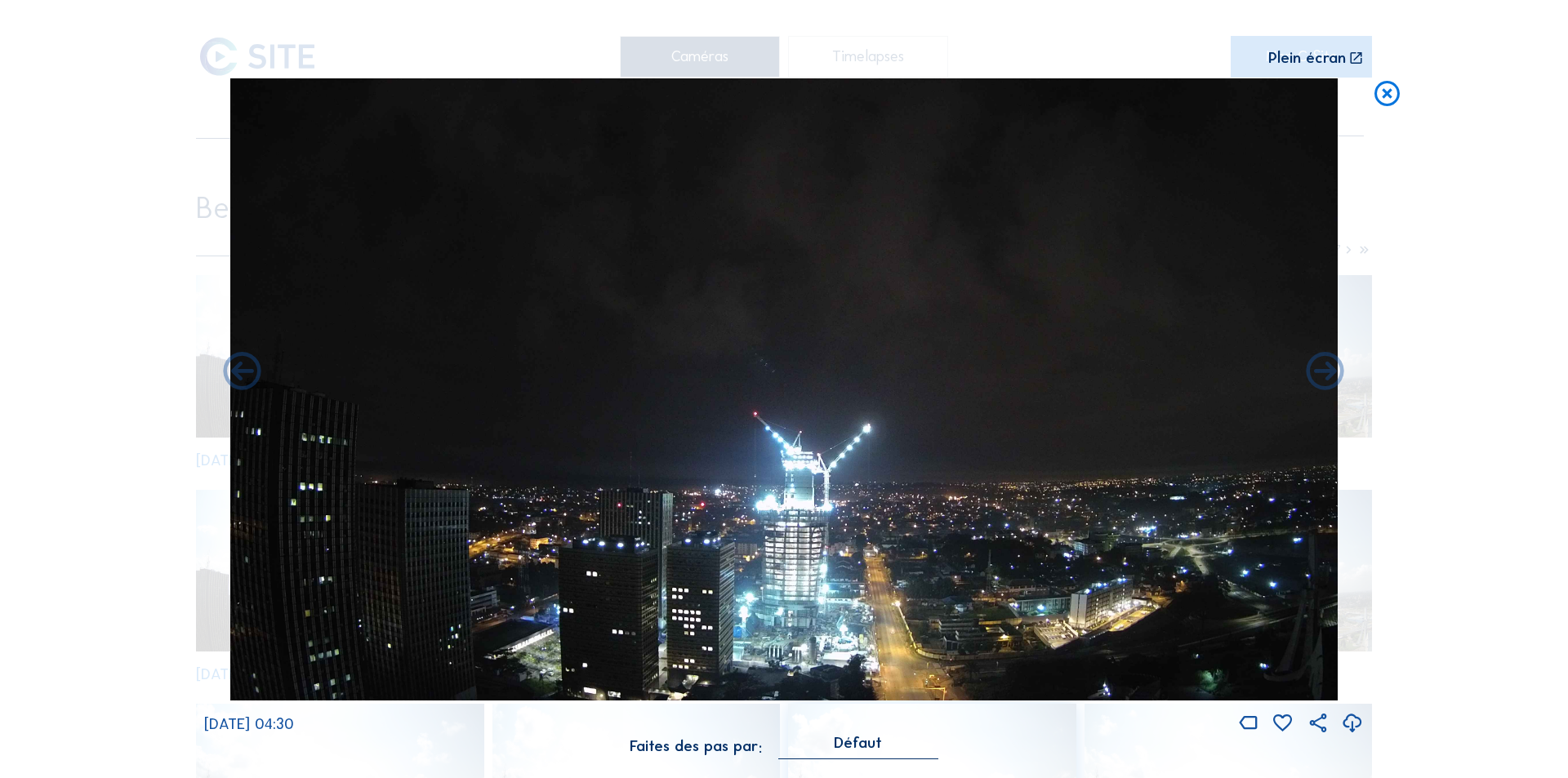
click at [1350, 723] on icon at bounding box center [1353, 724] width 22 height 27
click at [1353, 719] on icon at bounding box center [1353, 724] width 22 height 27
click at [1426, 419] on div "Scroll pour voyager dans le temps | Appuie sur le 'Alt' Bouton + Scroll pour Zo…" at bounding box center [784, 389] width 1568 height 778
click at [1382, 87] on icon at bounding box center [1386, 94] width 30 height 31
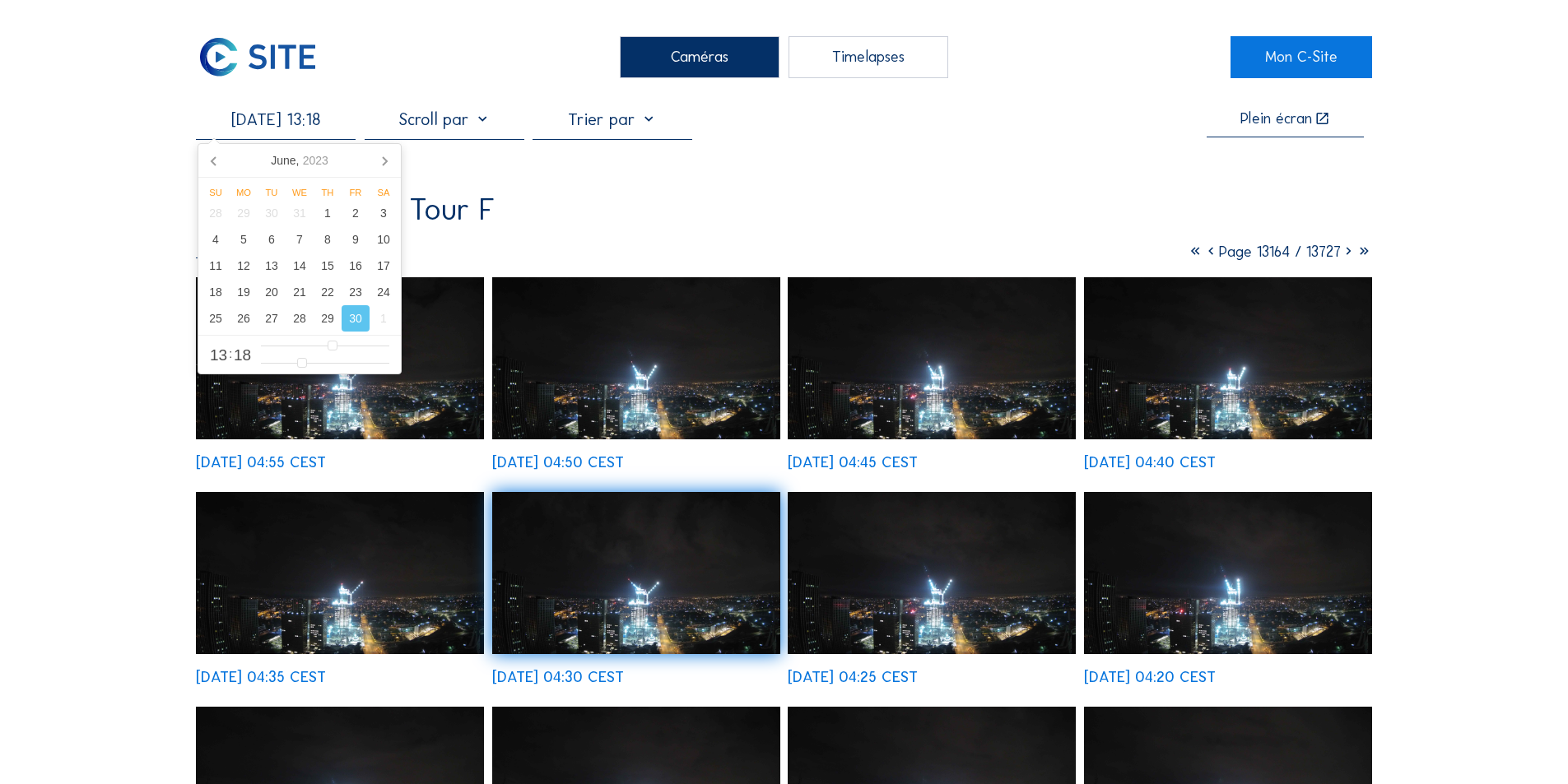
click at [312, 128] on input "[DATE] 13:18" at bounding box center [275, 119] width 160 height 20
click at [384, 159] on icon at bounding box center [384, 160] width 4 height 8
click at [247, 241] on div "3" at bounding box center [243, 240] width 28 height 26
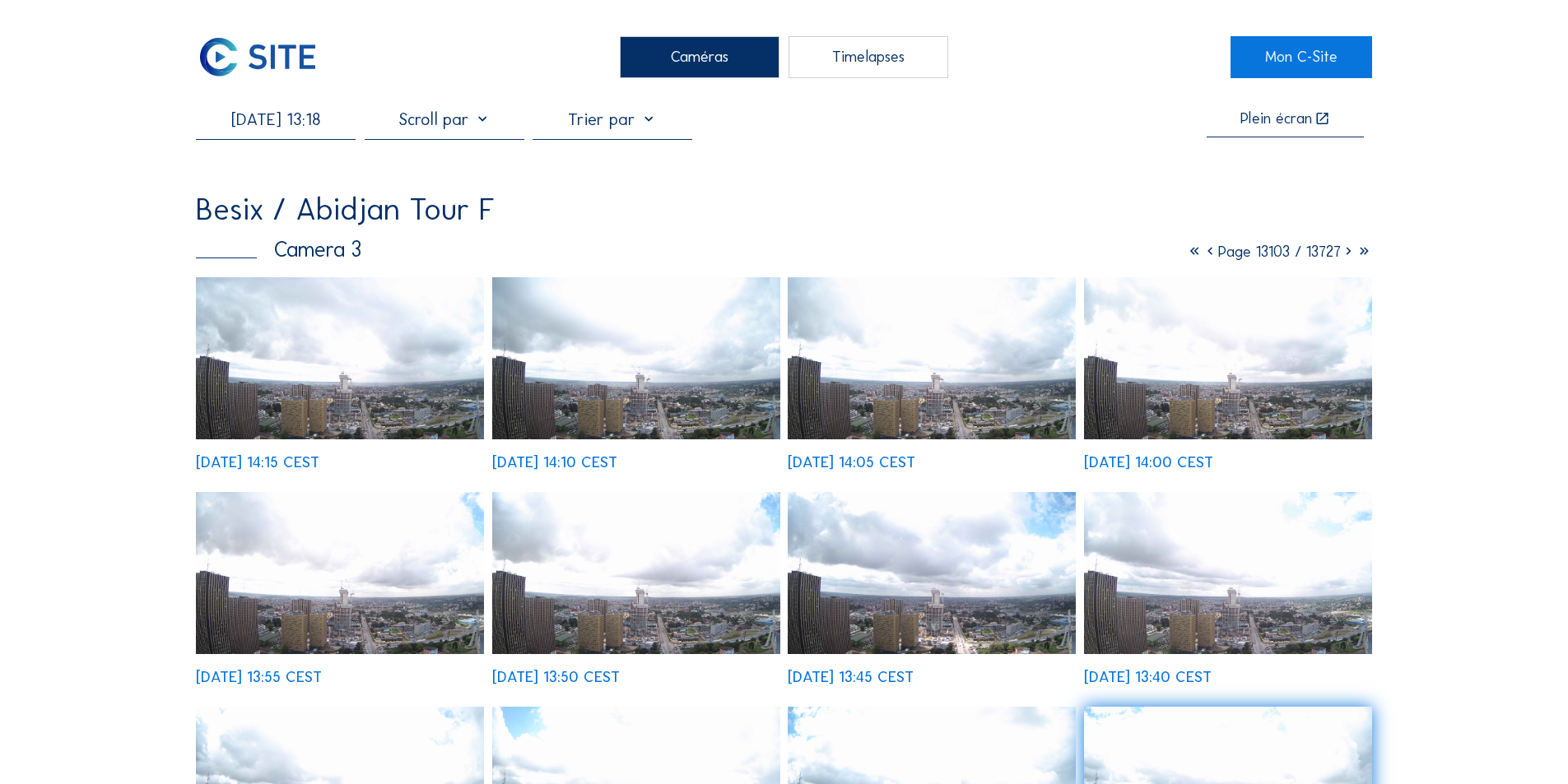
click at [671, 603] on img at bounding box center [636, 573] width 288 height 162
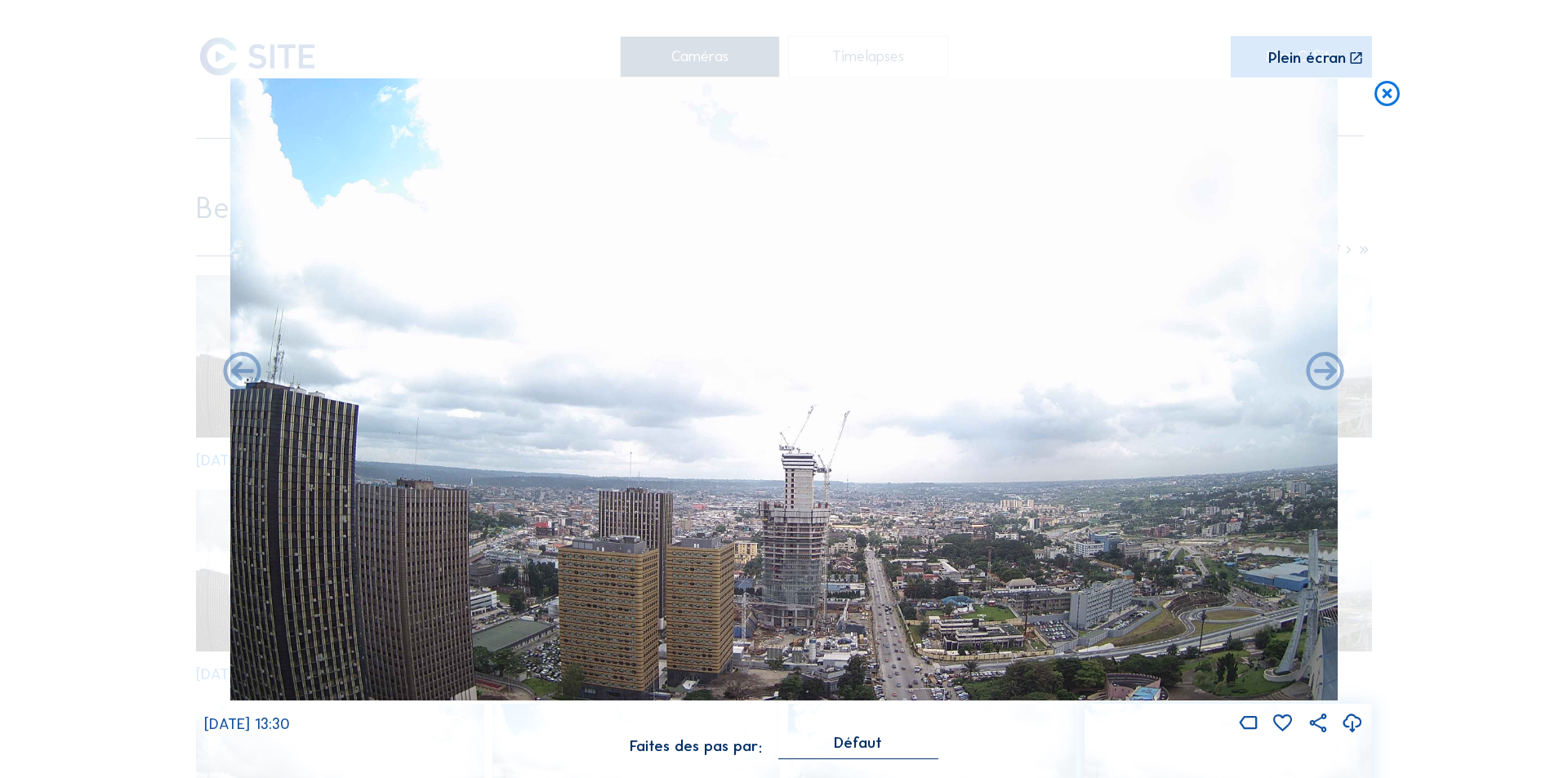
click at [1356, 720] on icon at bounding box center [1353, 724] width 22 height 27
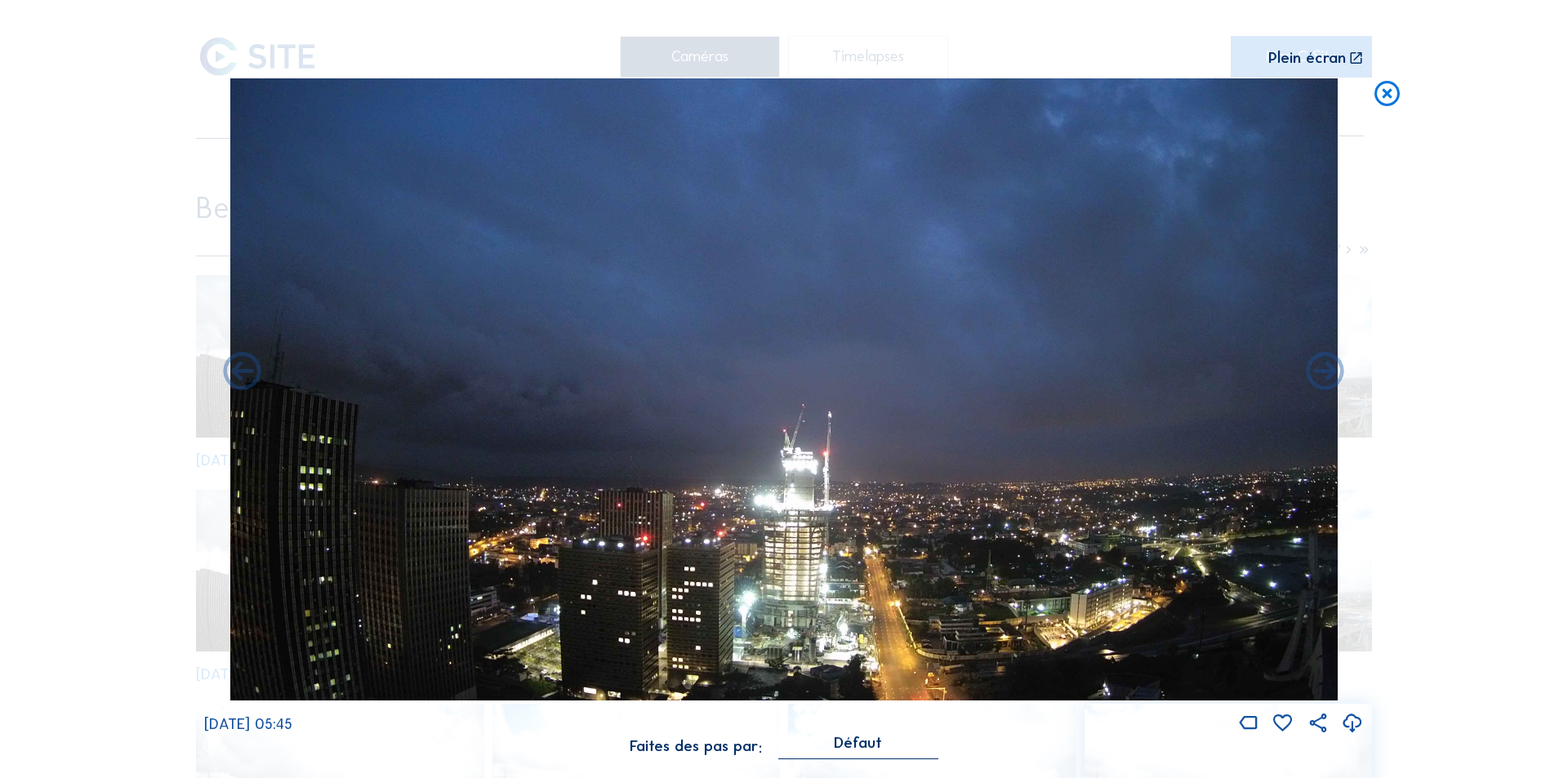
click at [1354, 719] on icon at bounding box center [1353, 724] width 22 height 27
click at [1432, 436] on div "Scroll pour voyager dans le temps | Appuie sur le 'Alt' Bouton + Scroll pour Zo…" at bounding box center [784, 389] width 1568 height 778
click at [1386, 95] on icon at bounding box center [1386, 94] width 30 height 31
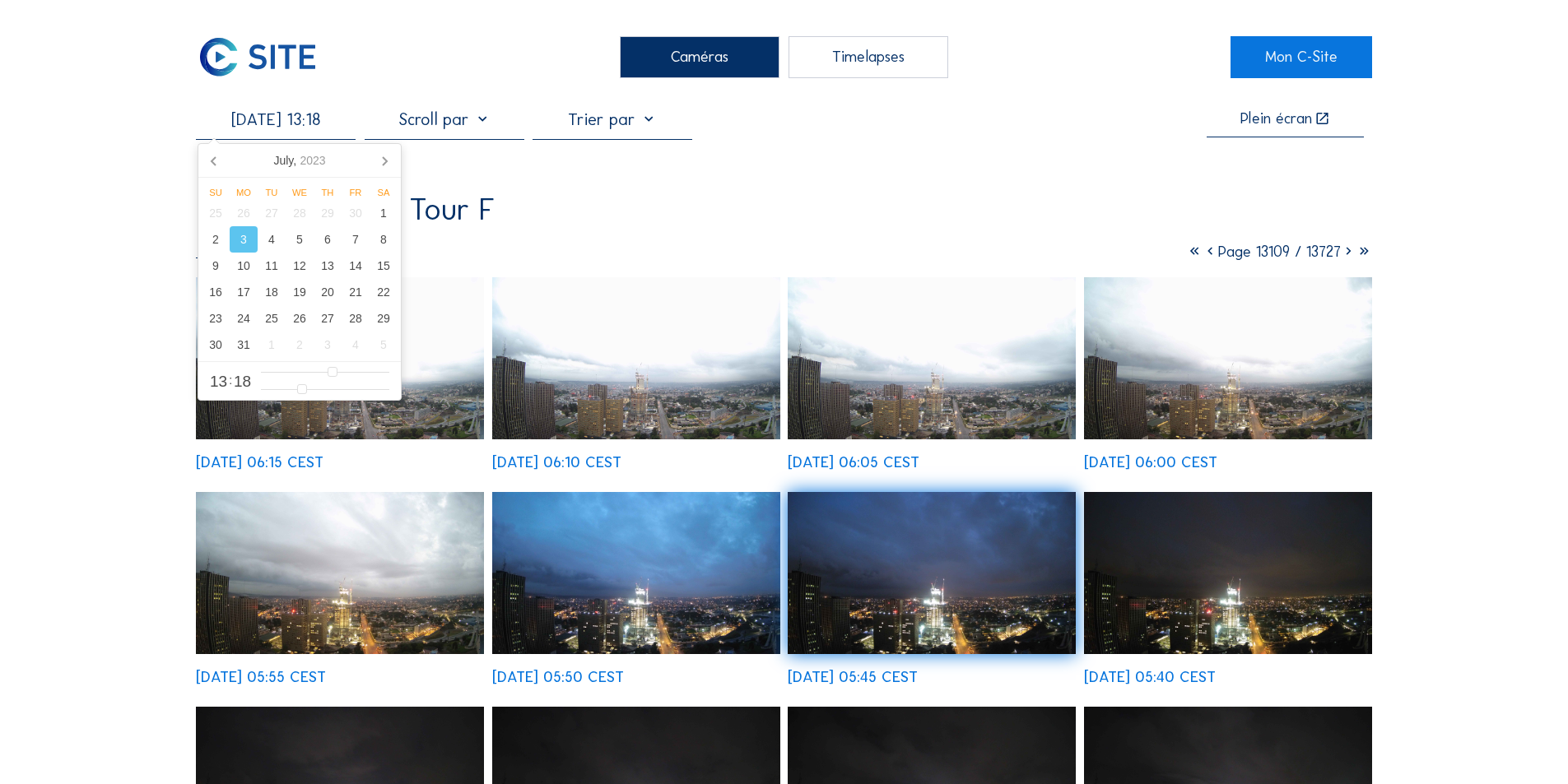
click at [277, 125] on input "[DATE] 13:18" at bounding box center [275, 119] width 160 height 20
click at [327, 290] on div "20" at bounding box center [328, 292] width 28 height 26
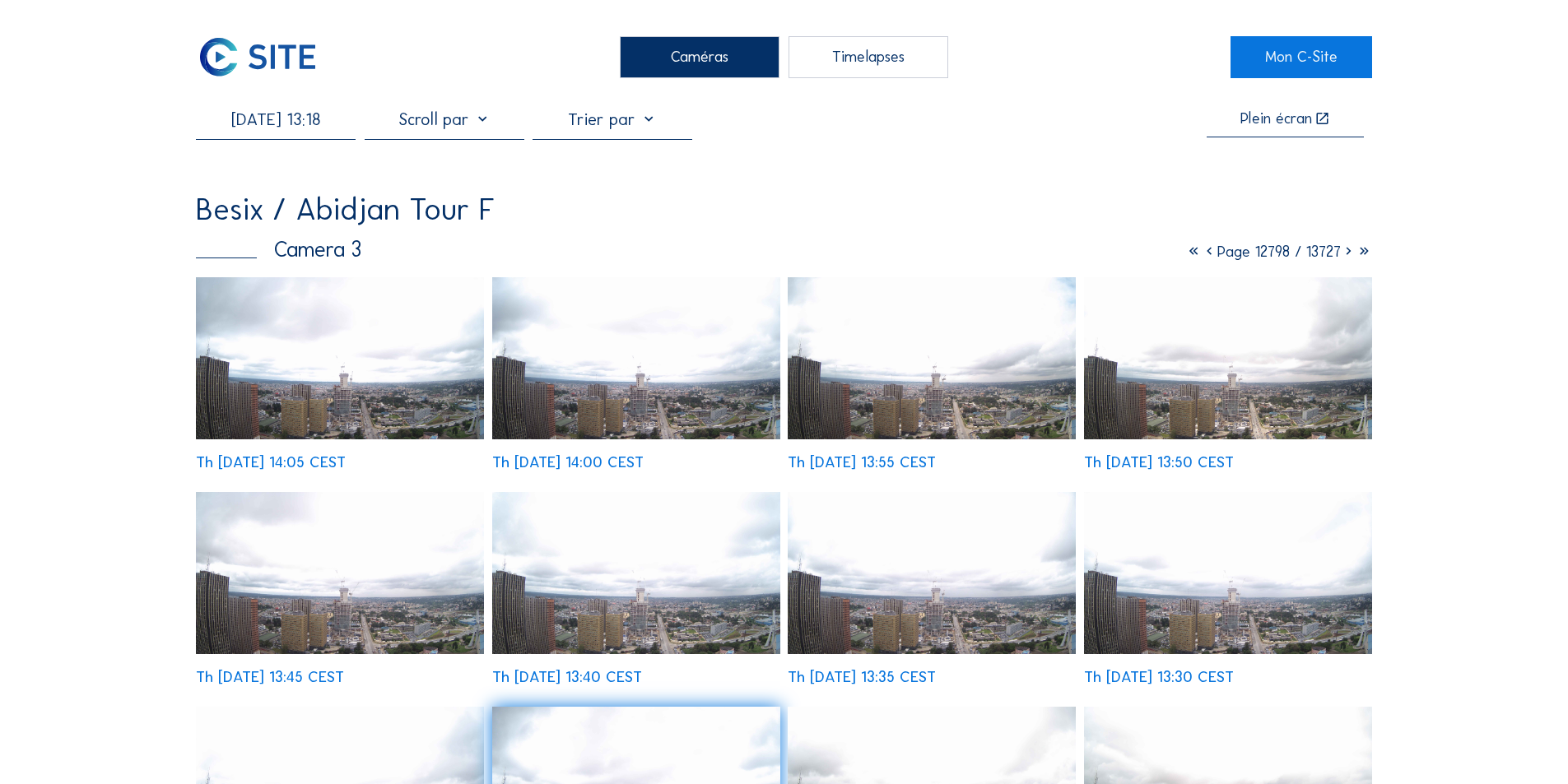
click at [666, 583] on img at bounding box center [636, 573] width 288 height 162
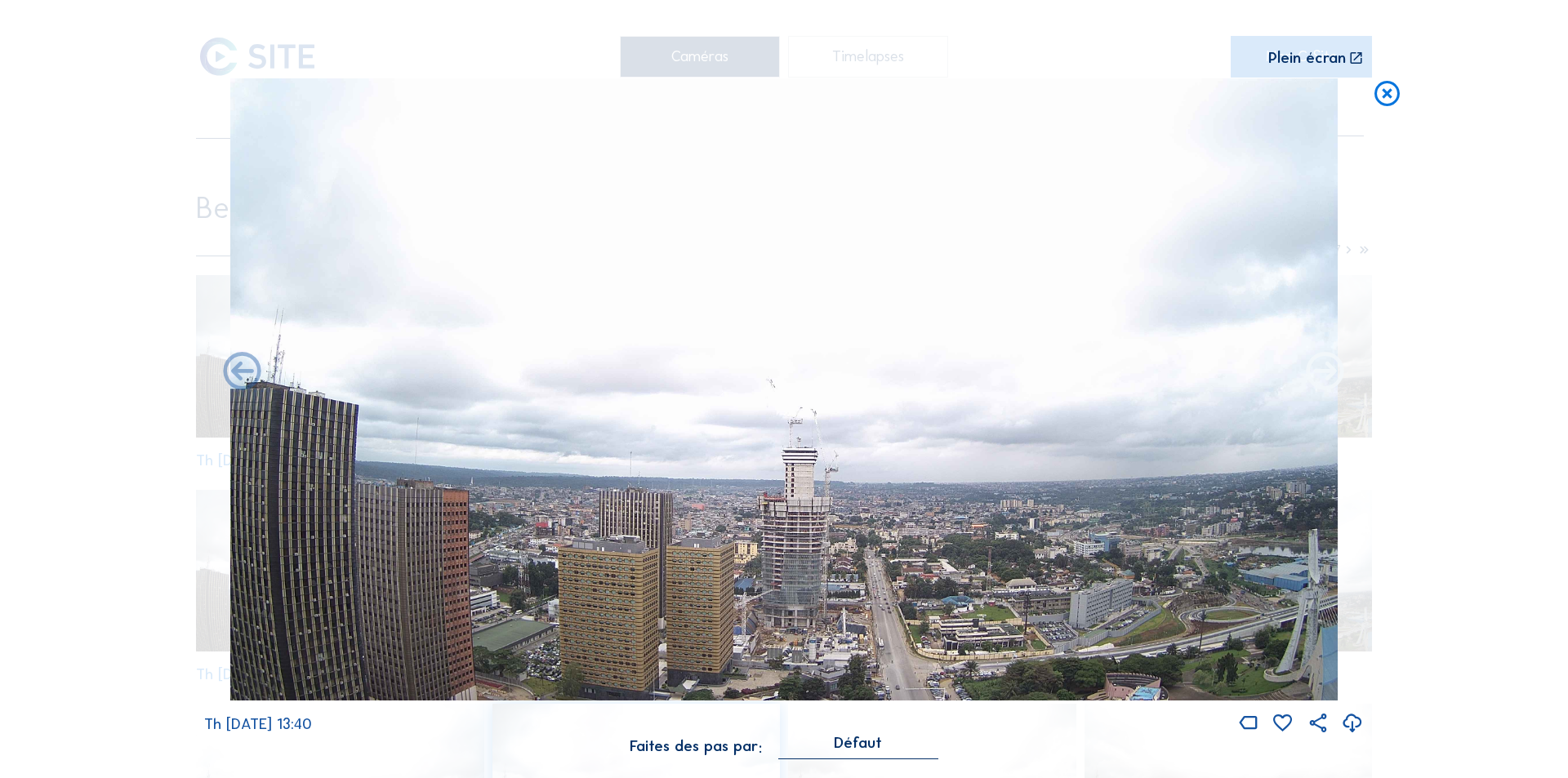
click at [1327, 373] on icon at bounding box center [1325, 373] width 46 height 46
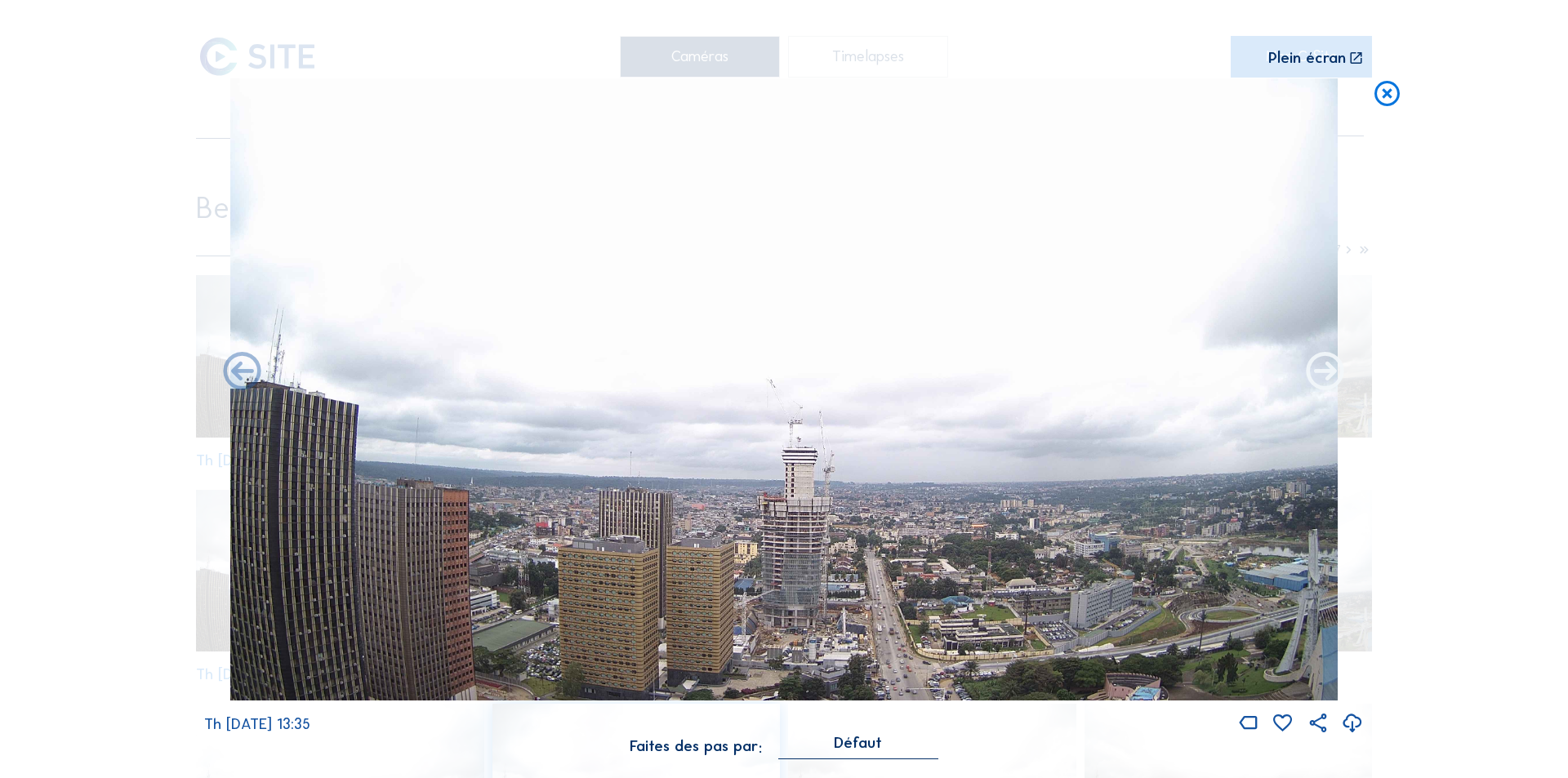
click at [1333, 374] on icon at bounding box center [1325, 373] width 46 height 46
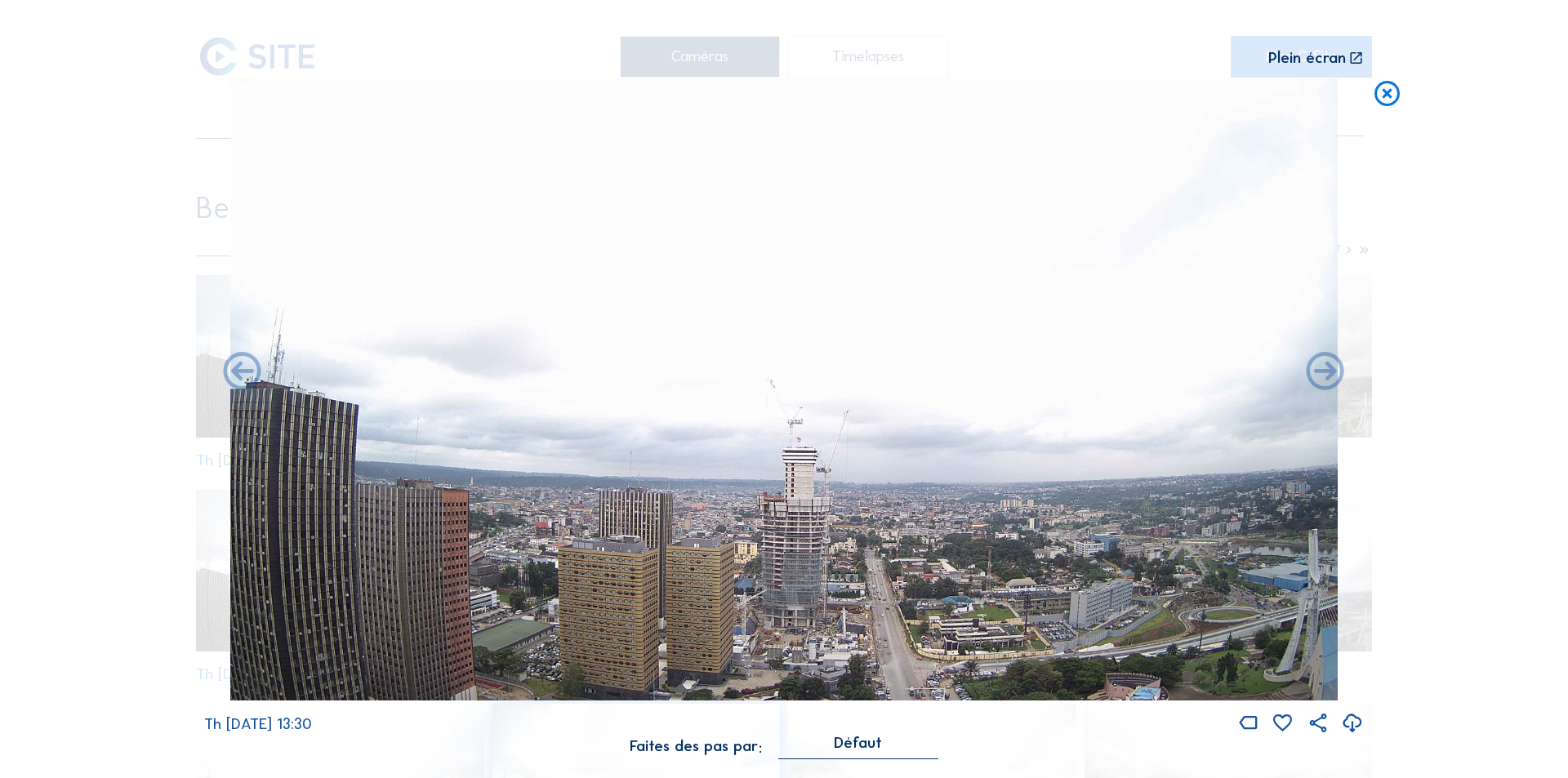
click at [1349, 717] on icon at bounding box center [1353, 724] width 22 height 27
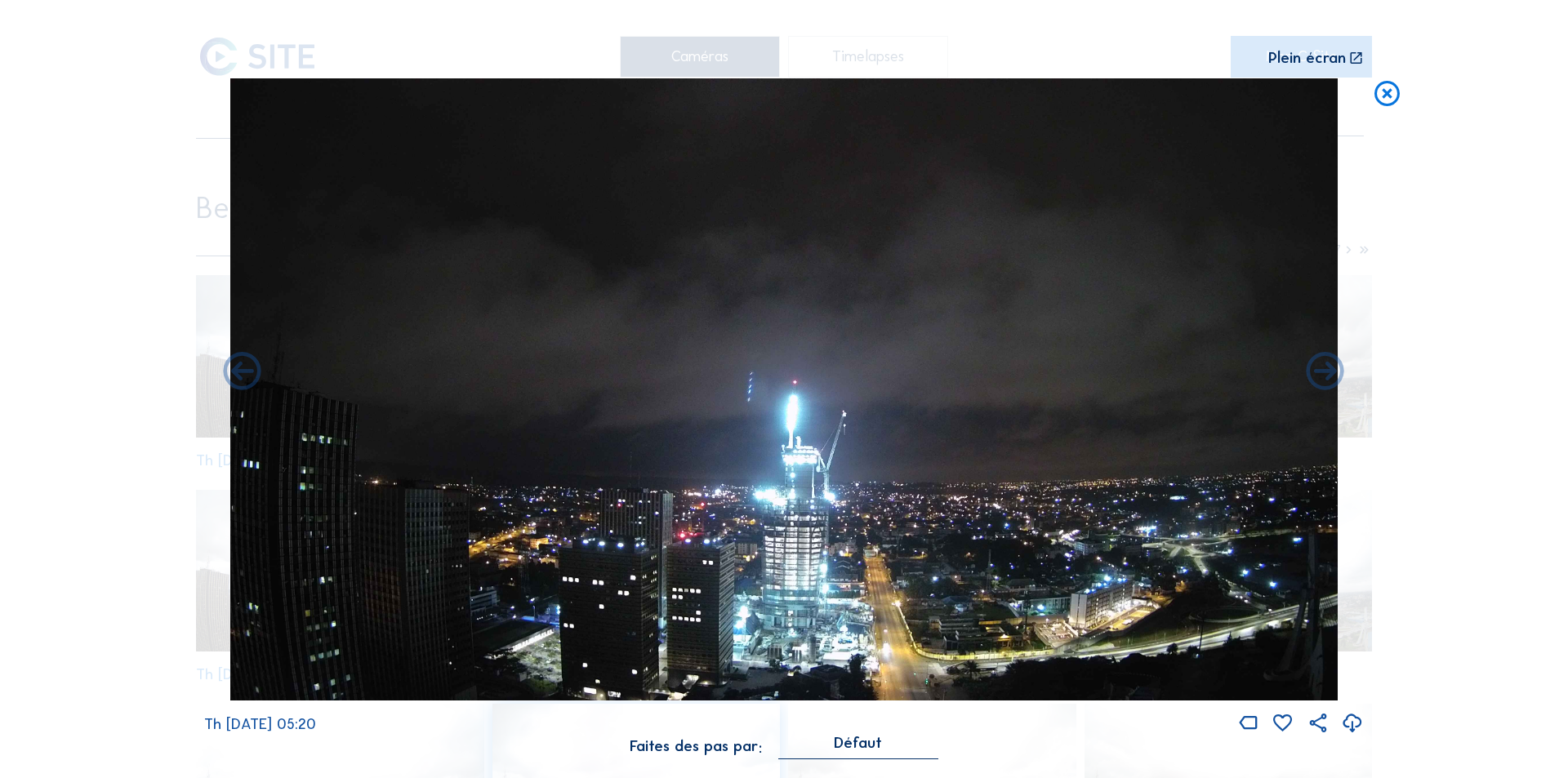
click at [1351, 715] on icon at bounding box center [1353, 724] width 22 height 27
click at [1384, 87] on icon at bounding box center [1386, 94] width 30 height 31
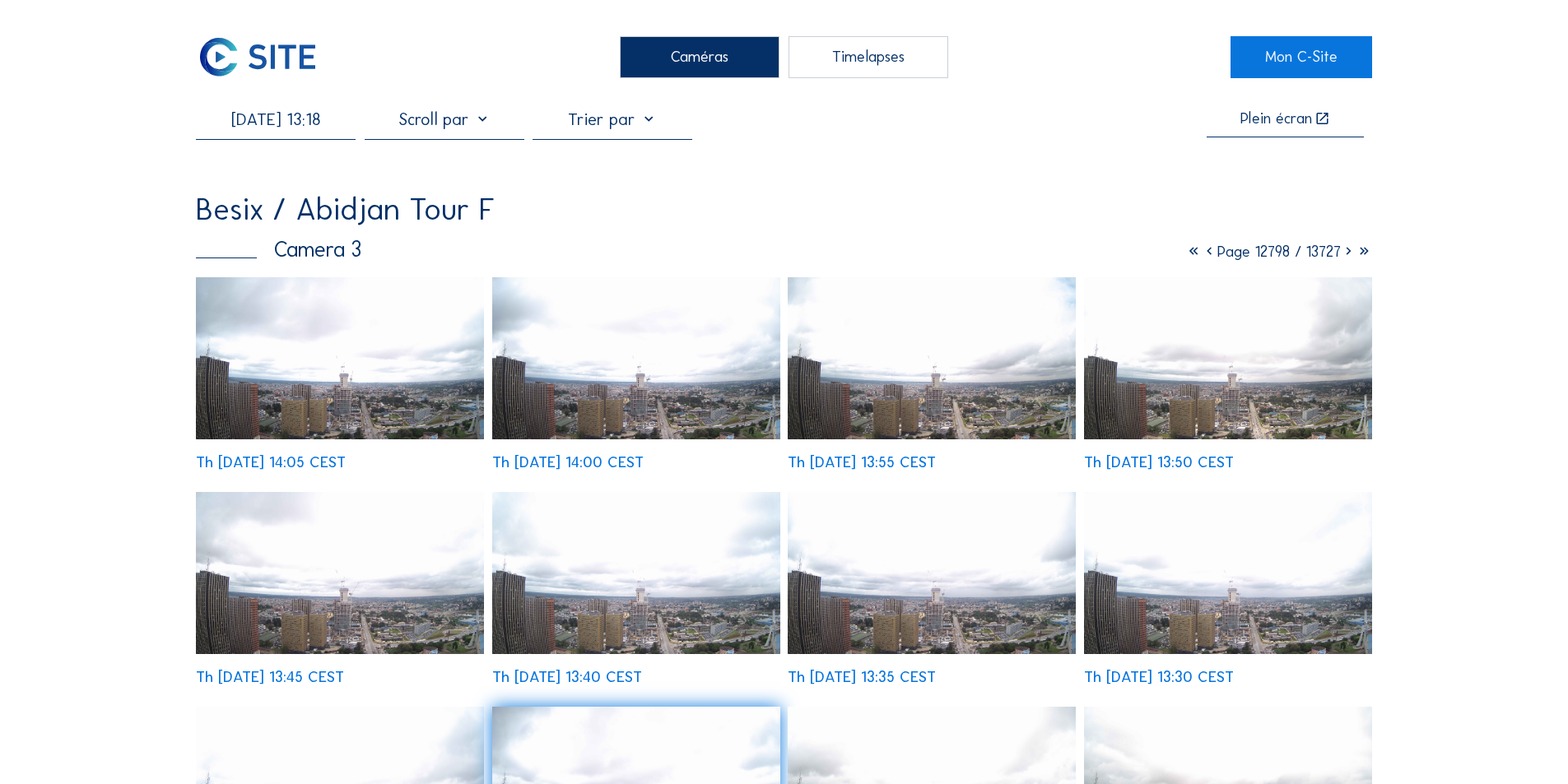
click at [296, 125] on input "[DATE] 13:18" at bounding box center [275, 119] width 160 height 20
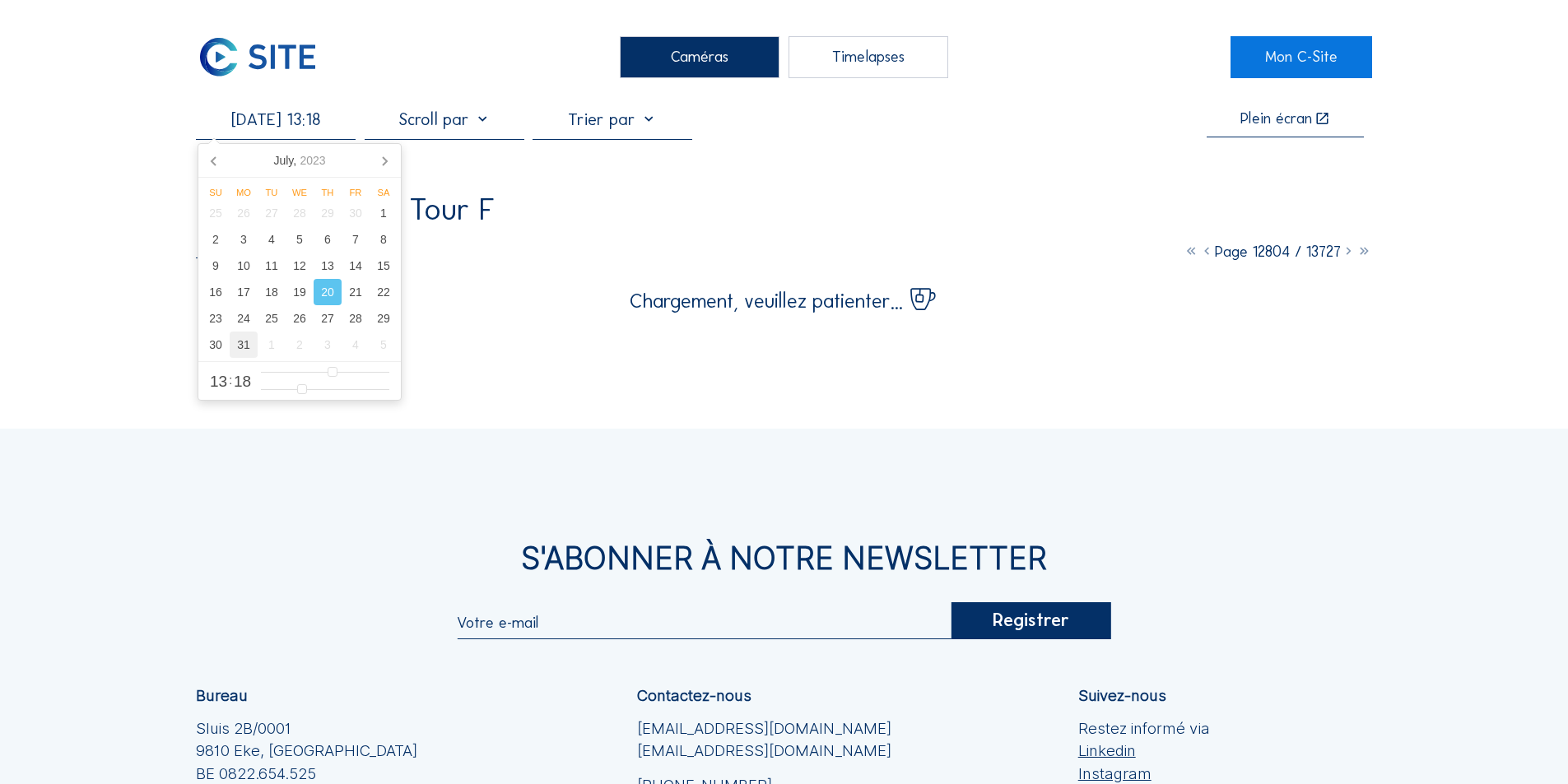
click at [244, 346] on div "31" at bounding box center [243, 345] width 28 height 26
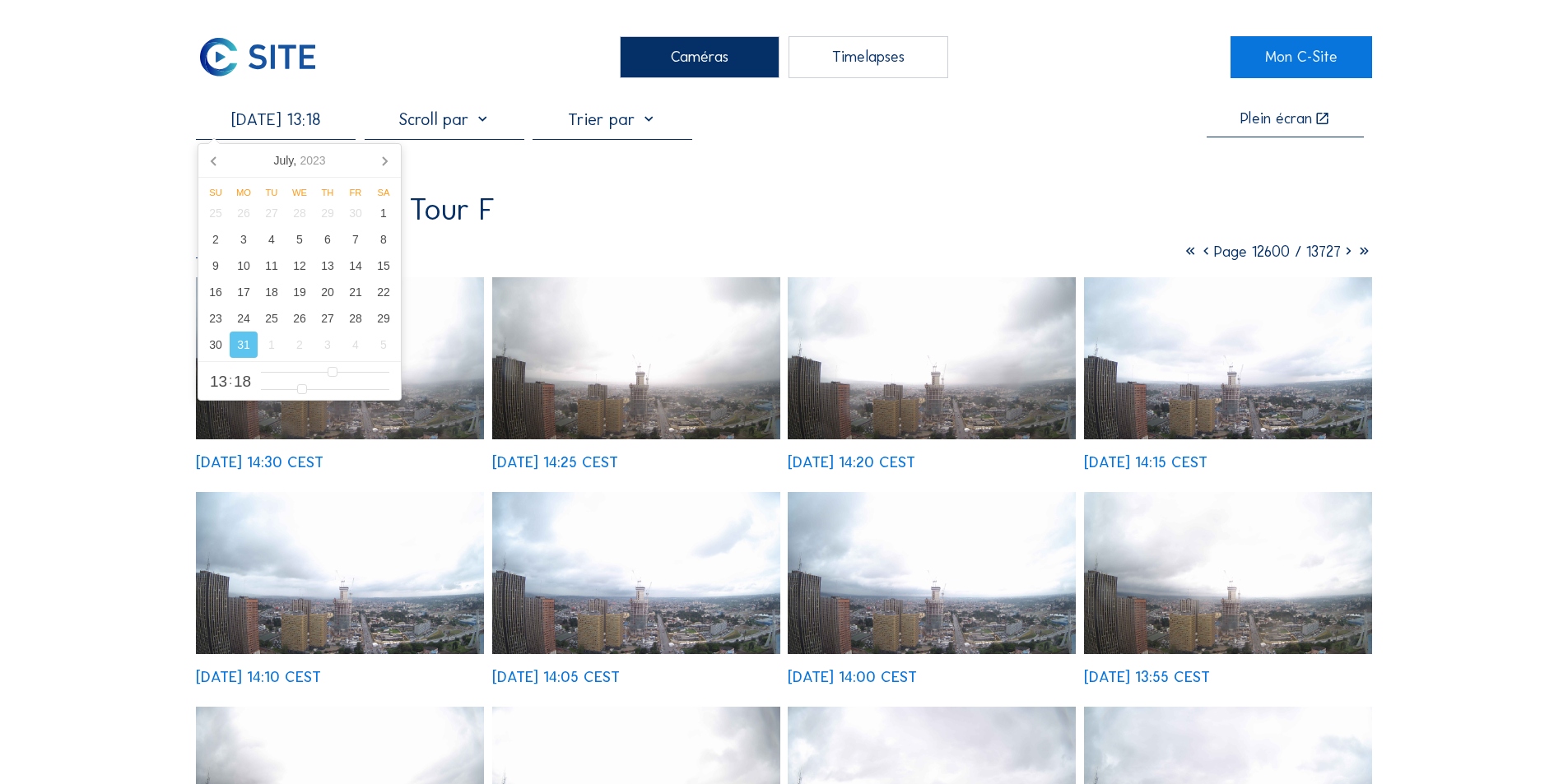
click at [435, 402] on img at bounding box center [340, 358] width 288 height 162
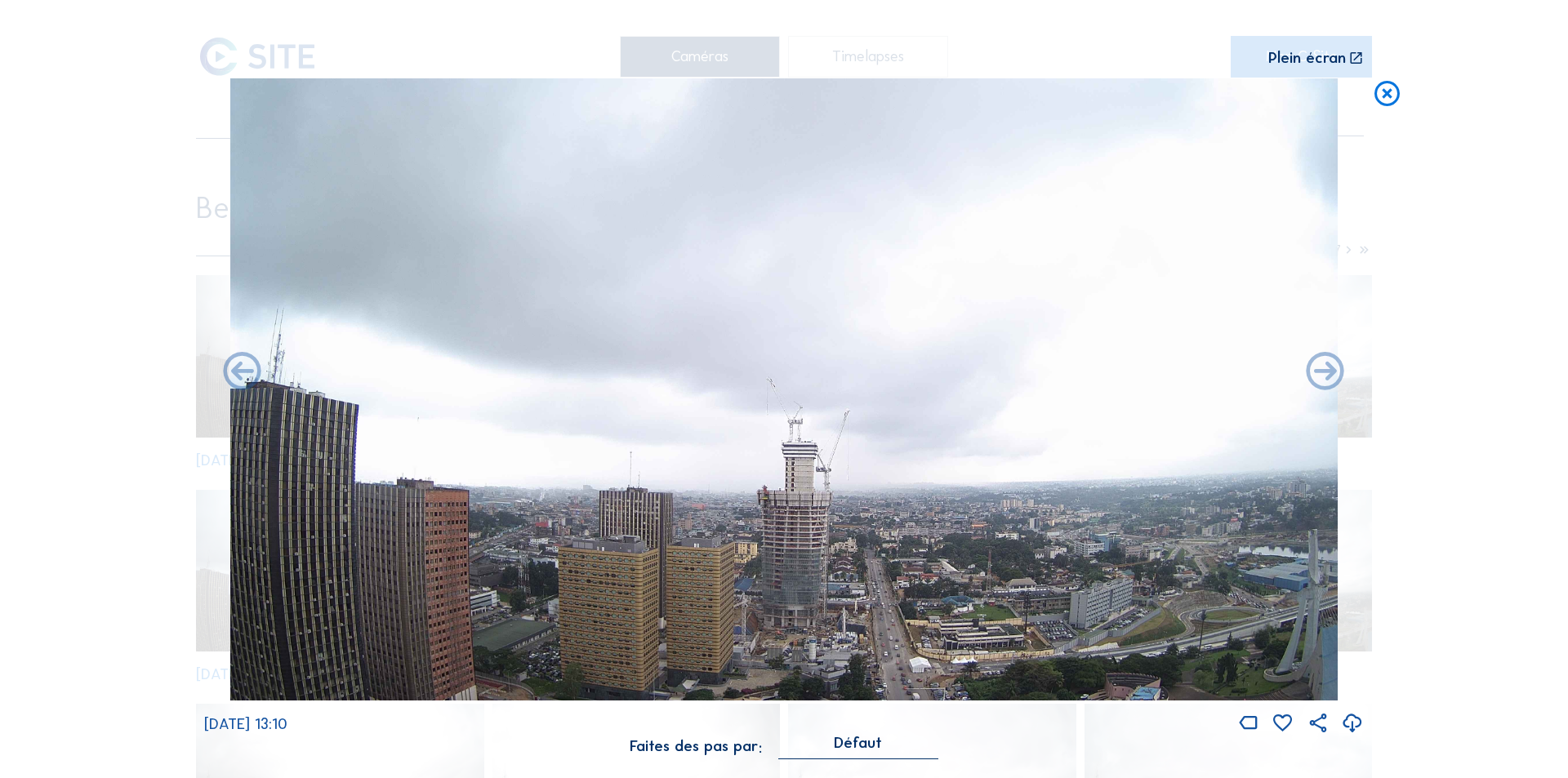
click at [1353, 722] on icon at bounding box center [1353, 724] width 22 height 27
click at [1462, 418] on div "Scroll pour voyager dans le temps | Appuie sur le 'Alt' Bouton + Scroll pour Zo…" at bounding box center [784, 389] width 1568 height 778
click at [1379, 92] on icon at bounding box center [1386, 94] width 30 height 31
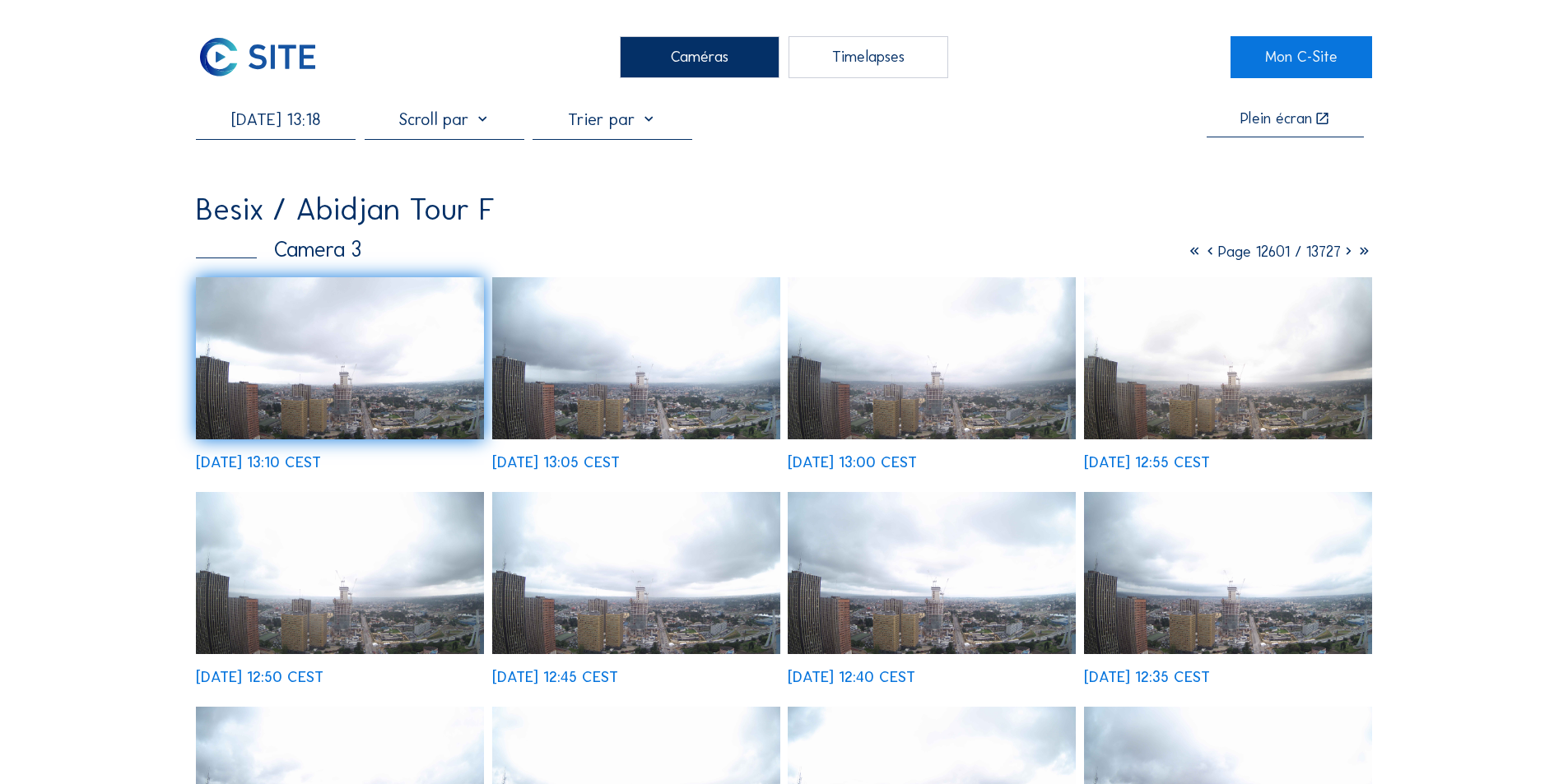
click at [643, 567] on img at bounding box center [636, 573] width 288 height 162
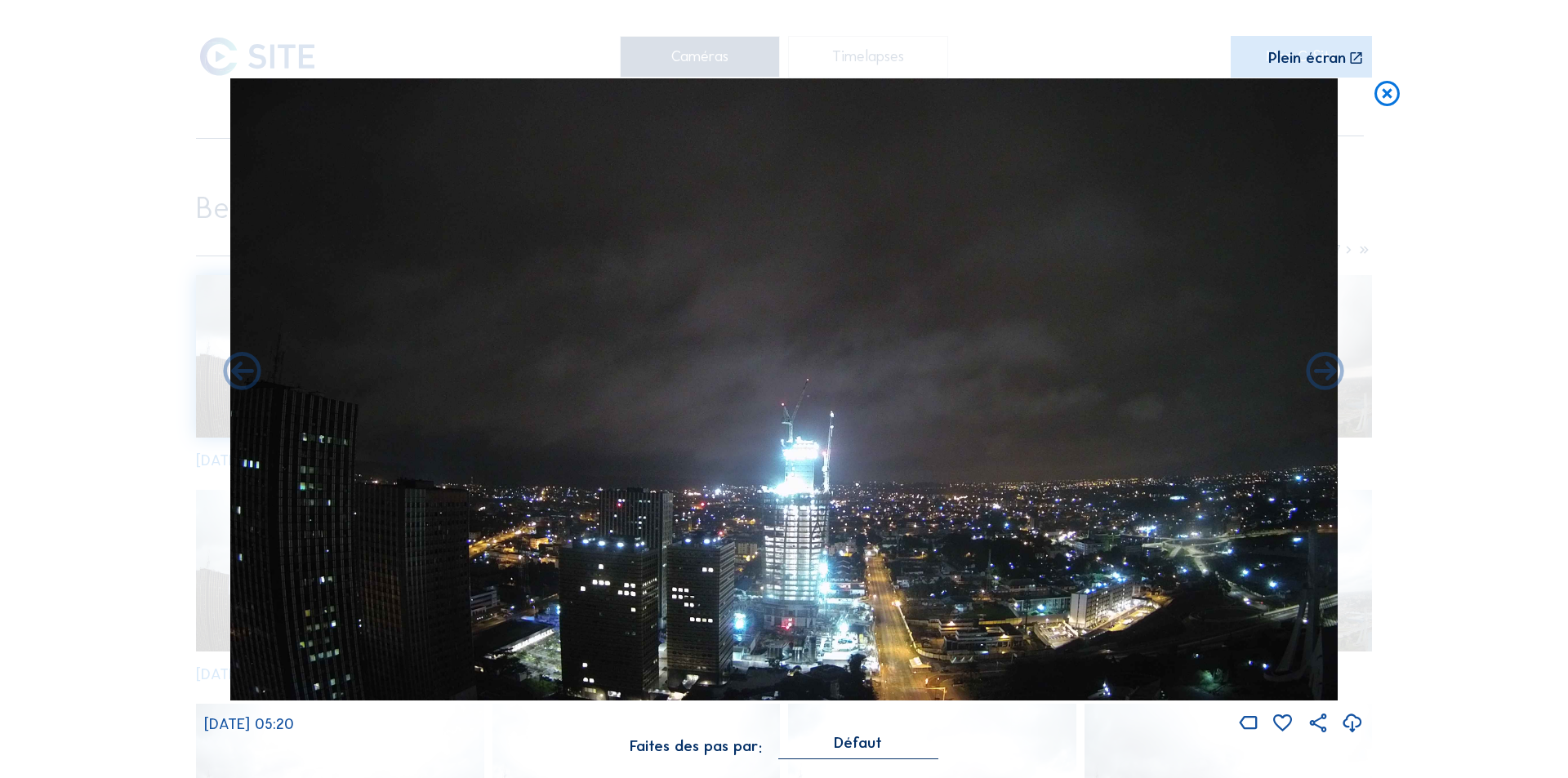
click at [1352, 719] on icon at bounding box center [1353, 724] width 22 height 27
click at [1430, 486] on div "Scroll pour voyager dans le temps | Appuie sur le 'Alt' Bouton + Scroll pour Zo…" at bounding box center [784, 389] width 1568 height 778
click at [1383, 90] on icon at bounding box center [1386, 94] width 30 height 31
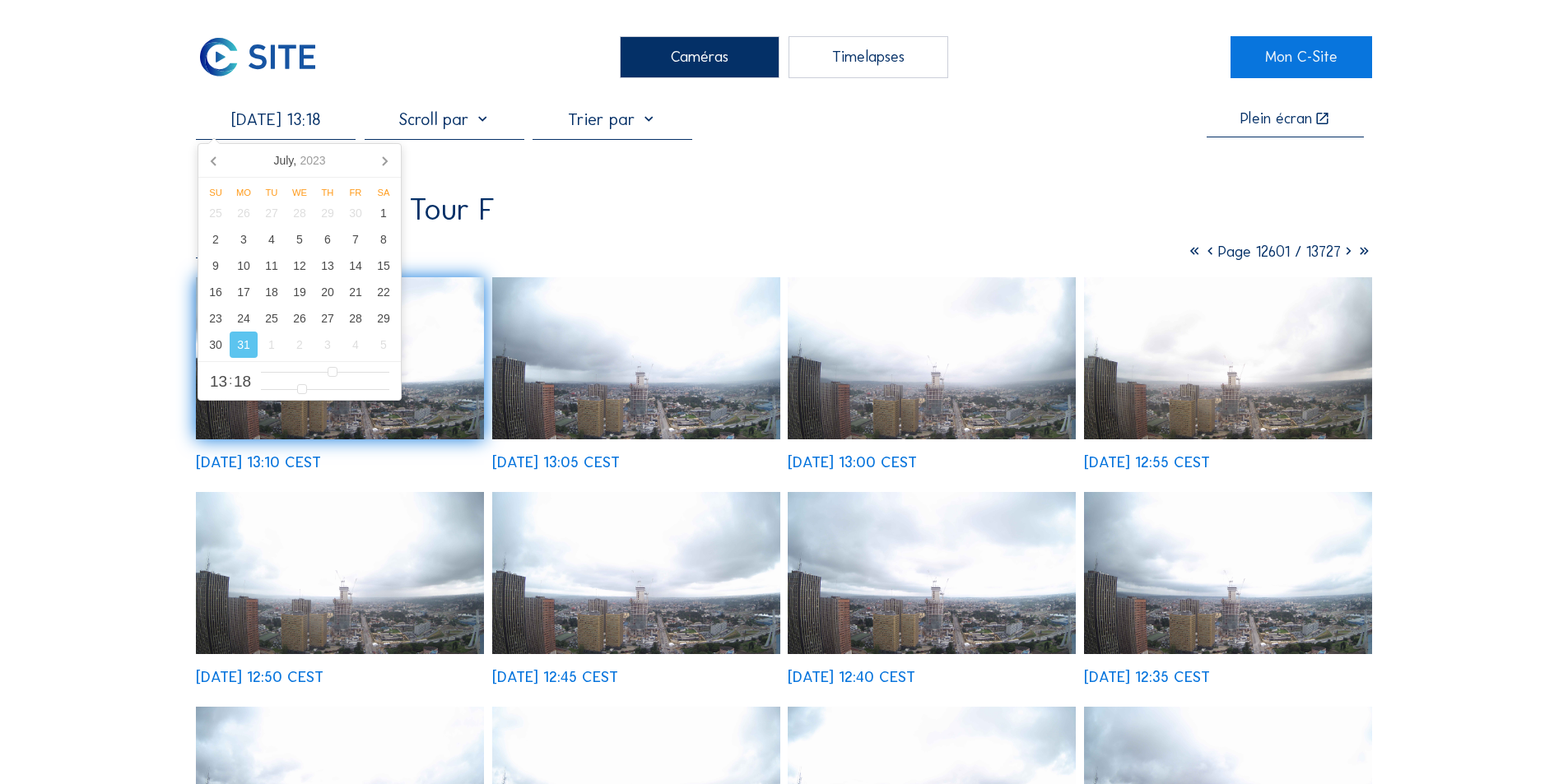
click at [255, 120] on input "[DATE] 13:18" at bounding box center [275, 119] width 160 height 20
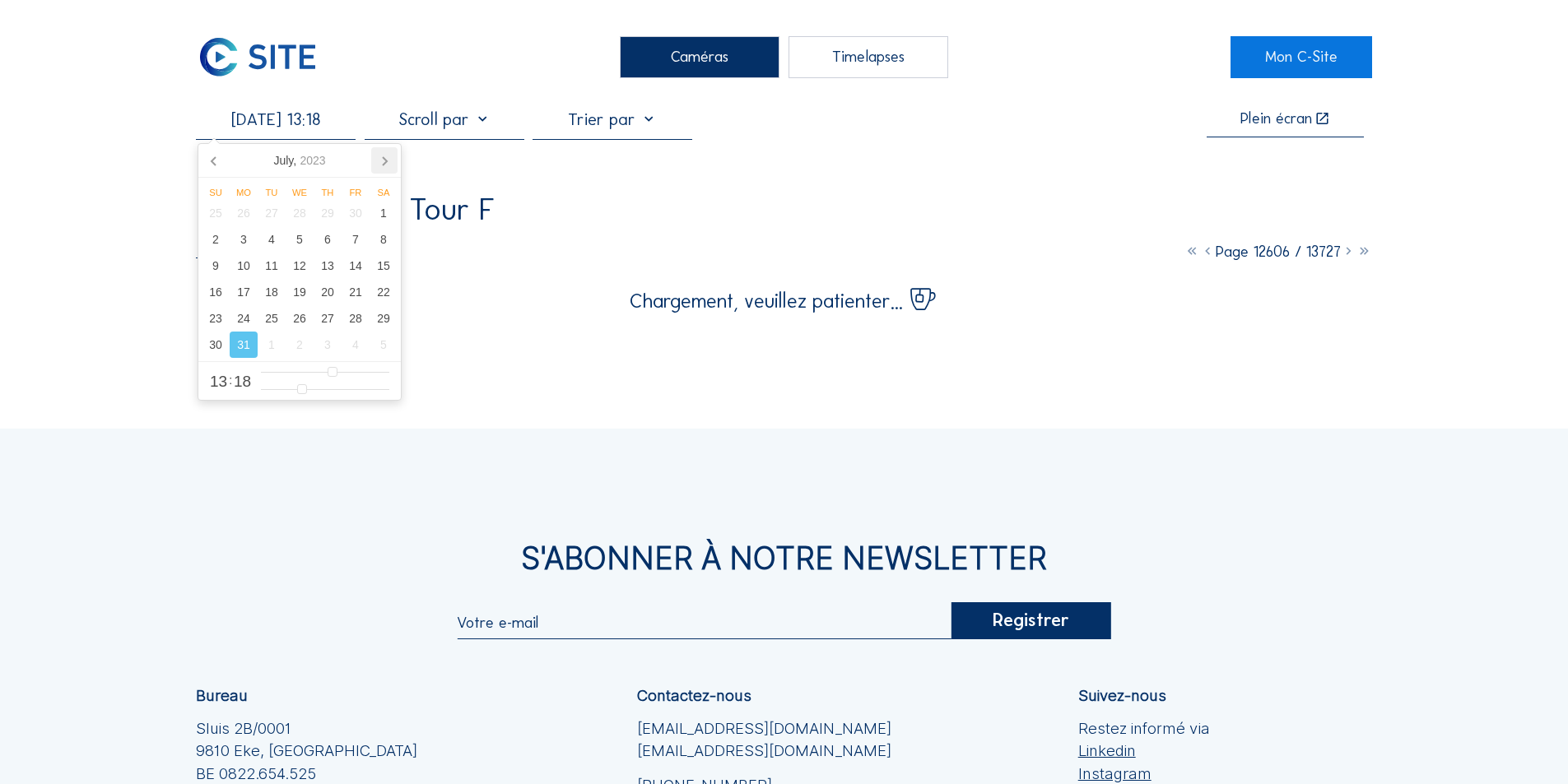
click at [384, 162] on icon at bounding box center [384, 160] width 26 height 26
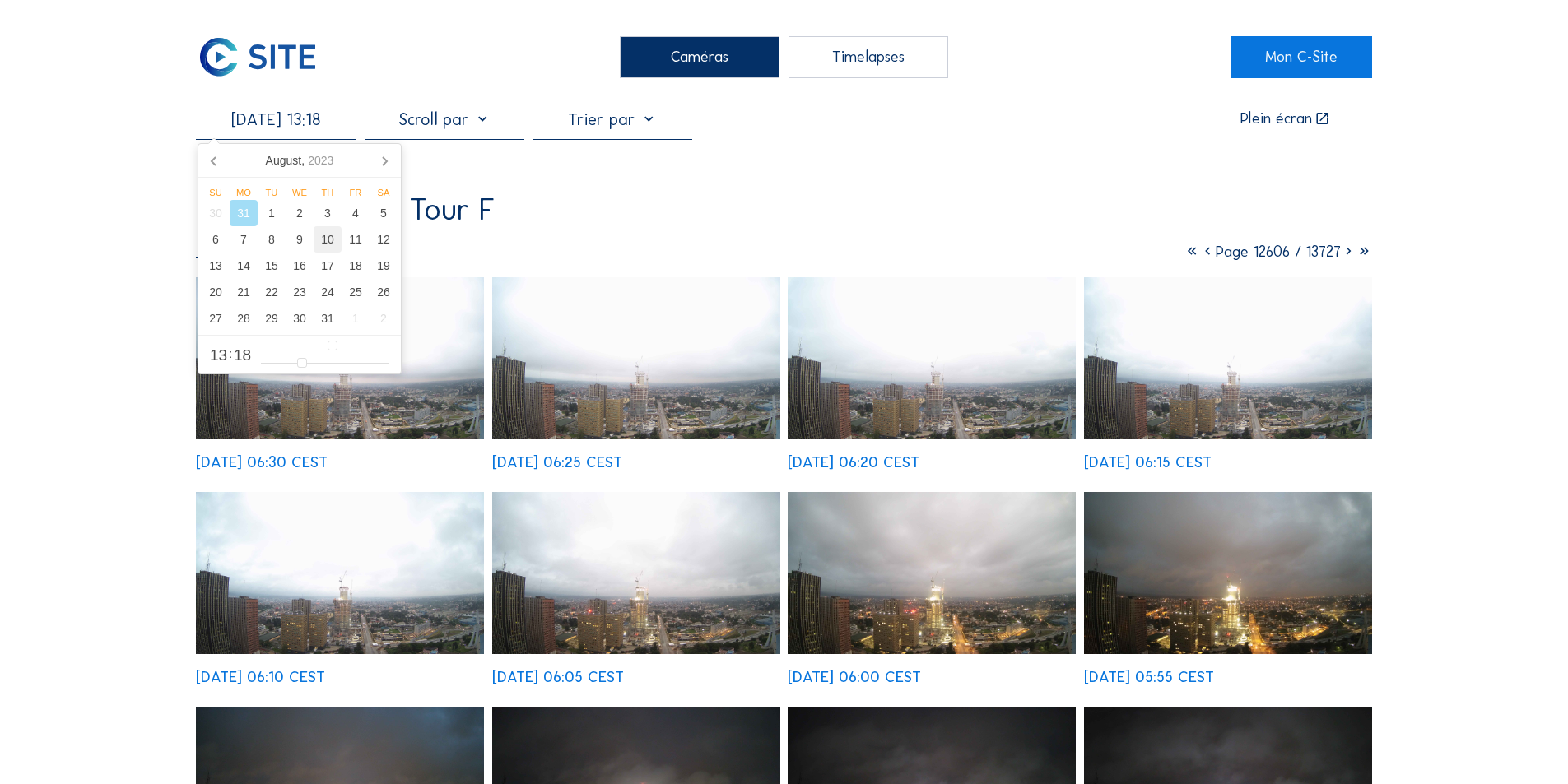
click at [326, 236] on div "10" at bounding box center [328, 240] width 28 height 26
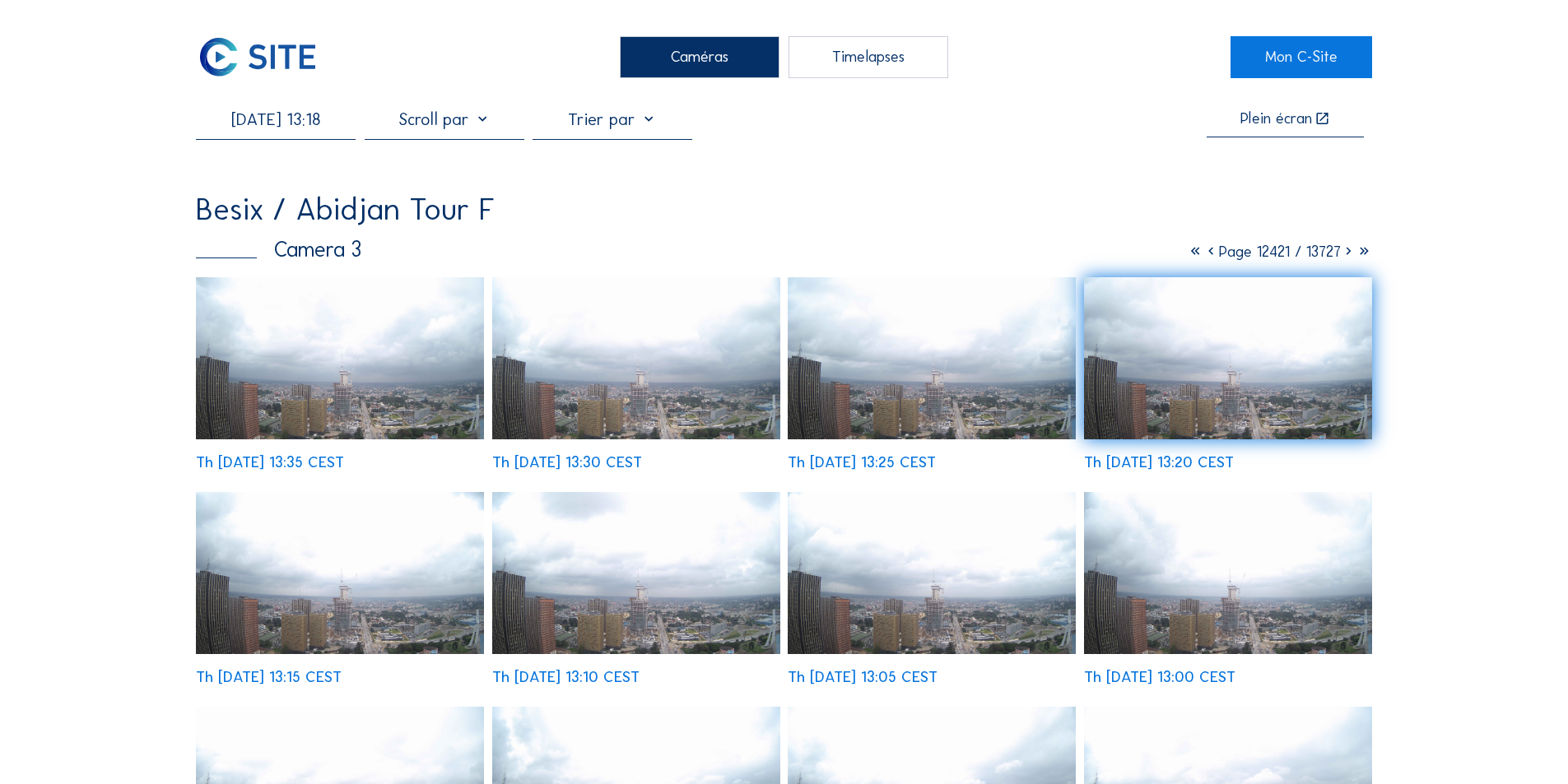
click at [635, 406] on img at bounding box center [636, 358] width 288 height 162
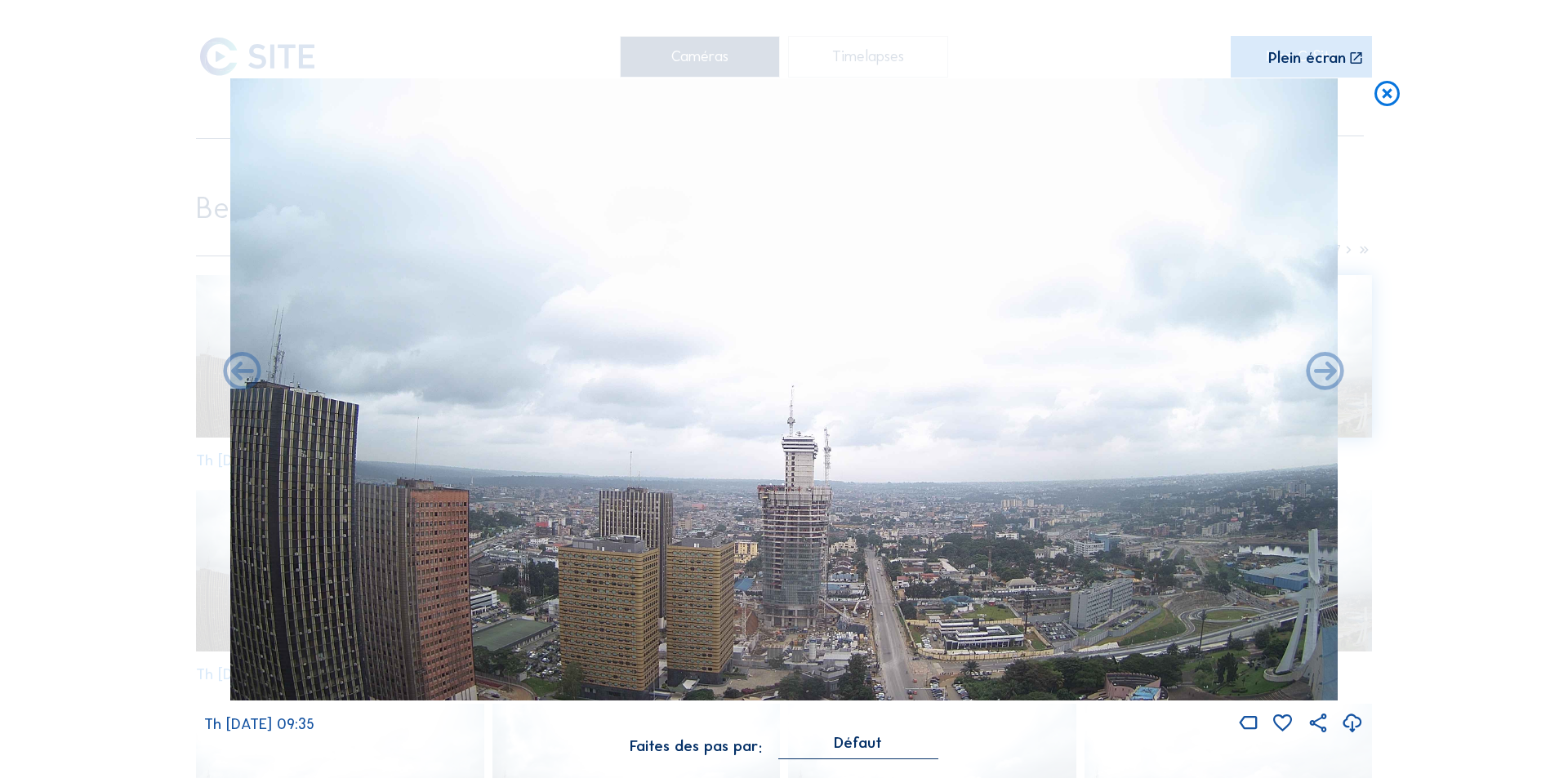
click at [1351, 722] on icon at bounding box center [1353, 724] width 22 height 27
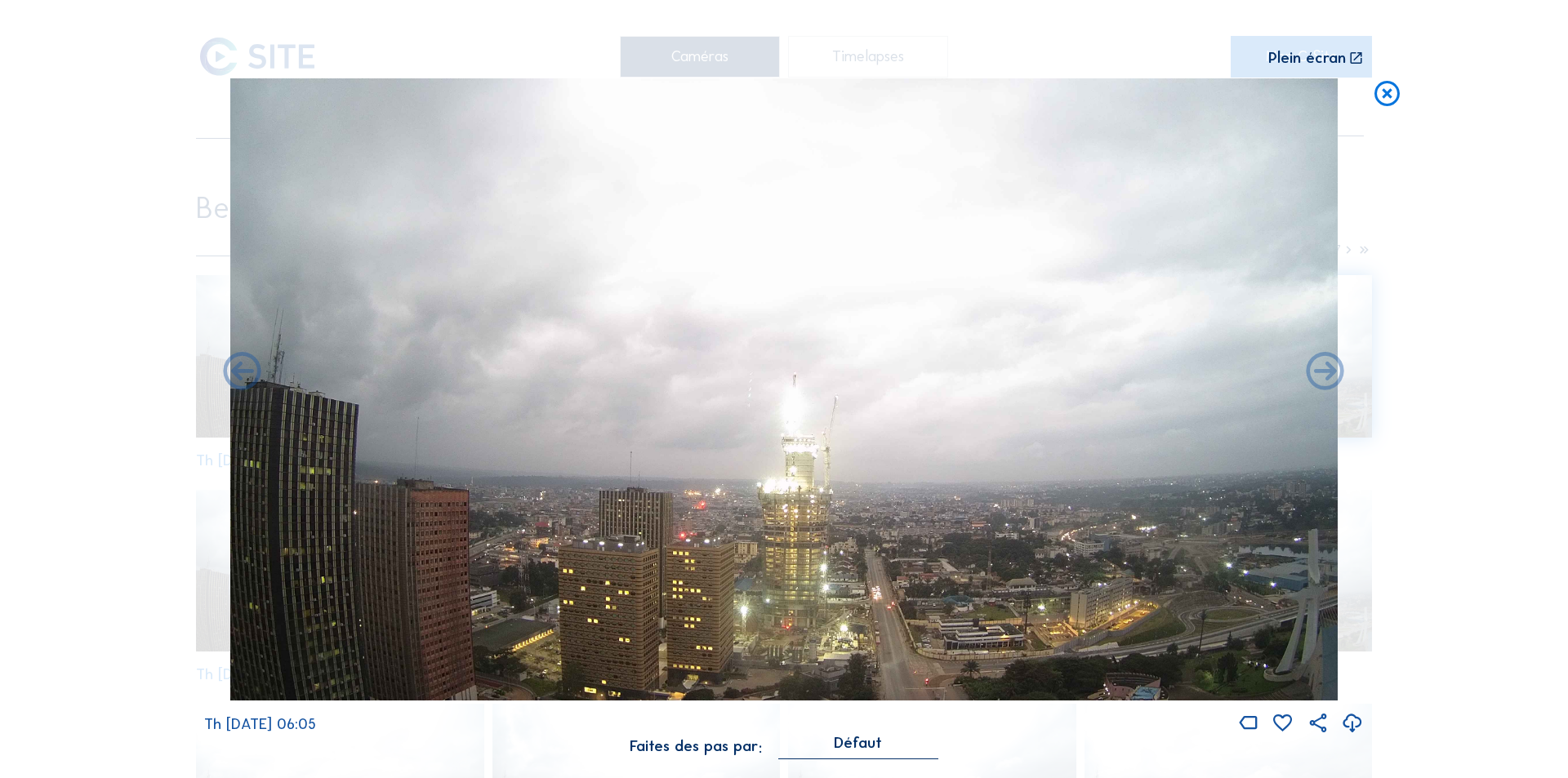
click at [1354, 721] on icon at bounding box center [1353, 724] width 22 height 27
click at [1443, 394] on div "Scroll pour voyager dans le temps | Appuie sur le 'Alt' Bouton + Scroll pour Zo…" at bounding box center [784, 389] width 1568 height 778
click at [1383, 92] on icon at bounding box center [1386, 94] width 30 height 31
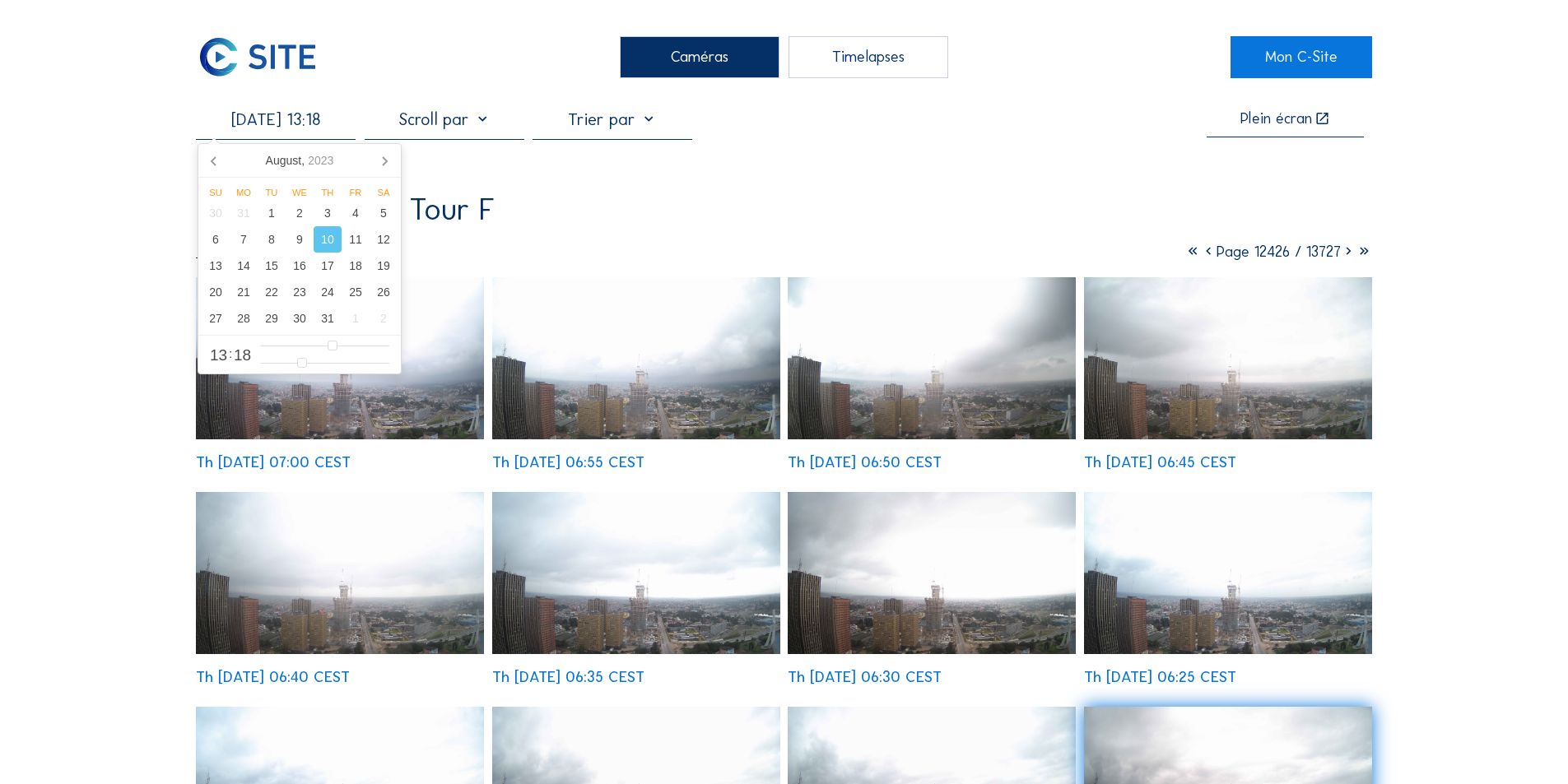
click at [312, 125] on input "[DATE] 13:18" at bounding box center [275, 119] width 160 height 20
click at [214, 287] on div "20" at bounding box center [215, 292] width 28 height 26
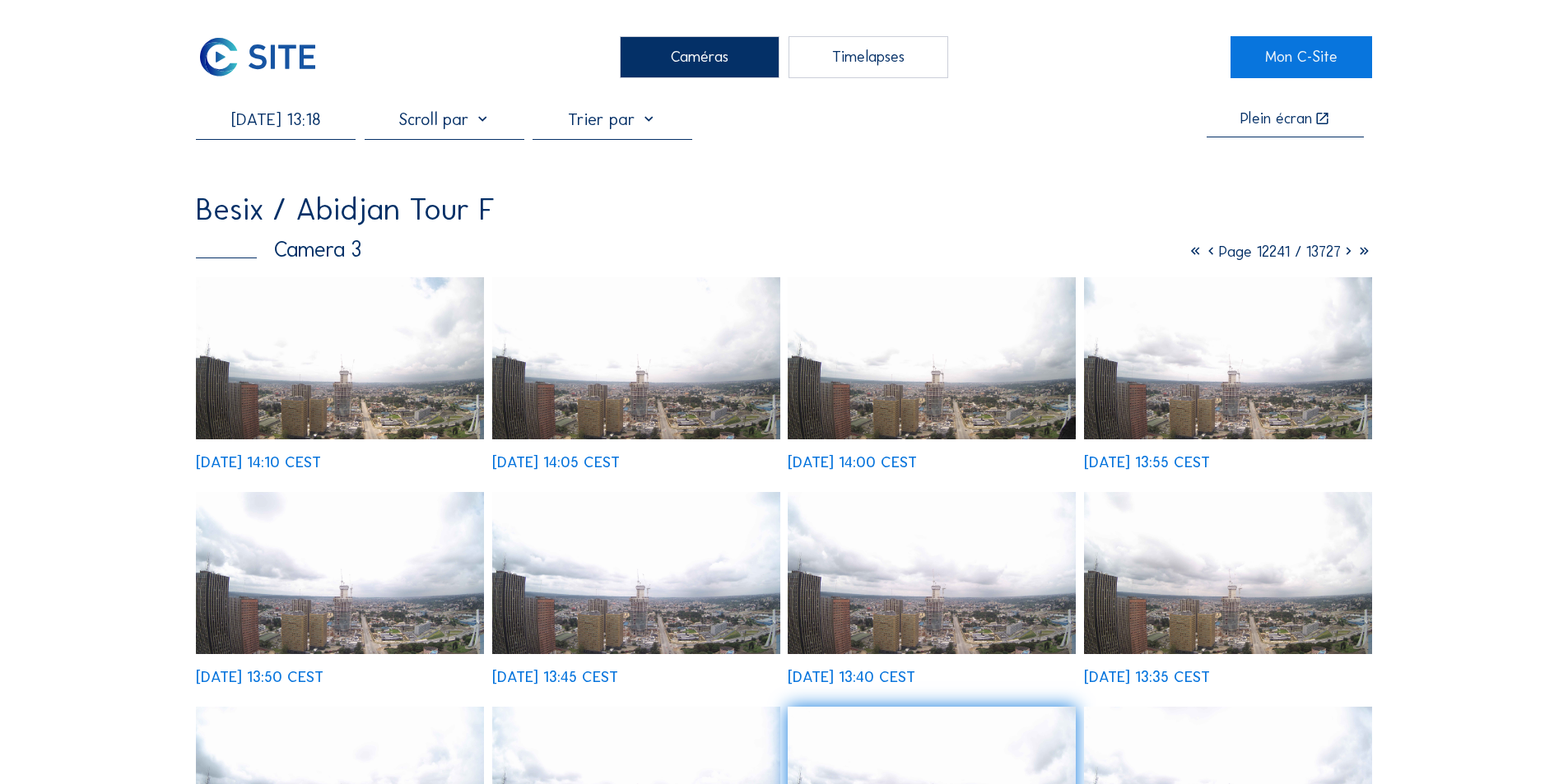
click at [1262, 386] on img at bounding box center [1228, 358] width 288 height 162
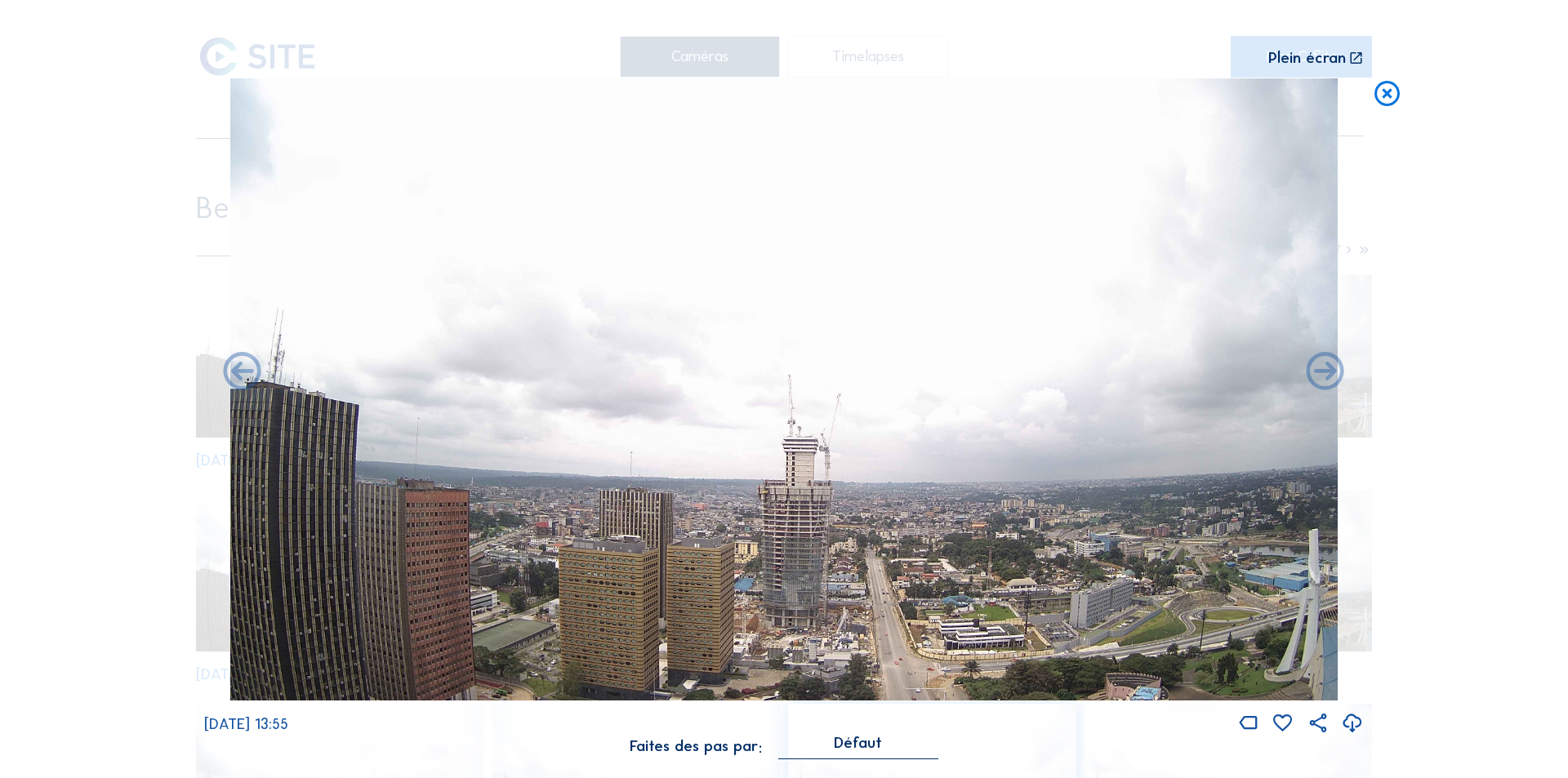
click at [1350, 720] on icon at bounding box center [1353, 724] width 22 height 27
click at [1386, 90] on icon at bounding box center [1386, 94] width 30 height 31
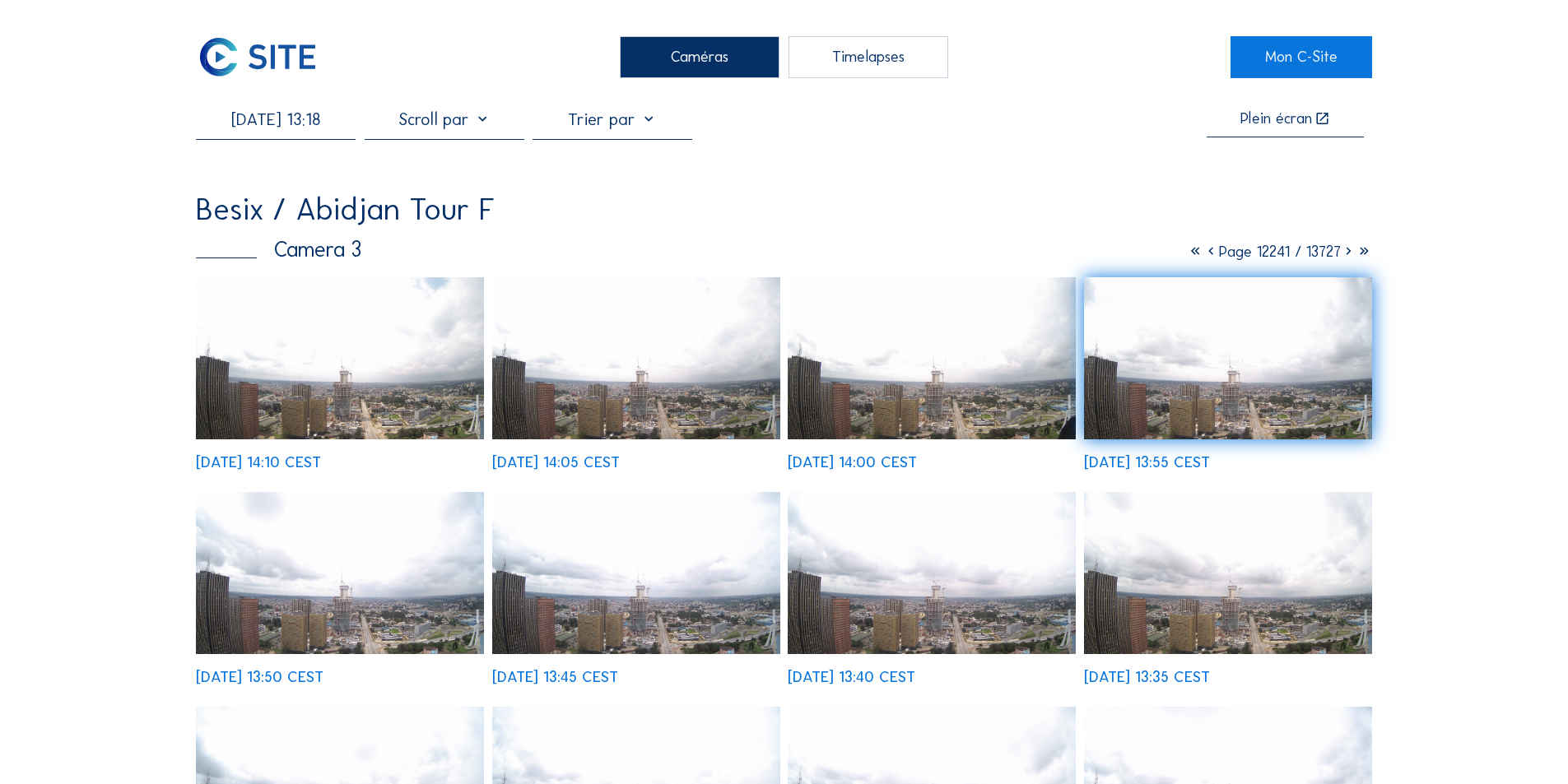
click at [867, 581] on img at bounding box center [932, 573] width 288 height 162
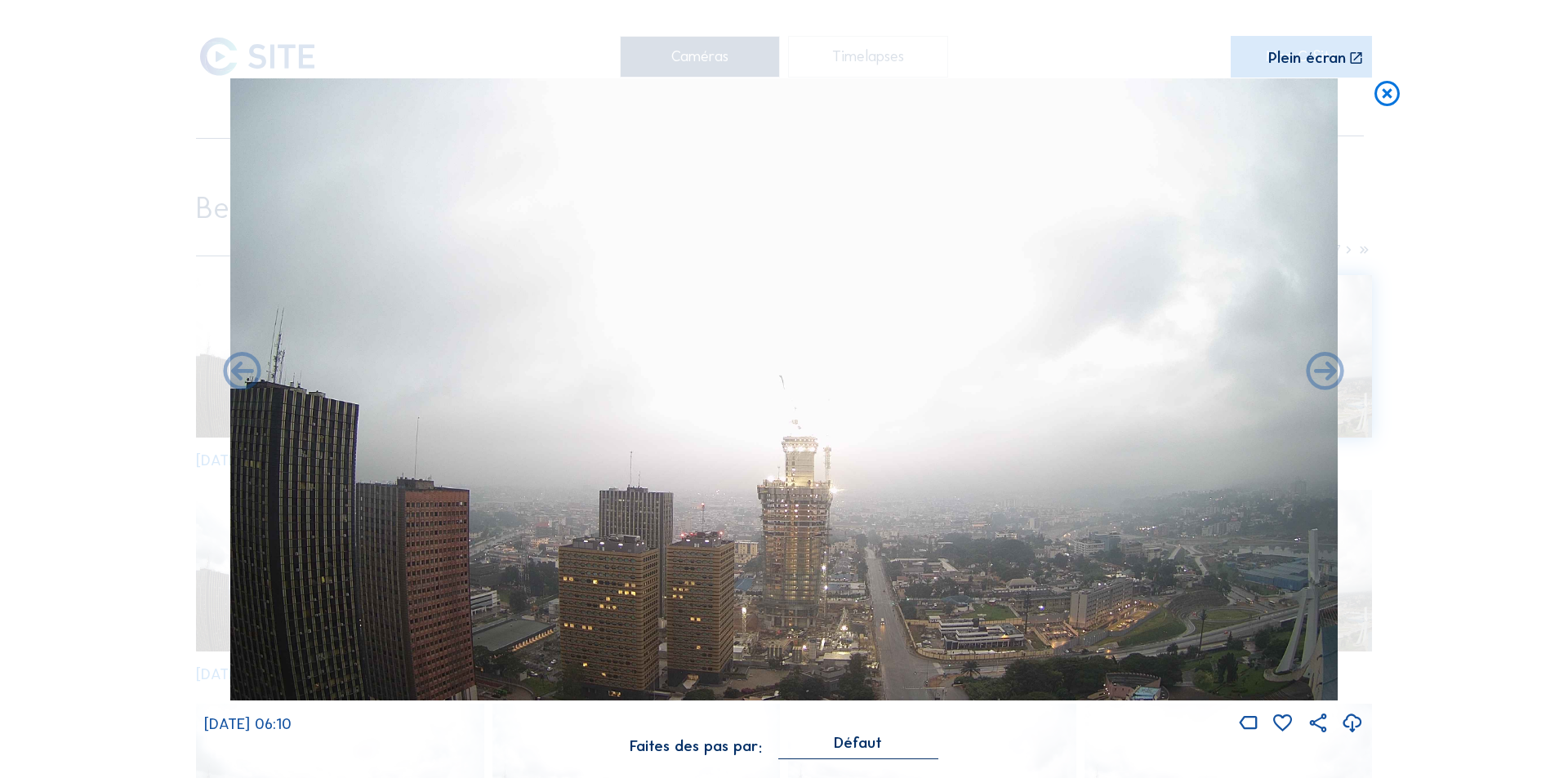
click at [1354, 727] on icon at bounding box center [1353, 724] width 22 height 27
click at [1351, 720] on icon at bounding box center [1353, 724] width 22 height 27
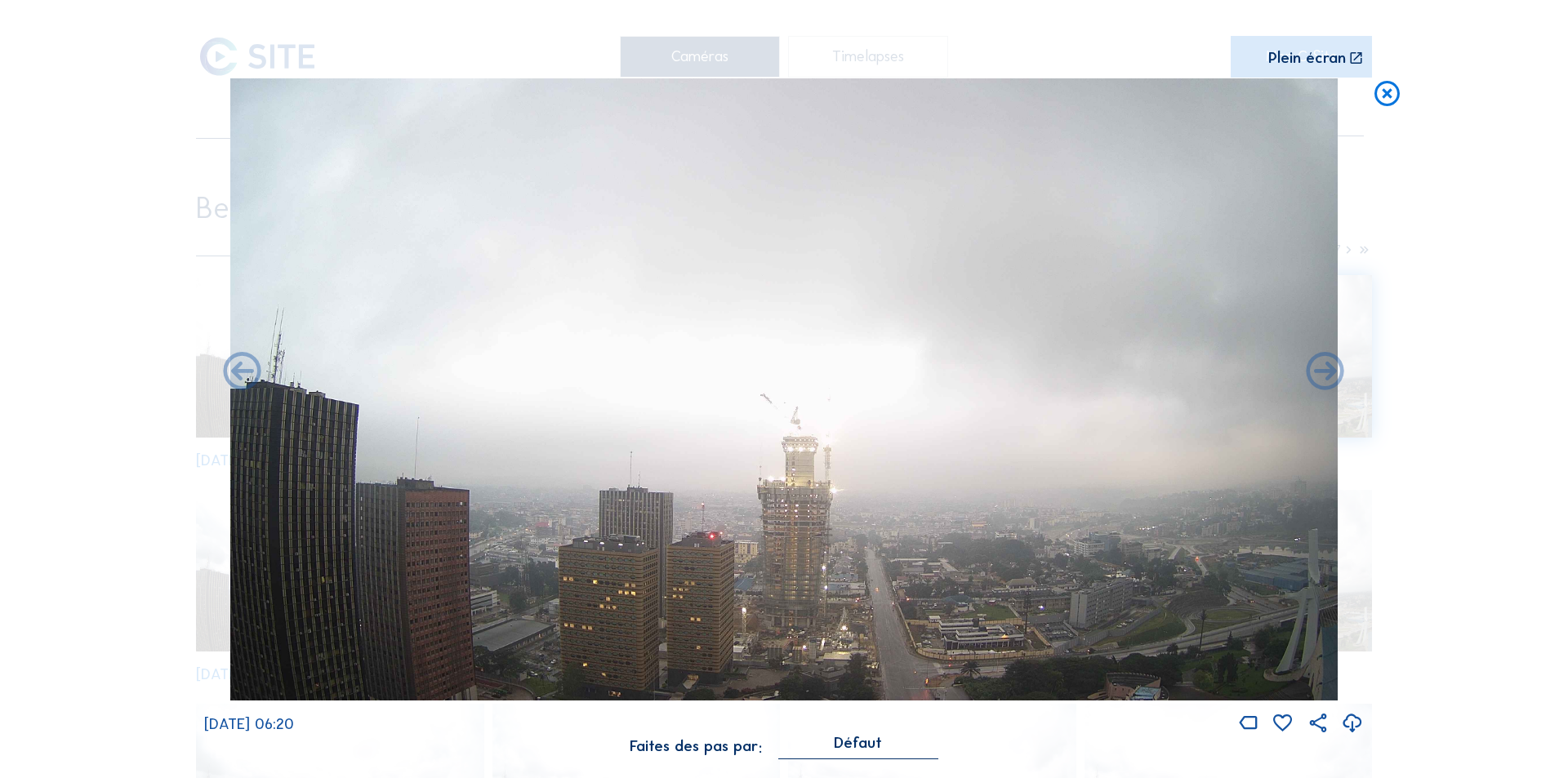
click at [1351, 719] on icon at bounding box center [1353, 724] width 22 height 27
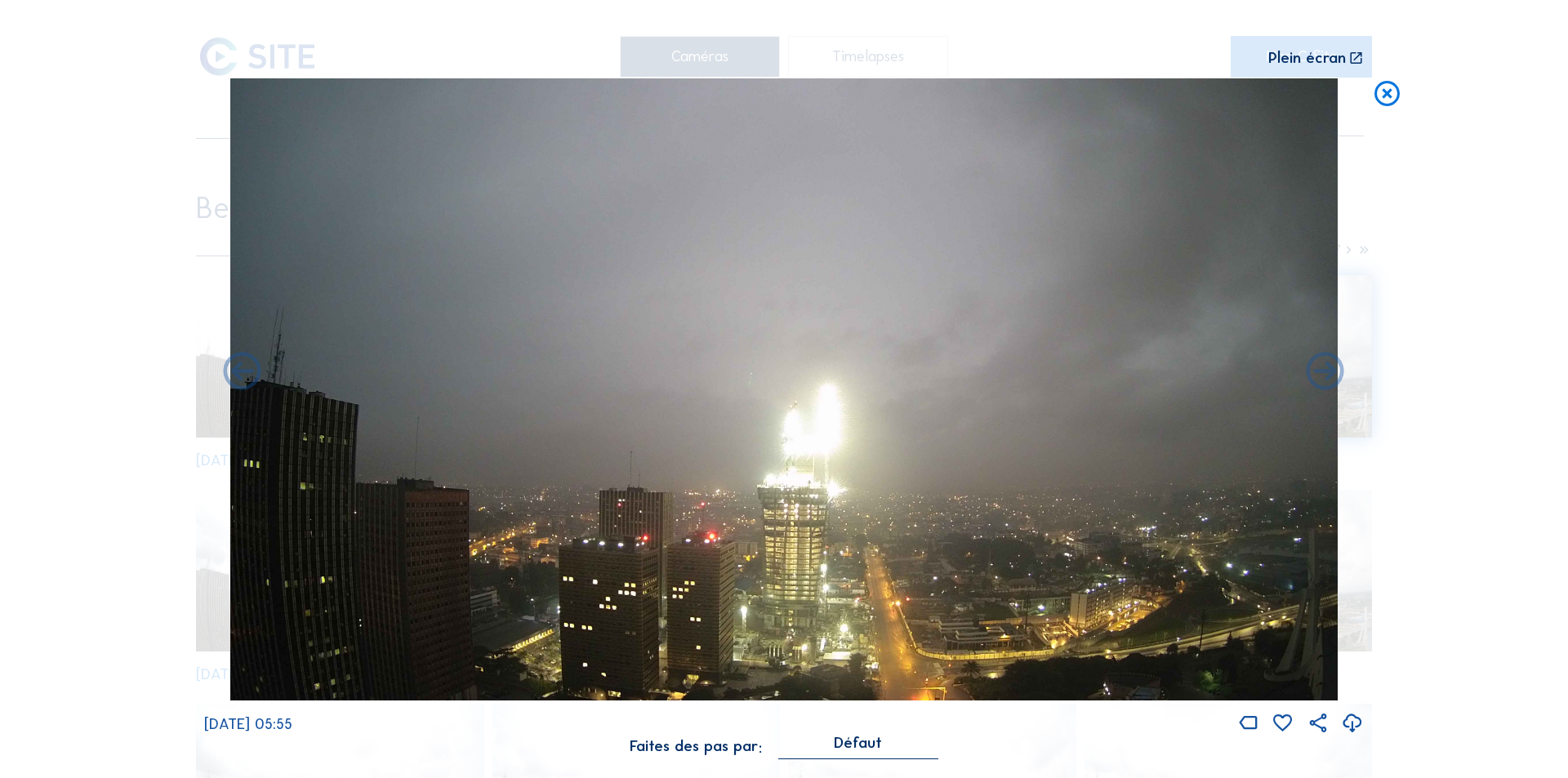
click at [1352, 722] on icon at bounding box center [1353, 724] width 22 height 27
click at [1436, 476] on div "Scroll pour voyager dans le temps | Appuie sur le 'Alt' [PERSON_NAME] + Scroll …" at bounding box center [784, 389] width 1568 height 778
click at [1390, 92] on icon at bounding box center [1386, 94] width 30 height 31
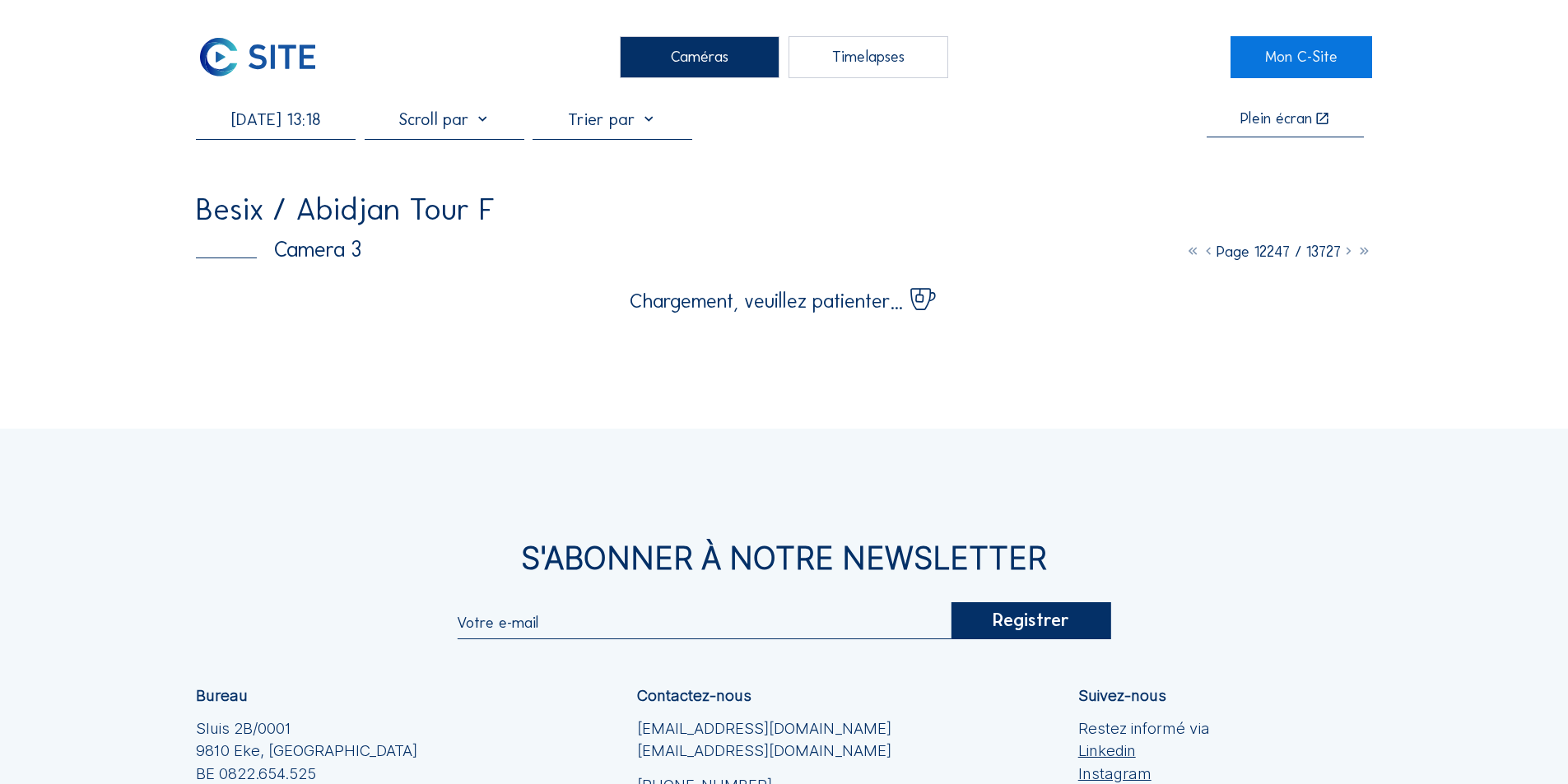
click at [298, 118] on input "[DATE] 13:18" at bounding box center [275, 119] width 160 height 20
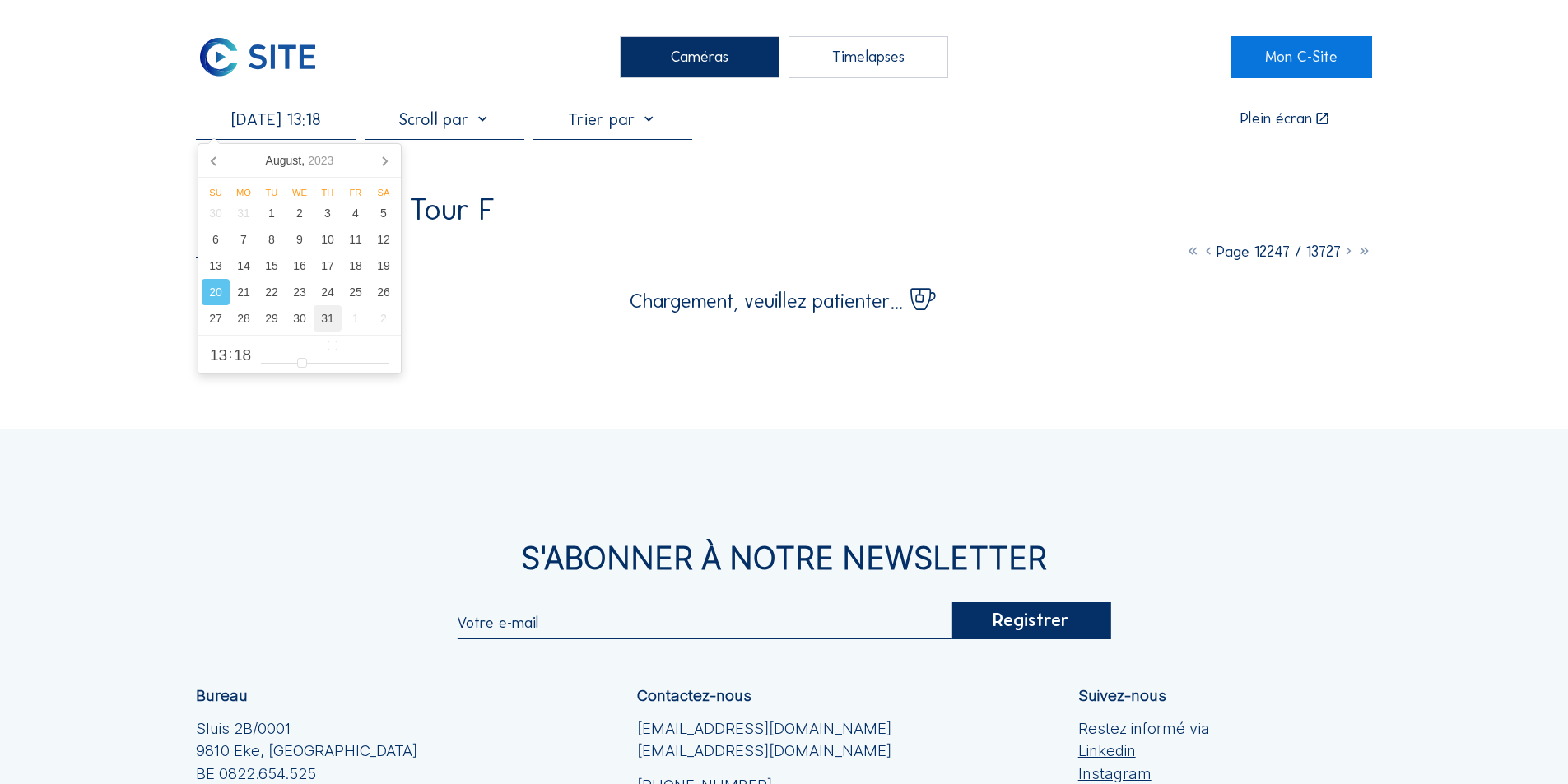
click at [329, 320] on div "31" at bounding box center [328, 318] width 28 height 26
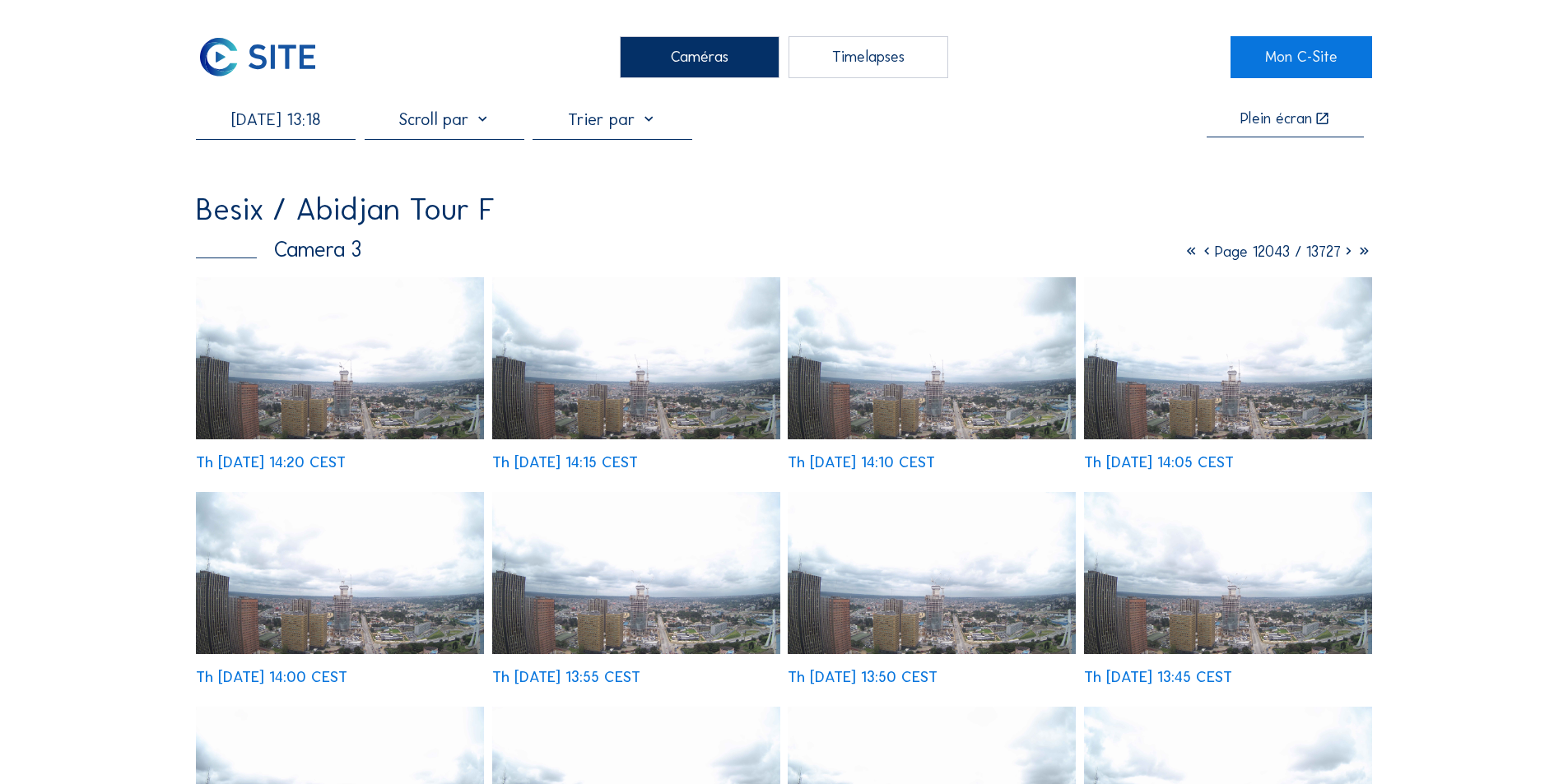
click at [937, 591] on img at bounding box center [932, 573] width 288 height 162
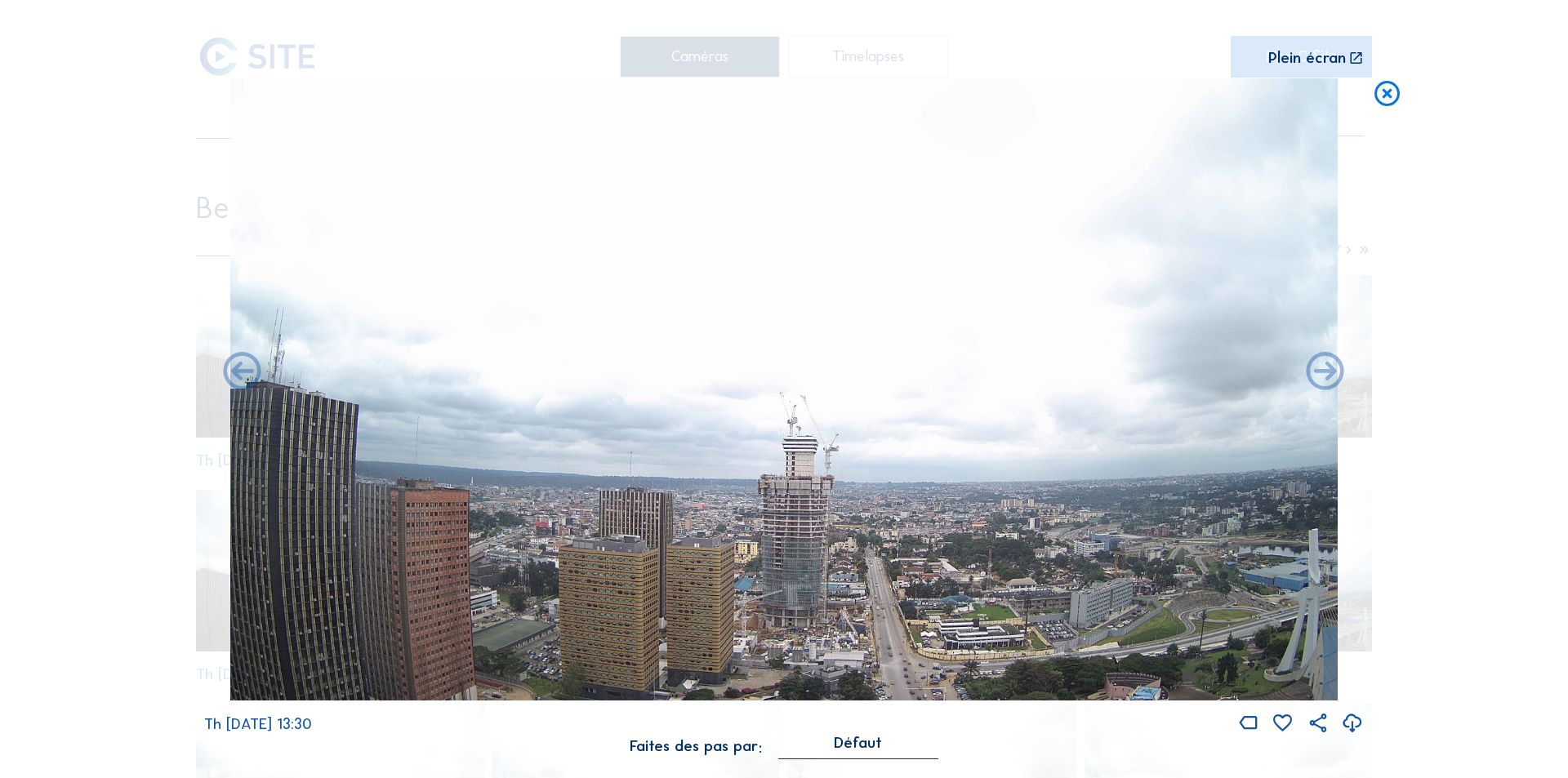
click at [1349, 719] on icon at bounding box center [1353, 724] width 22 height 27
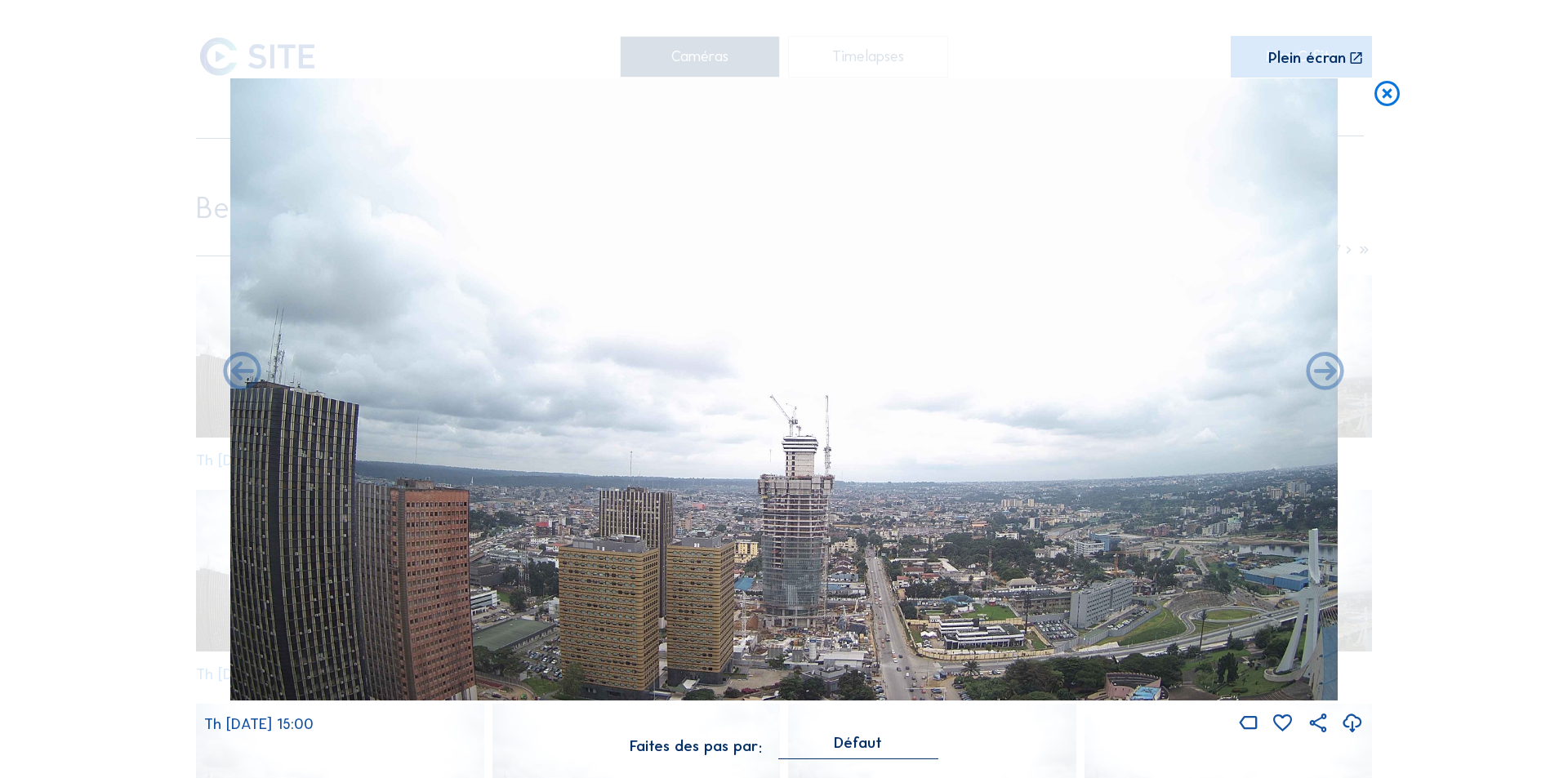
click at [1386, 93] on icon at bounding box center [1386, 94] width 30 height 31
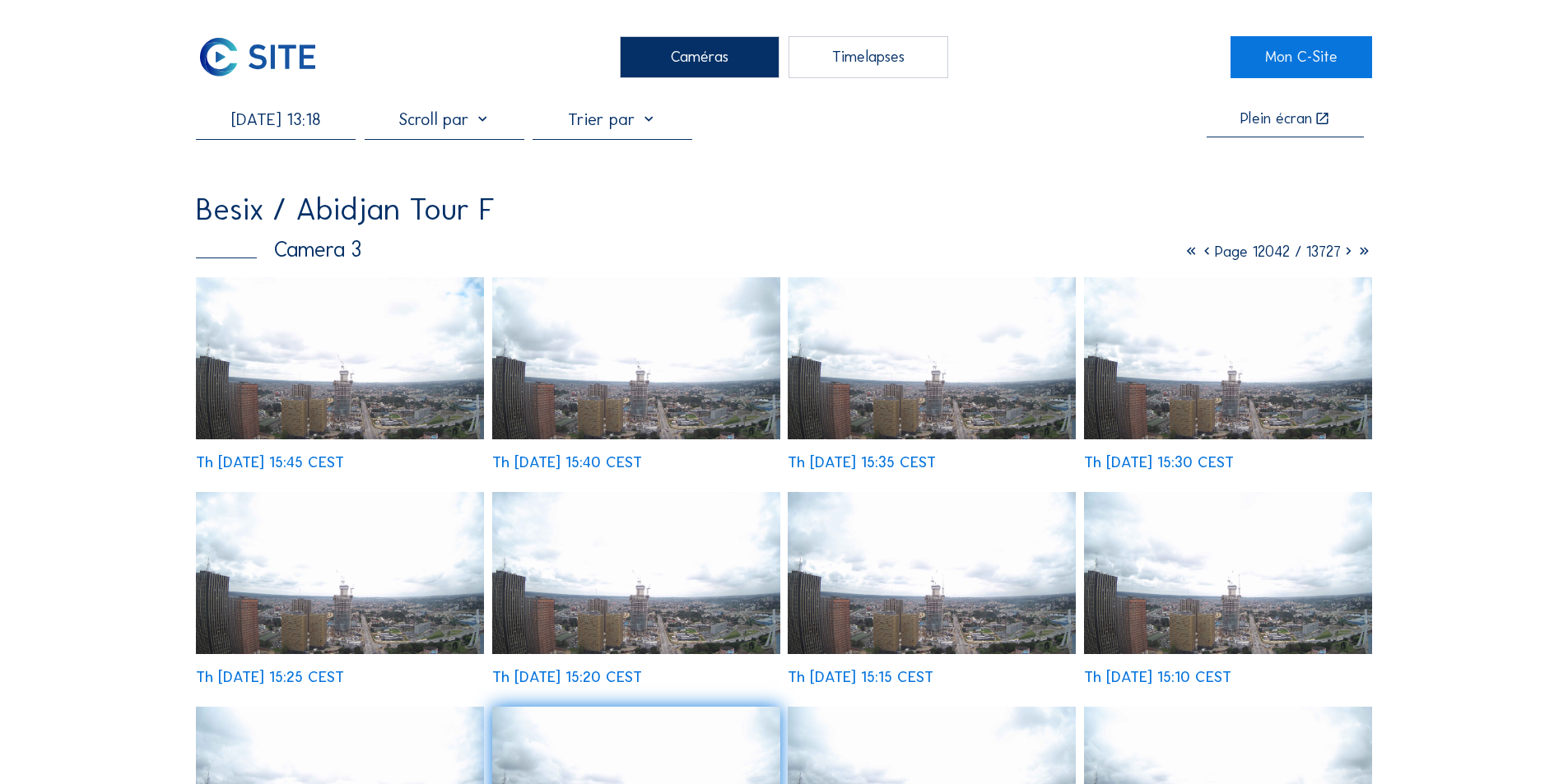
click at [420, 364] on img at bounding box center [340, 358] width 288 height 162
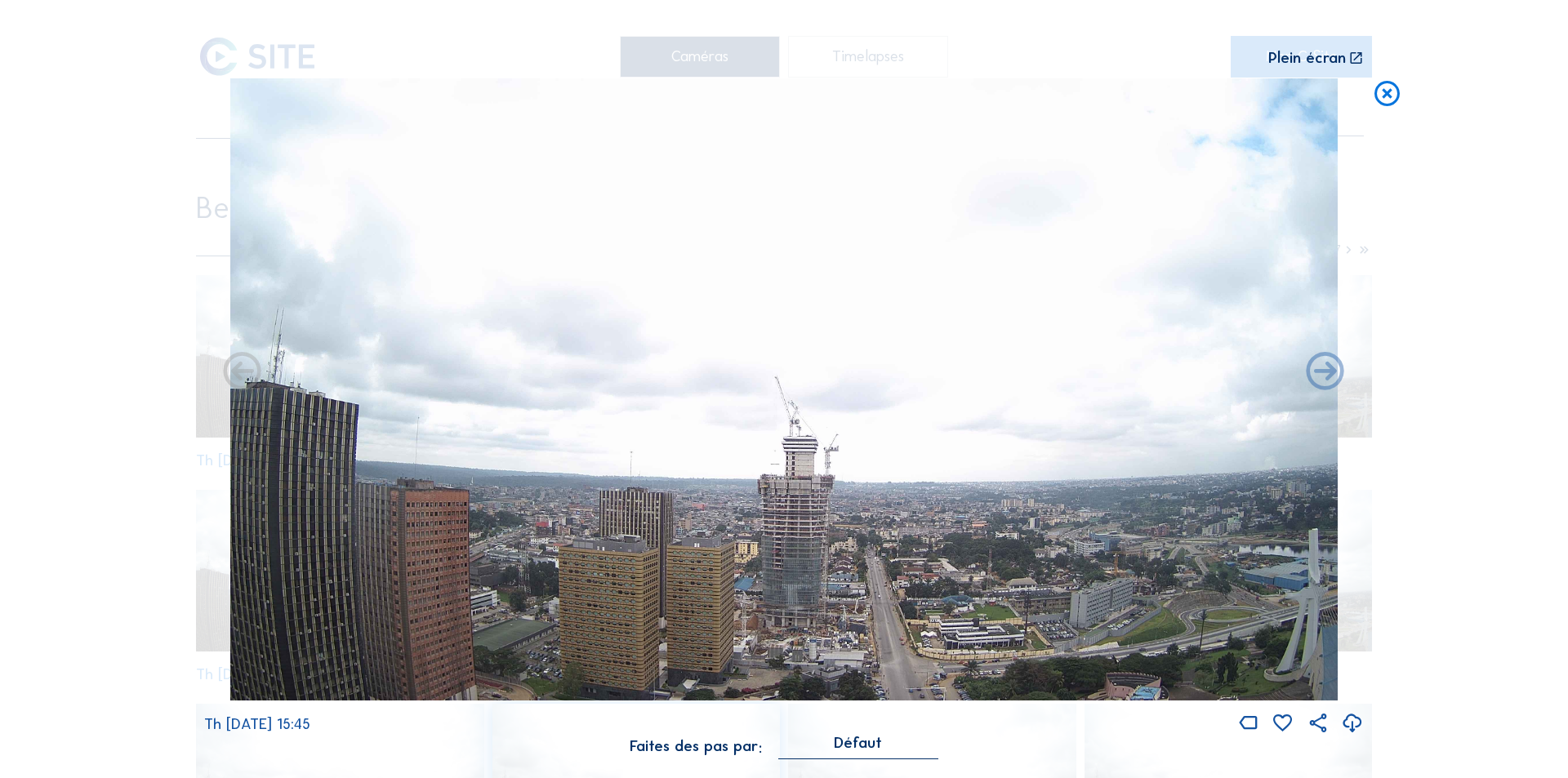
click at [1354, 721] on icon at bounding box center [1353, 724] width 22 height 27
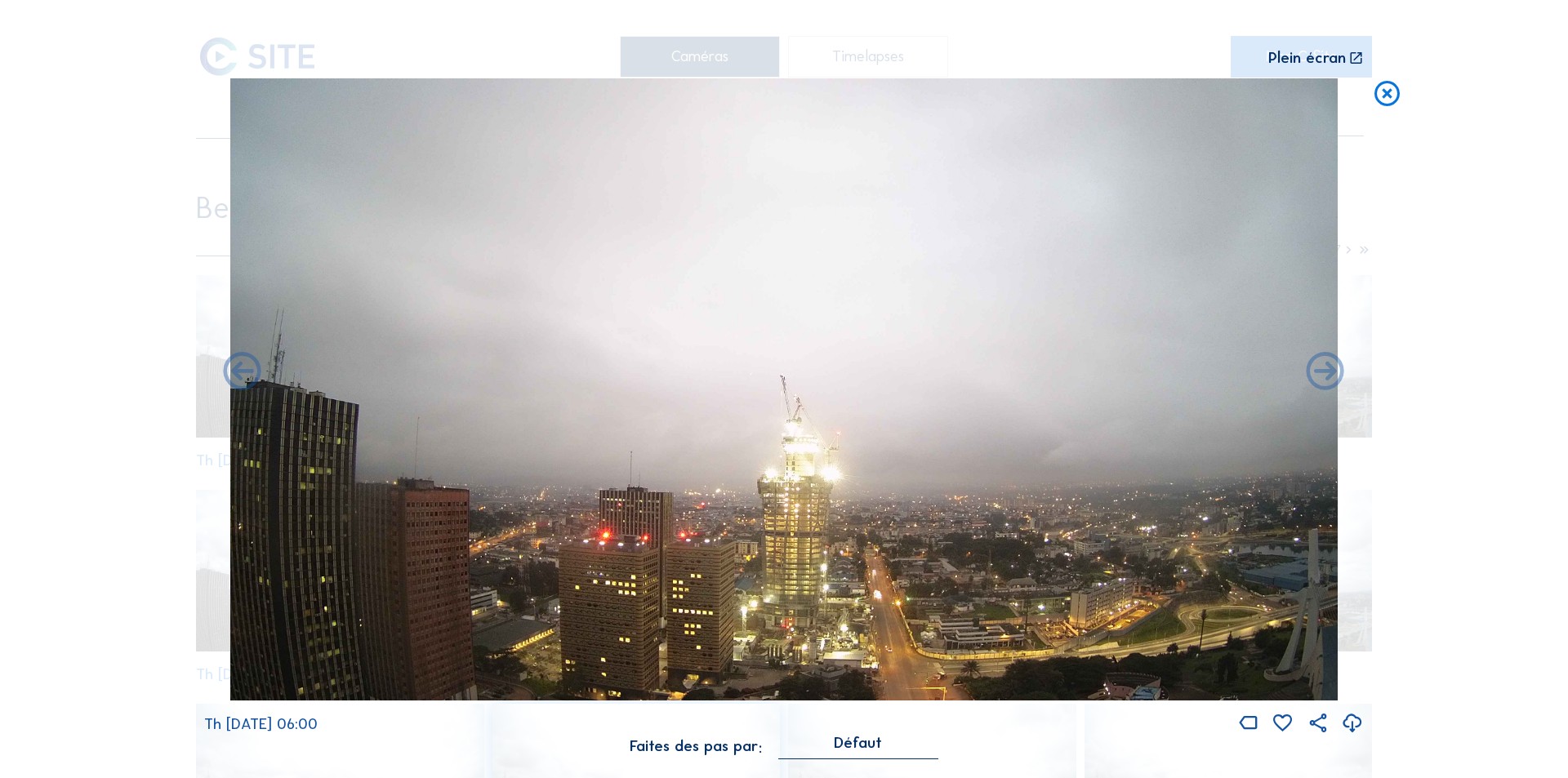
click at [1351, 723] on icon at bounding box center [1353, 724] width 22 height 27
click at [1387, 88] on icon at bounding box center [1386, 94] width 30 height 31
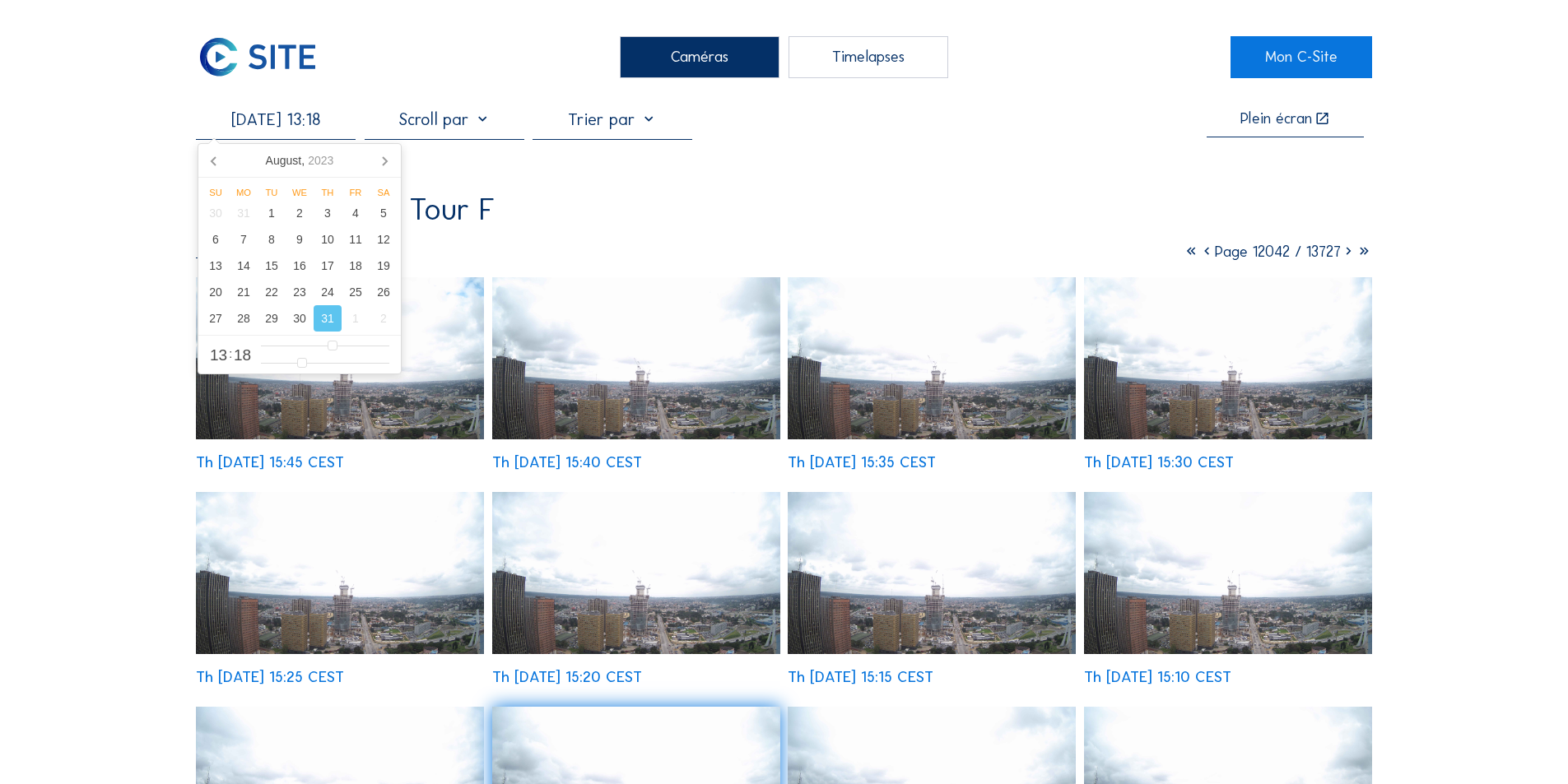
click at [316, 120] on input "[DATE] 13:18" at bounding box center [275, 119] width 160 height 20
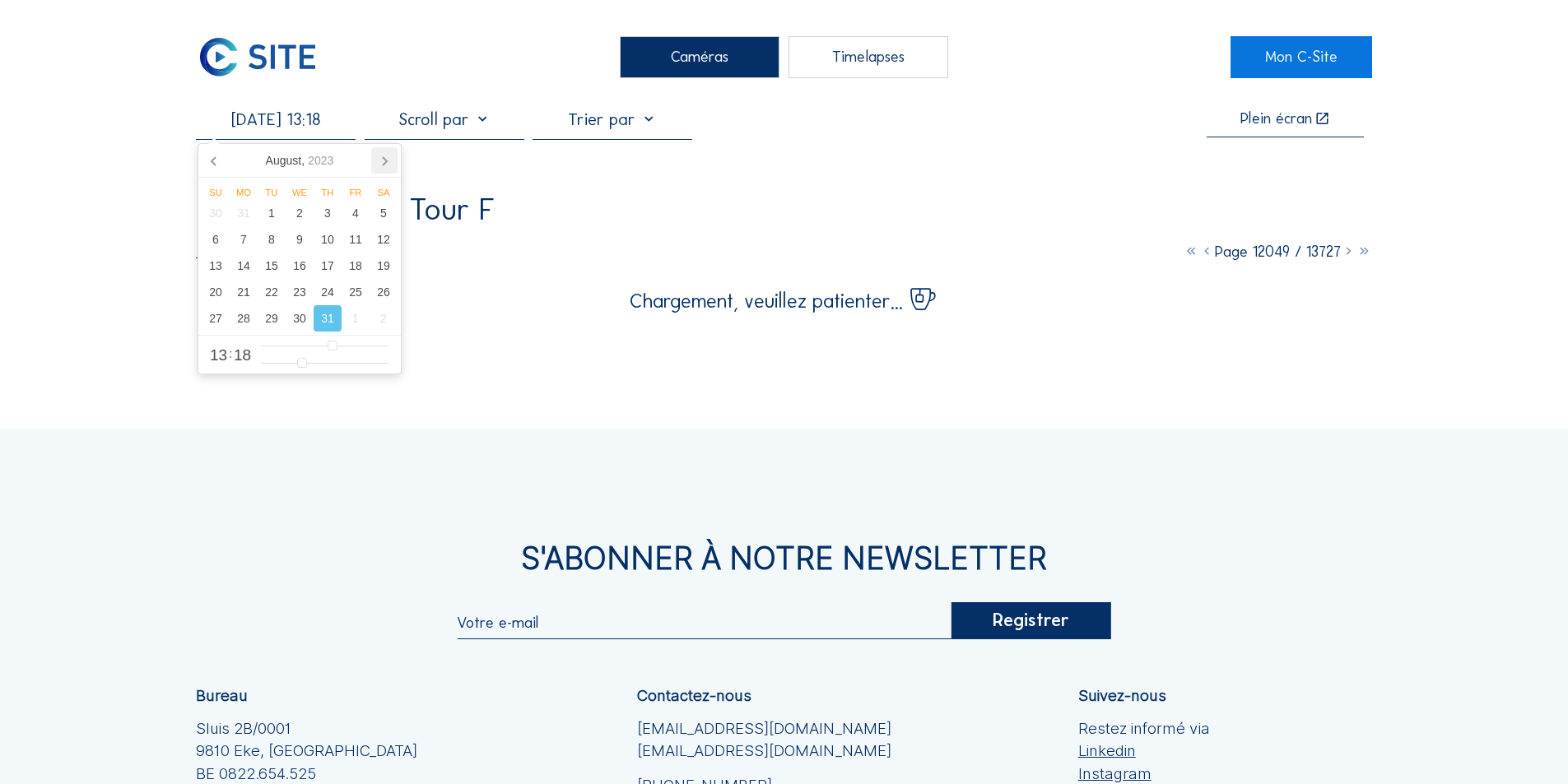
click at [387, 161] on icon at bounding box center [384, 160] width 4 height 8
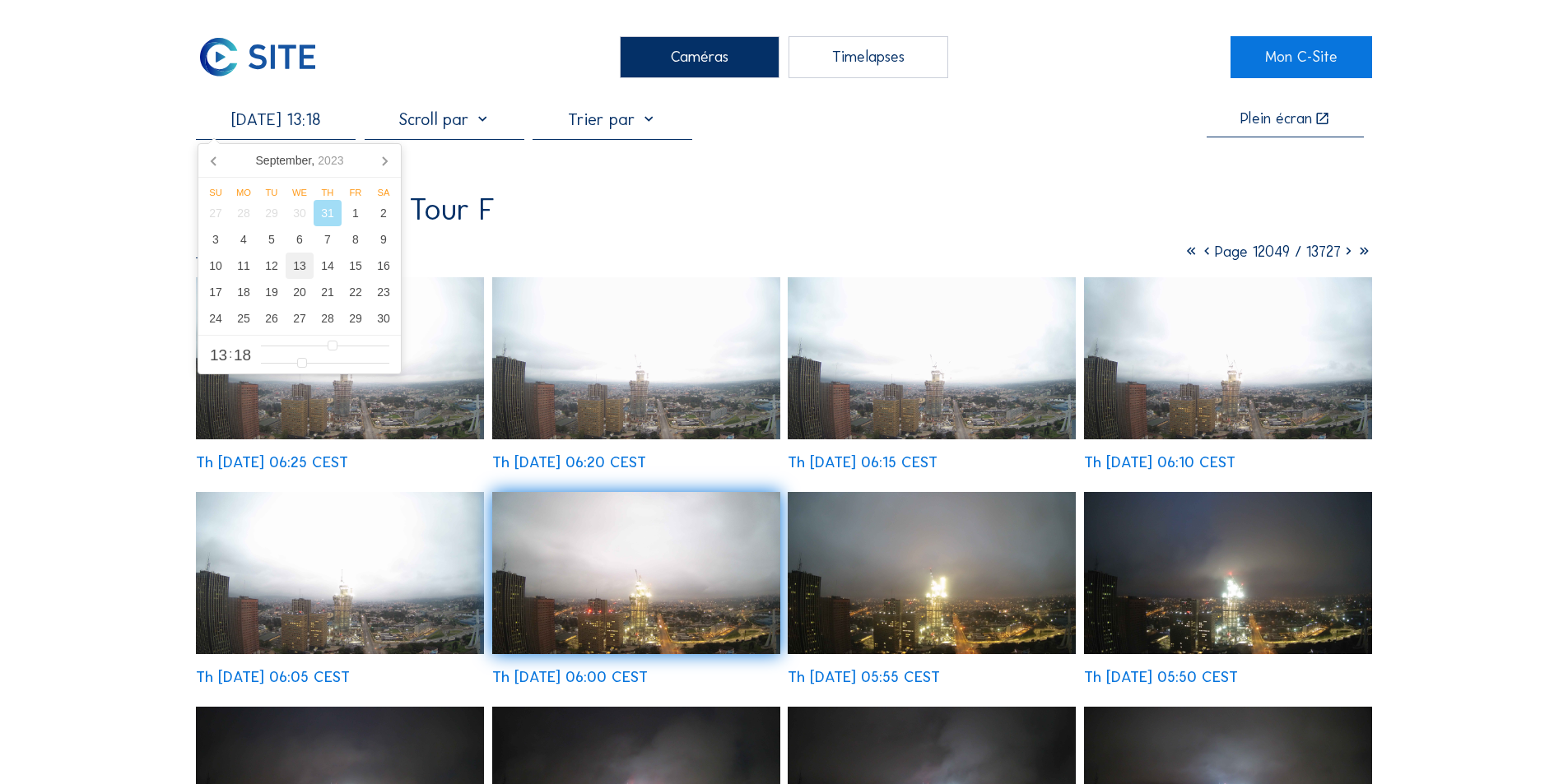
click at [302, 264] on div "13" at bounding box center [300, 266] width 28 height 26
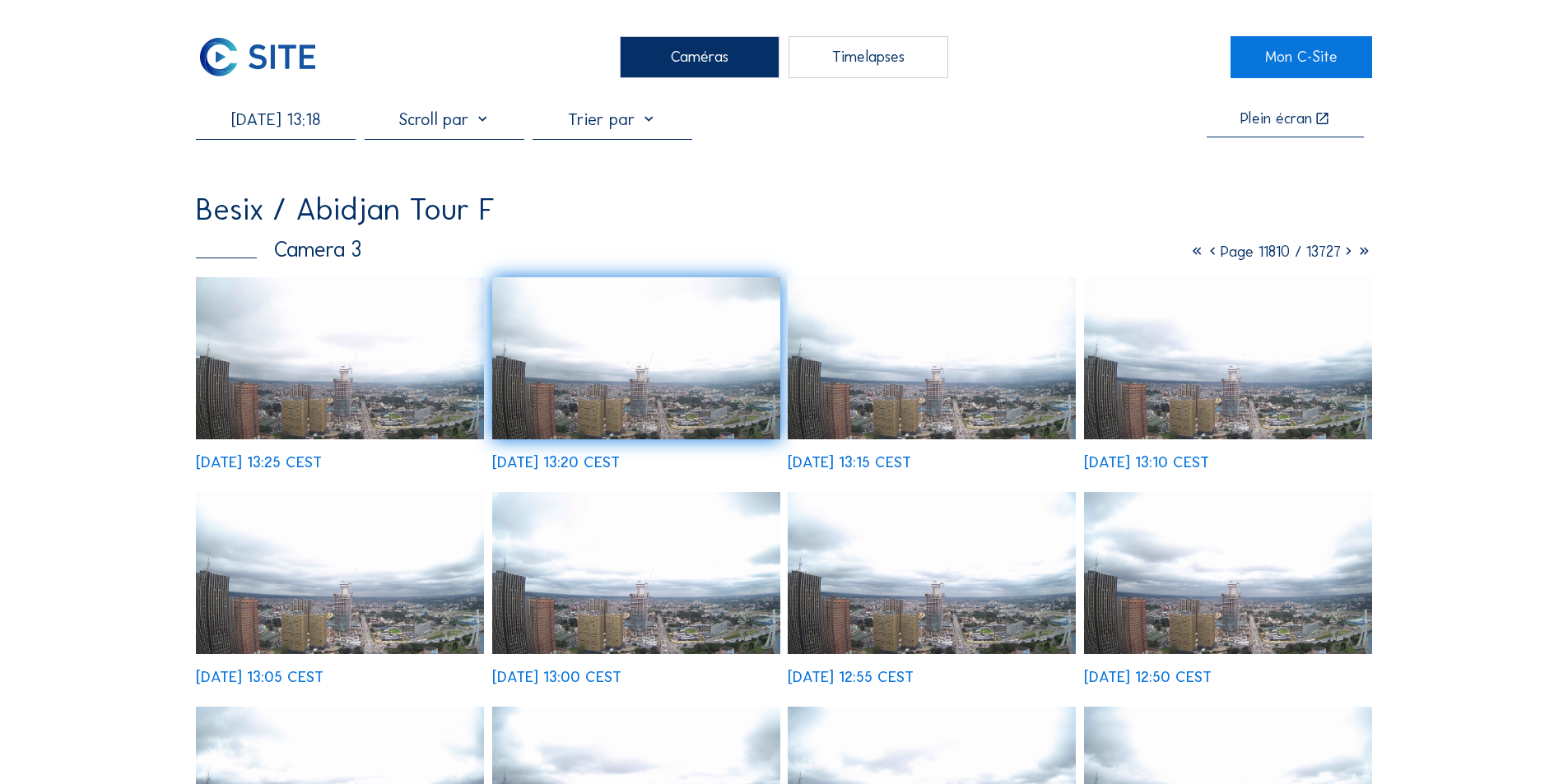
click at [414, 403] on img at bounding box center [340, 358] width 288 height 162
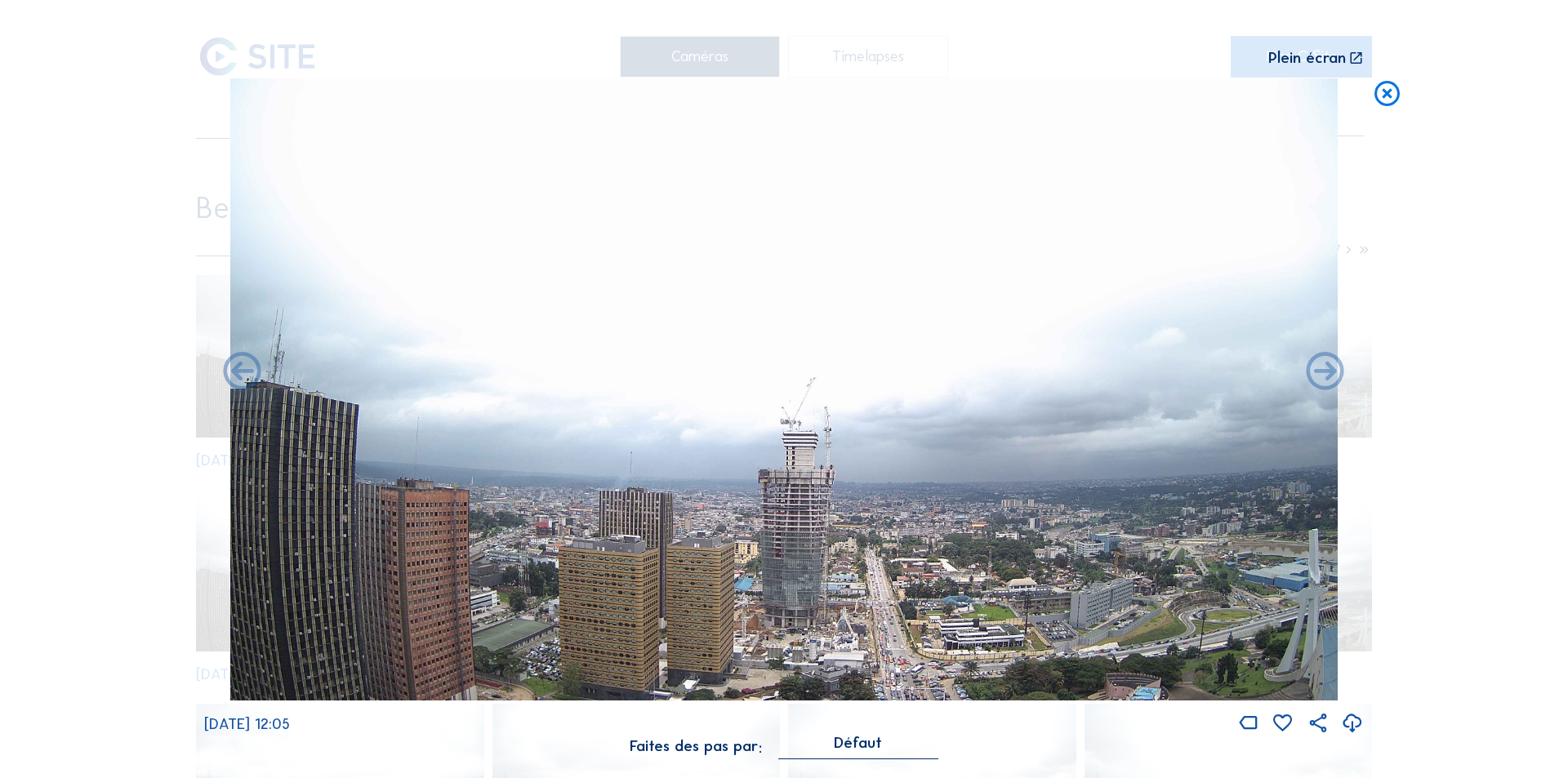
click at [1353, 720] on icon at bounding box center [1353, 724] width 22 height 27
click at [1349, 717] on icon at bounding box center [1353, 724] width 22 height 27
click at [1406, 425] on div "Scroll pour voyager dans le temps | Appuie sur le 'Alt' [PERSON_NAME] + Scroll …" at bounding box center [784, 389] width 1568 height 778
click at [1391, 93] on icon at bounding box center [1386, 94] width 30 height 31
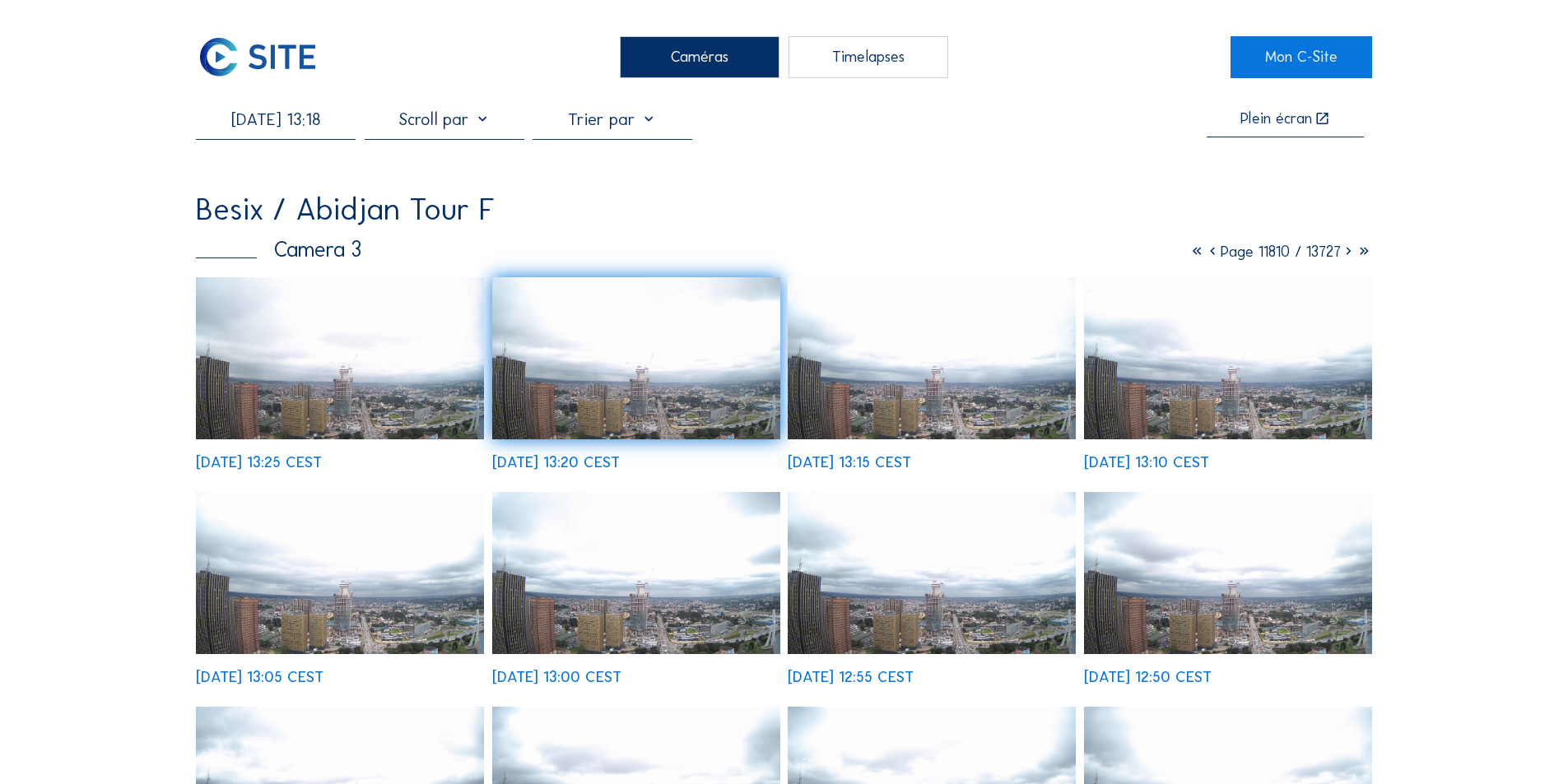
click at [746, 596] on img at bounding box center [636, 573] width 288 height 162
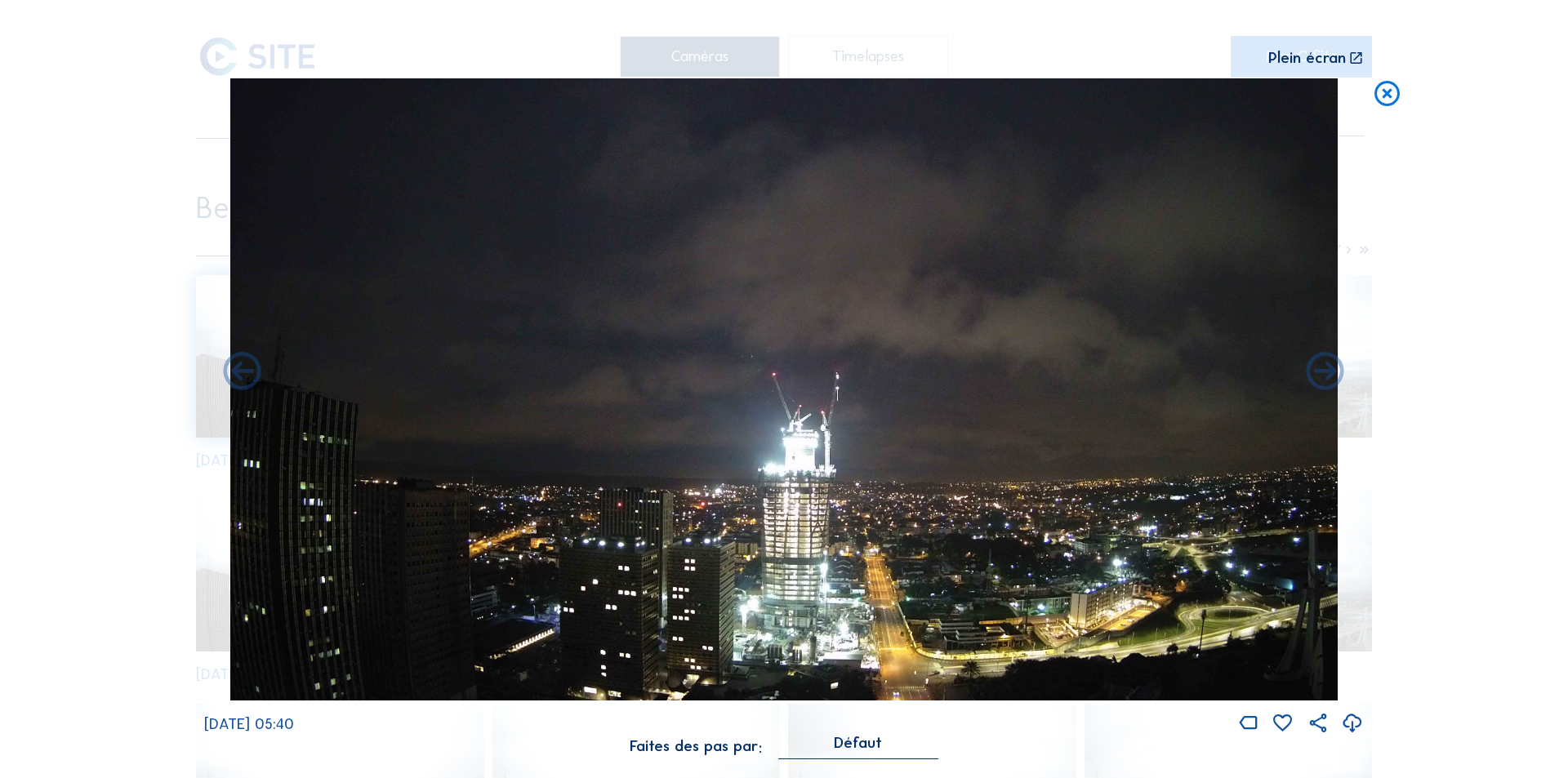
drag, startPoint x: 1354, startPoint y: 721, endPoint x: 1354, endPoint y: 729, distance: 8.0
click at [1354, 729] on icon at bounding box center [1353, 724] width 22 height 27
click at [1349, 724] on icon at bounding box center [1353, 724] width 22 height 27
click at [1353, 715] on icon at bounding box center [1353, 724] width 22 height 27
click at [1354, 720] on icon at bounding box center [1353, 724] width 22 height 27
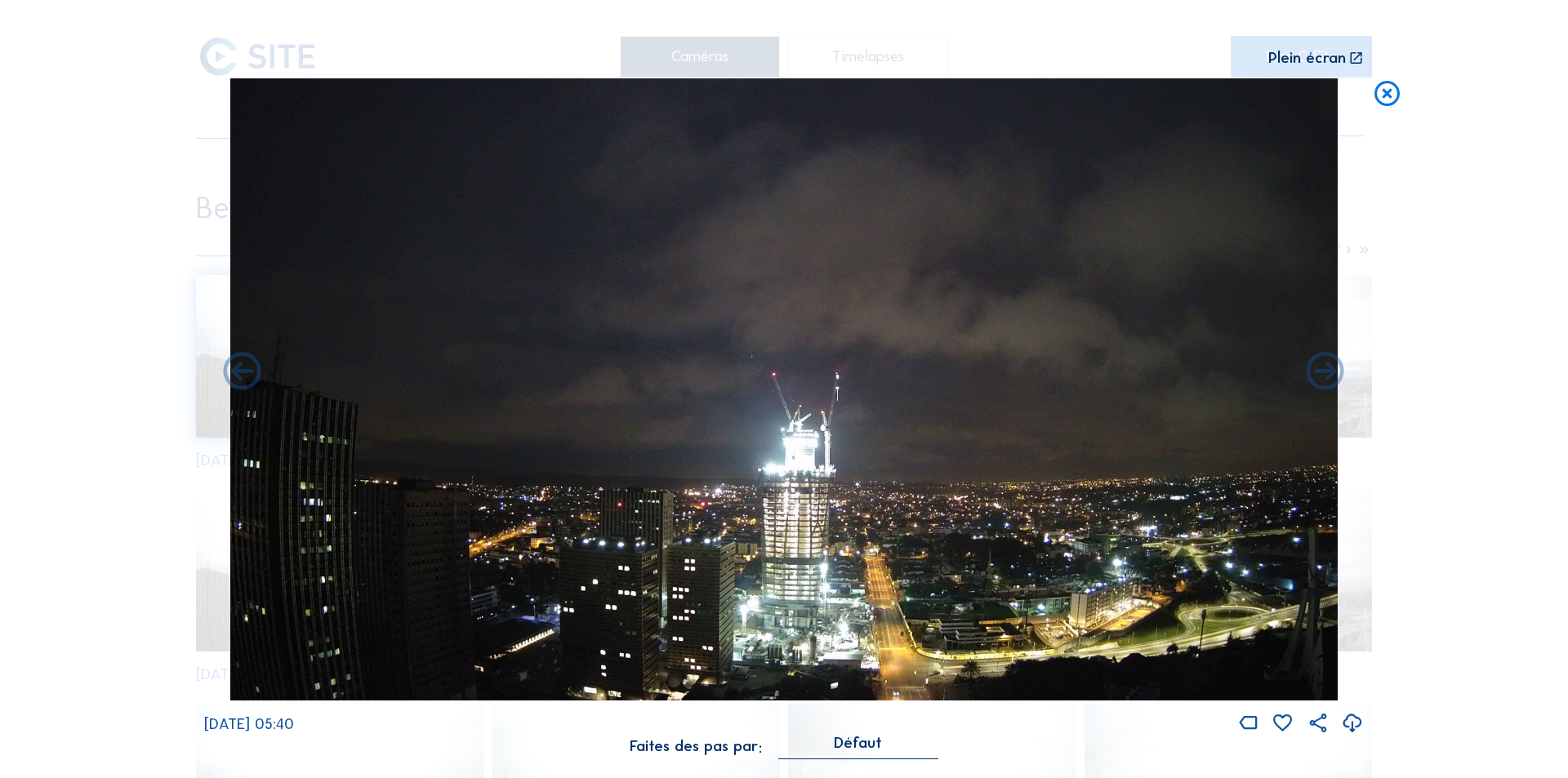
click at [1475, 510] on div "Scroll pour voyager dans le temps | Appuie sur le 'Alt' [PERSON_NAME] + Scroll …" at bounding box center [784, 389] width 1568 height 778
click at [1390, 92] on icon at bounding box center [1386, 94] width 30 height 31
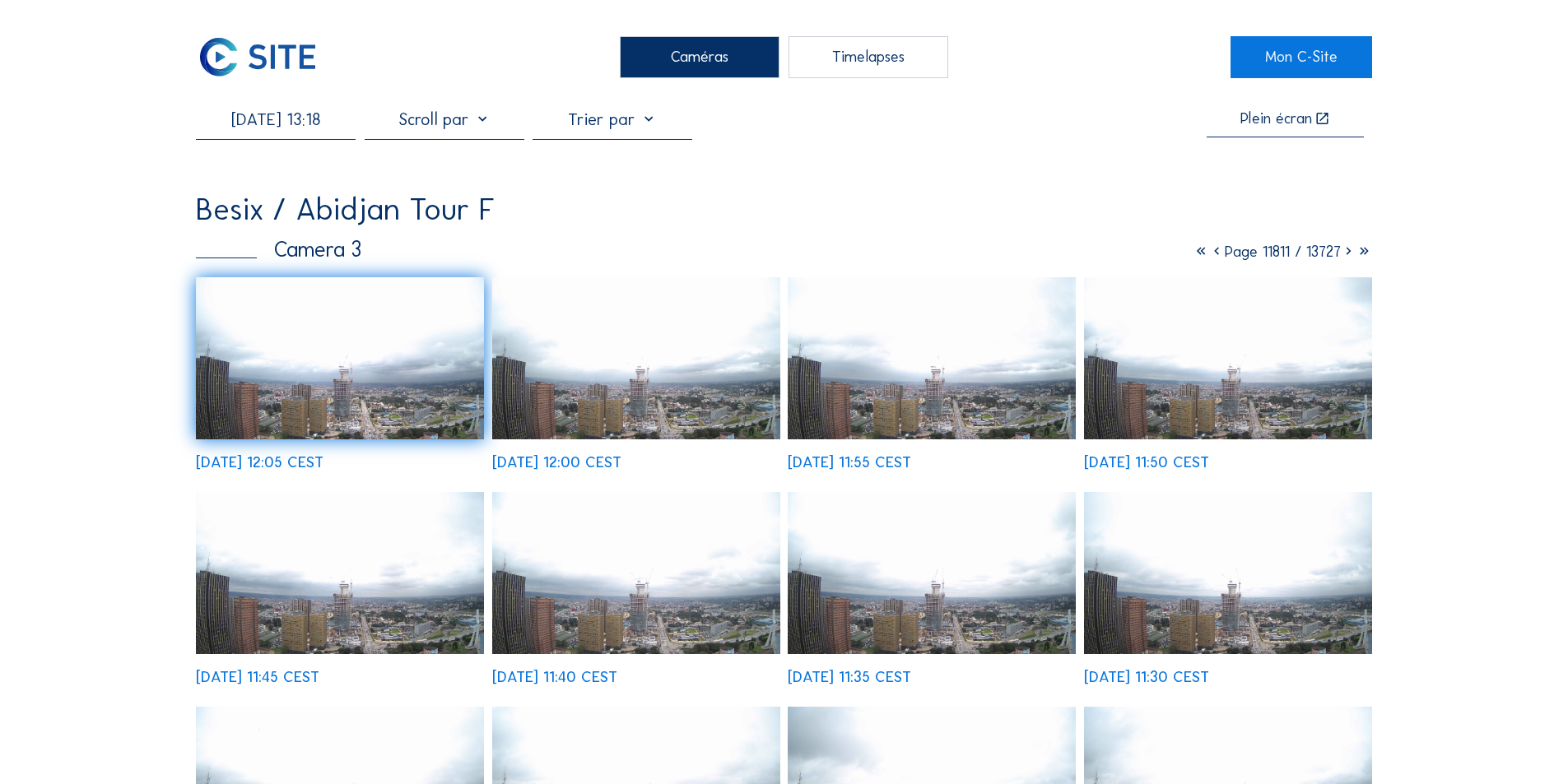
click at [283, 126] on input "[DATE] 13:18" at bounding box center [275, 119] width 160 height 20
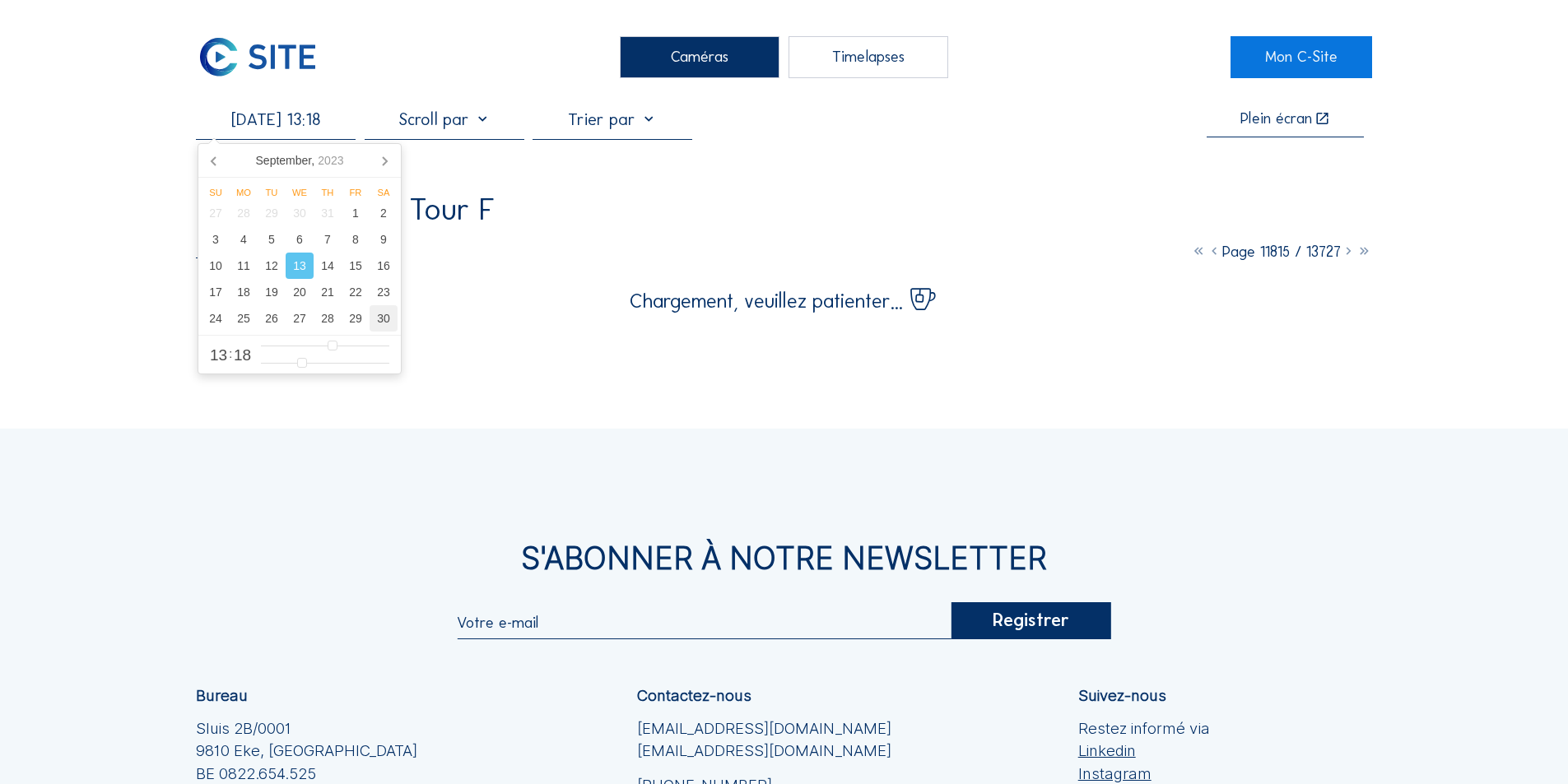
click at [384, 320] on div "30" at bounding box center [384, 318] width 28 height 26
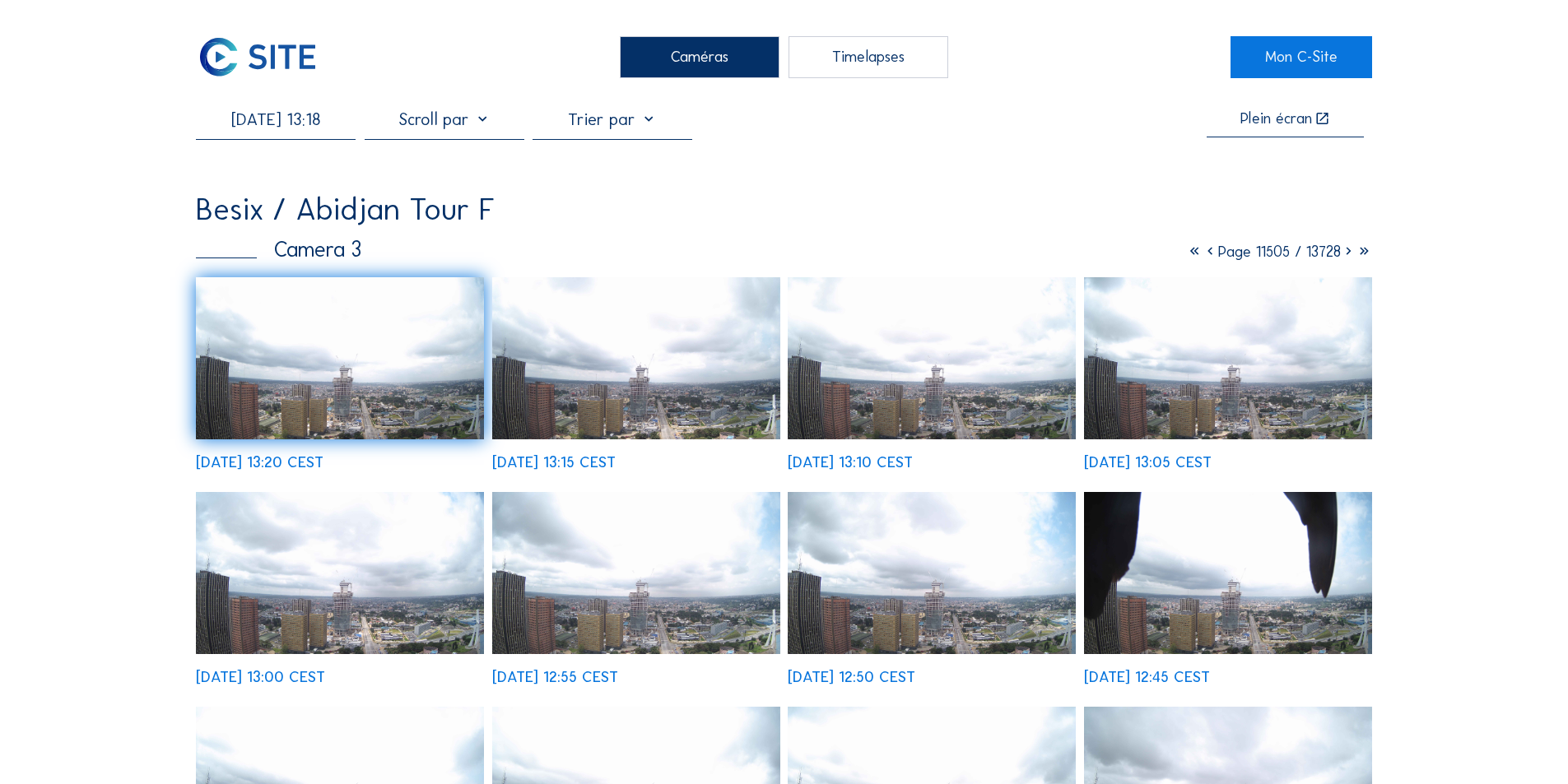
click at [450, 395] on img at bounding box center [340, 358] width 288 height 162
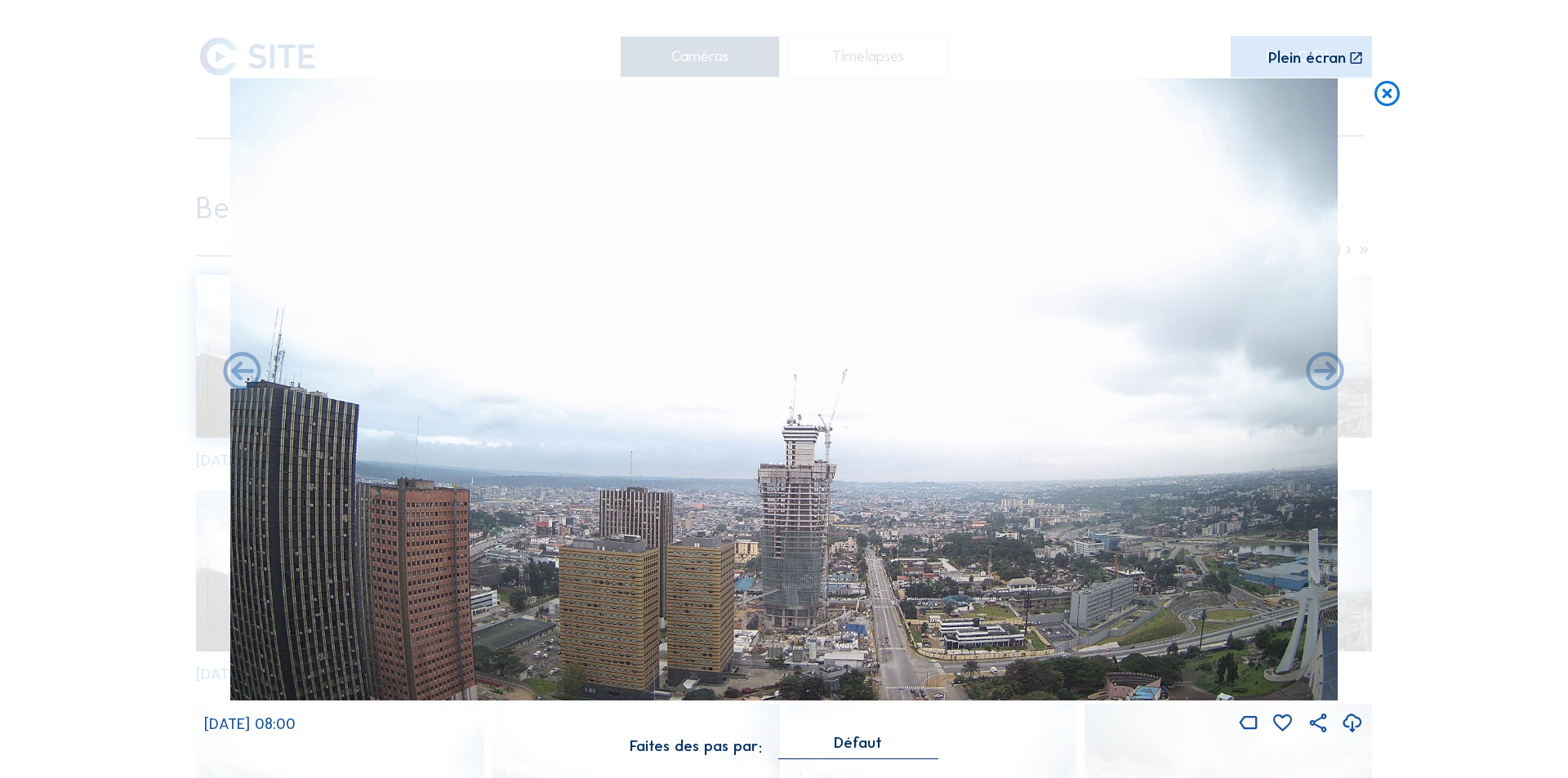
click at [1349, 716] on icon at bounding box center [1353, 724] width 22 height 27
click at [1380, 89] on icon at bounding box center [1386, 94] width 30 height 31
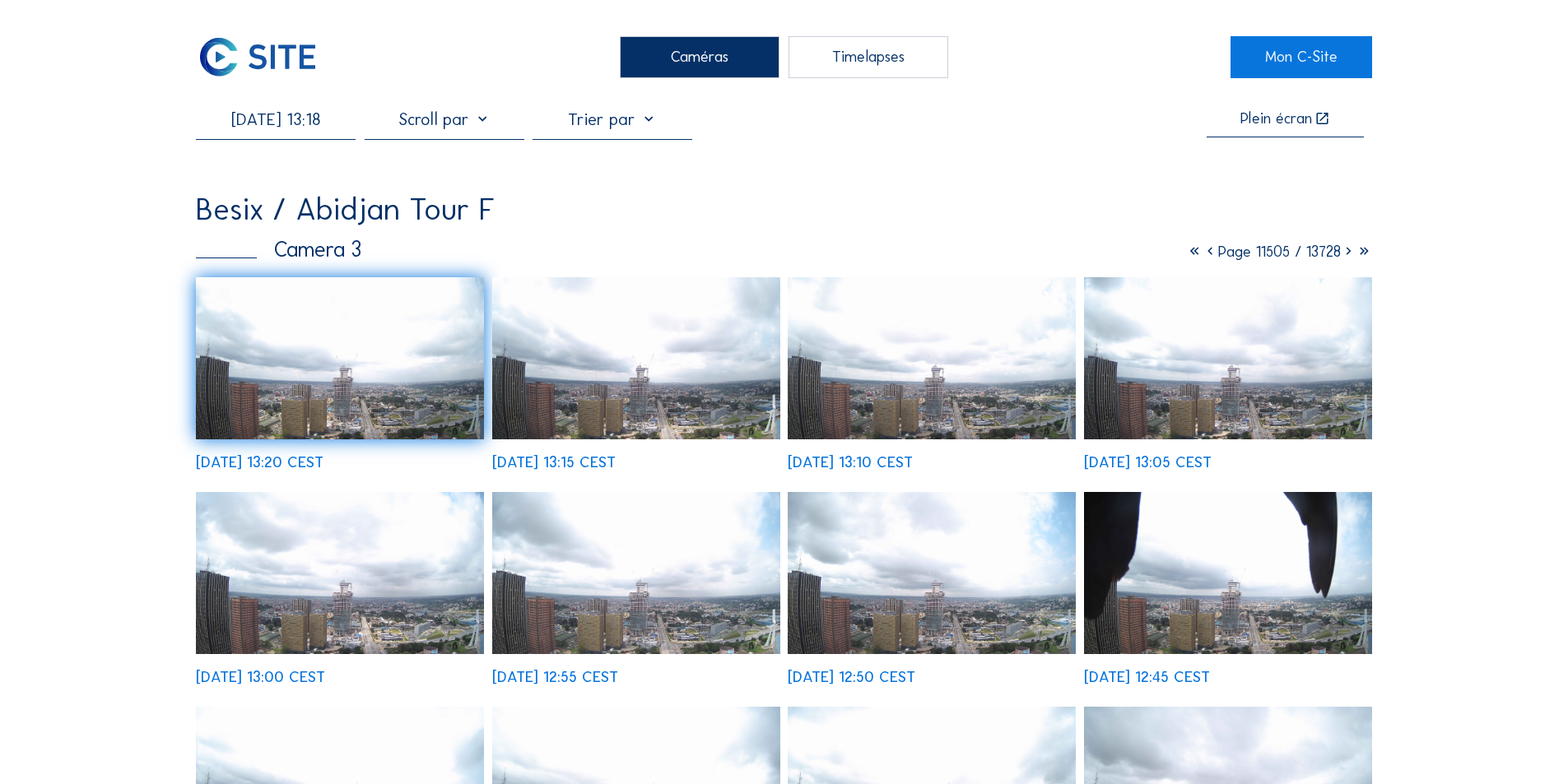
click at [692, 544] on img at bounding box center [636, 573] width 288 height 162
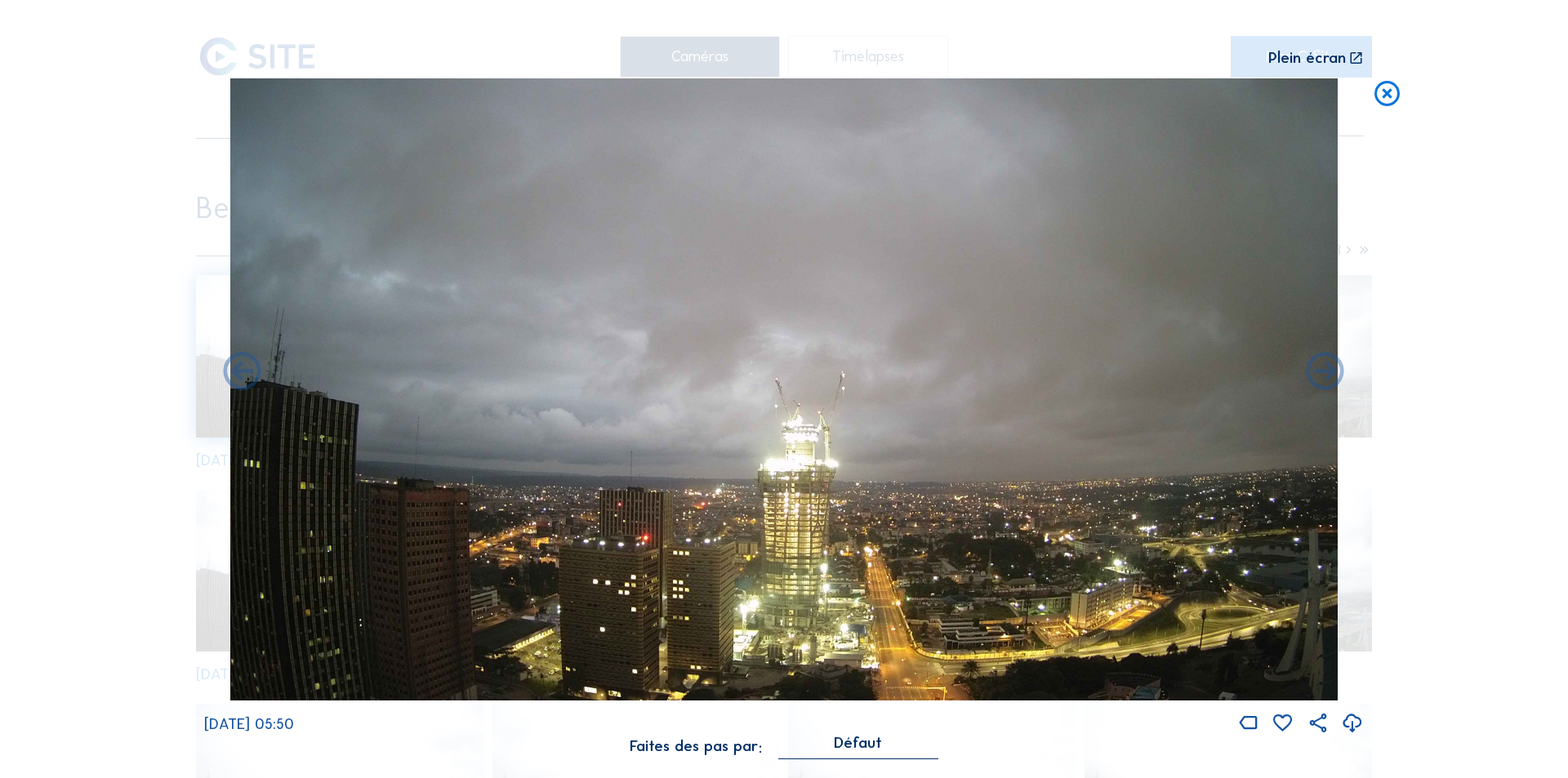
click at [1351, 720] on icon at bounding box center [1353, 724] width 22 height 27
click at [1350, 722] on icon at bounding box center [1353, 724] width 22 height 27
click at [1353, 724] on icon at bounding box center [1353, 724] width 22 height 27
click at [1394, 90] on icon at bounding box center [1386, 94] width 30 height 31
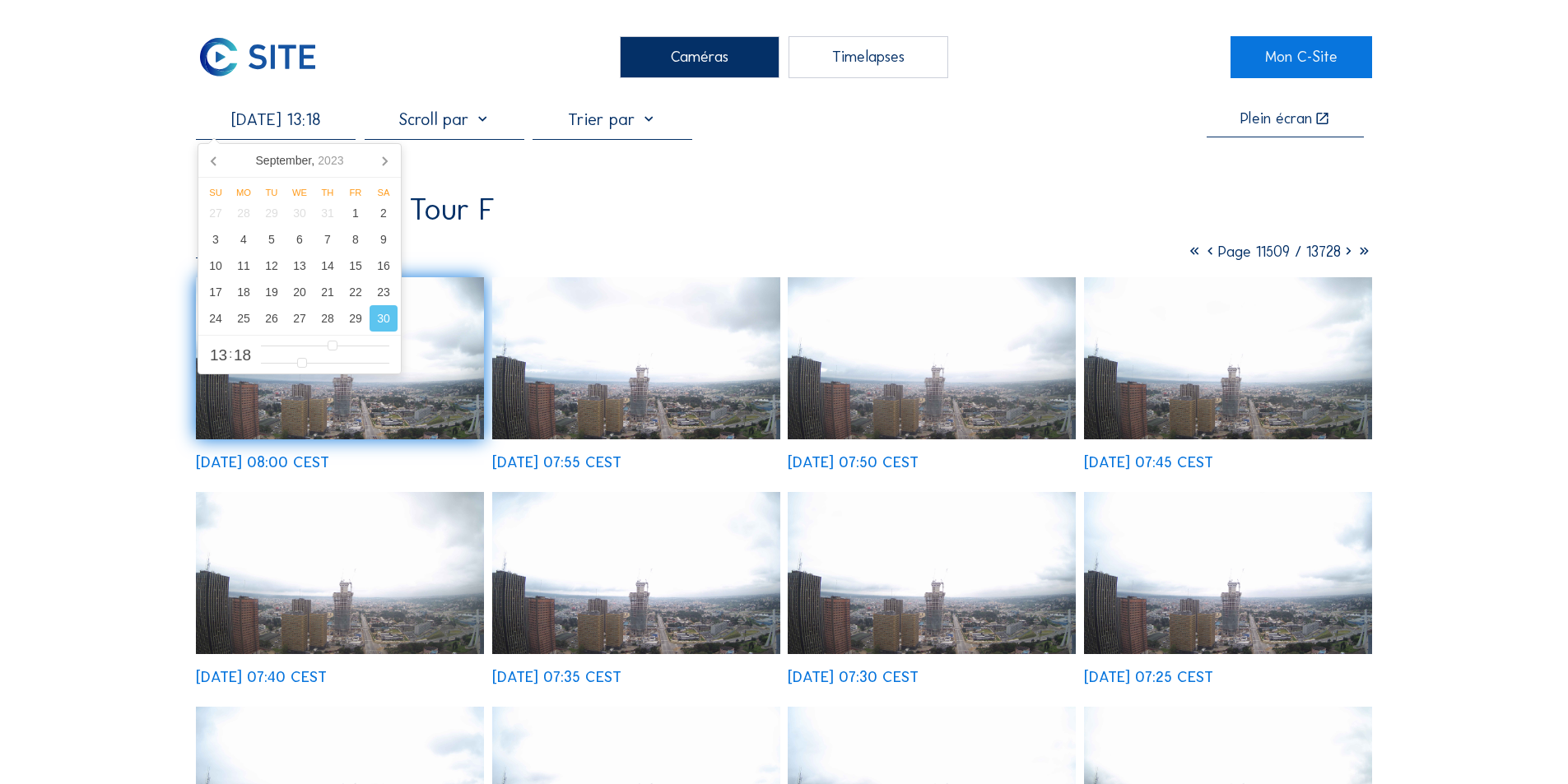
click at [267, 123] on input "[DATE] 13:18" at bounding box center [275, 119] width 160 height 20
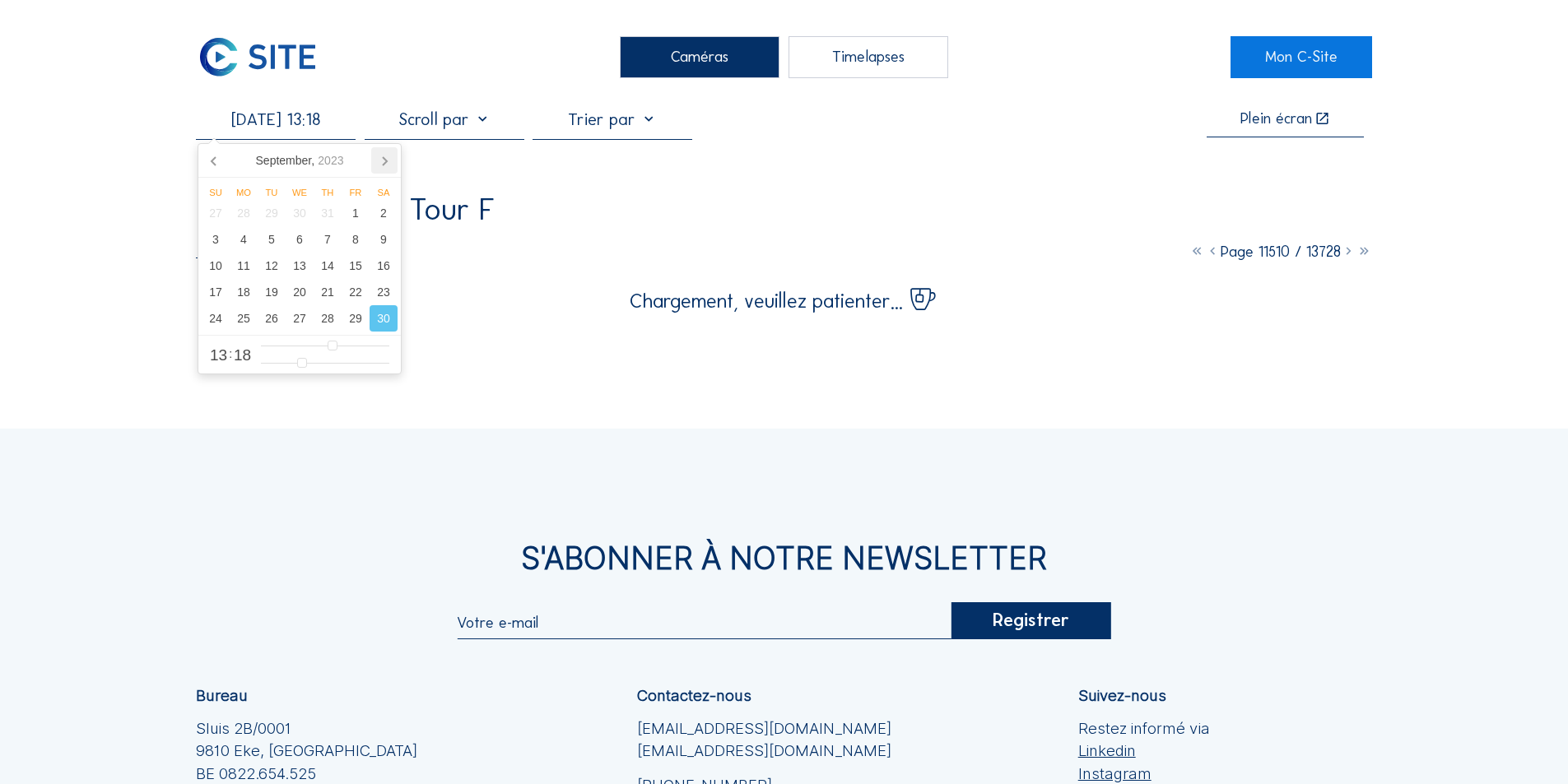
click at [384, 155] on icon at bounding box center [384, 160] width 26 height 26
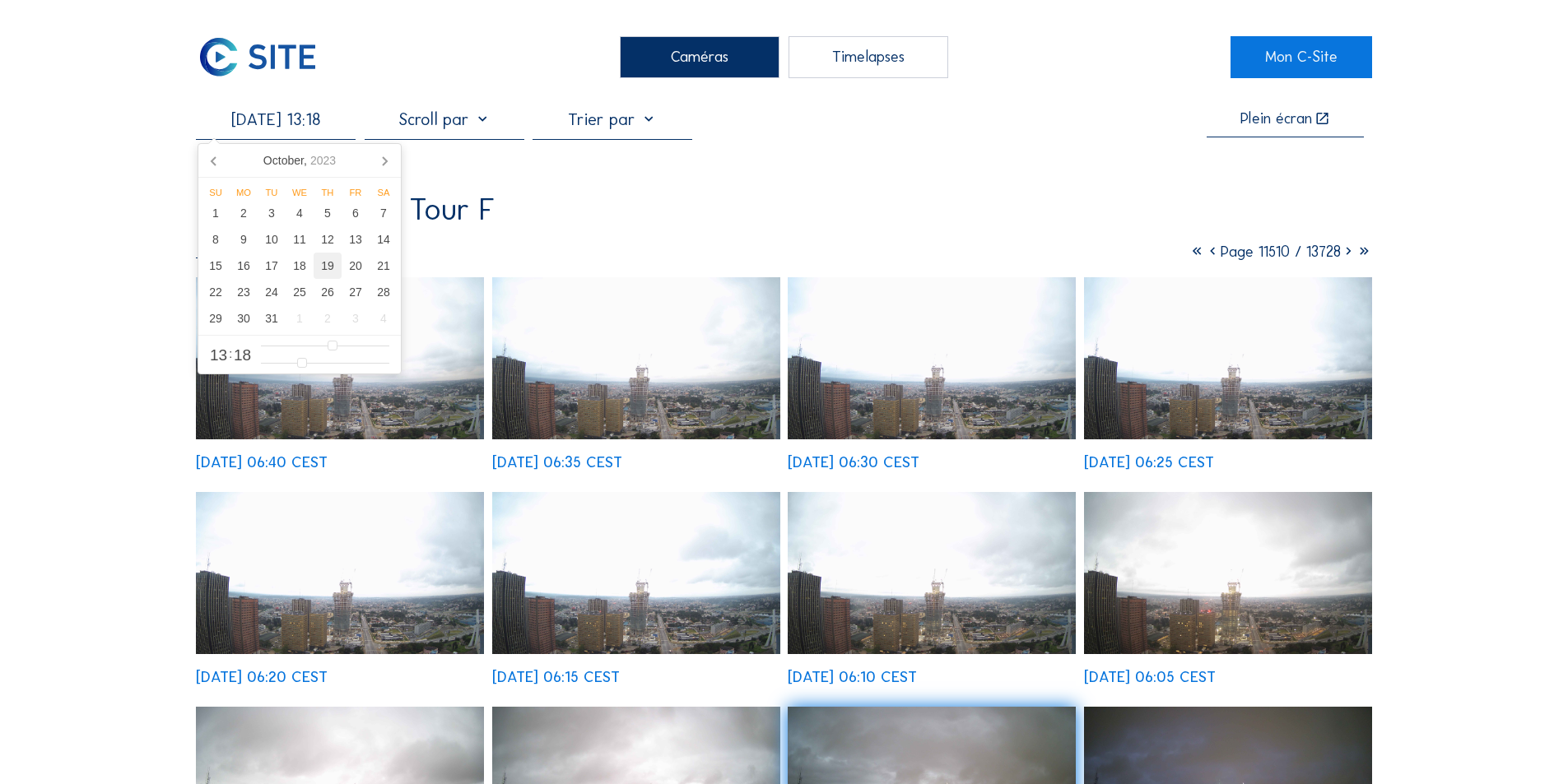
click at [329, 263] on div "19" at bounding box center [328, 266] width 28 height 26
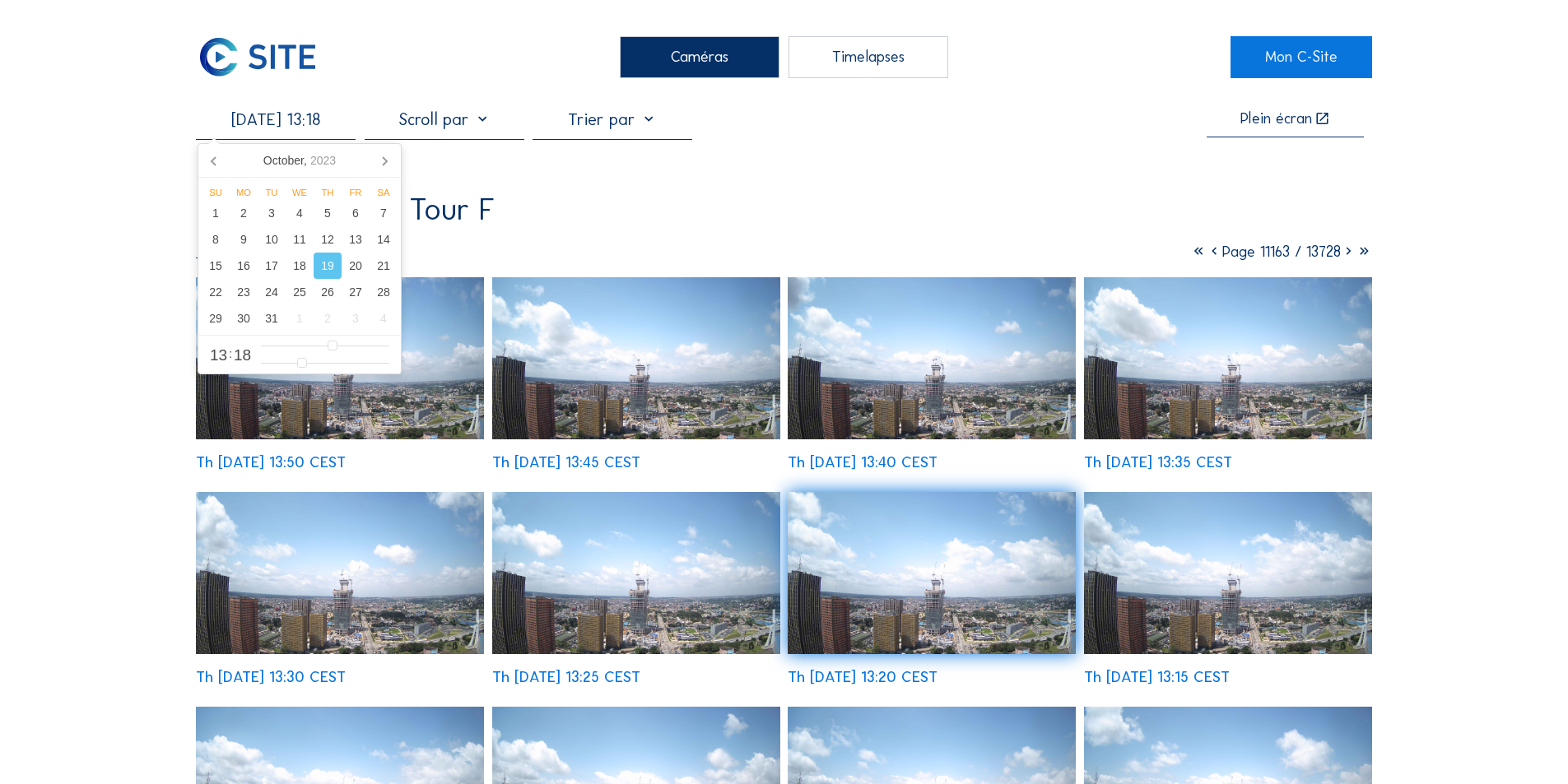
click at [623, 387] on img at bounding box center [636, 358] width 288 height 162
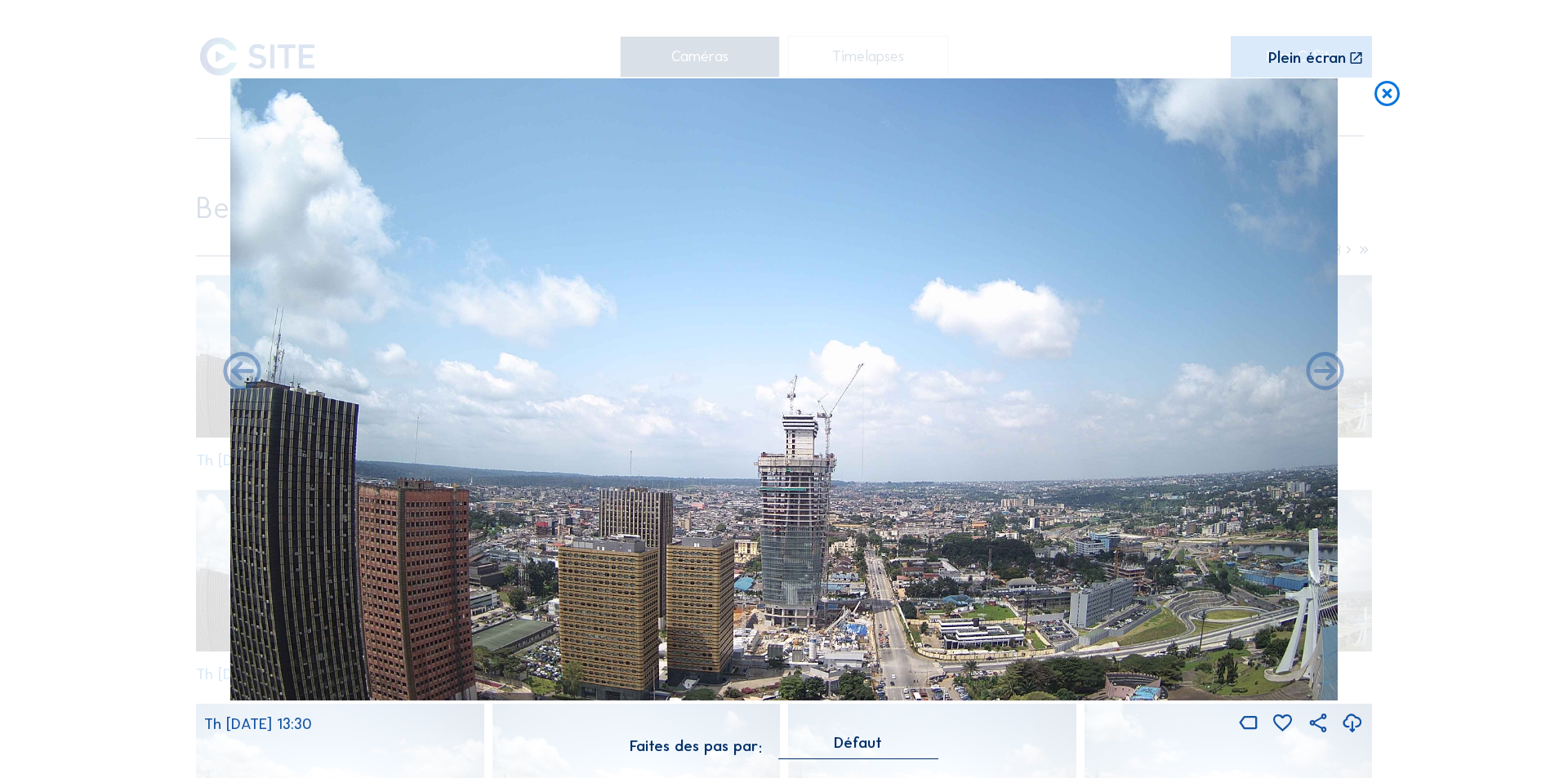
click at [1351, 723] on icon at bounding box center [1353, 724] width 22 height 27
click at [1476, 424] on div "Scroll pour voyager dans le temps | Appuie sur le 'Alt' Bouton + Scroll pour Zo…" at bounding box center [784, 389] width 1568 height 778
click at [1386, 93] on icon at bounding box center [1386, 94] width 30 height 31
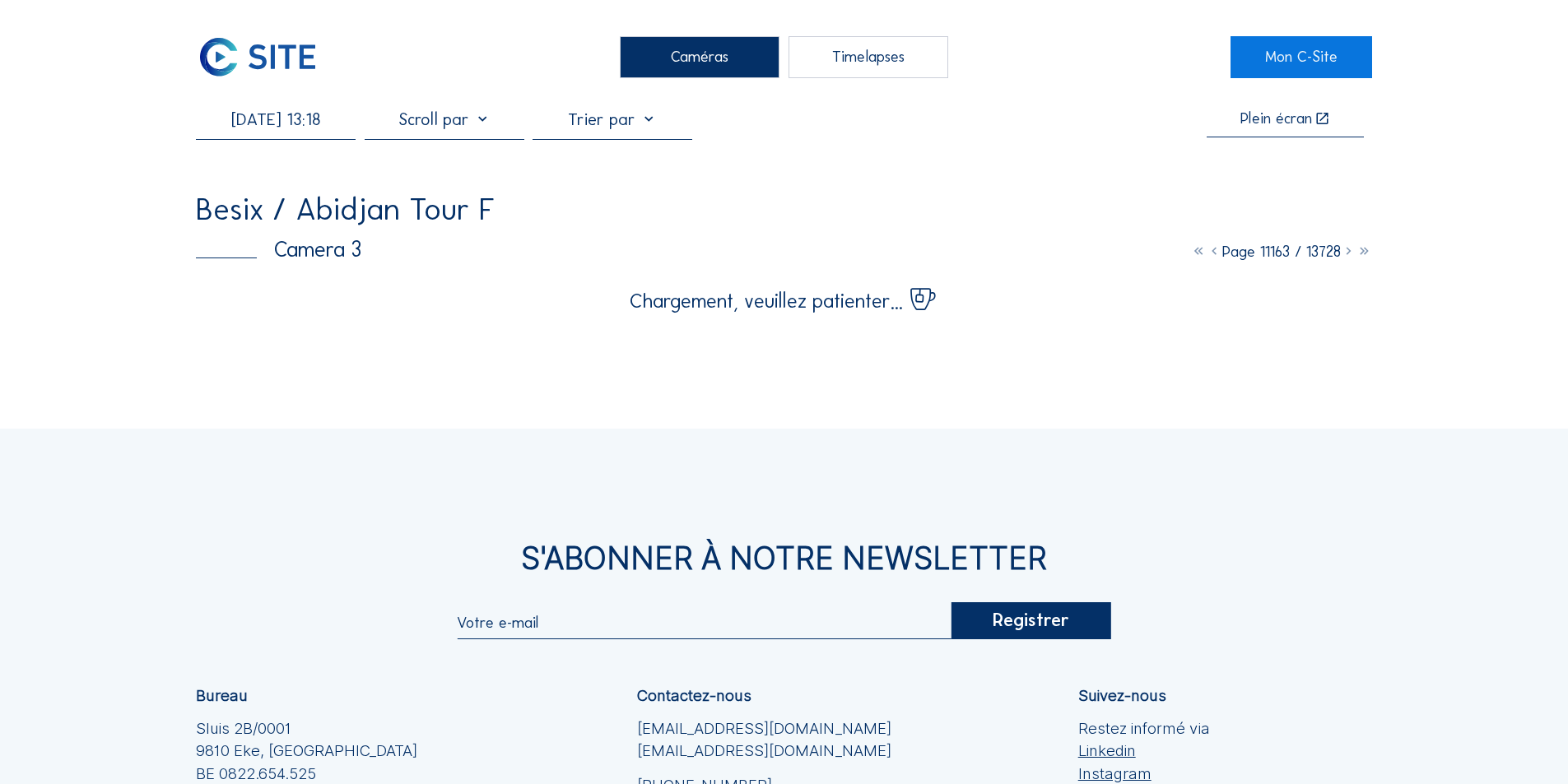
click at [603, 601] on div "S'Abonner à notre newsletter Registrer Bureau Sluis 2B/0001 [GEOGRAPHIC_DATA] B…" at bounding box center [784, 739] width 1568 height 620
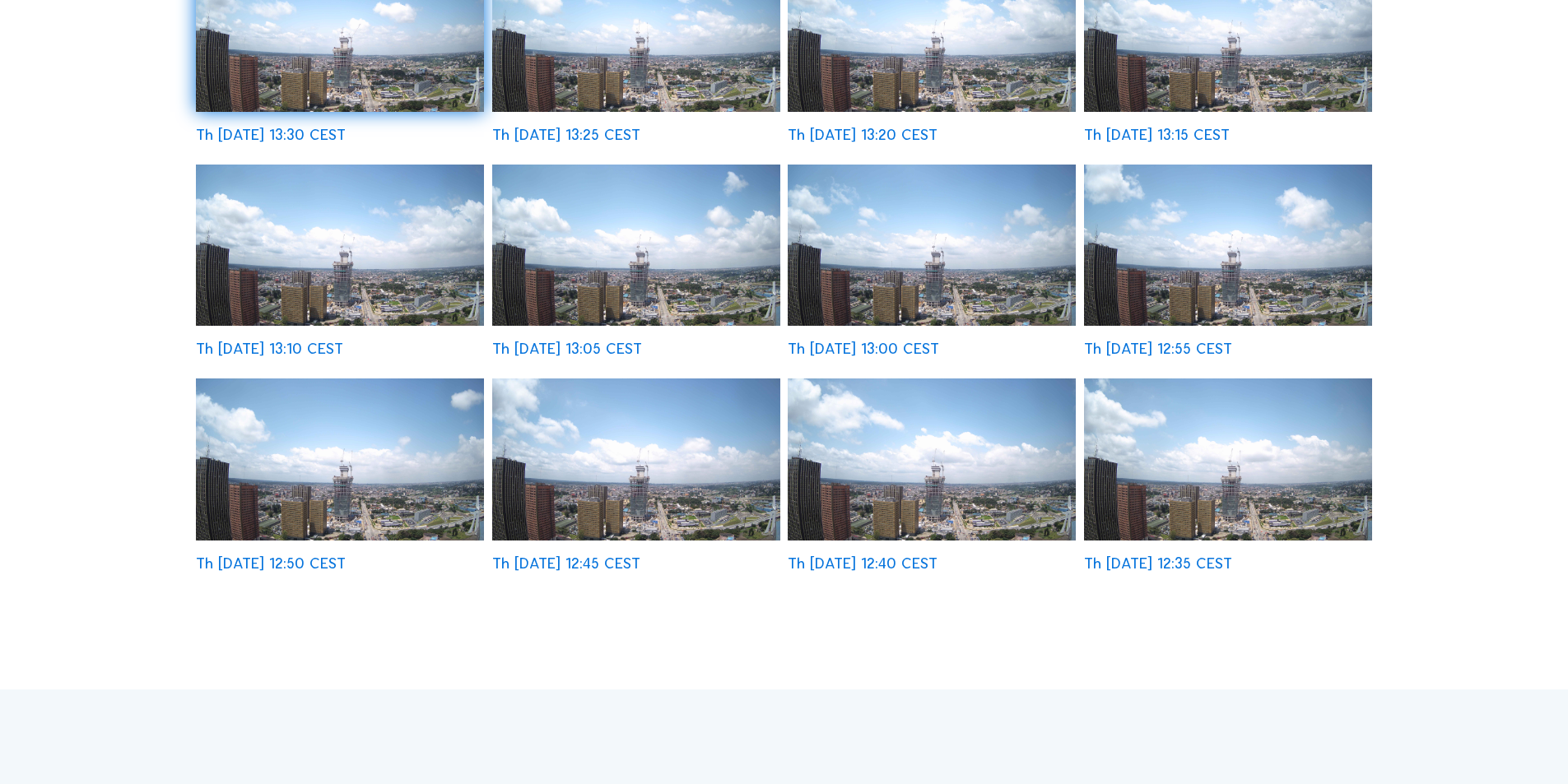
scroll to position [494, 0]
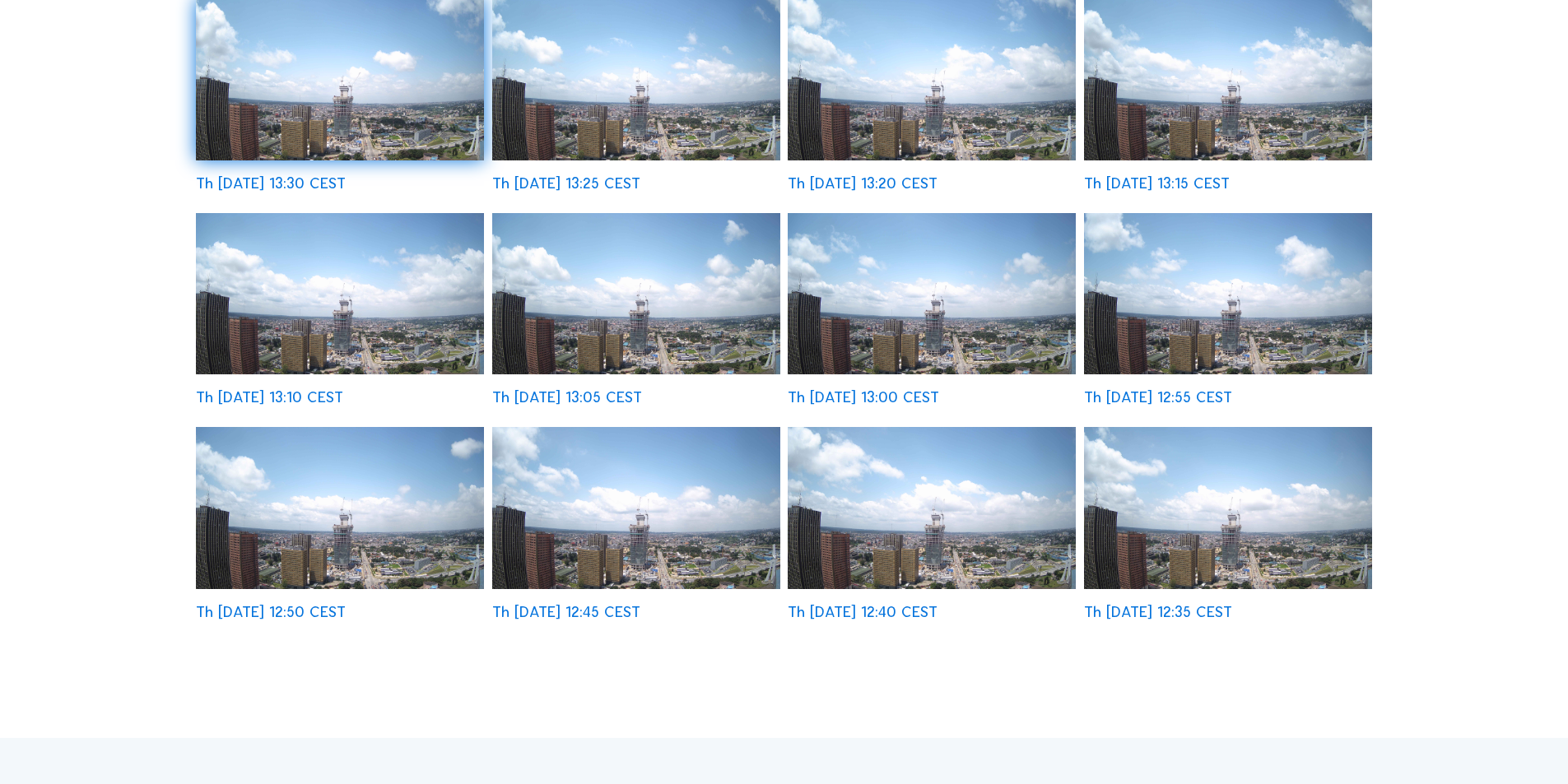
click at [717, 471] on img at bounding box center [636, 508] width 288 height 162
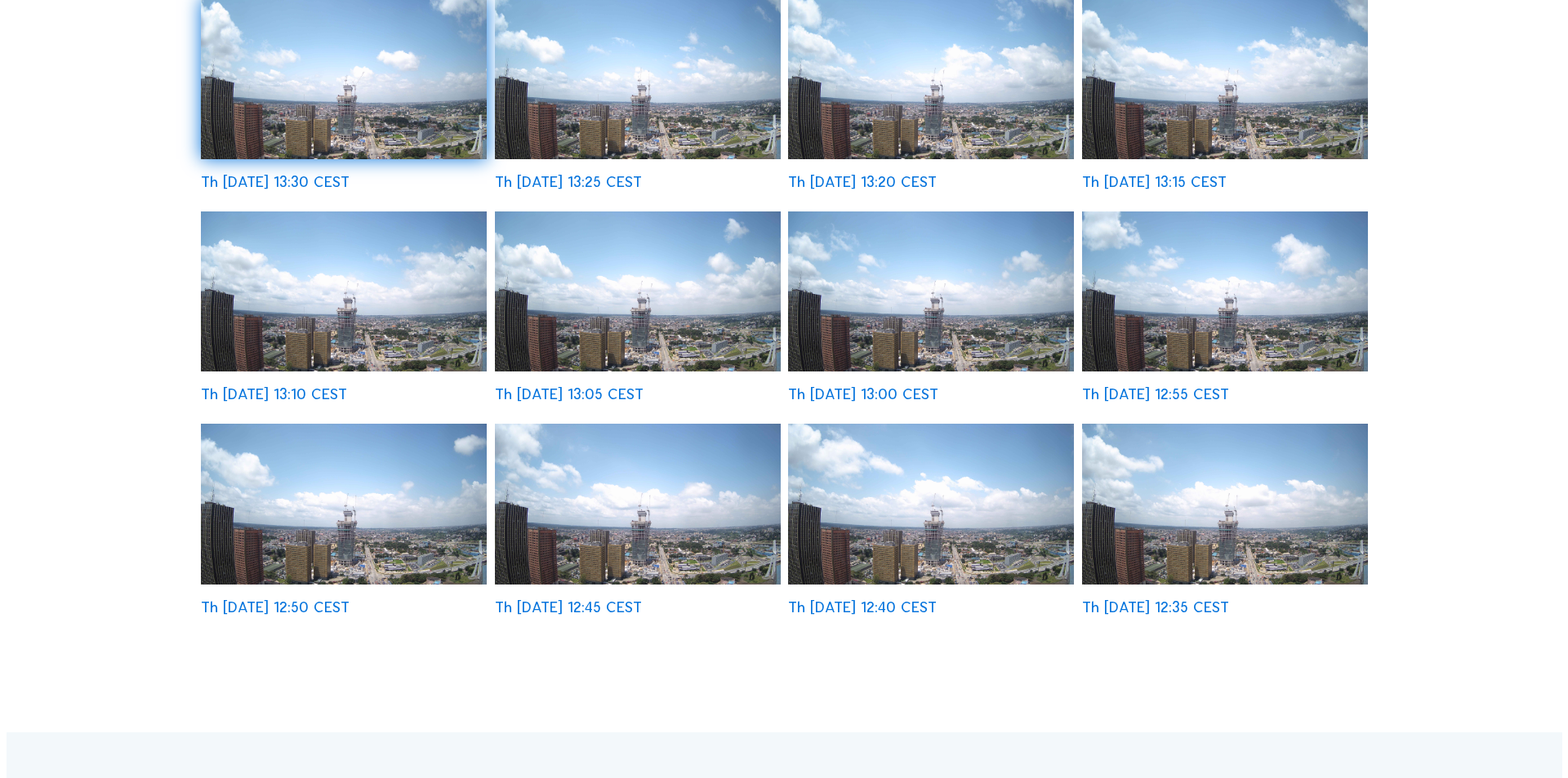
scroll to position [491, 0]
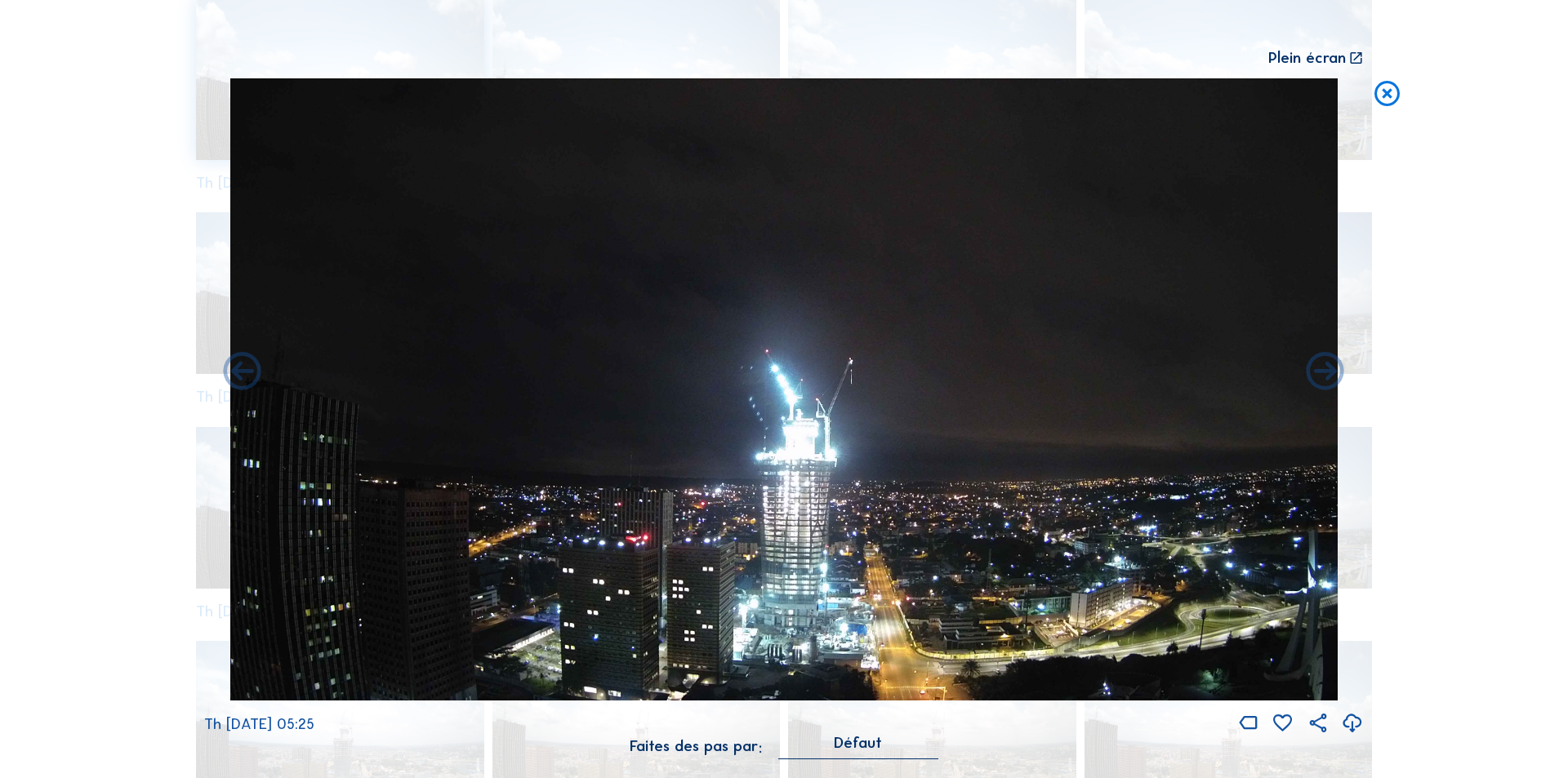
click at [1353, 717] on icon at bounding box center [1353, 724] width 22 height 27
click at [1386, 89] on icon at bounding box center [1386, 94] width 30 height 31
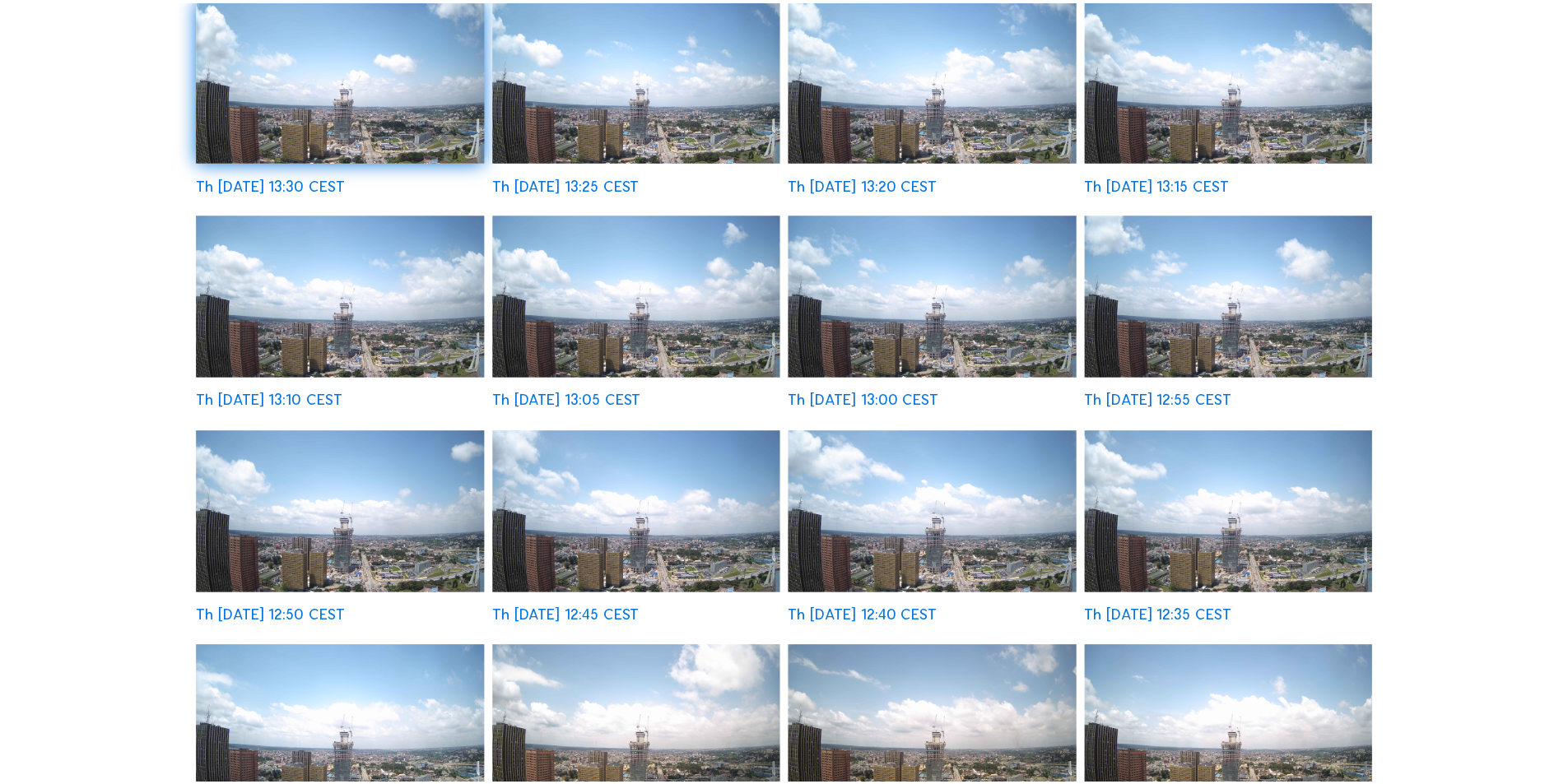
scroll to position [494, 0]
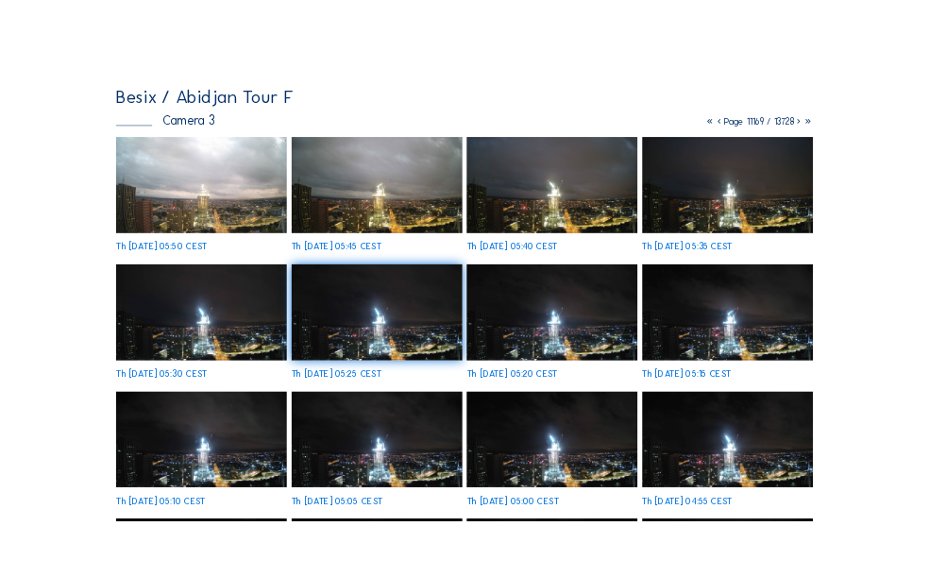
scroll to position [0, 0]
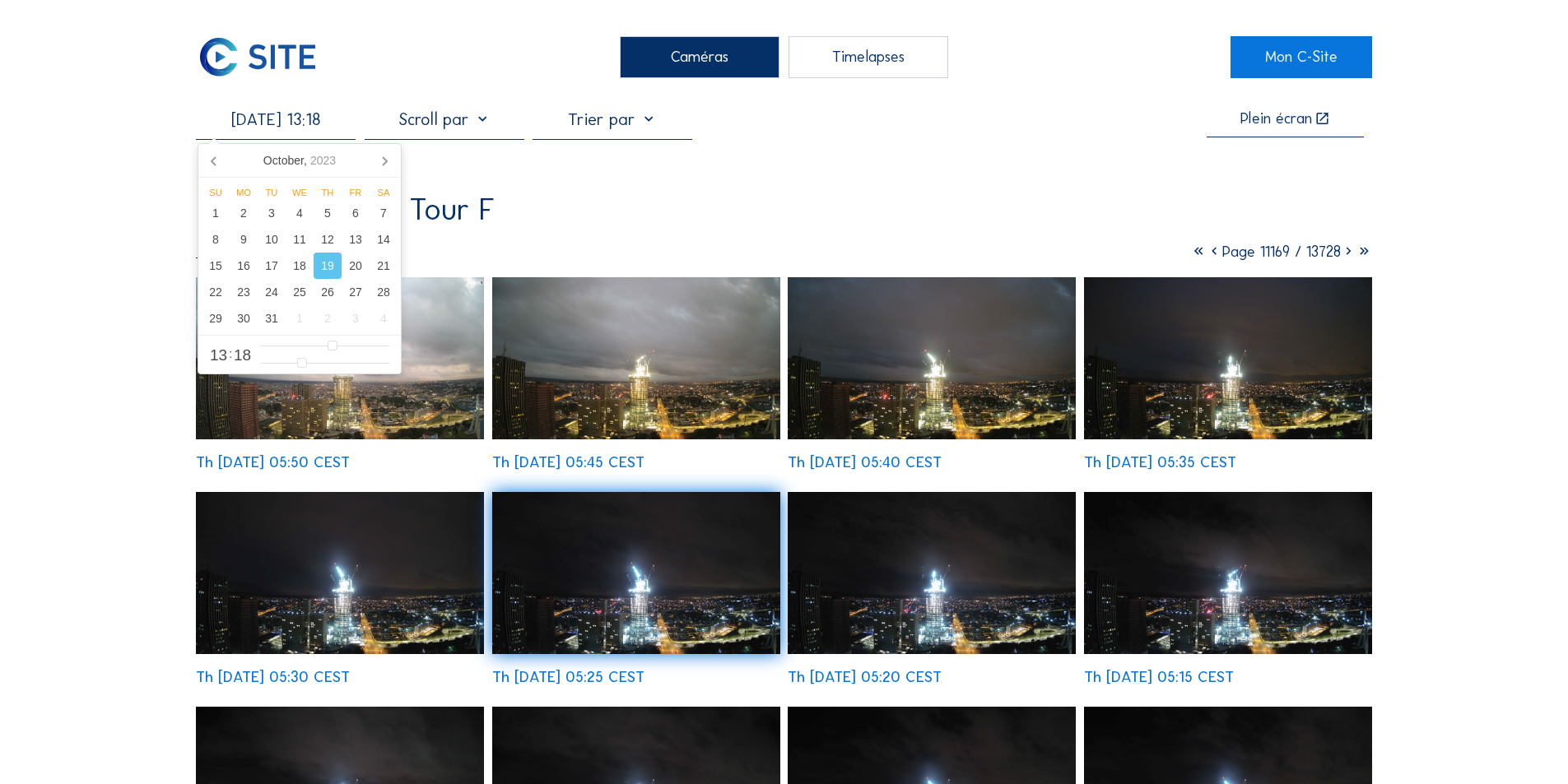
click at [280, 123] on input "[DATE] 13:18" at bounding box center [275, 119] width 160 height 20
click at [269, 315] on div "31" at bounding box center [272, 318] width 28 height 26
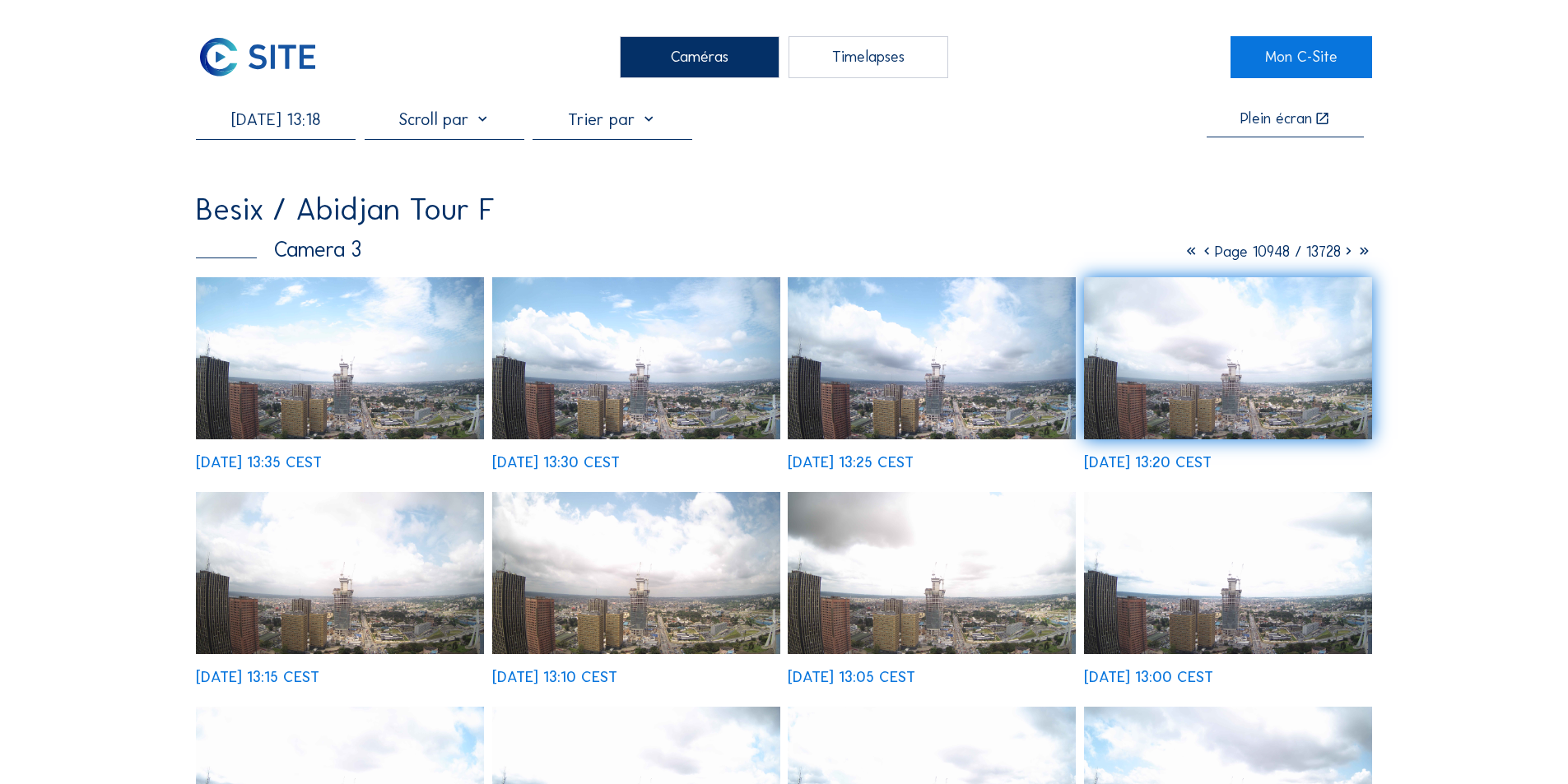
click at [567, 382] on img at bounding box center [636, 358] width 288 height 162
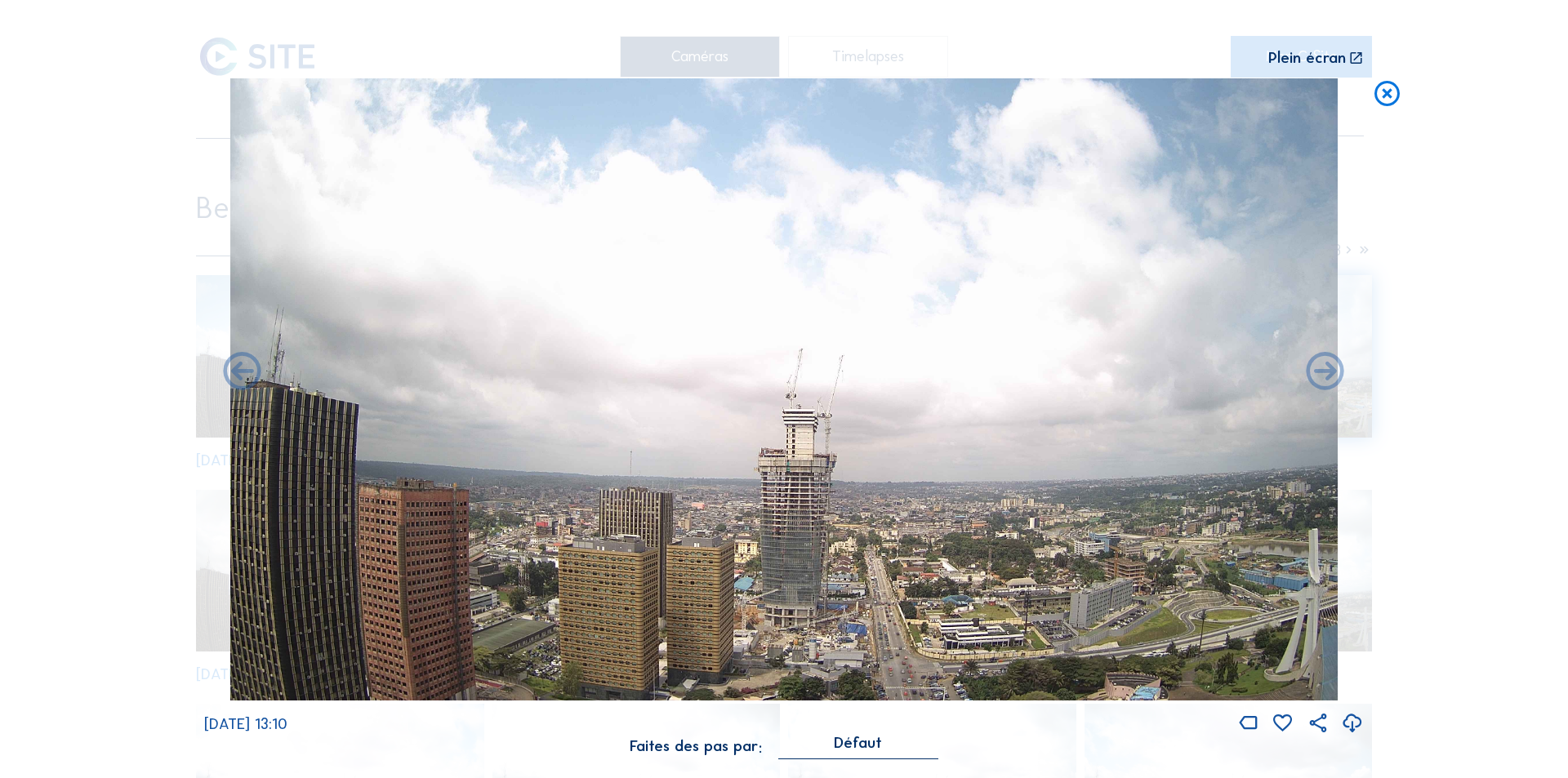
click at [1353, 715] on icon at bounding box center [1353, 724] width 22 height 27
click at [1385, 89] on icon at bounding box center [1386, 94] width 30 height 31
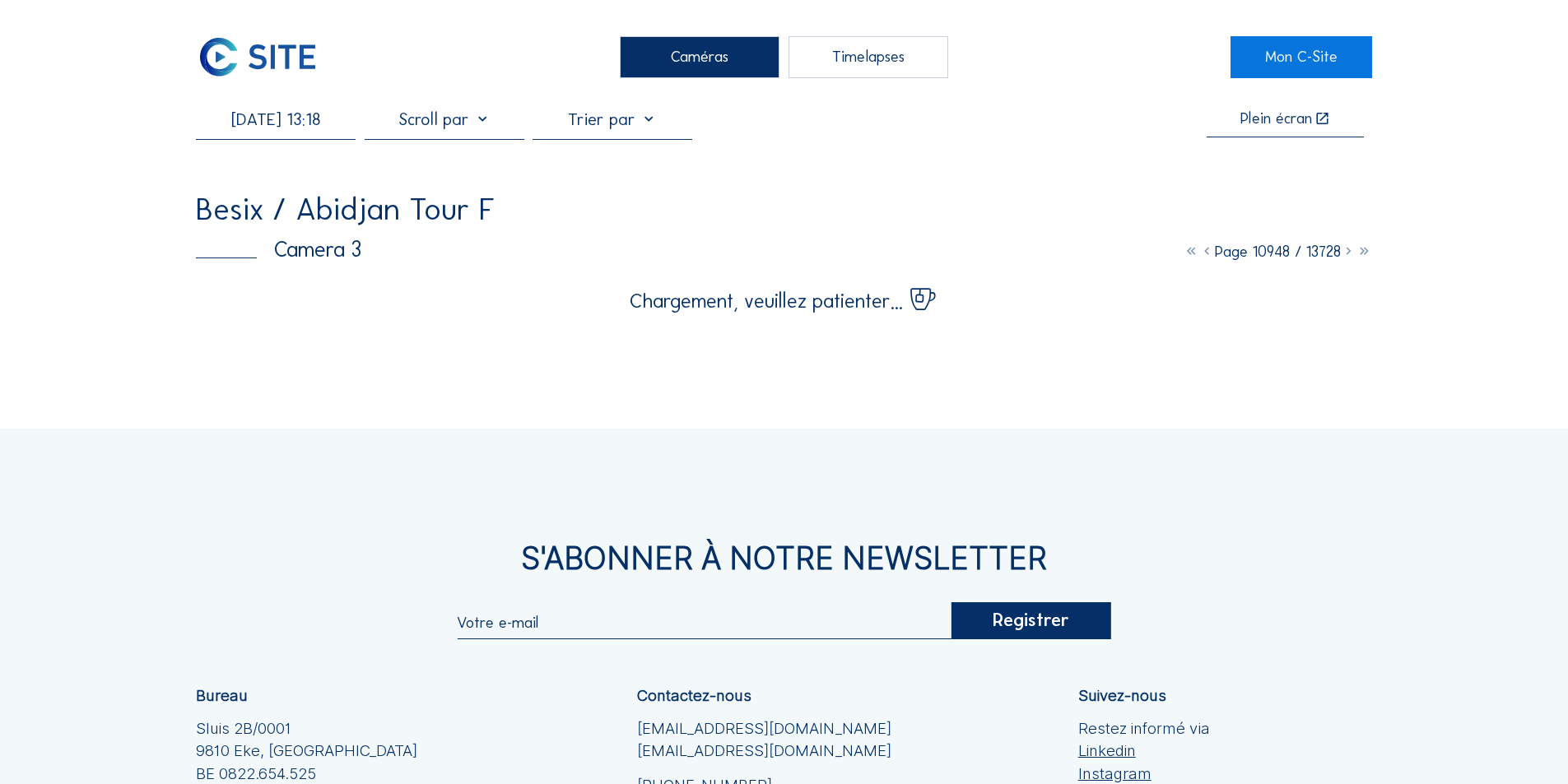
click at [724, 546] on div "S'Abonner à notre newsletter" at bounding box center [784, 558] width 1176 height 30
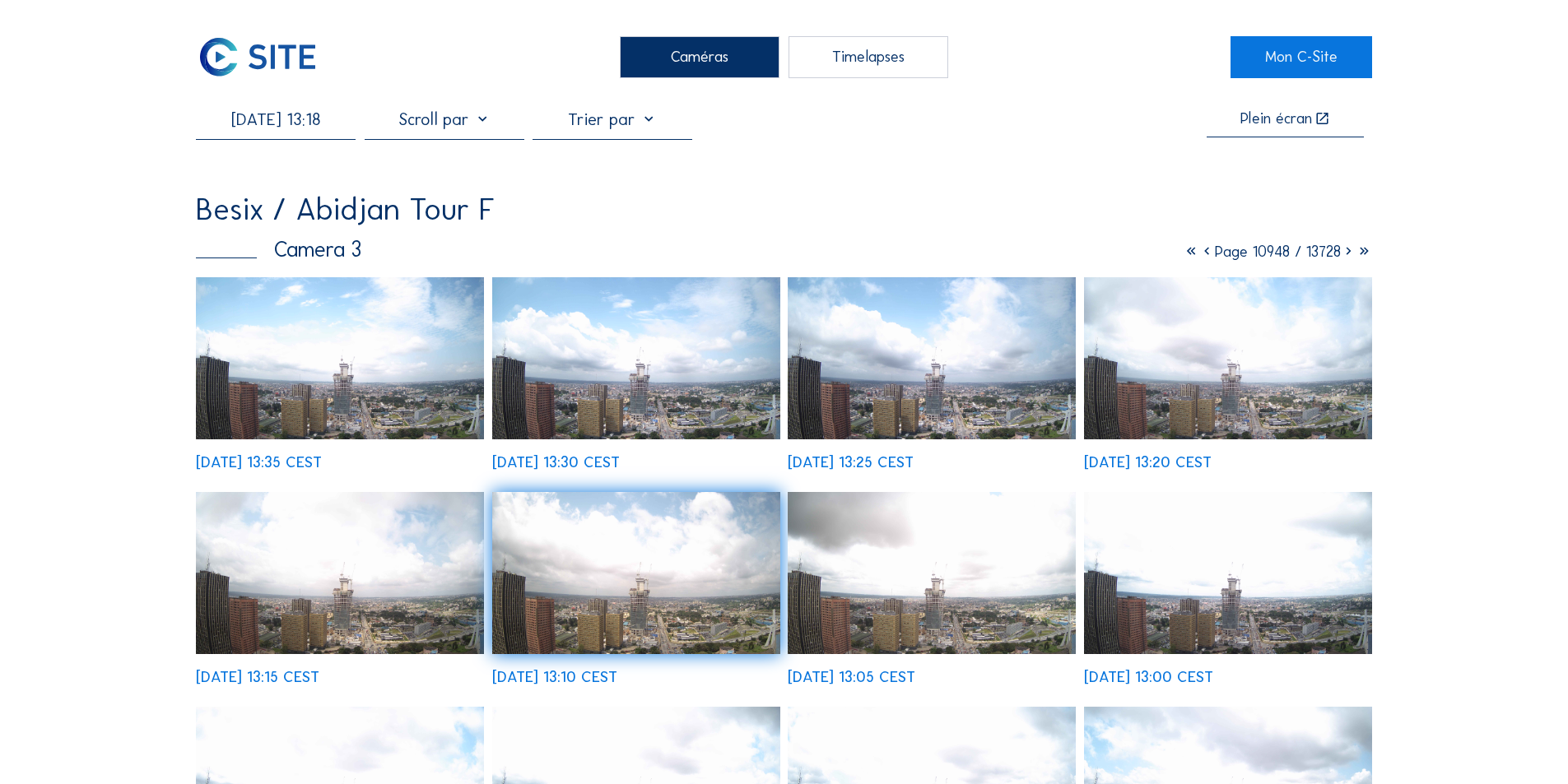
click at [603, 362] on img at bounding box center [636, 358] width 288 height 162
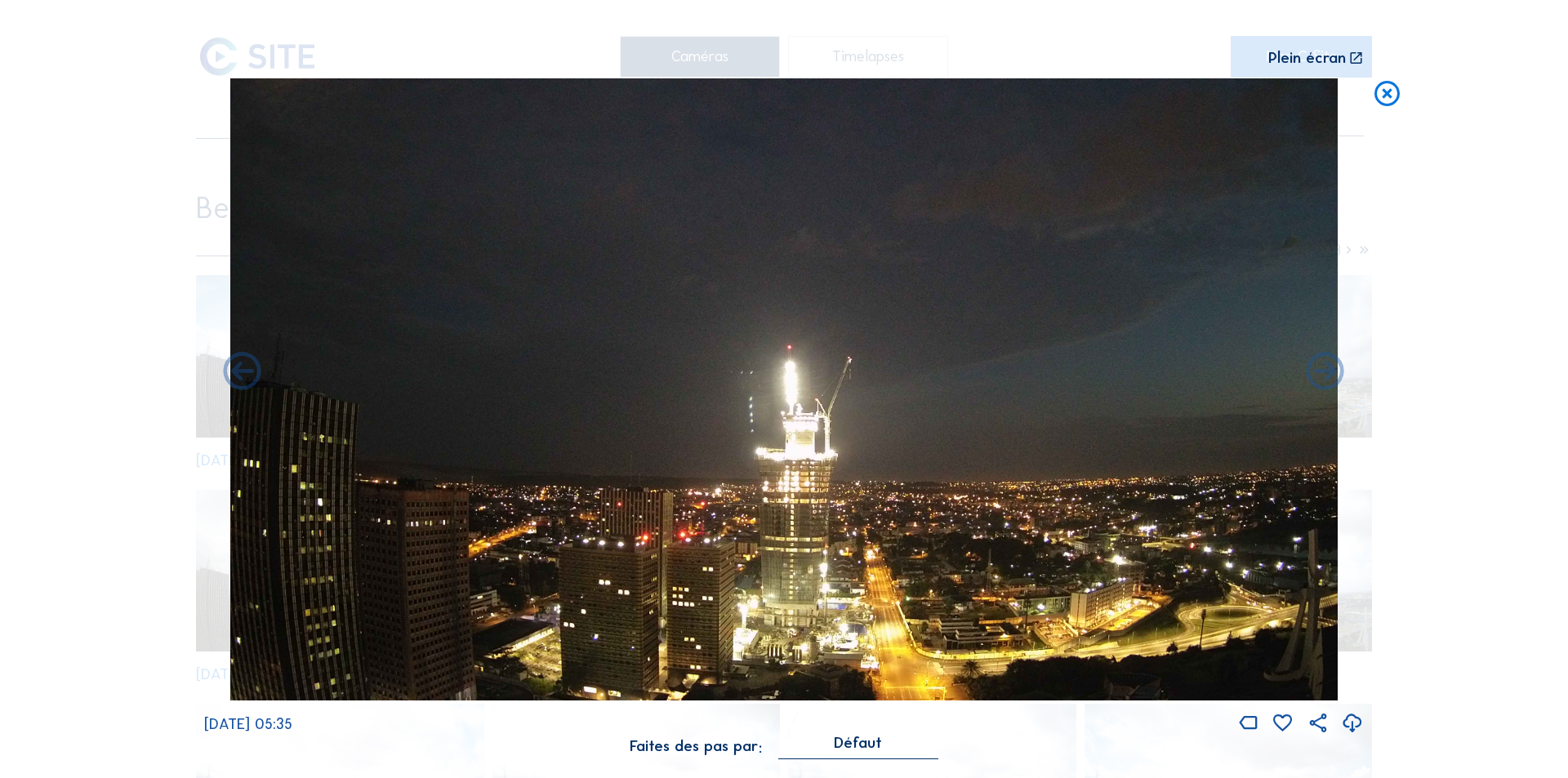
click at [1347, 719] on icon at bounding box center [1353, 724] width 22 height 27
drag, startPoint x: 1385, startPoint y: 90, endPoint x: 1366, endPoint y: 110, distance: 27.6
click at [1385, 90] on icon at bounding box center [1386, 94] width 30 height 31
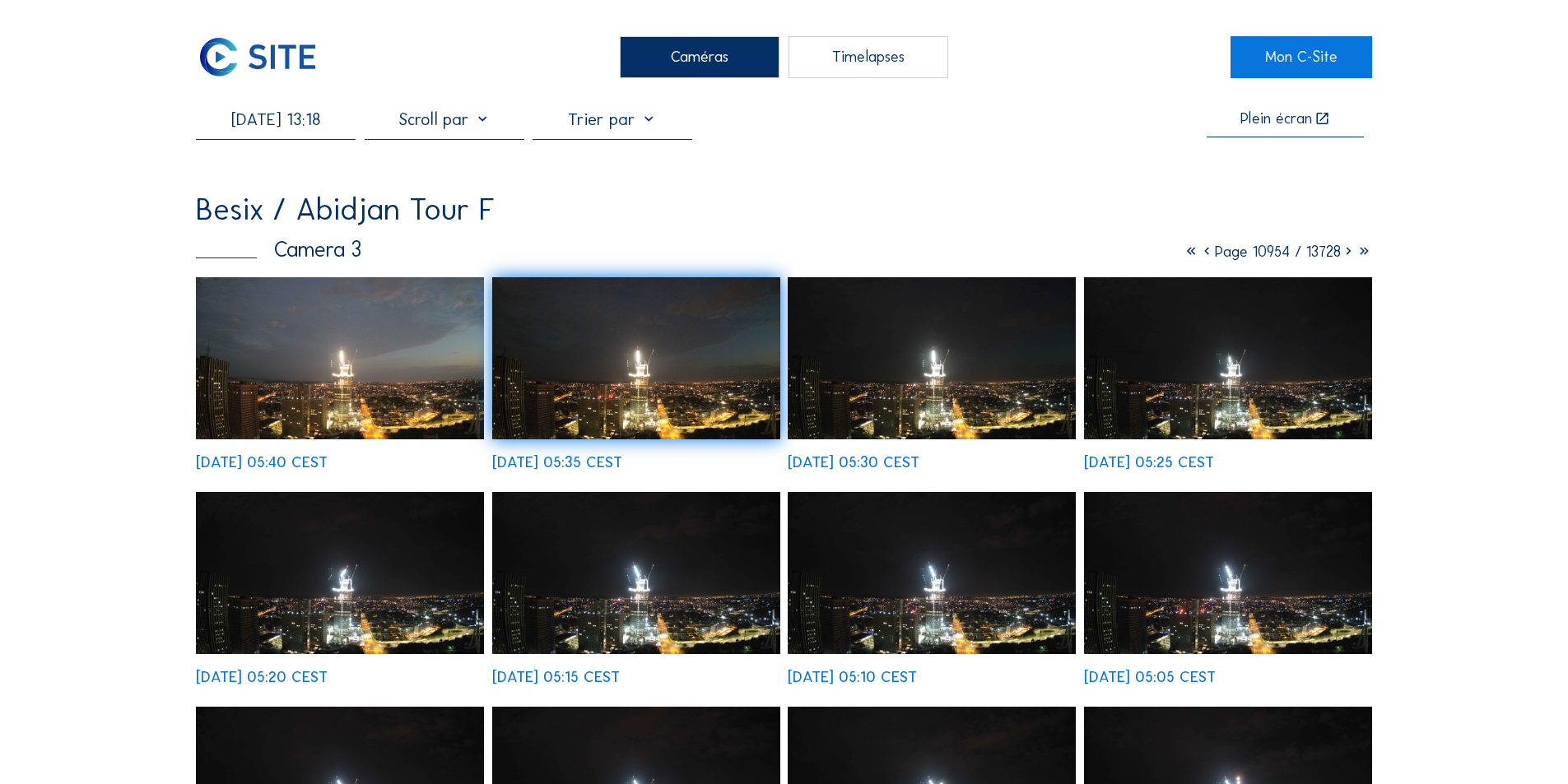
click at [662, 593] on img at bounding box center [636, 573] width 288 height 162
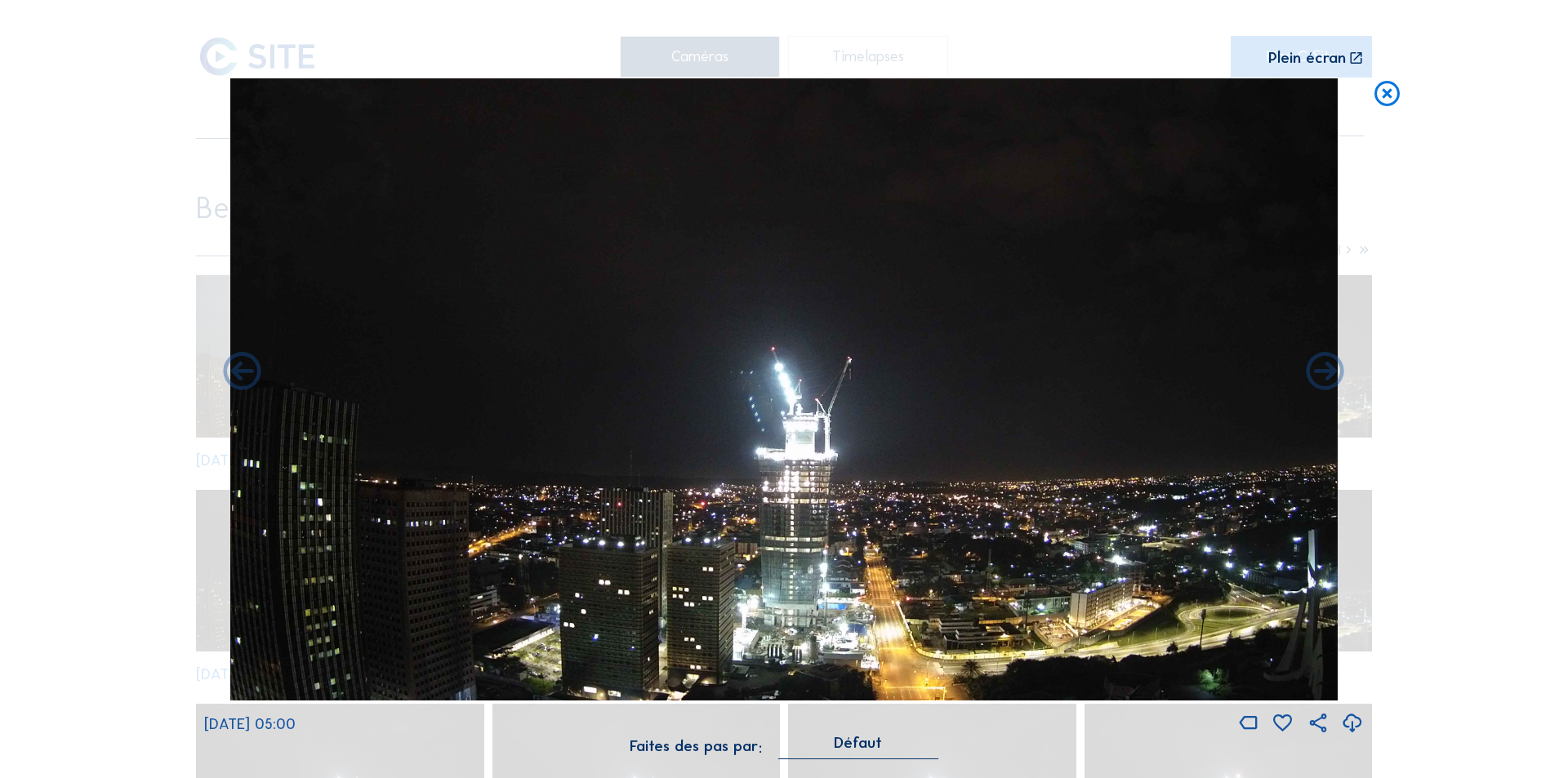
click at [1350, 723] on icon at bounding box center [1353, 724] width 22 height 27
click at [1351, 717] on icon at bounding box center [1353, 724] width 22 height 27
click at [1348, 719] on icon at bounding box center [1353, 724] width 22 height 27
click at [1352, 717] on icon at bounding box center [1353, 724] width 22 height 27
click at [1482, 508] on div "Scroll pour voyager dans le temps | Appuie sur le 'Alt' [PERSON_NAME] + Scroll …" at bounding box center [784, 389] width 1568 height 778
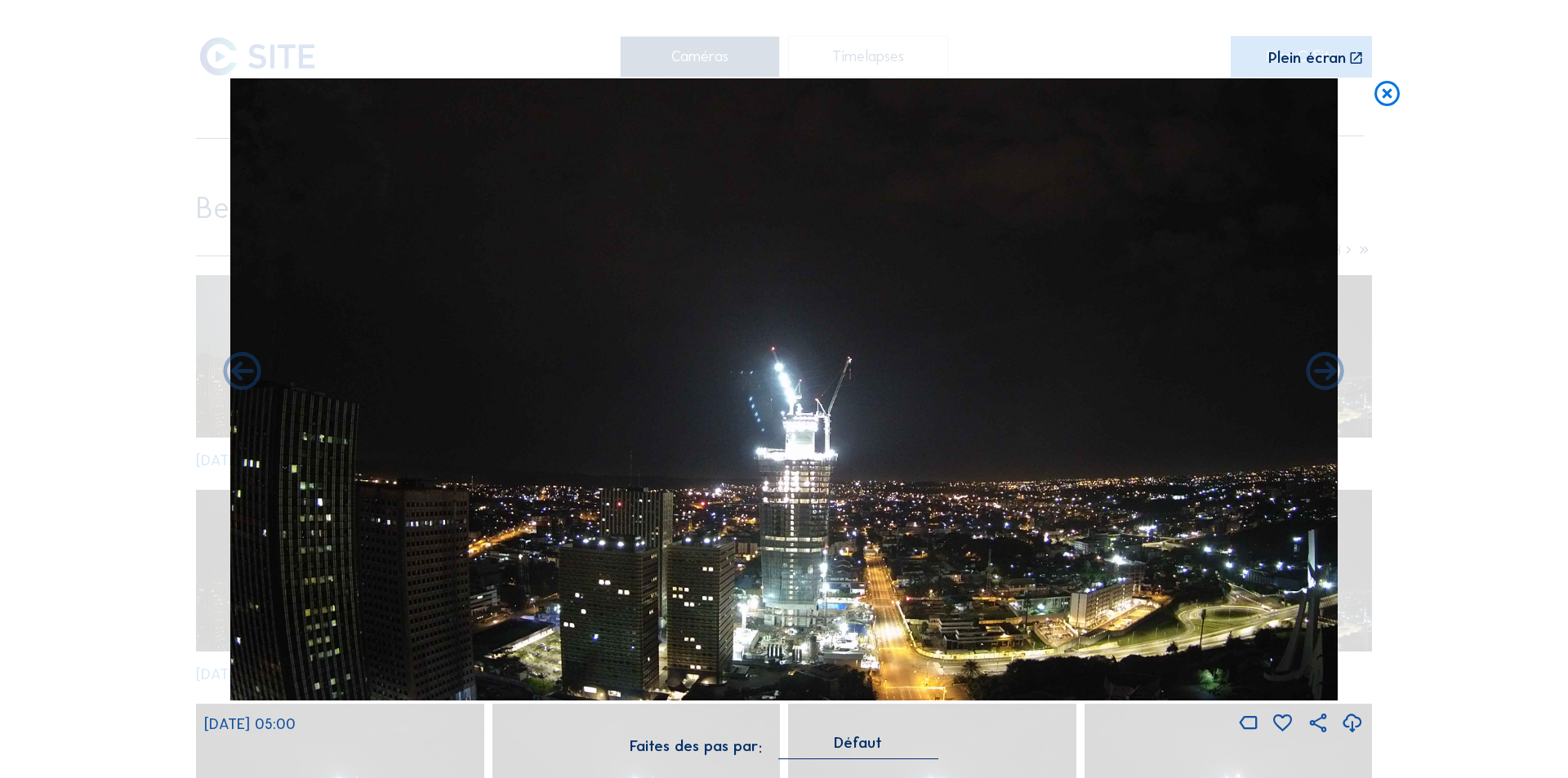
click at [1390, 92] on icon at bounding box center [1386, 94] width 30 height 31
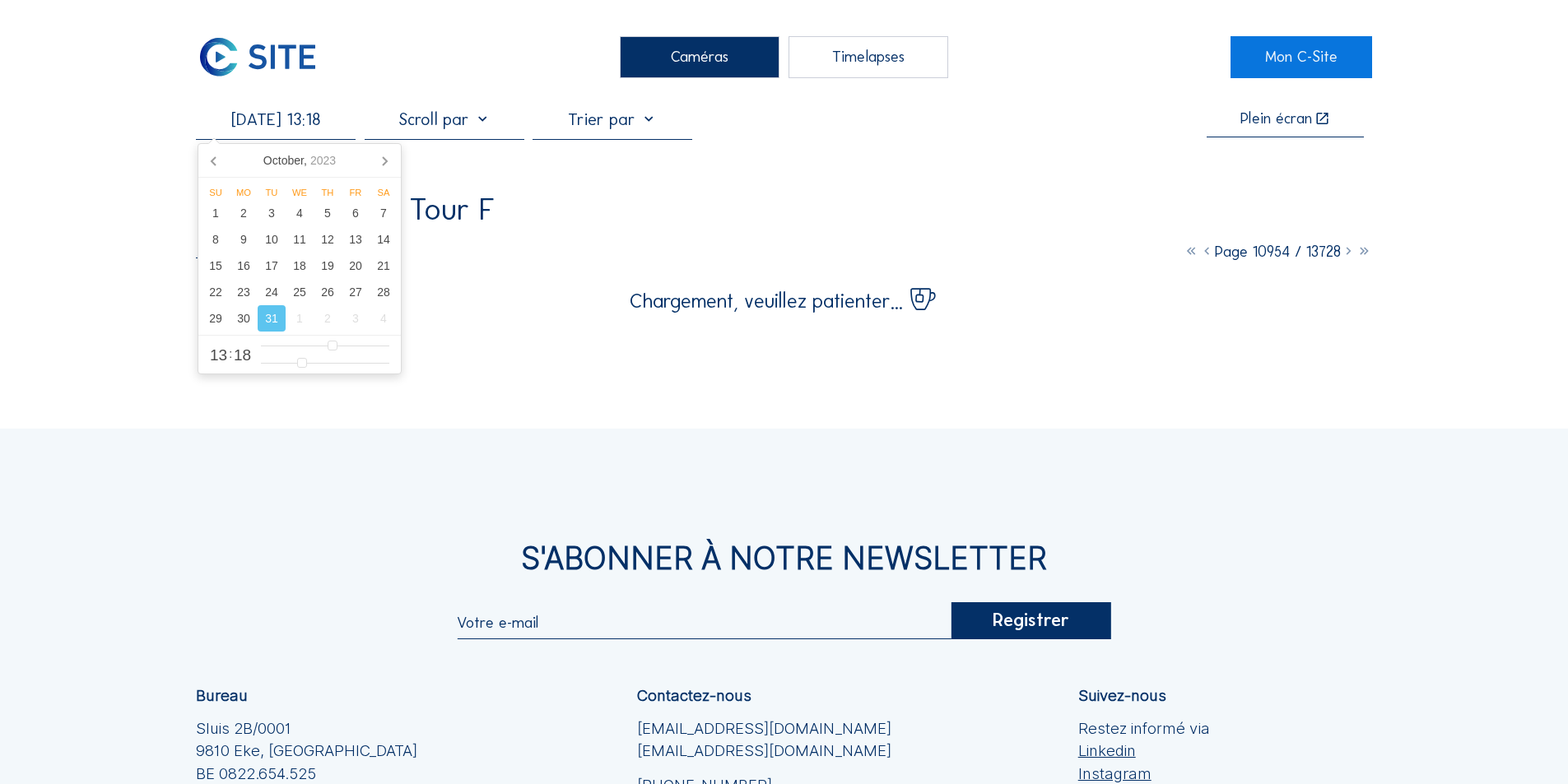
click at [298, 122] on input "[DATE] 13:18" at bounding box center [275, 119] width 160 height 20
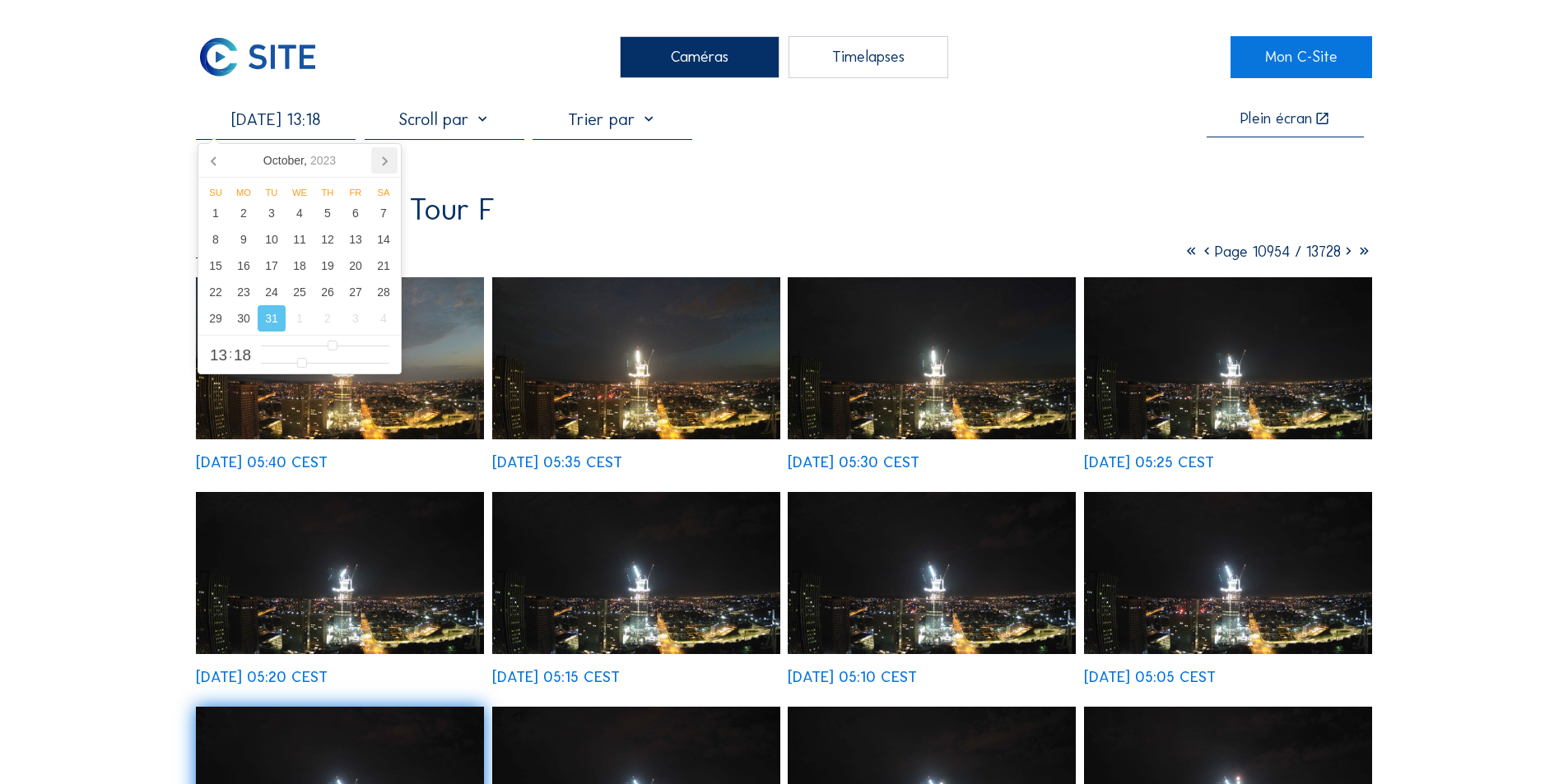
click at [383, 162] on icon at bounding box center [384, 160] width 26 height 26
click at [352, 236] on div "10" at bounding box center [356, 240] width 28 height 26
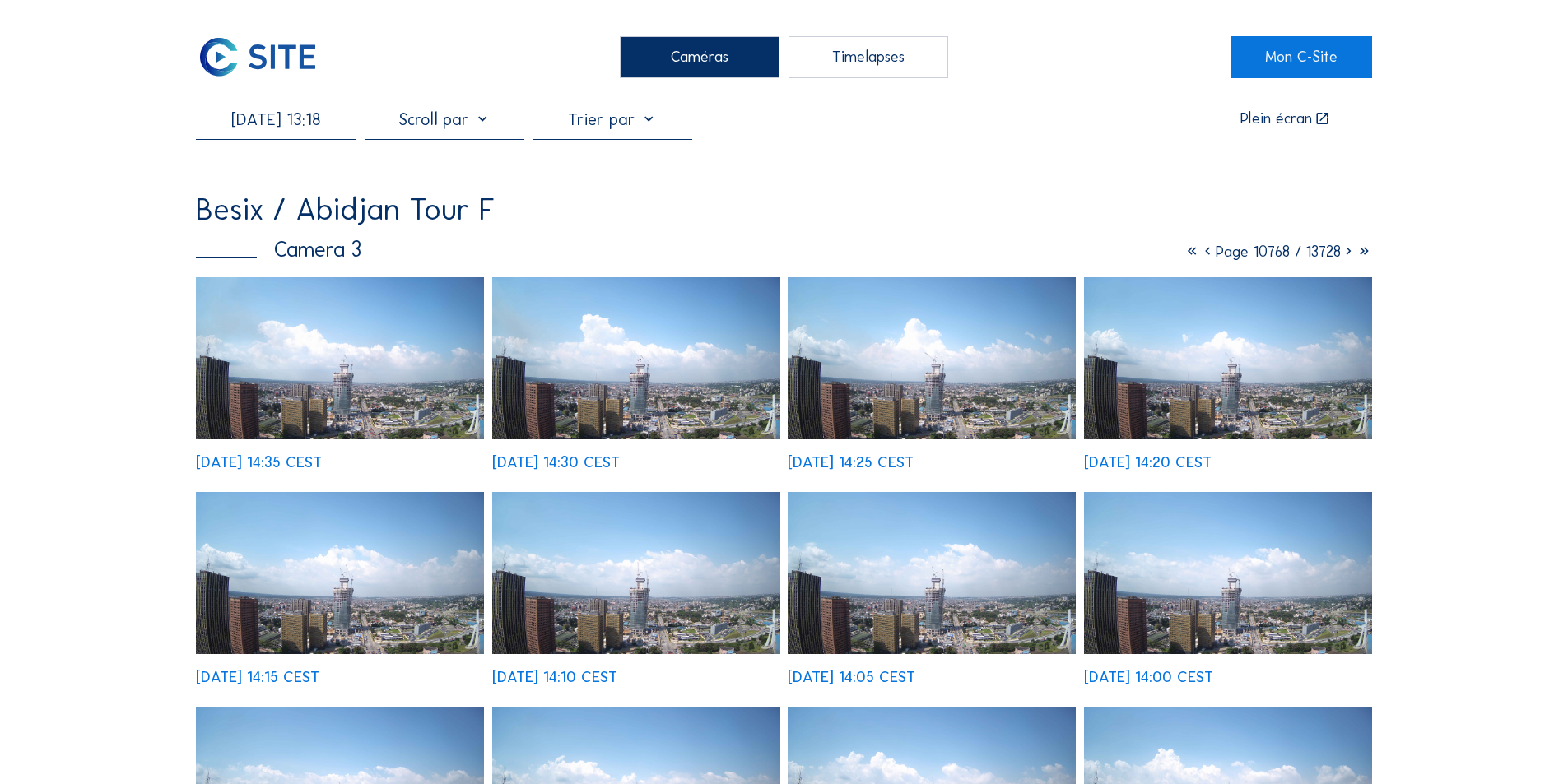
click at [434, 400] on img at bounding box center [340, 358] width 288 height 162
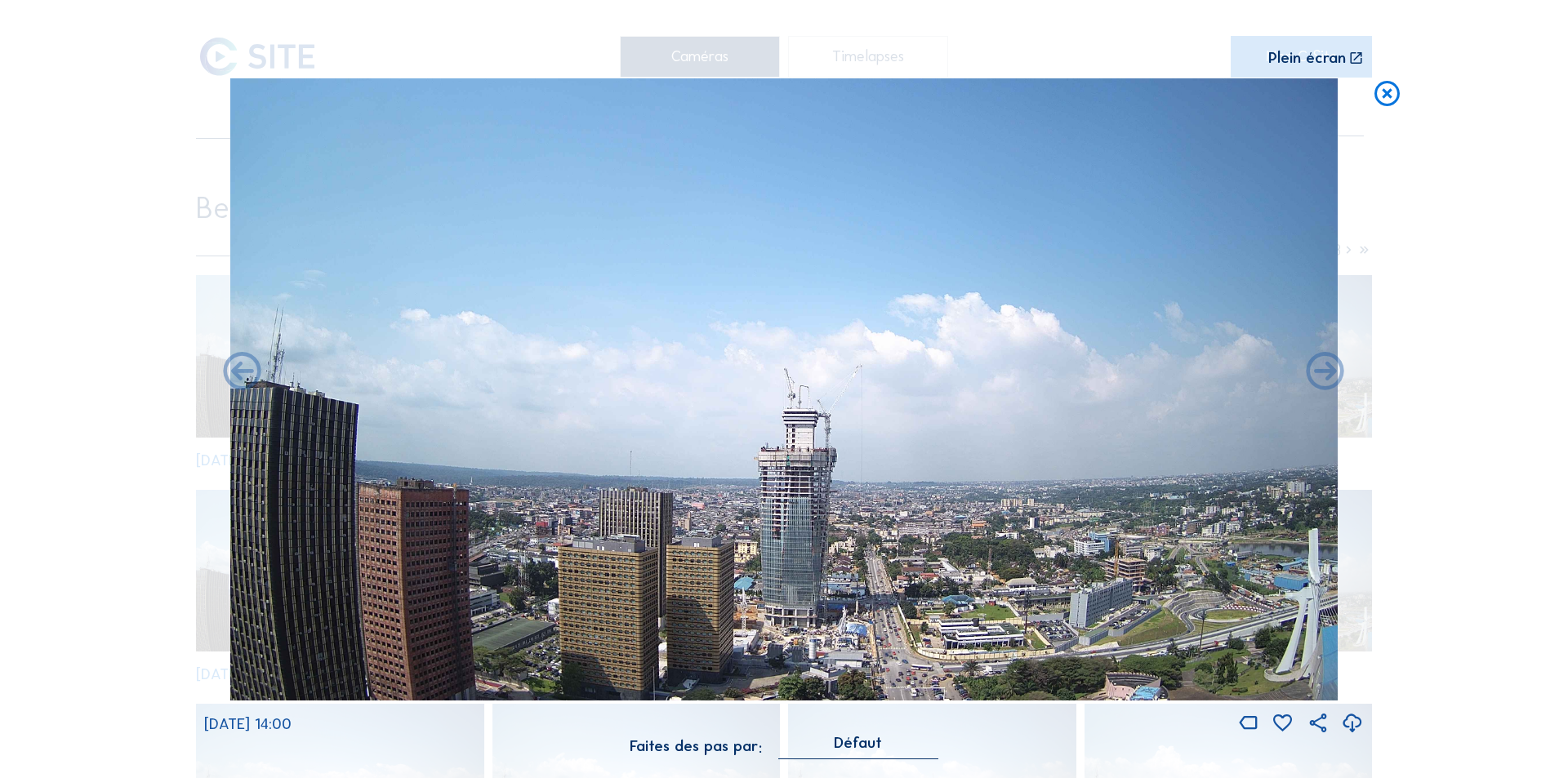
click at [1351, 717] on icon at bounding box center [1353, 724] width 22 height 27
click at [1390, 446] on div "Scroll pour voyager dans le temps | Appuie sur le 'Alt' [PERSON_NAME] + Scroll …" at bounding box center [784, 389] width 1568 height 778
click at [1386, 89] on icon at bounding box center [1386, 94] width 30 height 31
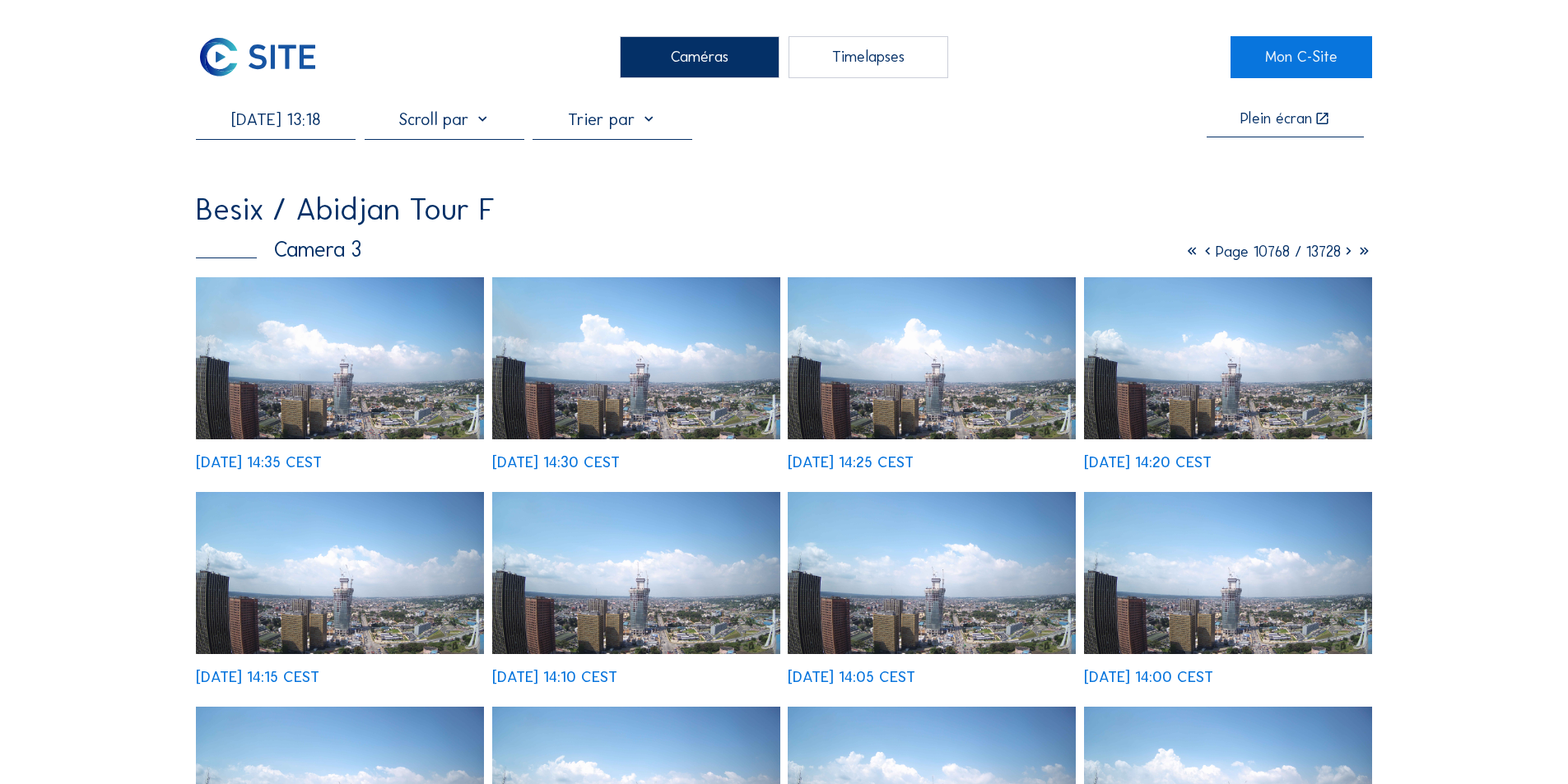
click at [642, 571] on img at bounding box center [636, 573] width 288 height 162
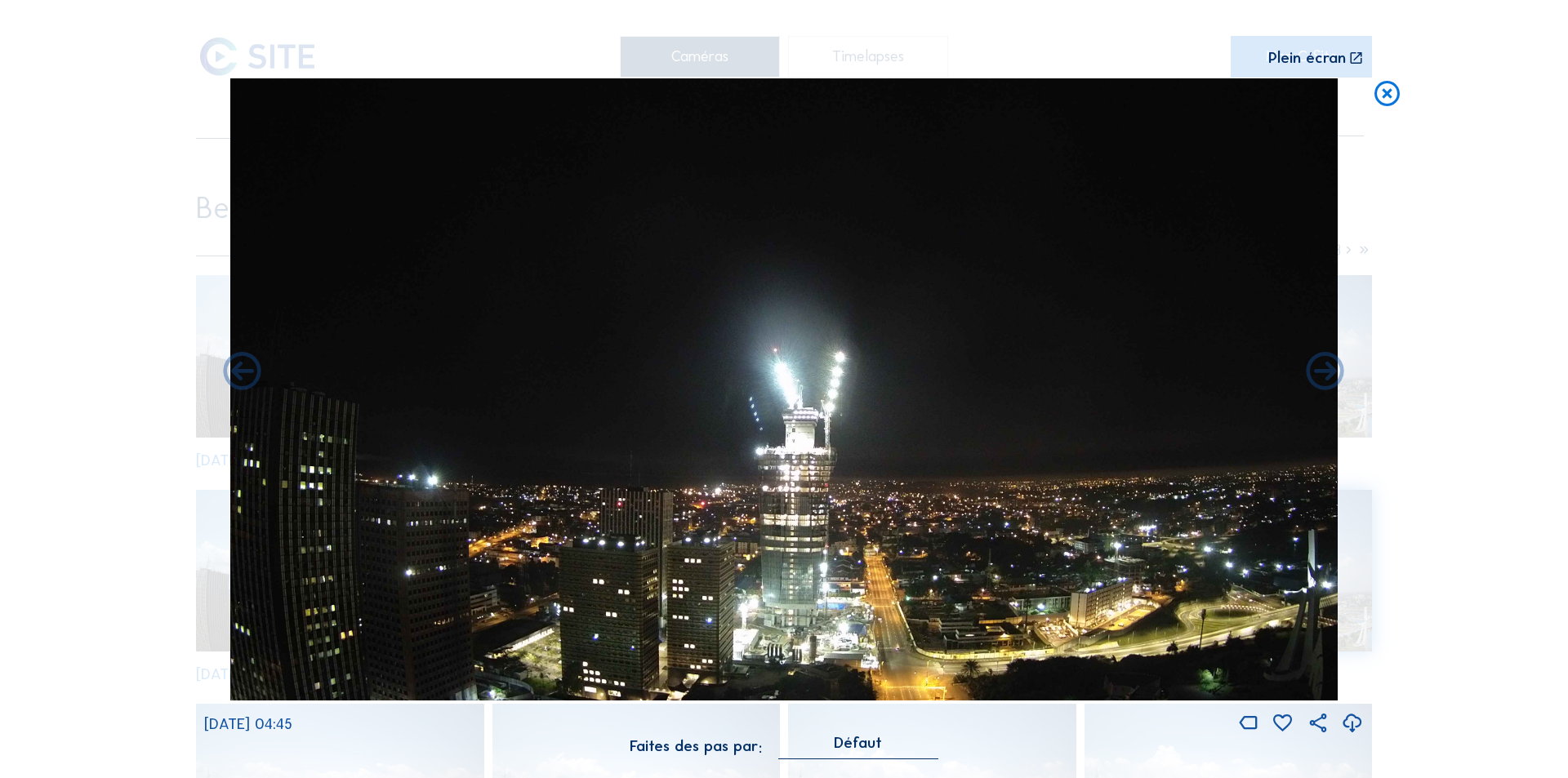
click at [1352, 716] on icon at bounding box center [1353, 724] width 22 height 27
click at [1349, 723] on icon at bounding box center [1353, 724] width 22 height 27
click at [1445, 476] on div "Scroll pour voyager dans le temps | Appuie sur le 'Alt' Bouton + Scroll pour Zo…" at bounding box center [784, 389] width 1568 height 778
click at [1387, 93] on icon at bounding box center [1386, 94] width 30 height 31
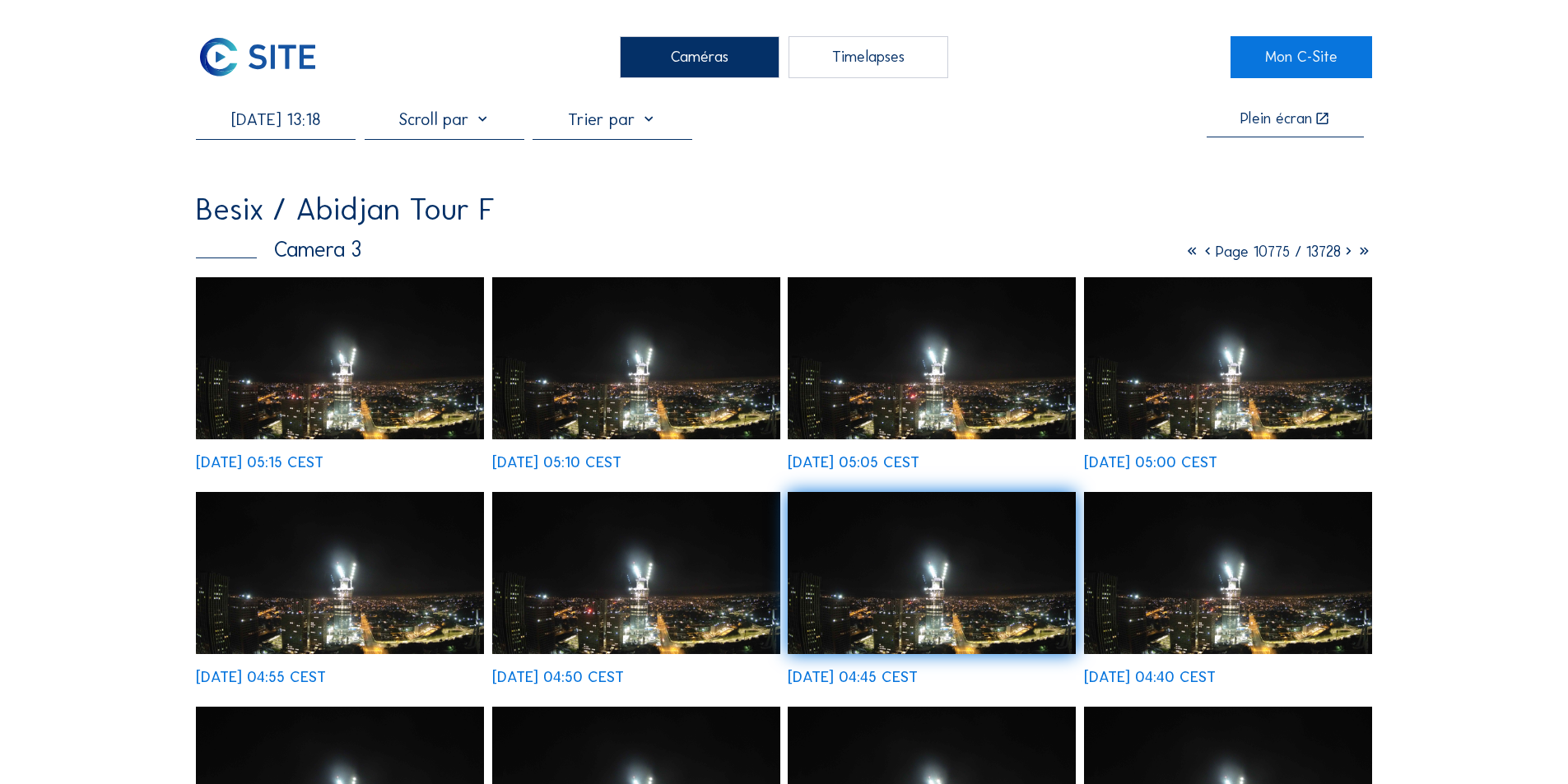
click at [308, 126] on input "[DATE] 13:18" at bounding box center [275, 119] width 160 height 20
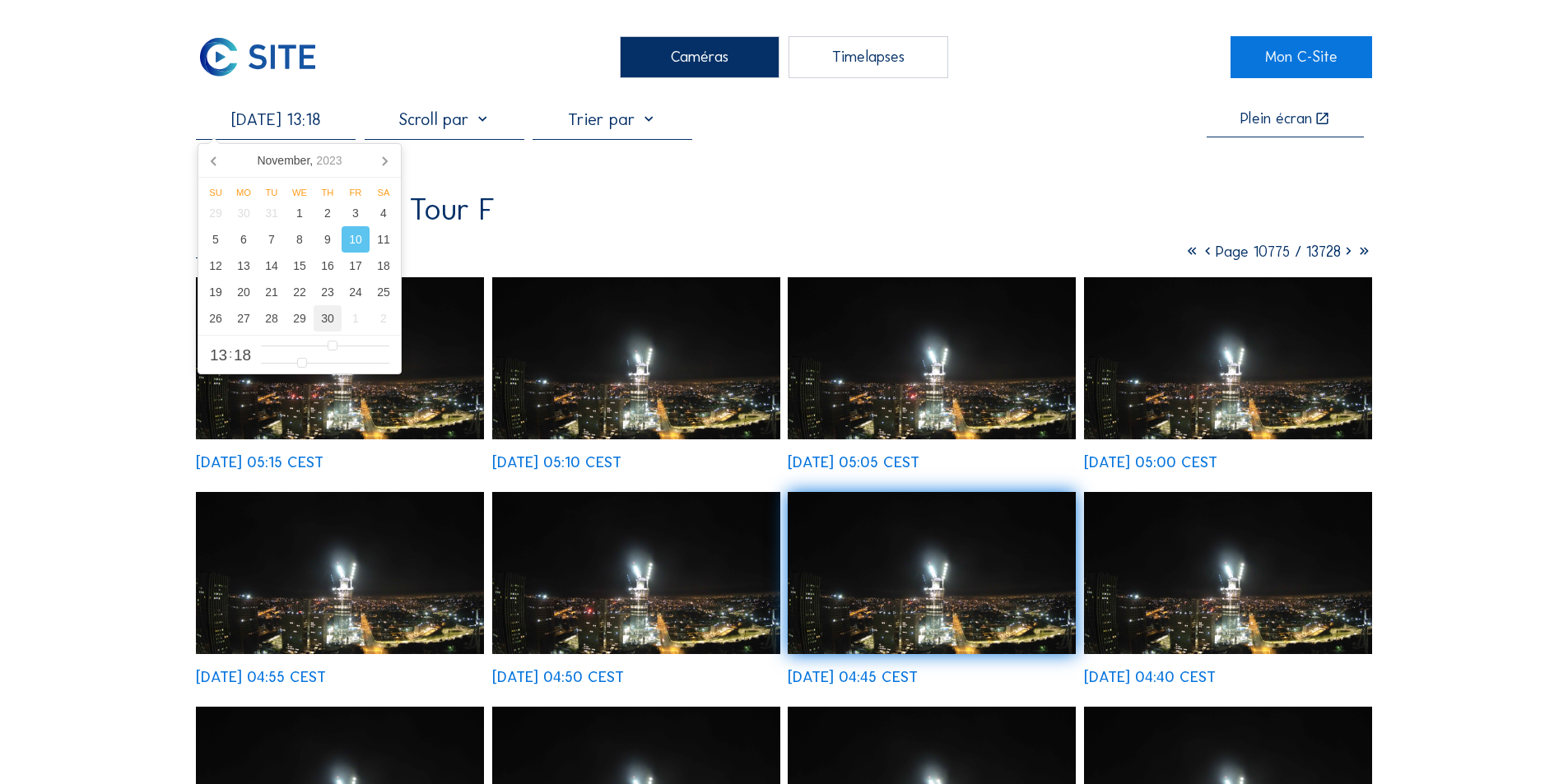
click at [332, 320] on div "30" at bounding box center [328, 318] width 28 height 26
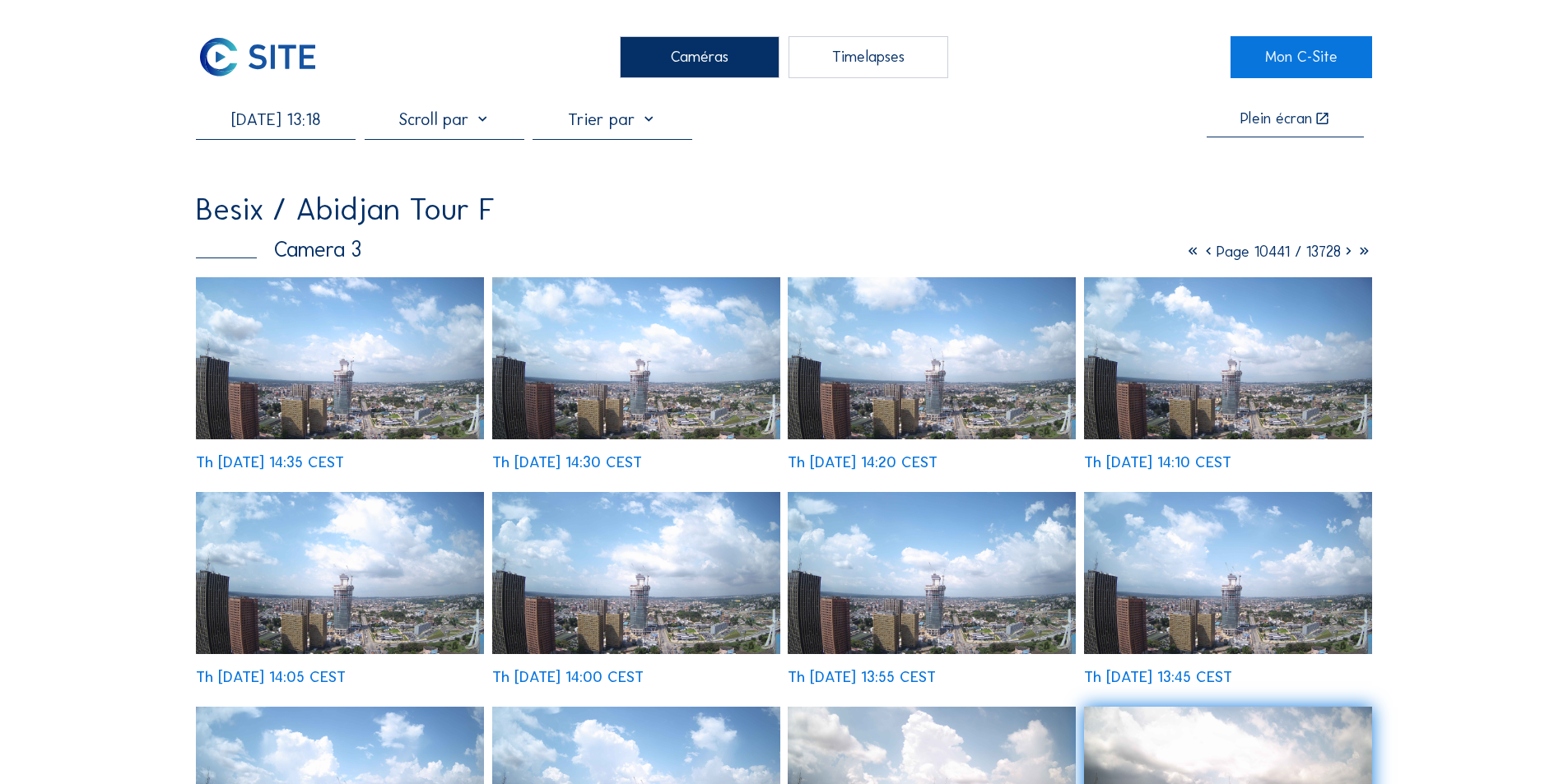
click at [460, 377] on img at bounding box center [340, 358] width 288 height 162
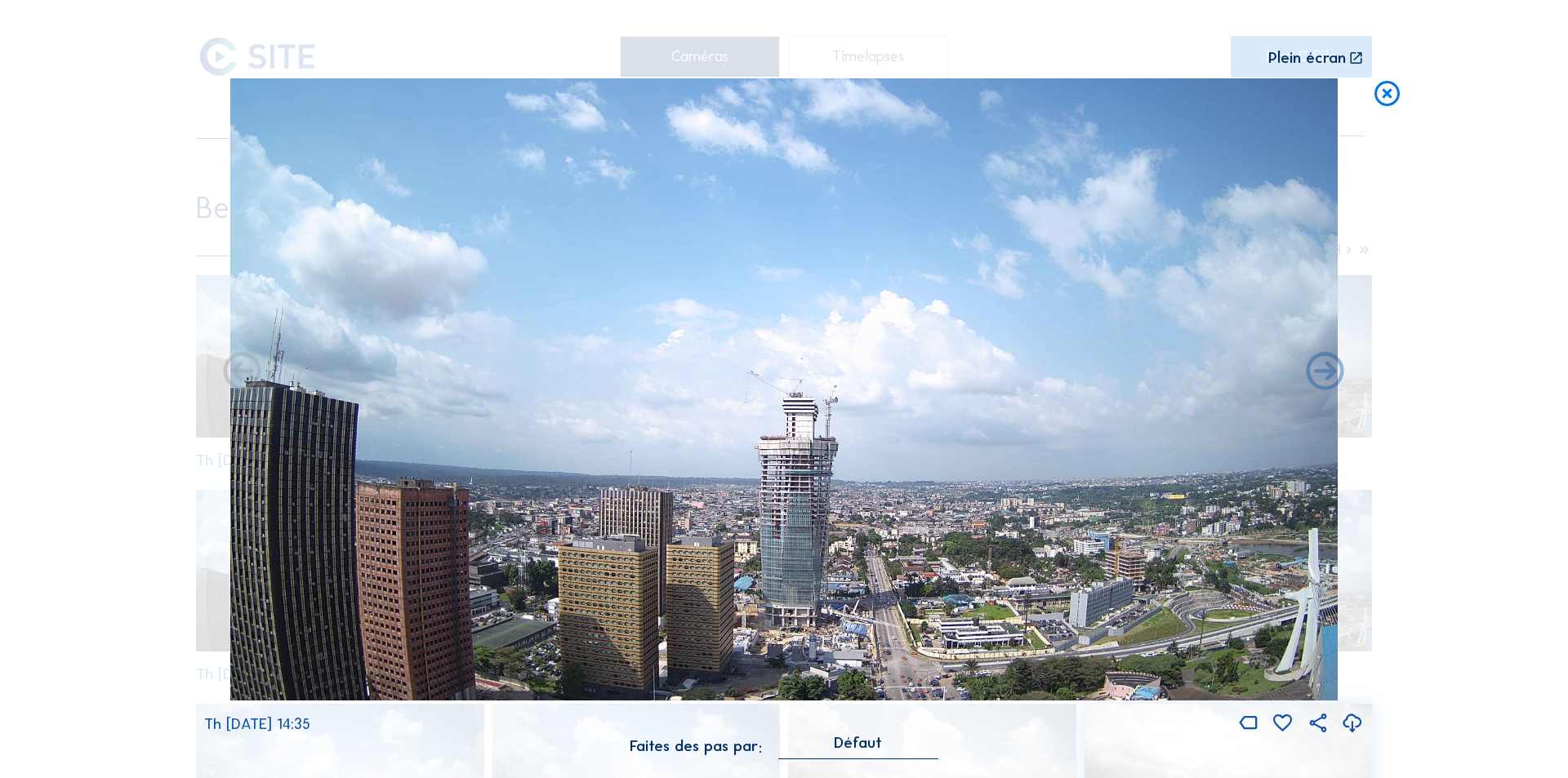
click at [1348, 722] on icon at bounding box center [1353, 724] width 22 height 27
click at [1382, 90] on icon at bounding box center [1386, 94] width 30 height 31
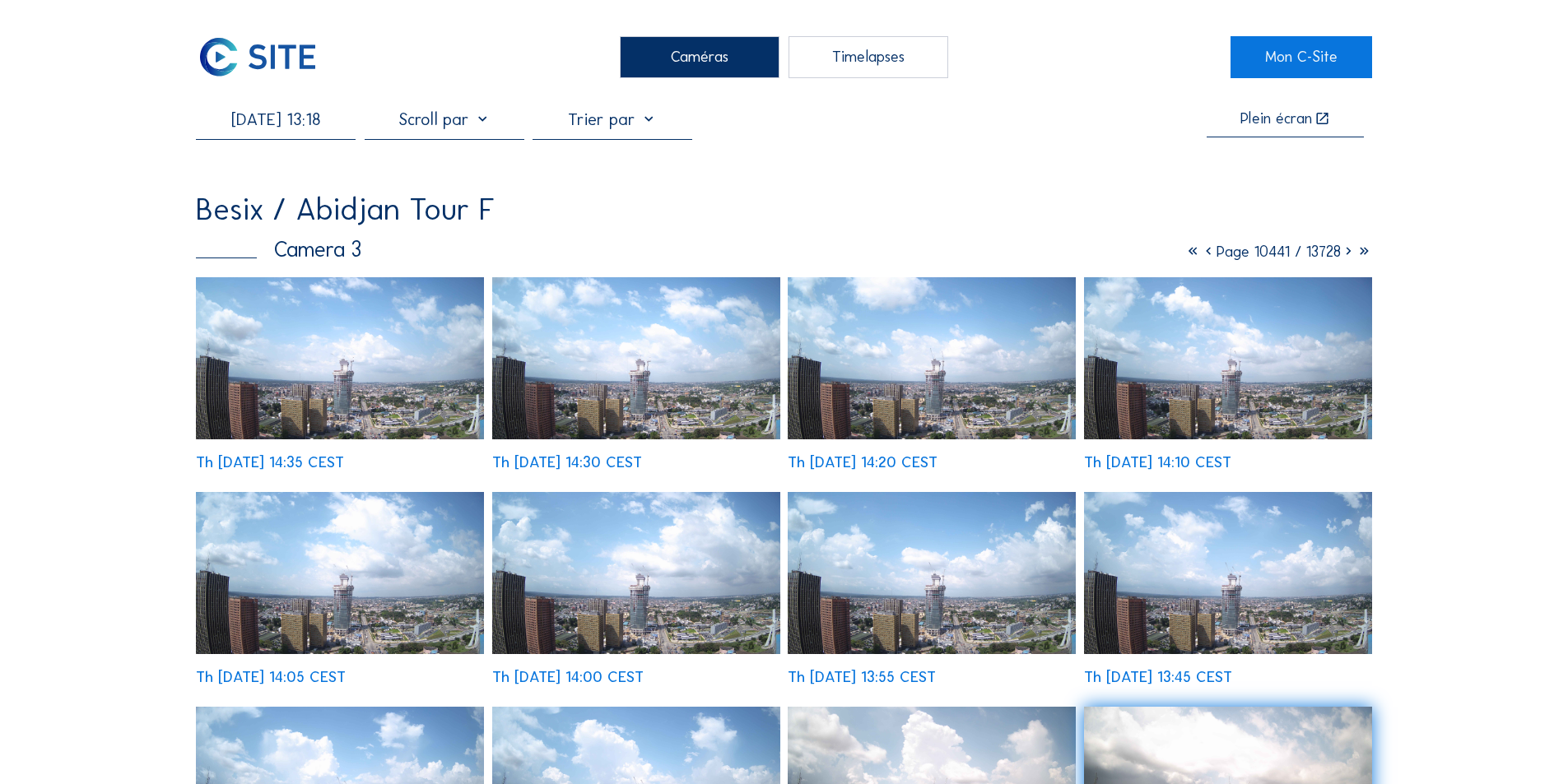
click at [717, 568] on img at bounding box center [636, 573] width 288 height 162
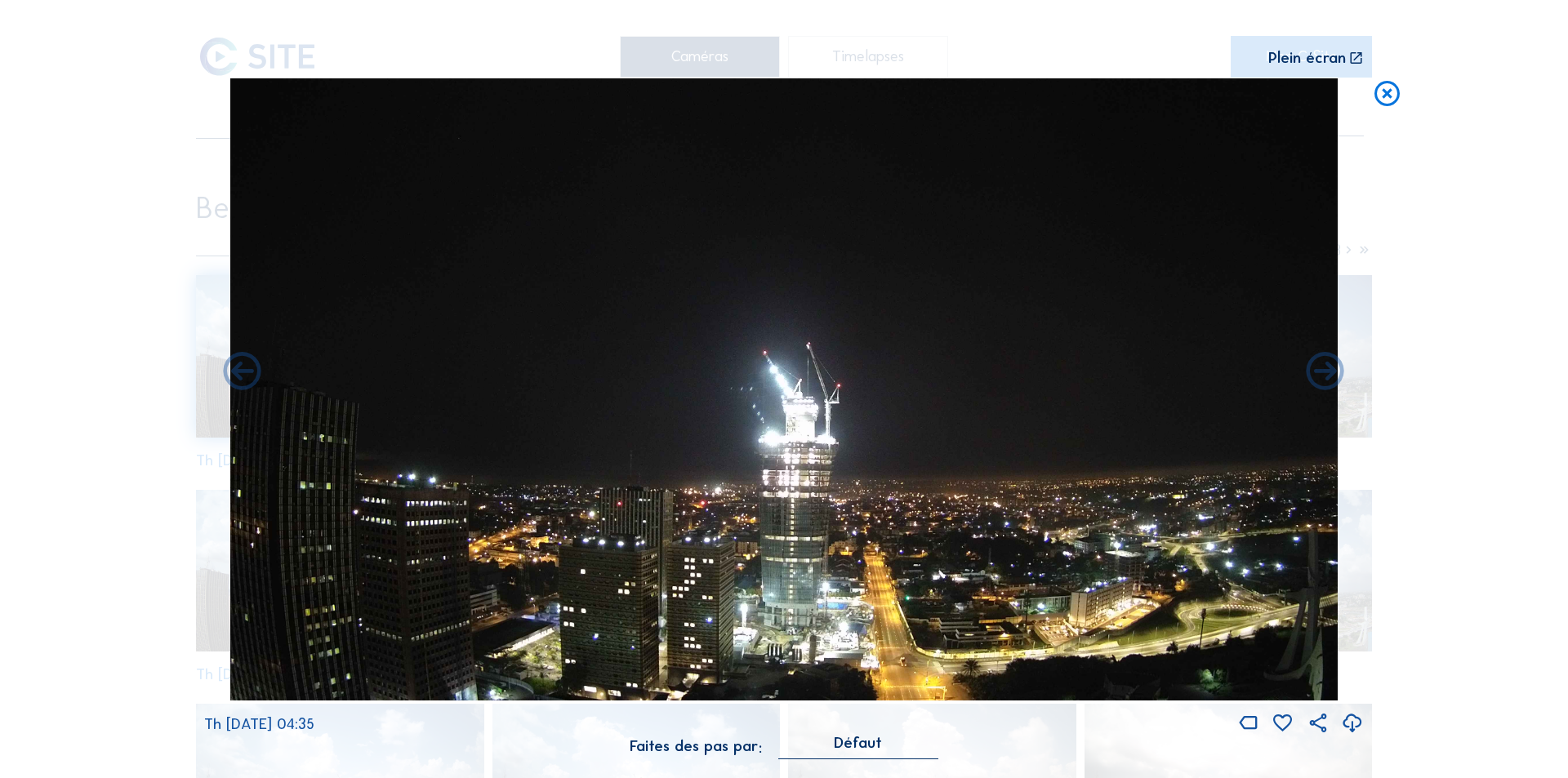
click at [1346, 717] on icon at bounding box center [1353, 724] width 22 height 27
click at [1352, 721] on icon at bounding box center [1353, 724] width 22 height 27
click at [1386, 88] on icon at bounding box center [1386, 94] width 30 height 31
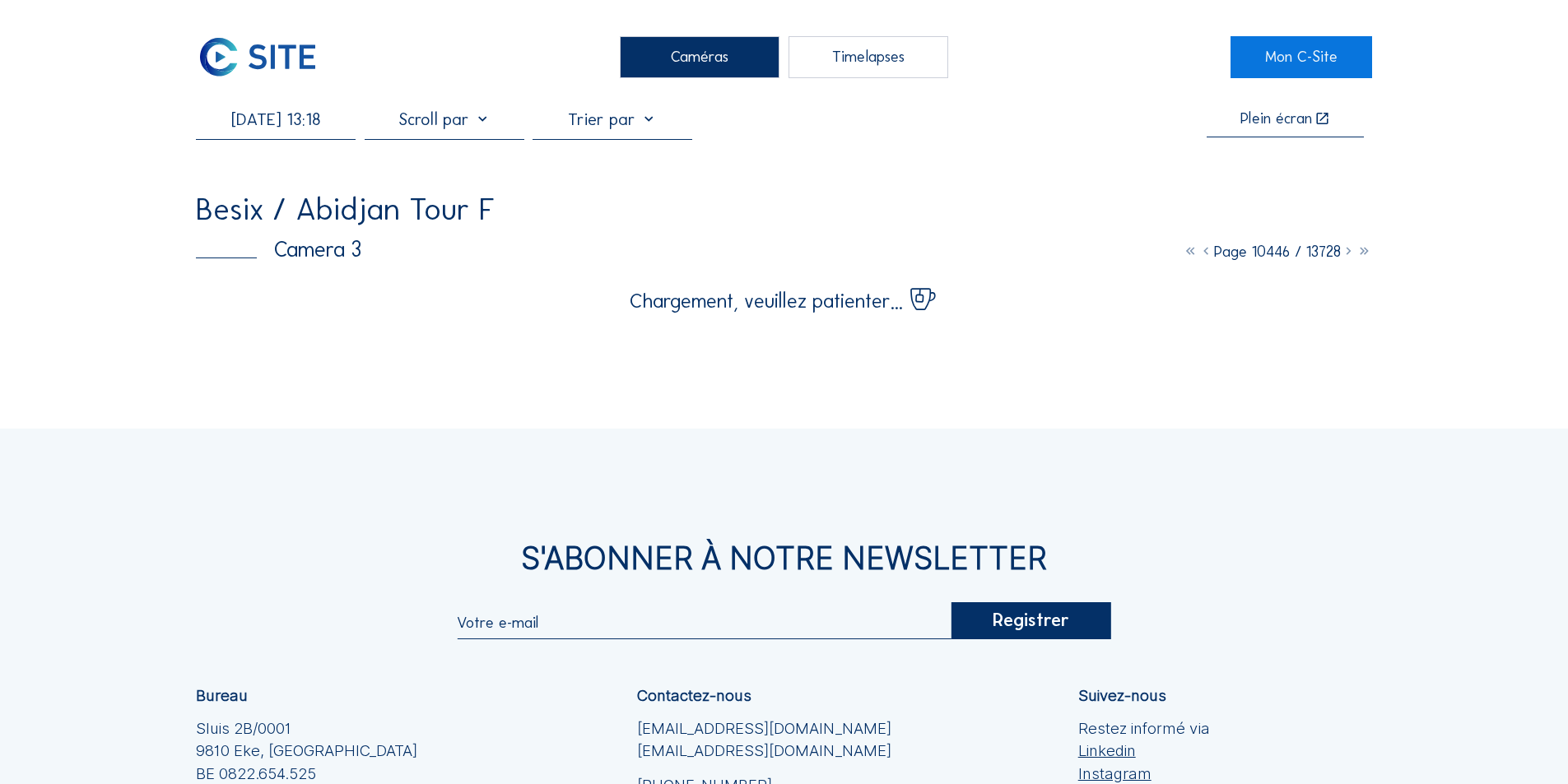
click at [294, 125] on input "[DATE] 13:18" at bounding box center [275, 119] width 160 height 20
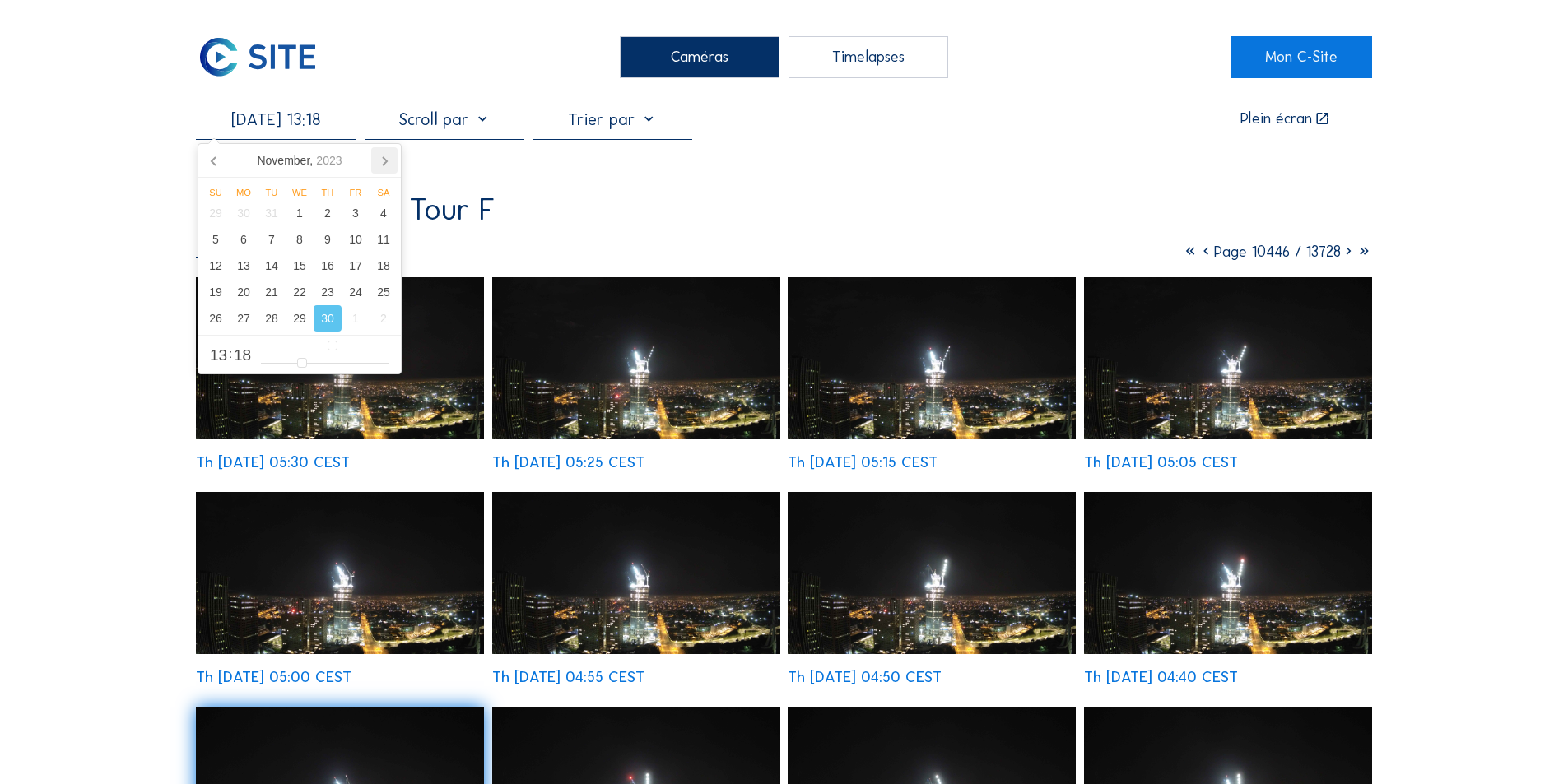
click at [382, 160] on icon at bounding box center [384, 160] width 26 height 26
click at [384, 264] on div "16" at bounding box center [384, 266] width 28 height 26
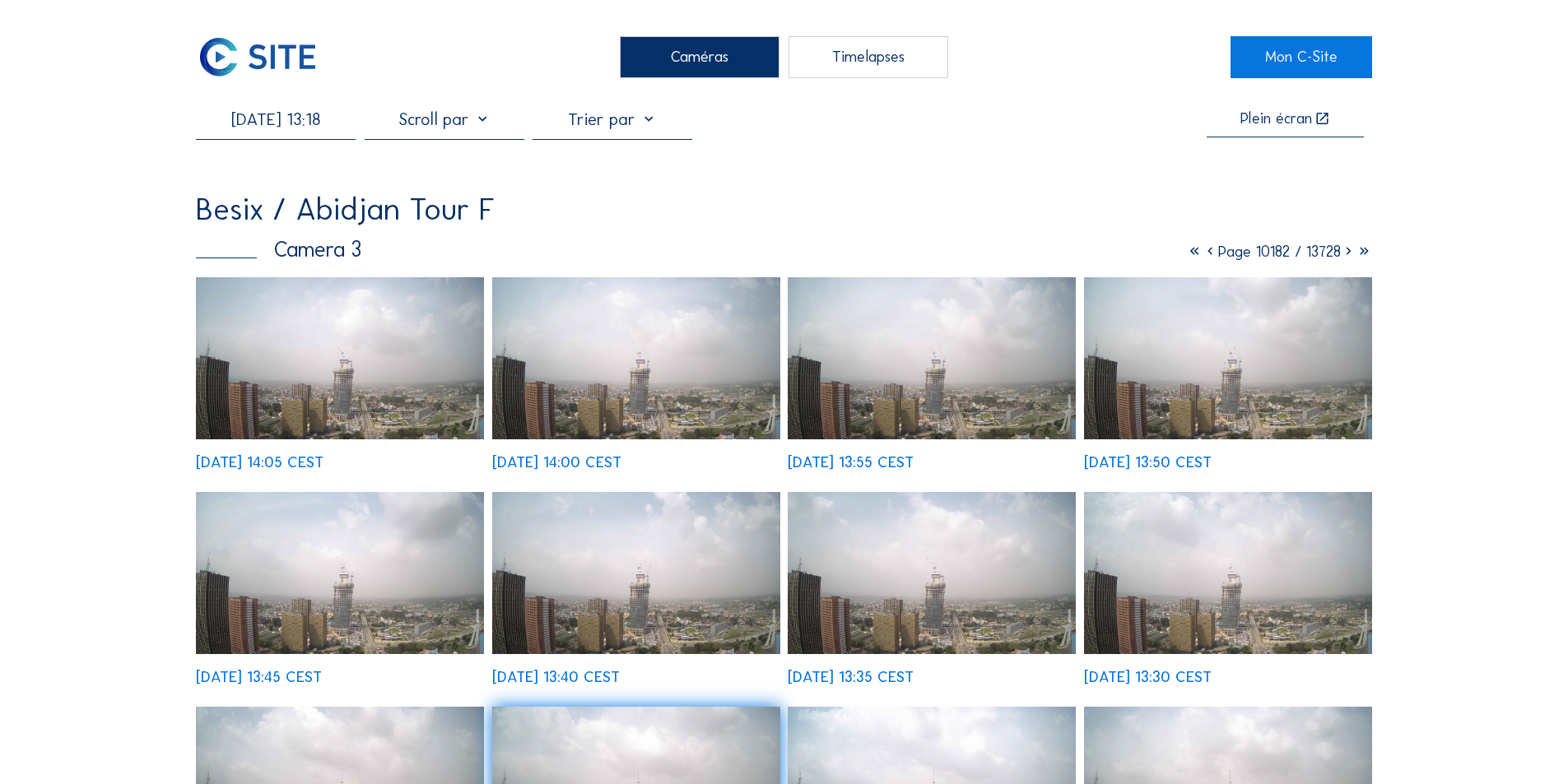
click at [429, 393] on img at bounding box center [340, 358] width 288 height 162
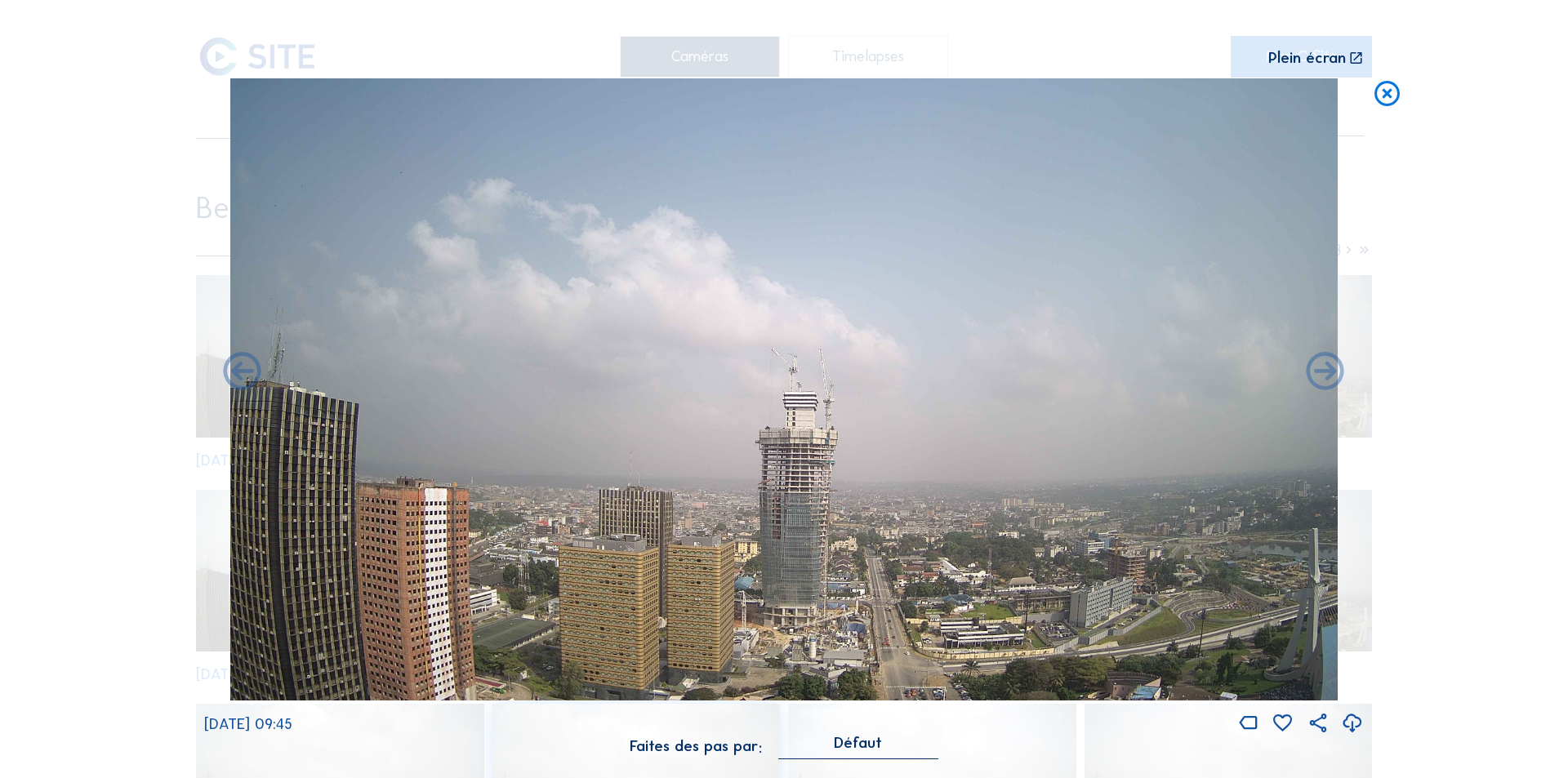
click at [1354, 727] on icon at bounding box center [1353, 724] width 22 height 27
click at [1386, 93] on icon at bounding box center [1386, 94] width 30 height 31
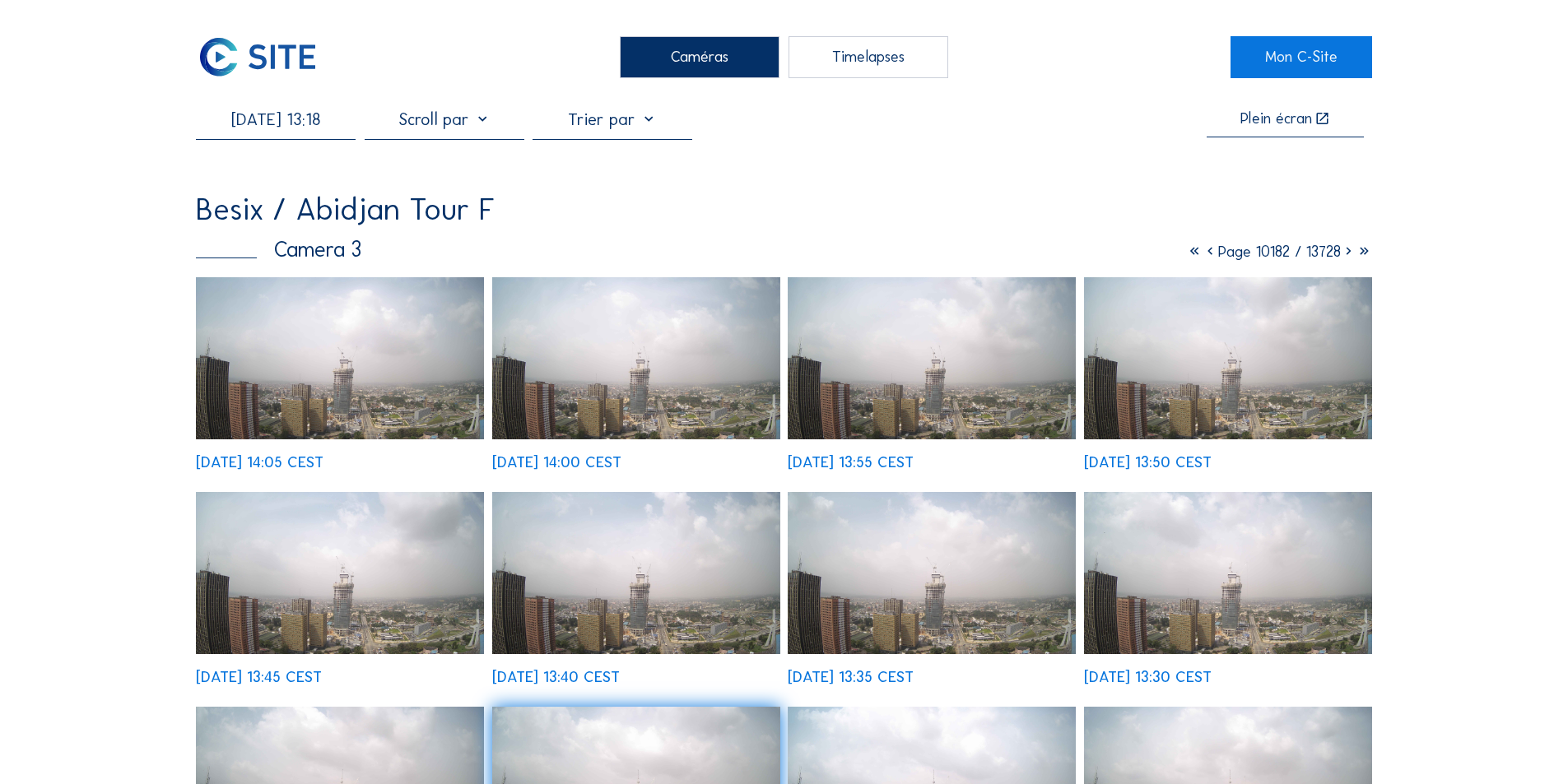
click at [652, 612] on img at bounding box center [636, 573] width 288 height 162
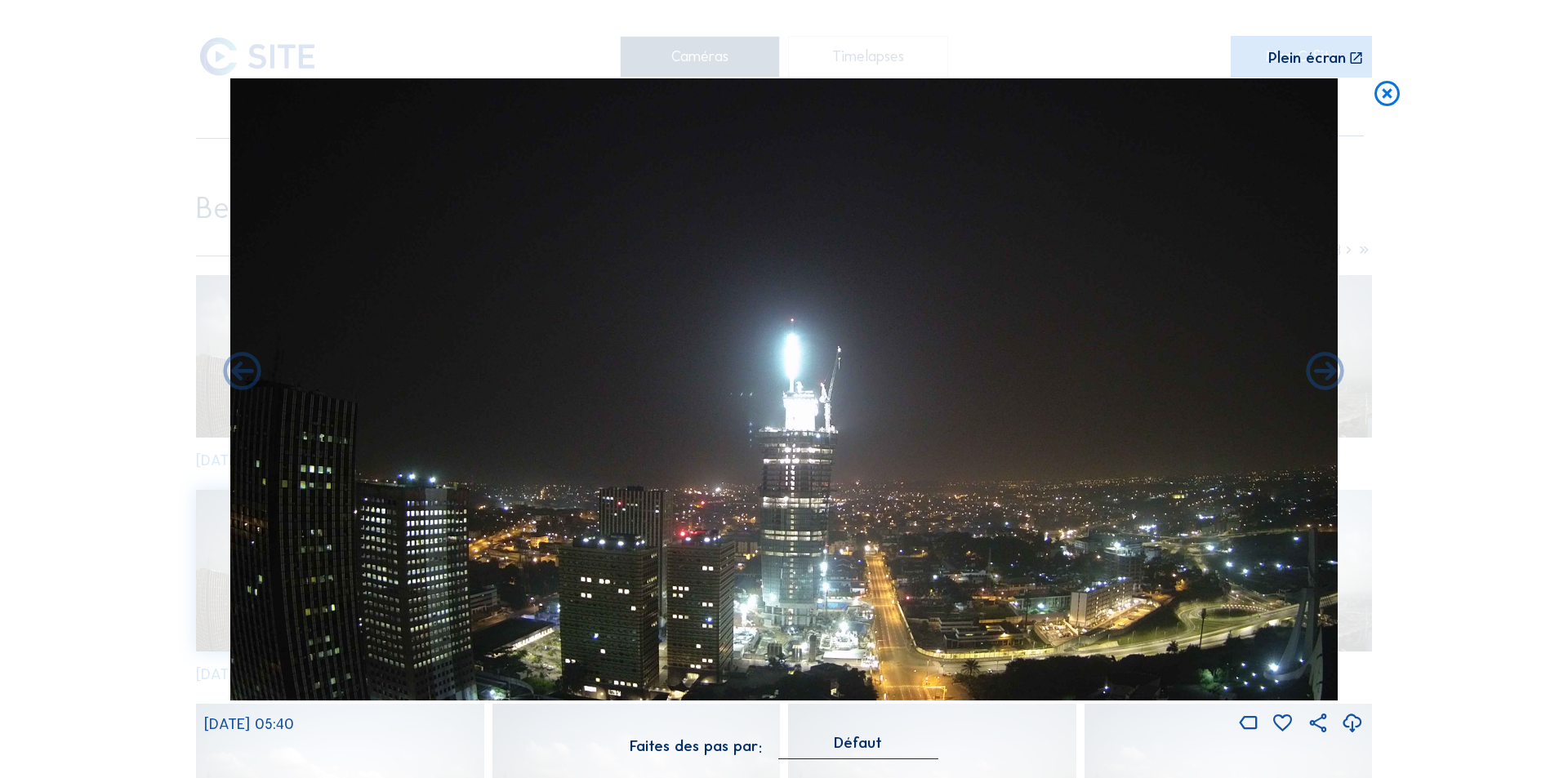
click at [1353, 729] on icon at bounding box center [1353, 724] width 22 height 27
click at [1393, 464] on div "Scroll pour voyager dans le temps | Appuie sur le 'Alt' Bouton + Scroll pour Zo…" at bounding box center [784, 389] width 1568 height 778
click at [1387, 89] on icon at bounding box center [1386, 94] width 30 height 31
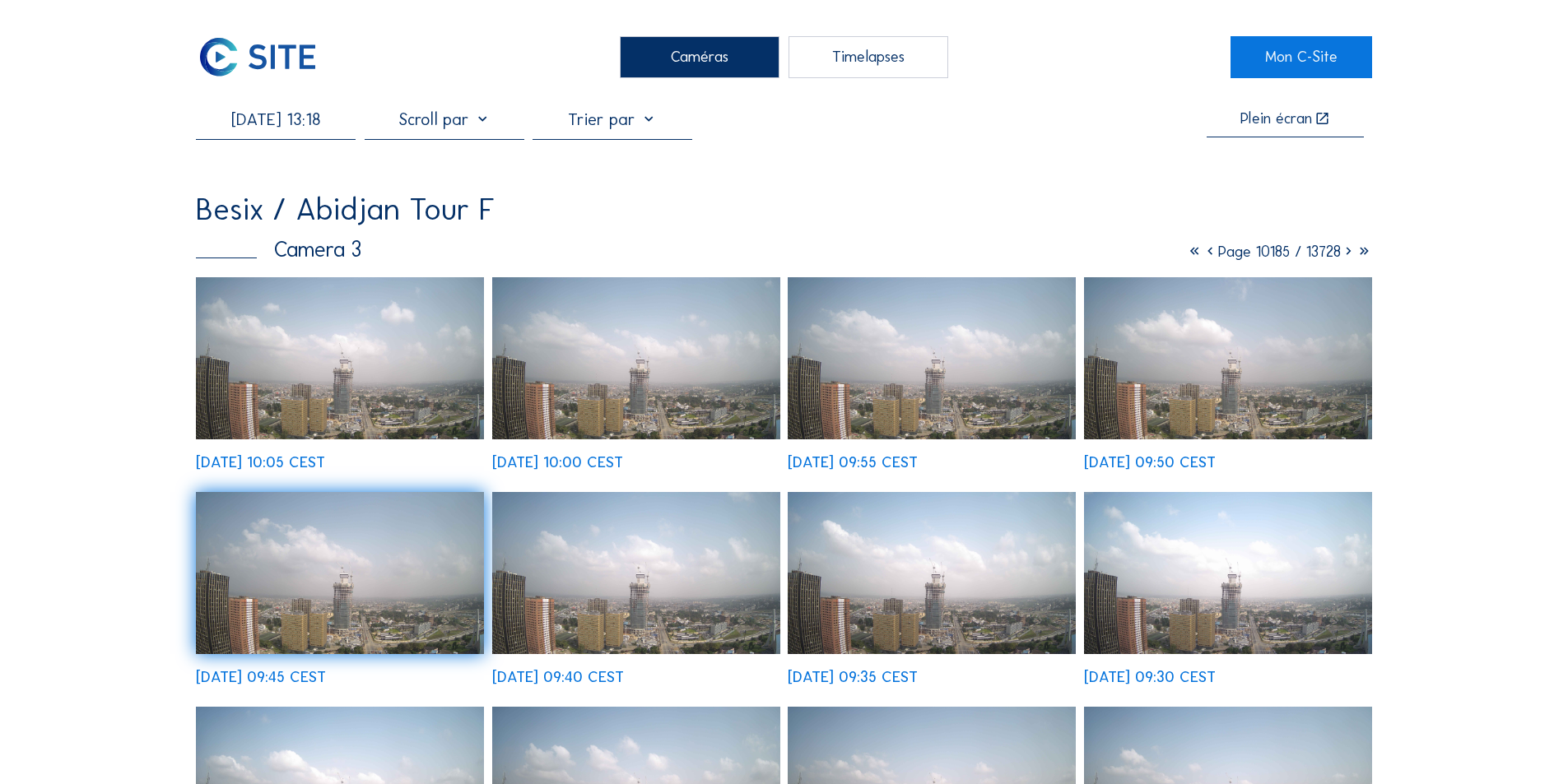
click at [288, 125] on input "[DATE] 13:18" at bounding box center [275, 119] width 160 height 20
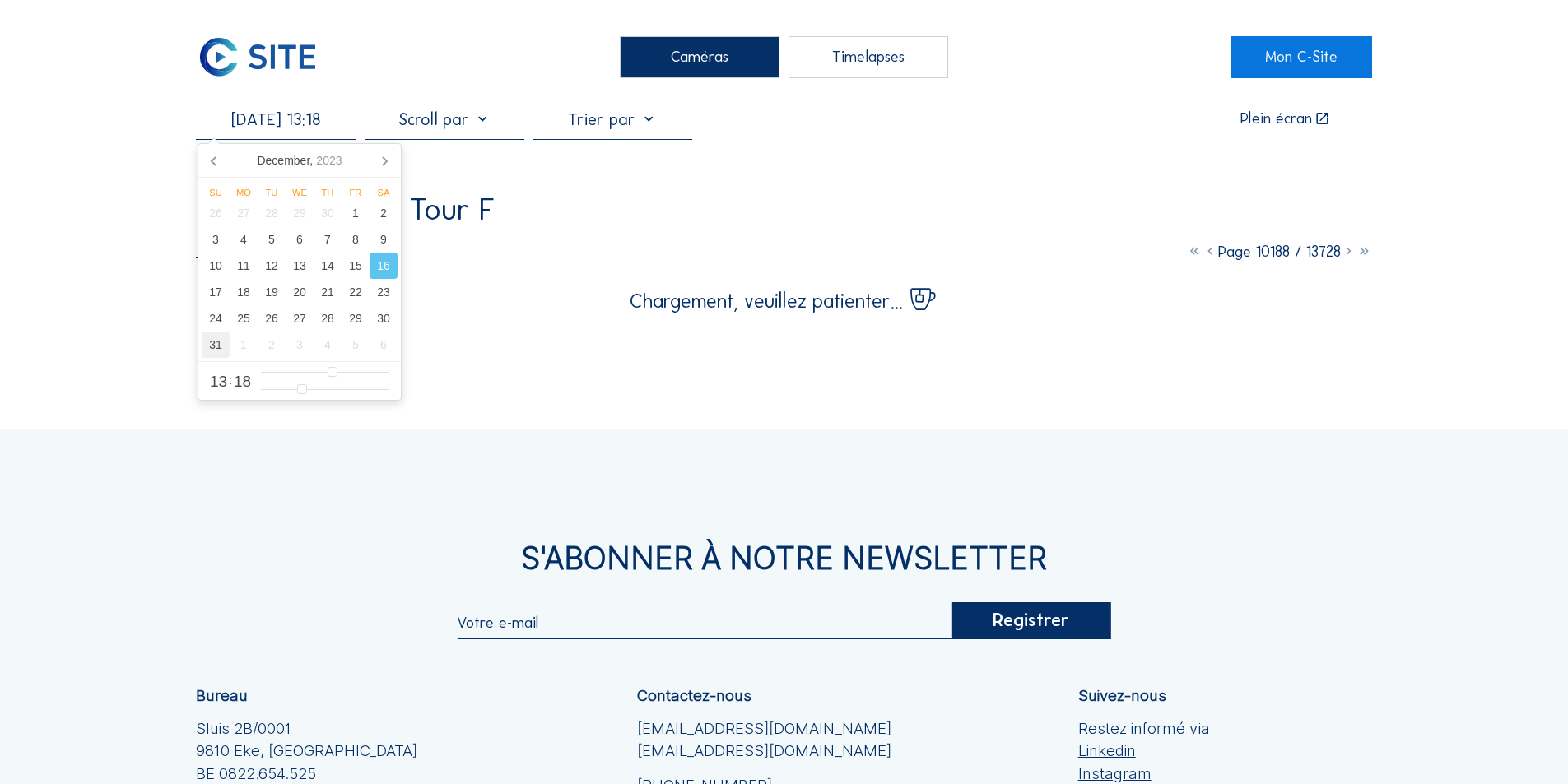
click at [218, 341] on div "31" at bounding box center [215, 345] width 28 height 26
type input "[DATE] 13:18"
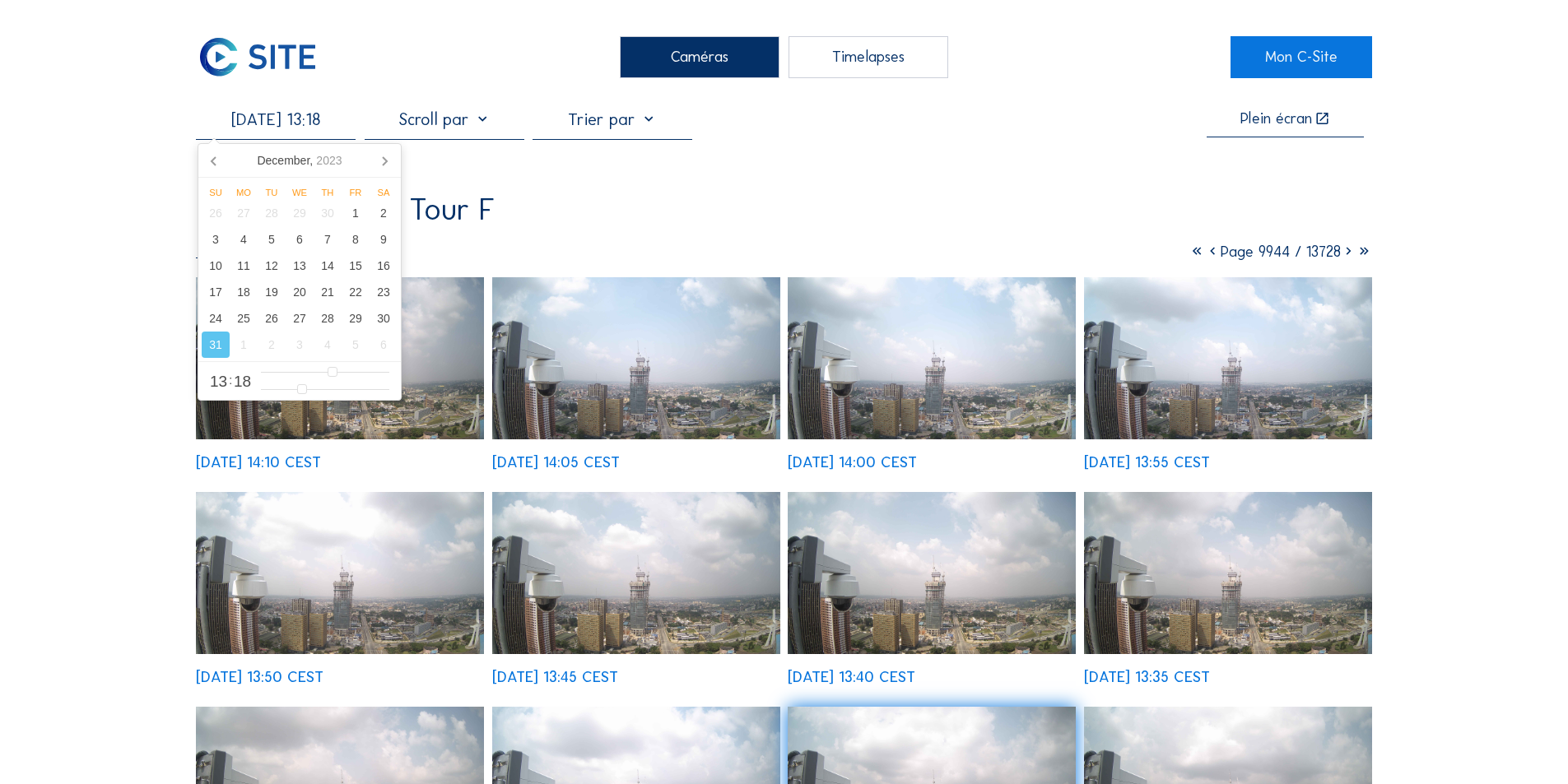
click at [455, 405] on img at bounding box center [340, 358] width 288 height 162
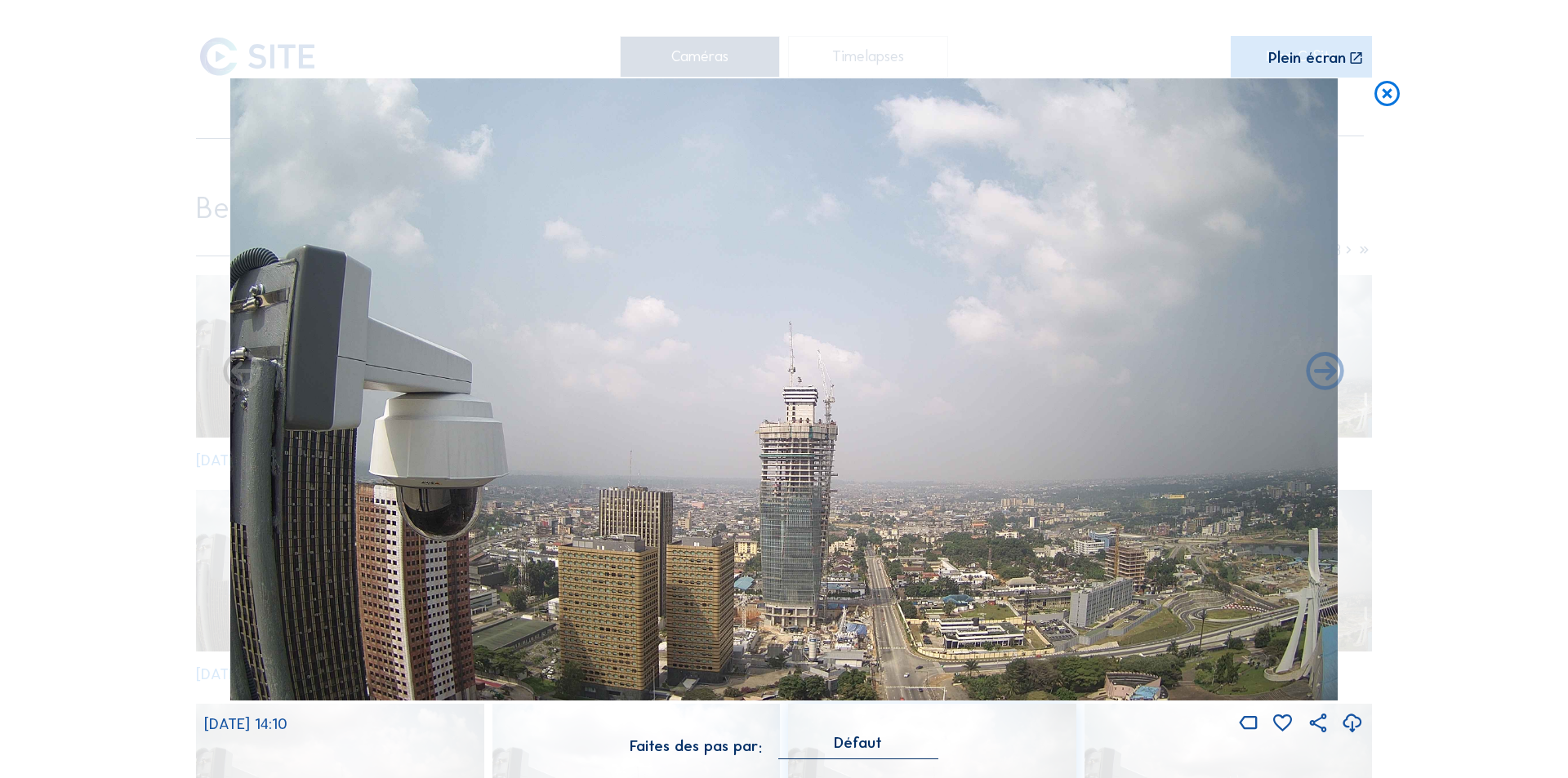
click at [1350, 717] on icon at bounding box center [1353, 724] width 22 height 27
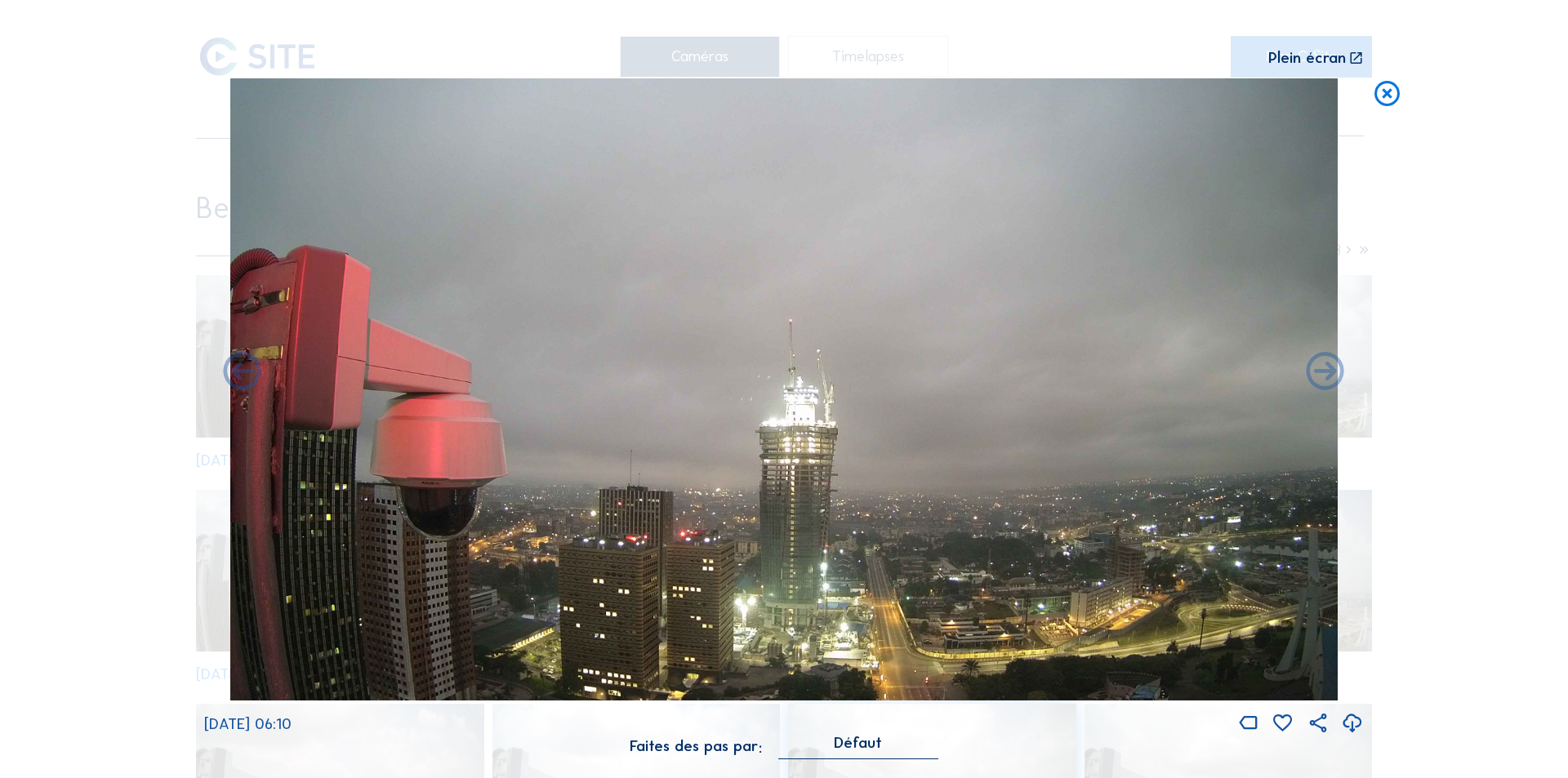
click at [1354, 716] on icon at bounding box center [1353, 724] width 22 height 27
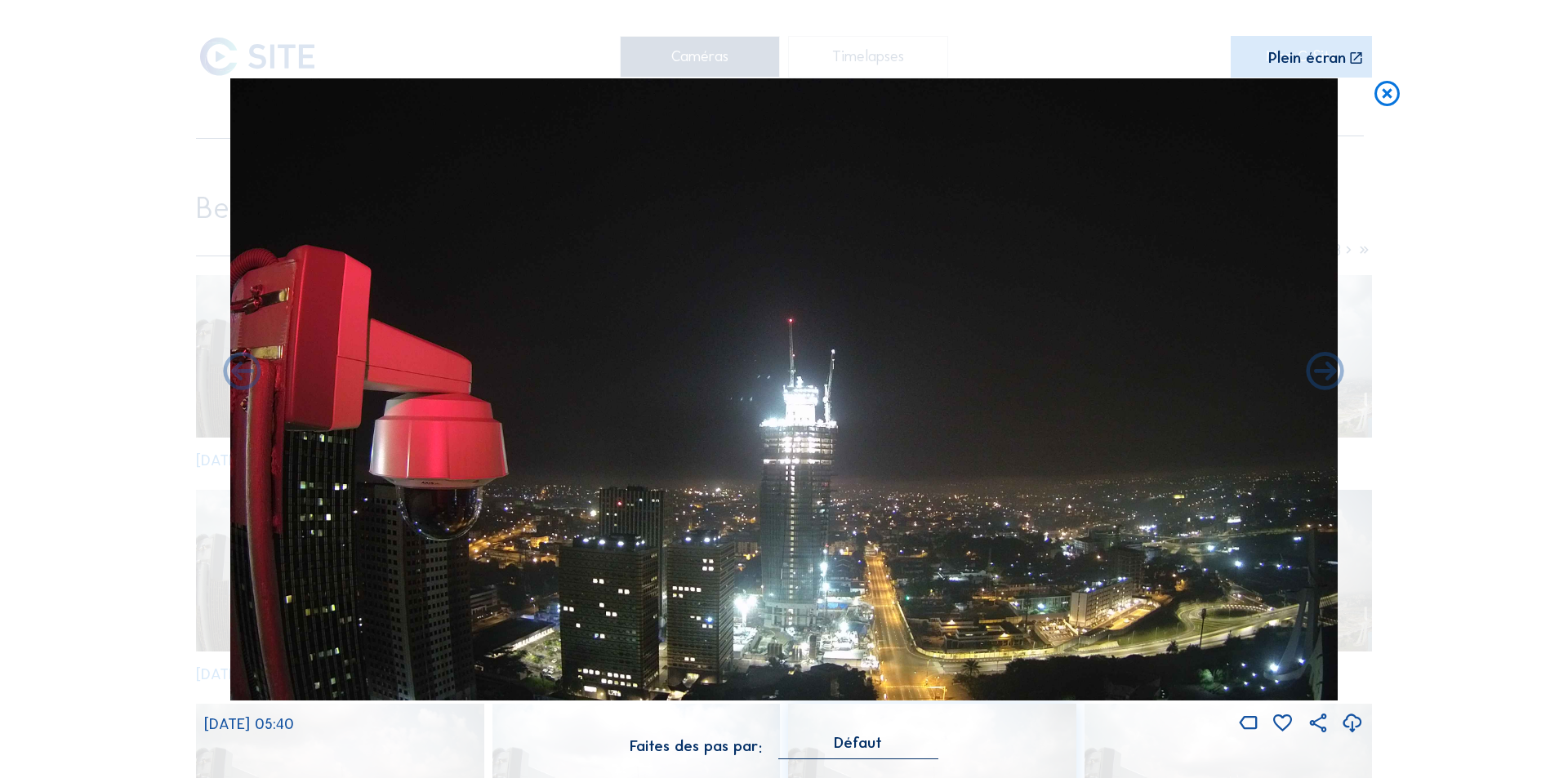
click at [1350, 728] on icon at bounding box center [1353, 724] width 22 height 27
click at [1389, 96] on icon at bounding box center [1386, 94] width 30 height 31
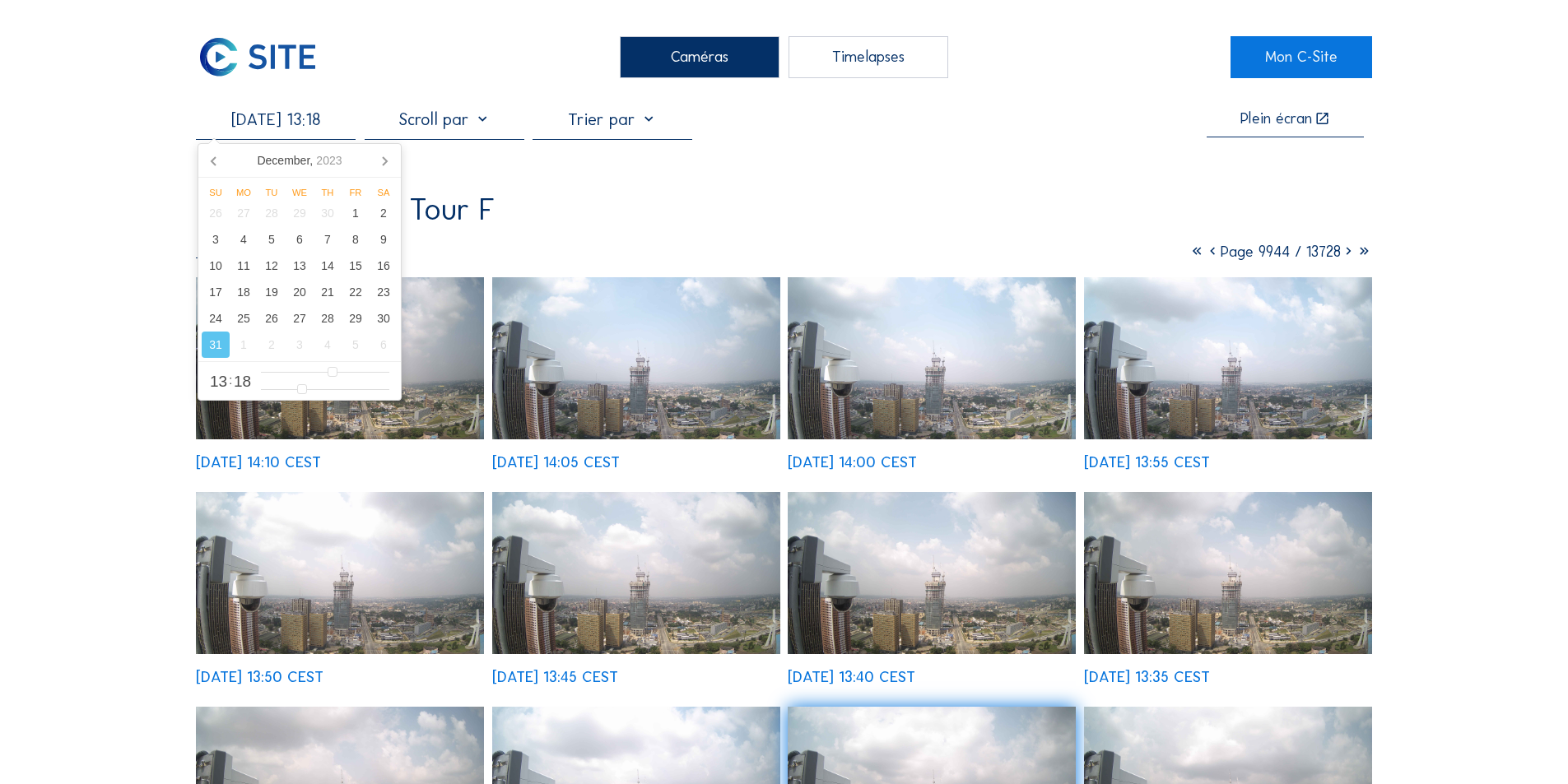
click at [302, 124] on input "[DATE] 13:18" at bounding box center [275, 119] width 160 height 20
click at [284, 122] on input "[DATE] 13:18" at bounding box center [275, 119] width 160 height 20
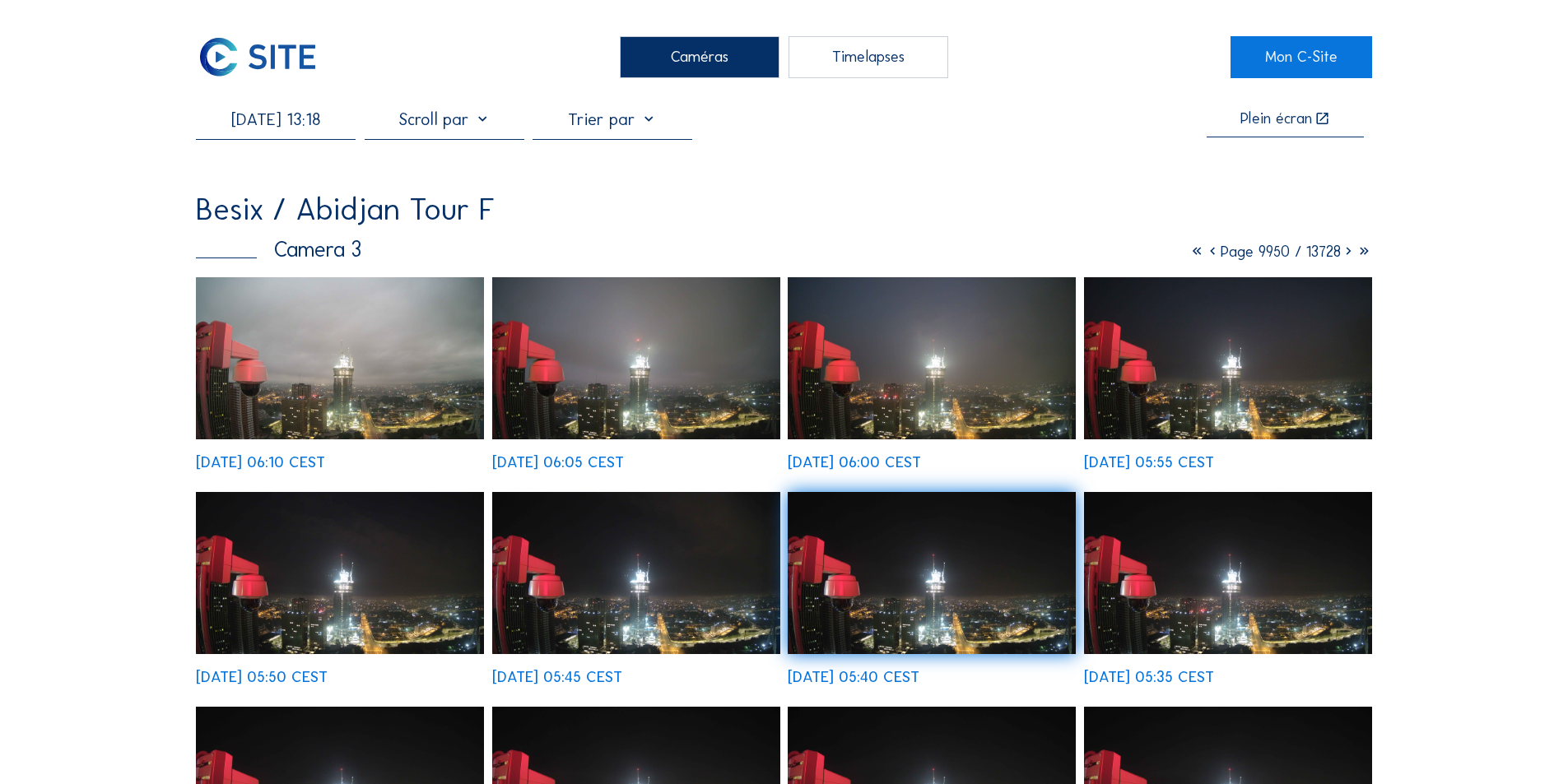
click at [687, 55] on div "Caméras" at bounding box center [699, 57] width 160 height 41
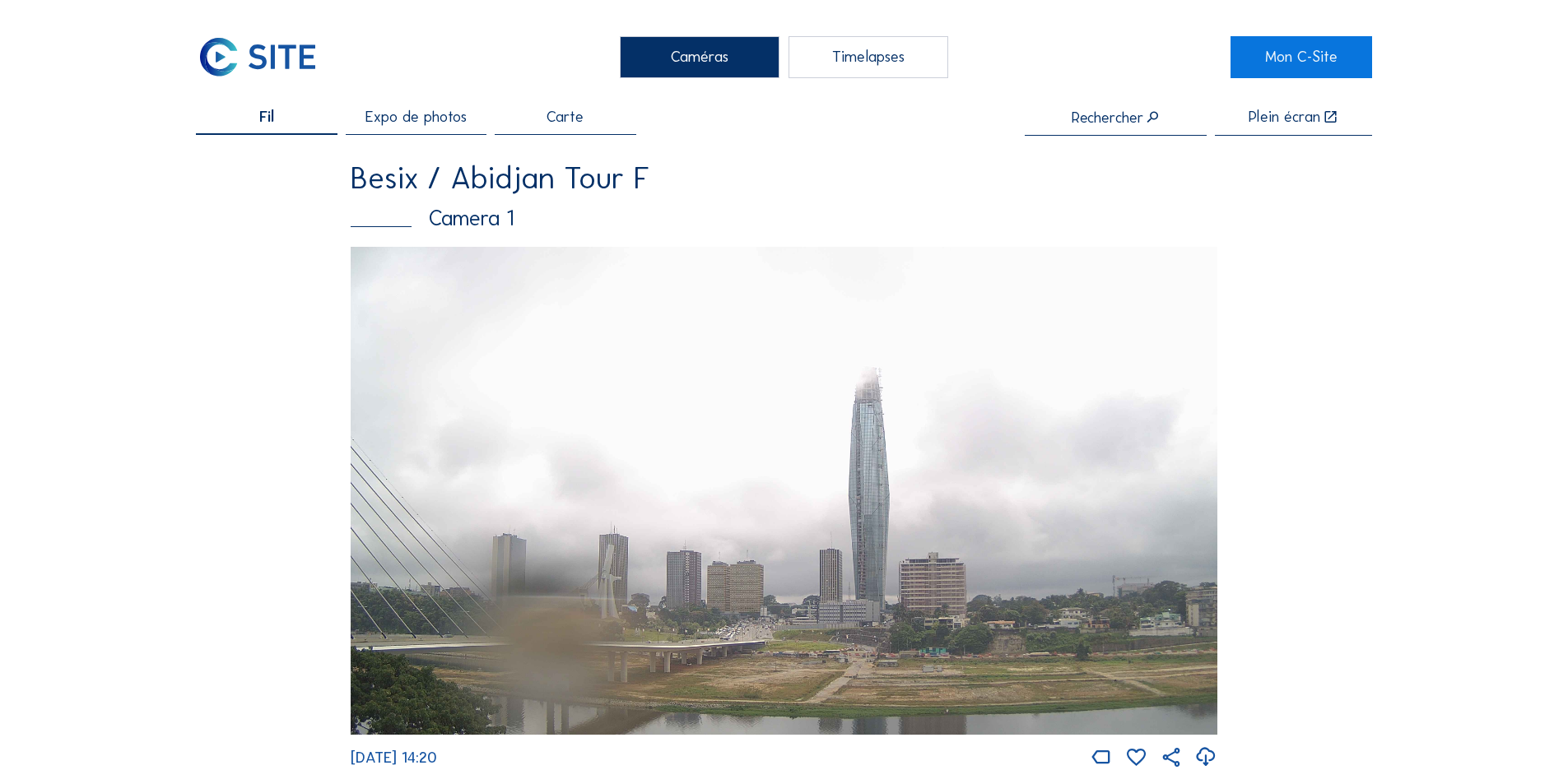
click at [458, 215] on div "Camera 1" at bounding box center [784, 218] width 866 height 22
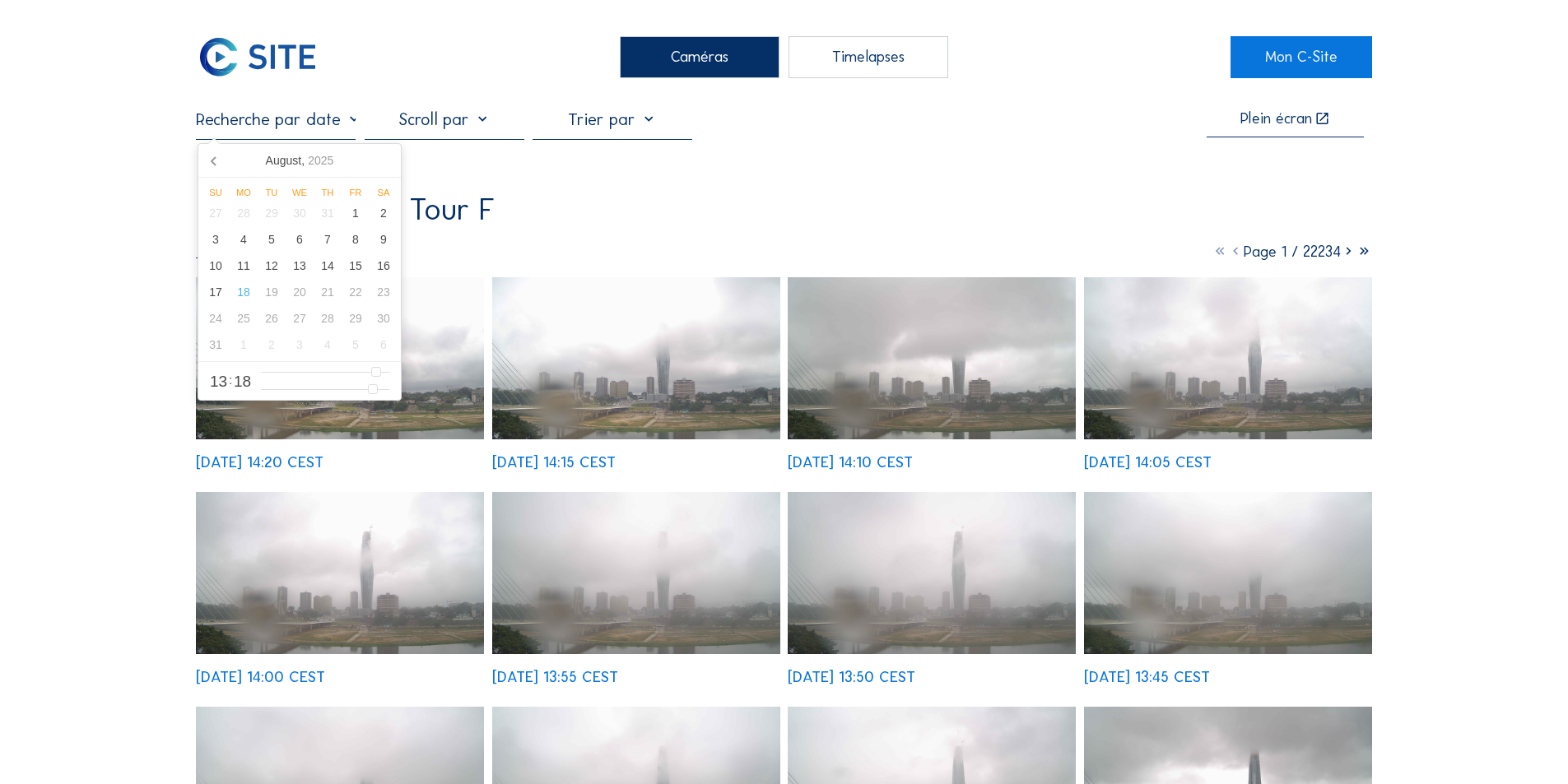
click at [309, 124] on input "text" at bounding box center [275, 119] width 160 height 20
click at [214, 161] on icon at bounding box center [214, 160] width 26 height 26
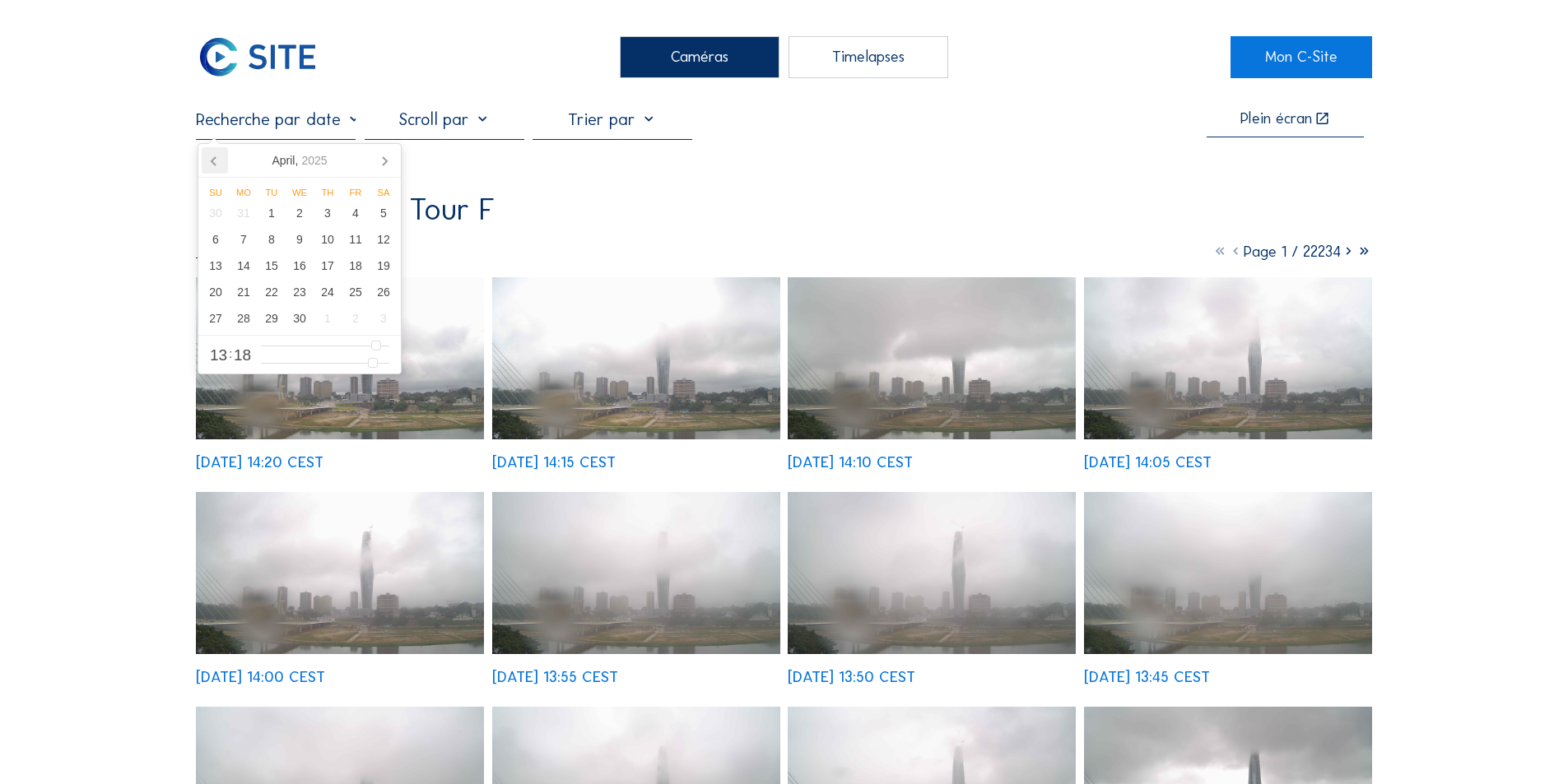
click at [214, 161] on icon at bounding box center [214, 160] width 26 height 26
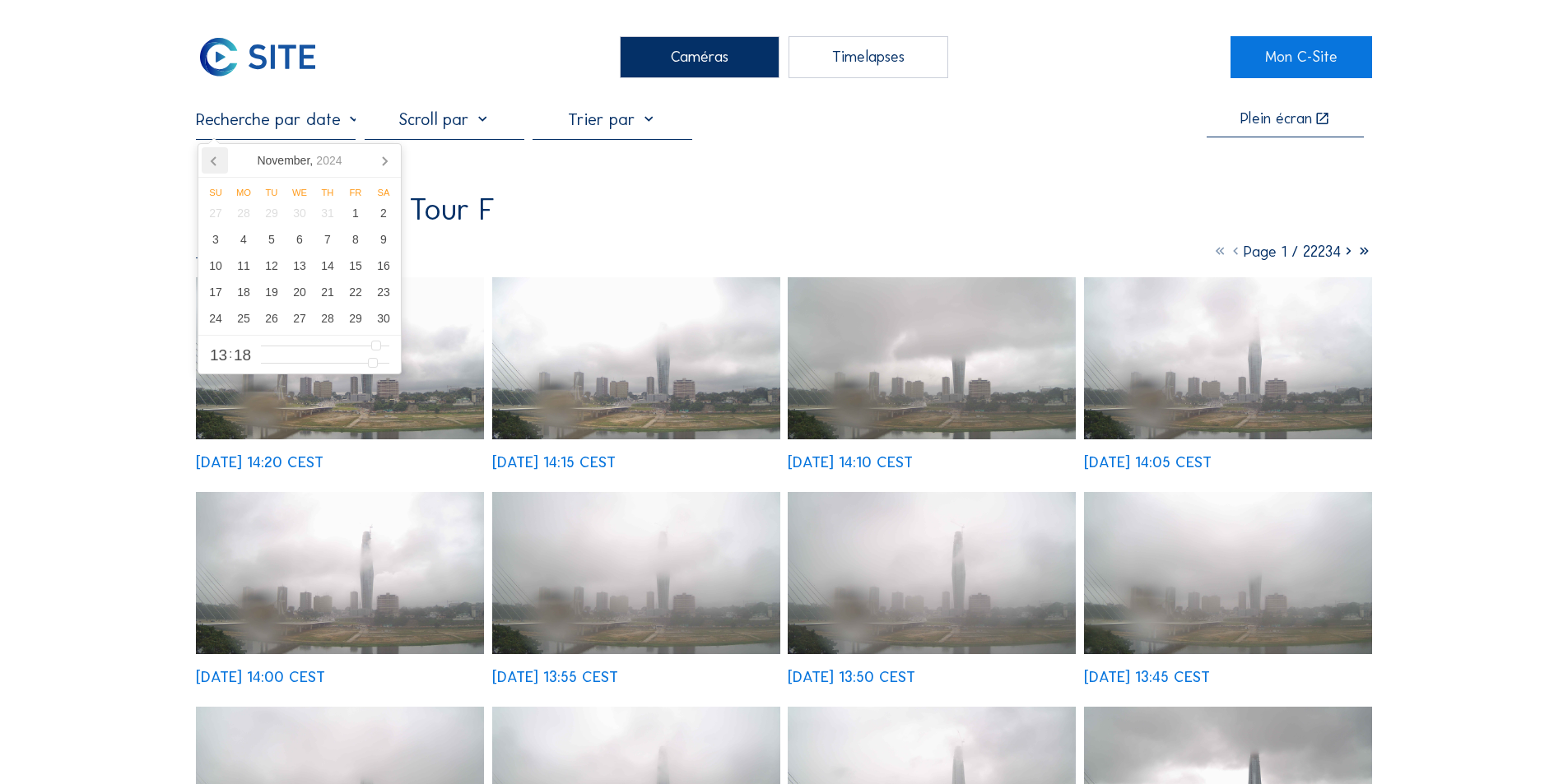
click at [214, 161] on icon at bounding box center [214, 160] width 26 height 26
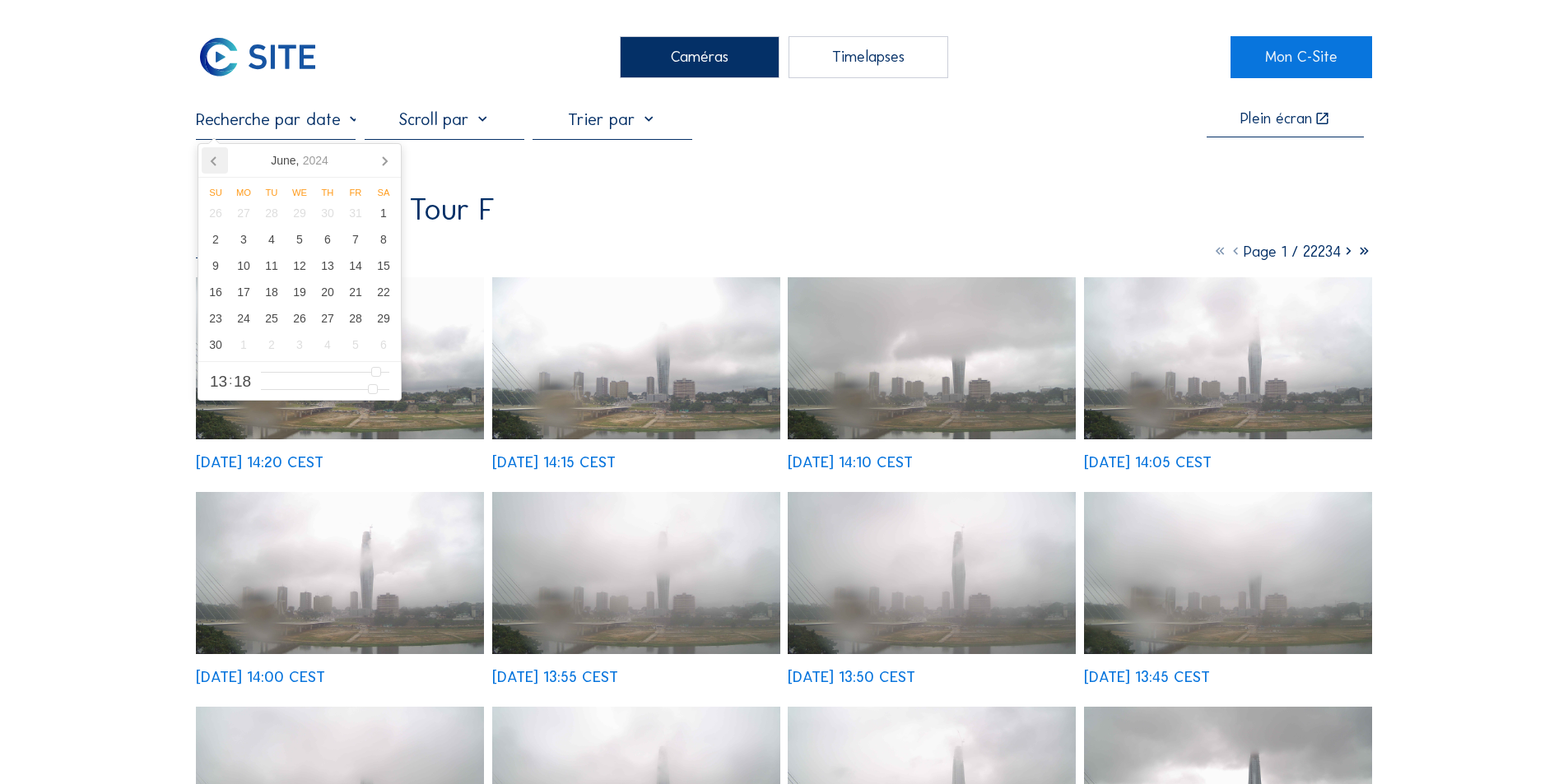
click at [214, 161] on icon at bounding box center [214, 160] width 26 height 26
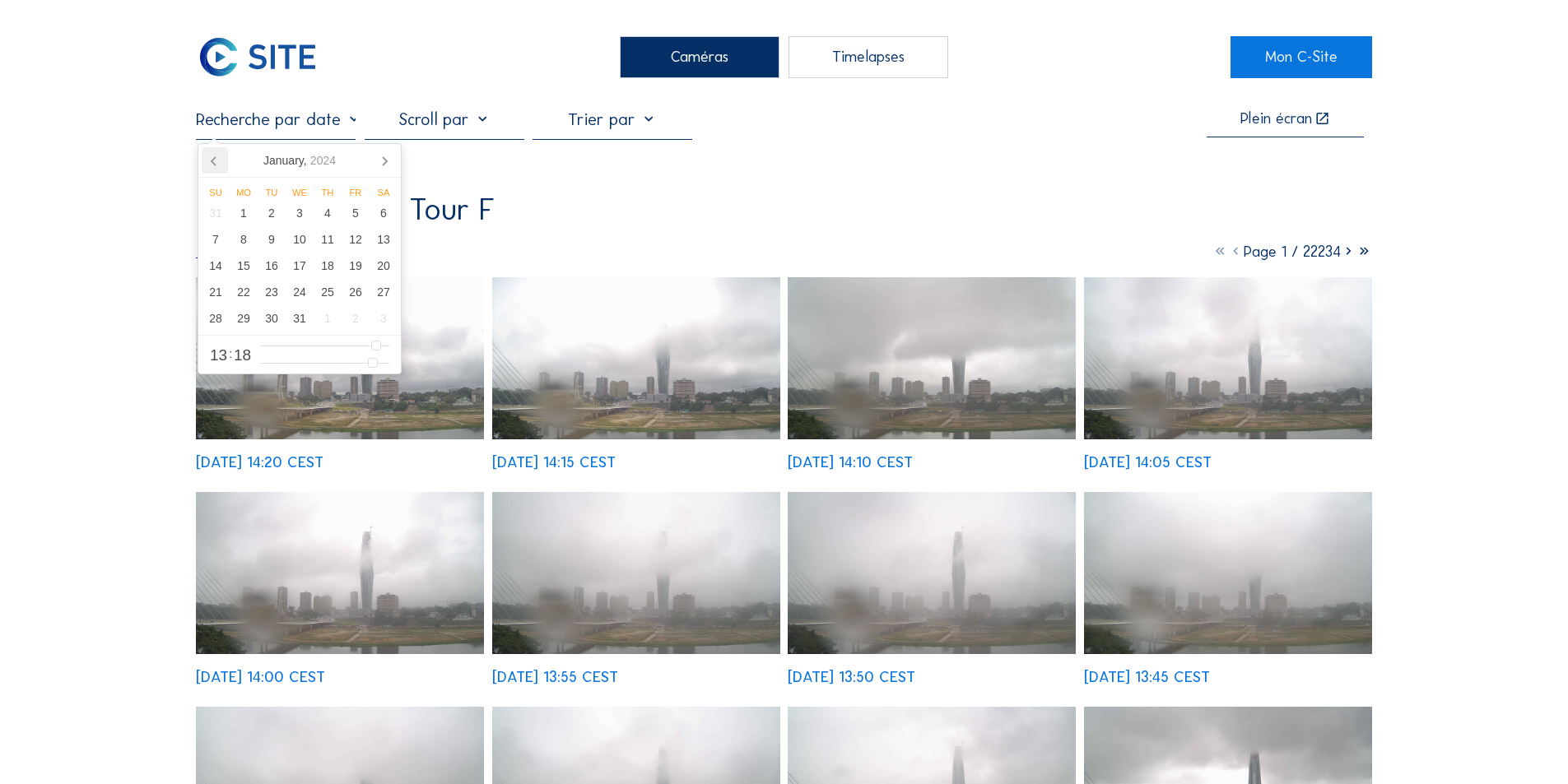
click at [214, 161] on icon at bounding box center [214, 160] width 26 height 26
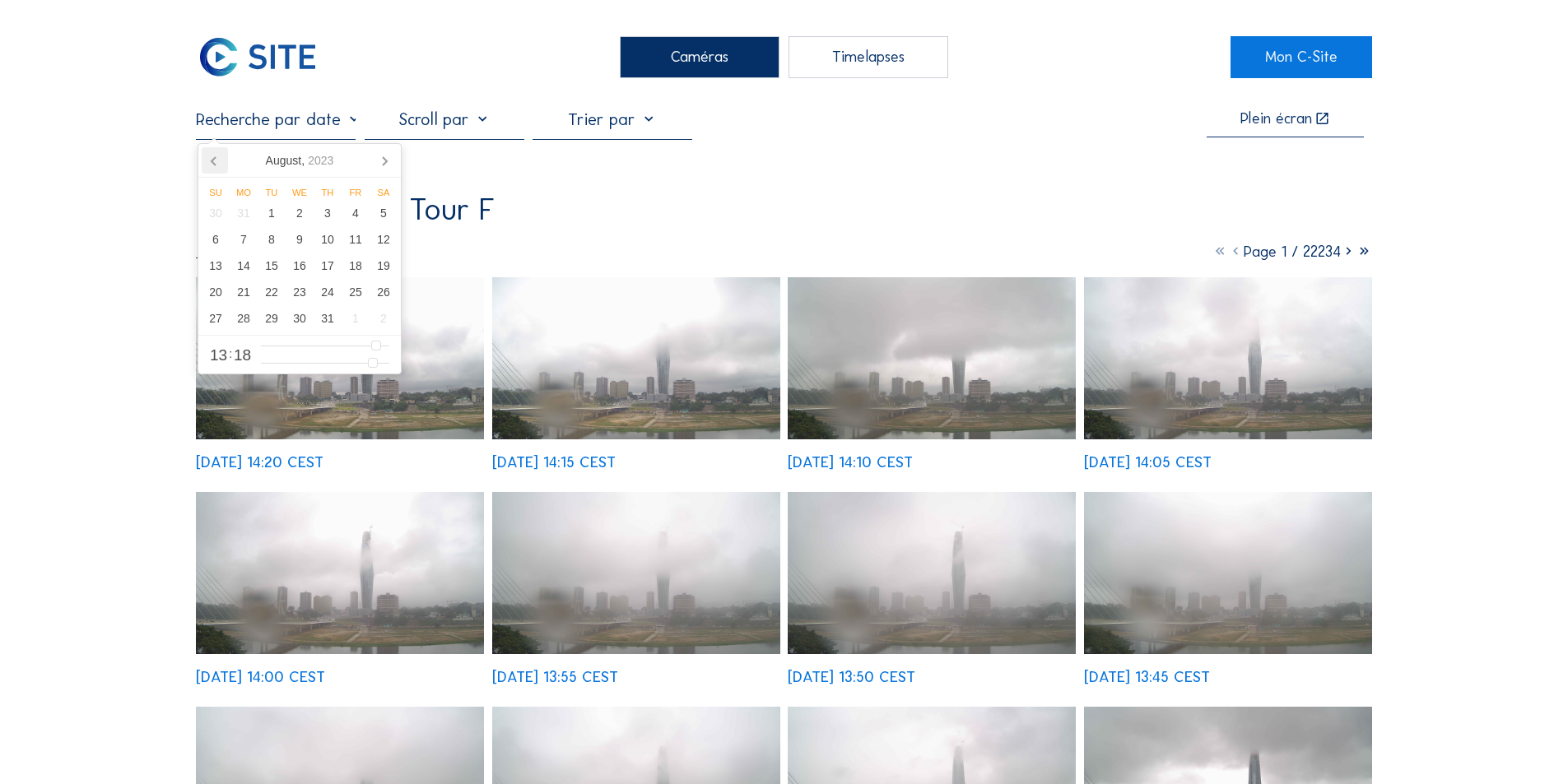
click at [214, 161] on icon at bounding box center [214, 160] width 26 height 26
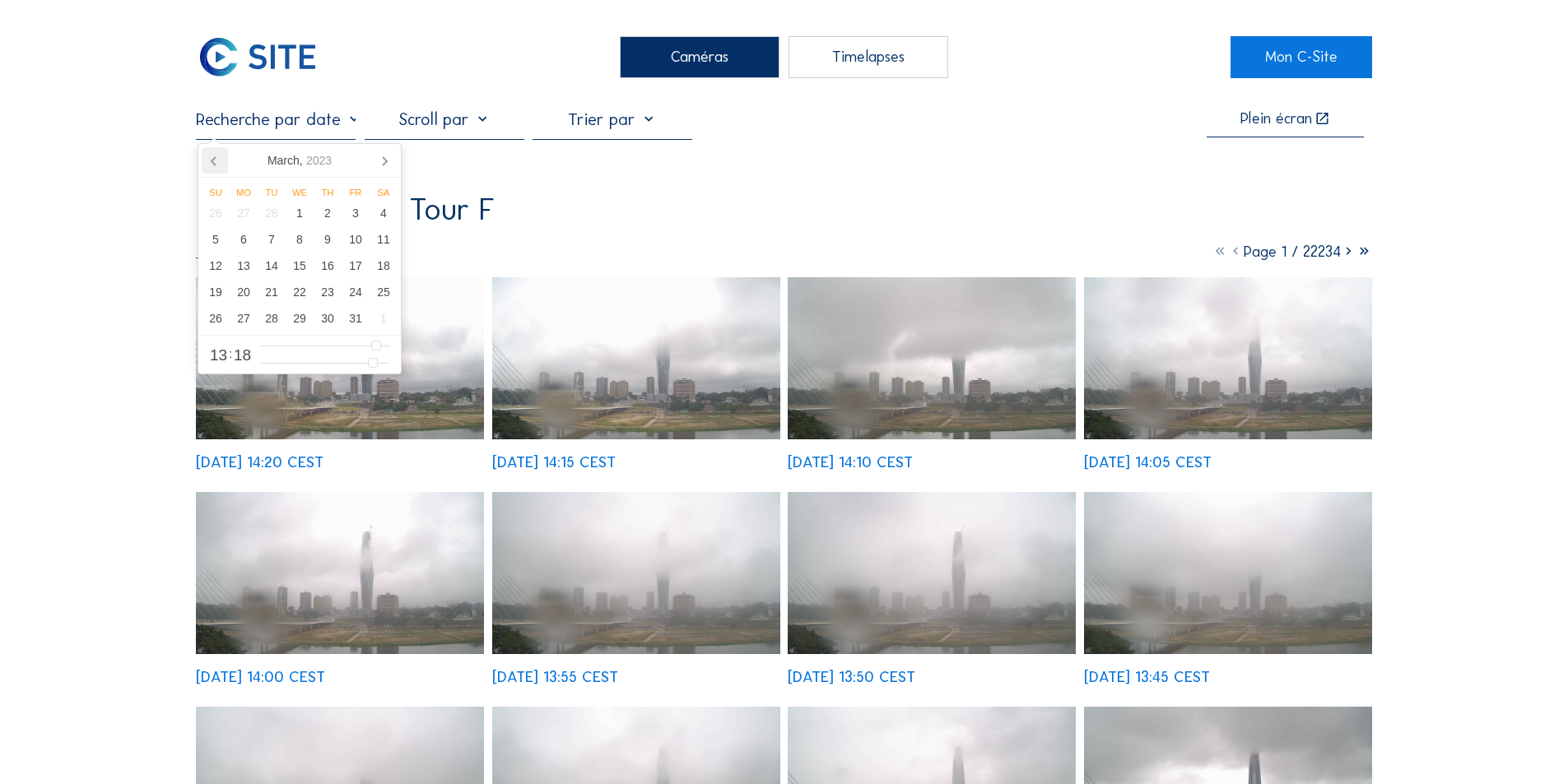
click at [214, 161] on icon at bounding box center [214, 160] width 26 height 26
click at [380, 156] on icon at bounding box center [384, 160] width 26 height 26
